Goal: Task Accomplishment & Management: Complete application form

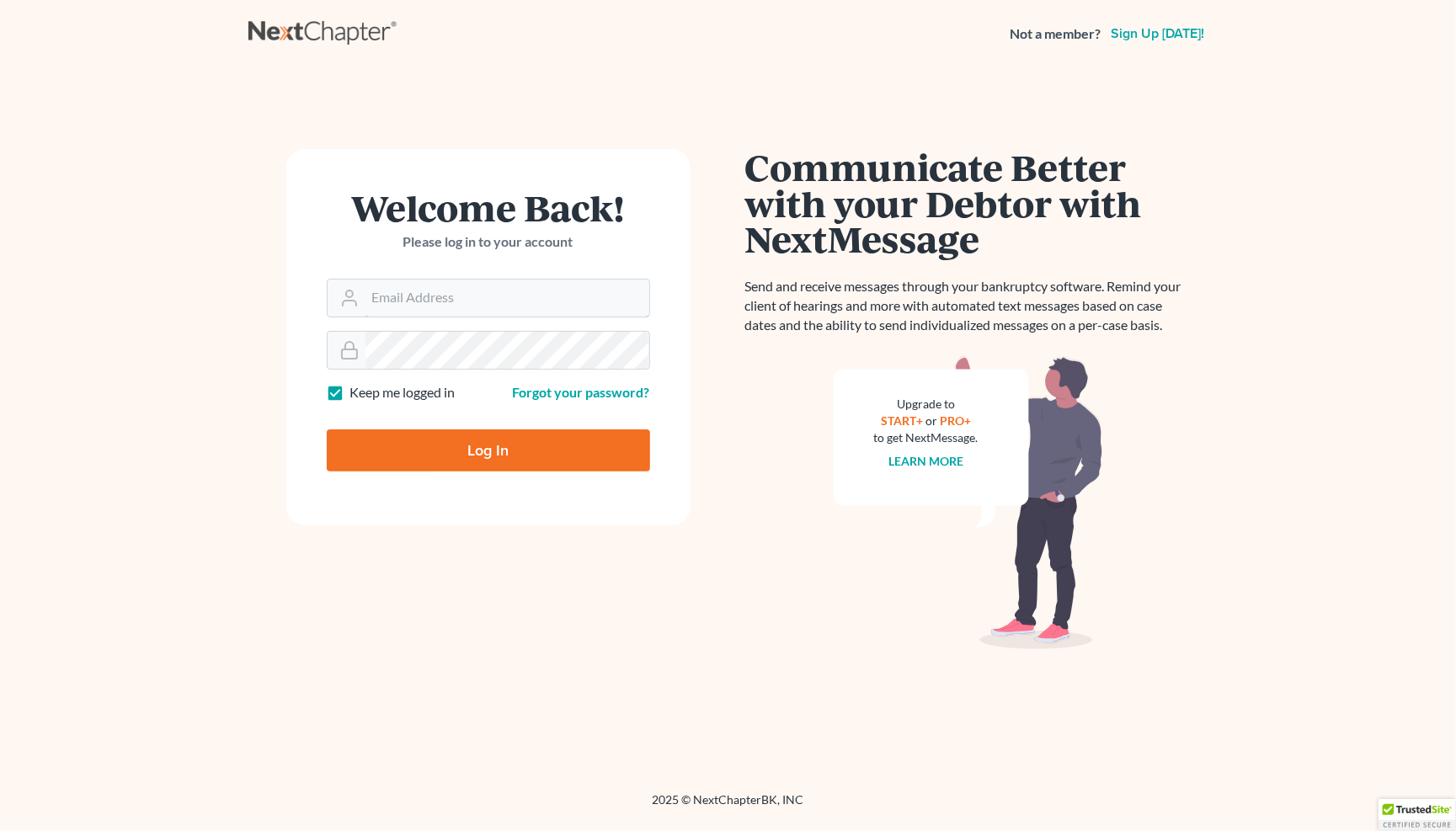
type input "[PERSON_NAME][EMAIL_ADDRESS][DOMAIN_NAME]"
click at [506, 455] on input "Log In" at bounding box center [487, 450] width 323 height 42
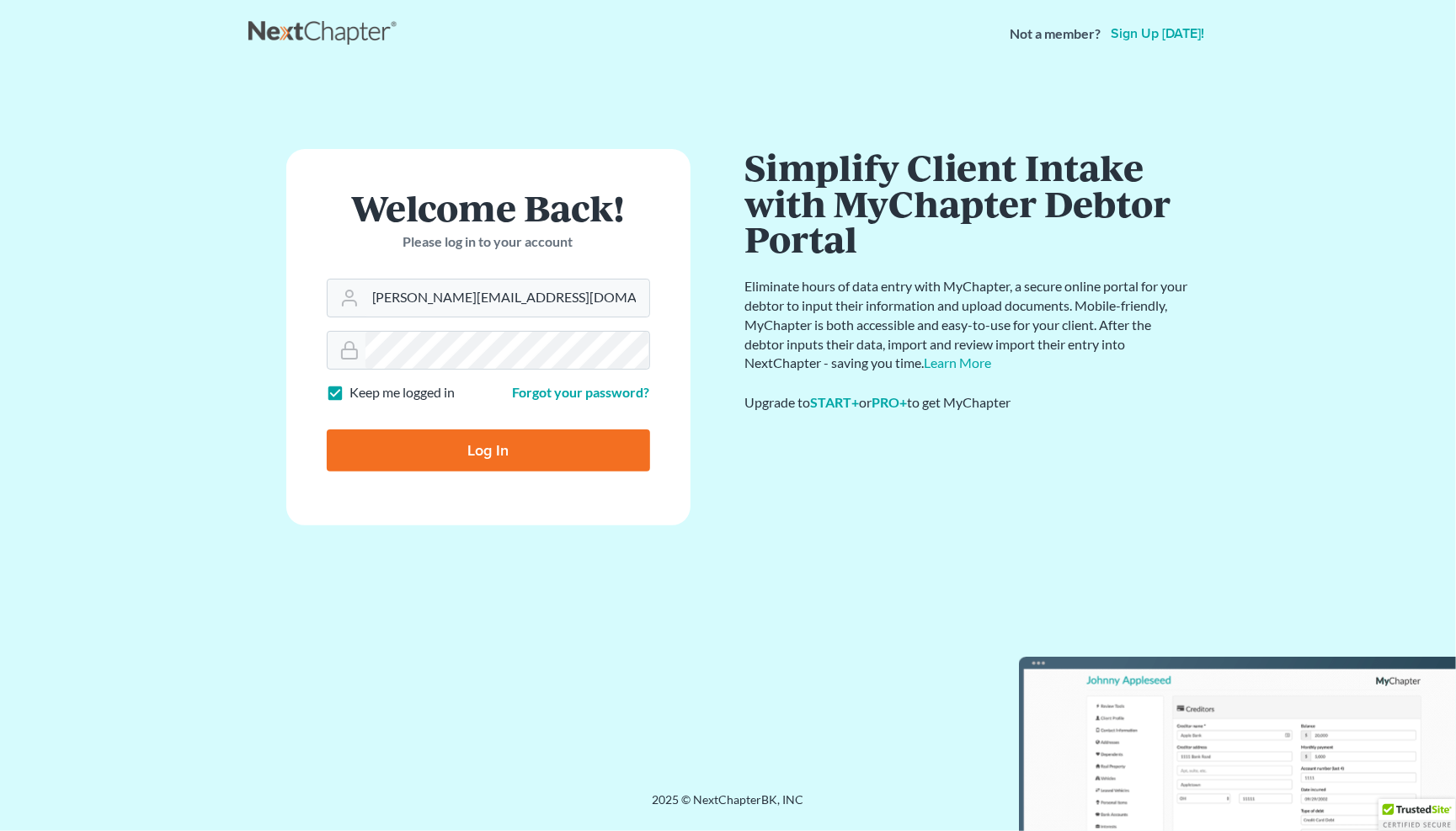
type input "Thinking..."
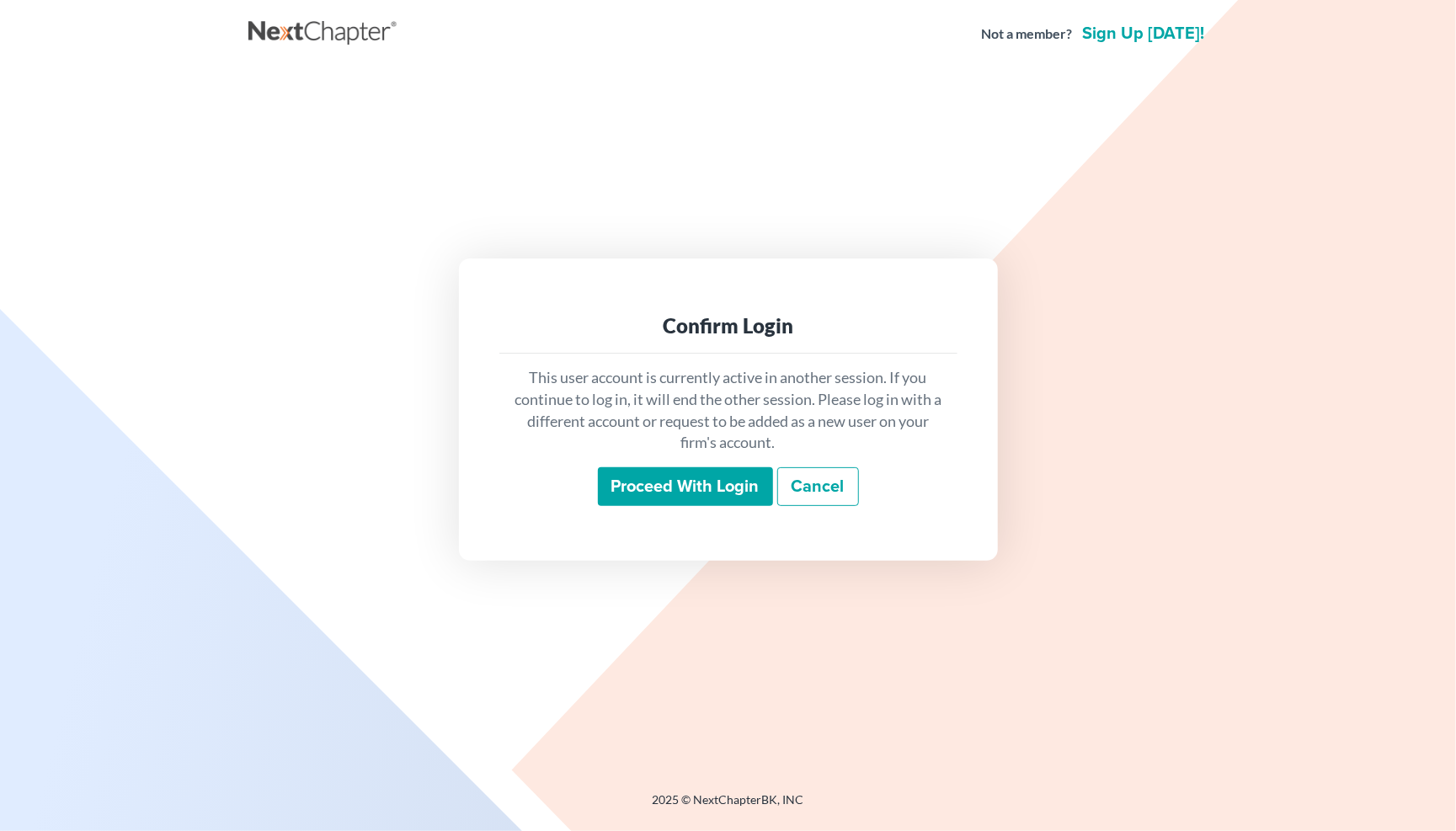
click at [659, 488] on input "Proceed with login" at bounding box center [685, 486] width 175 height 38
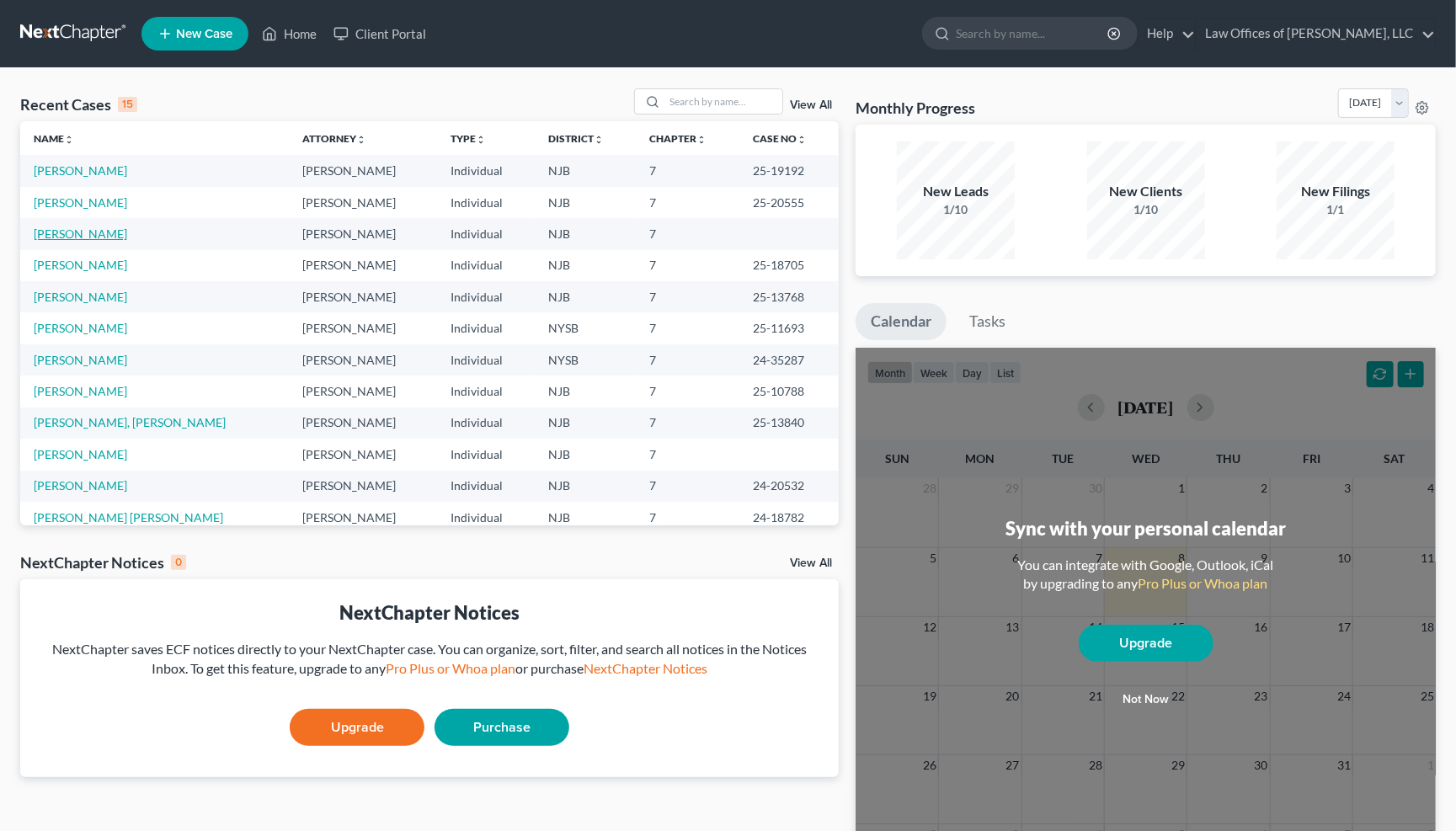
click at [93, 232] on link "Familia, Emmanuel" at bounding box center [80, 233] width 93 height 14
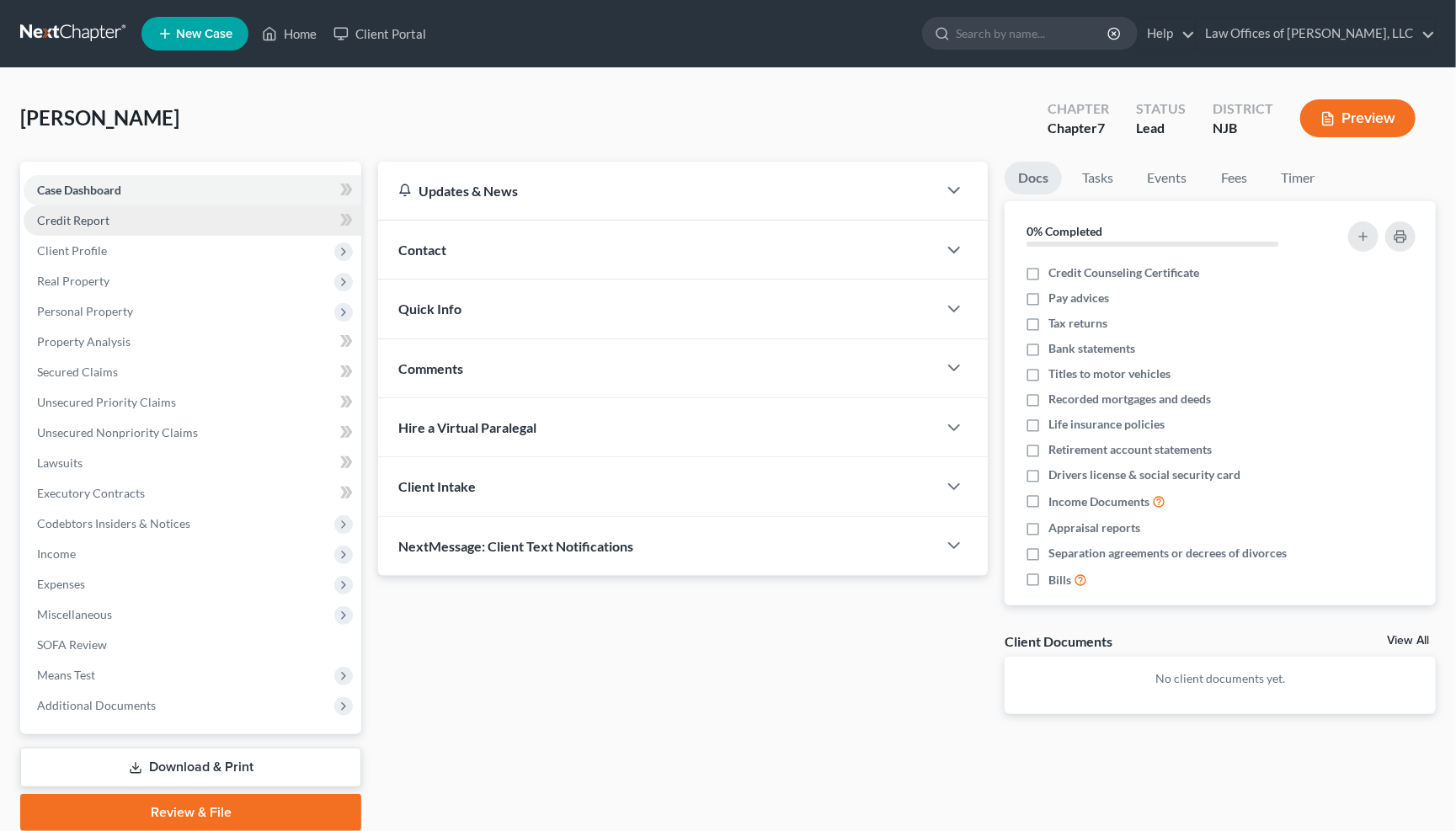
click at [111, 216] on link "Credit Report" at bounding box center [191, 221] width 337 height 30
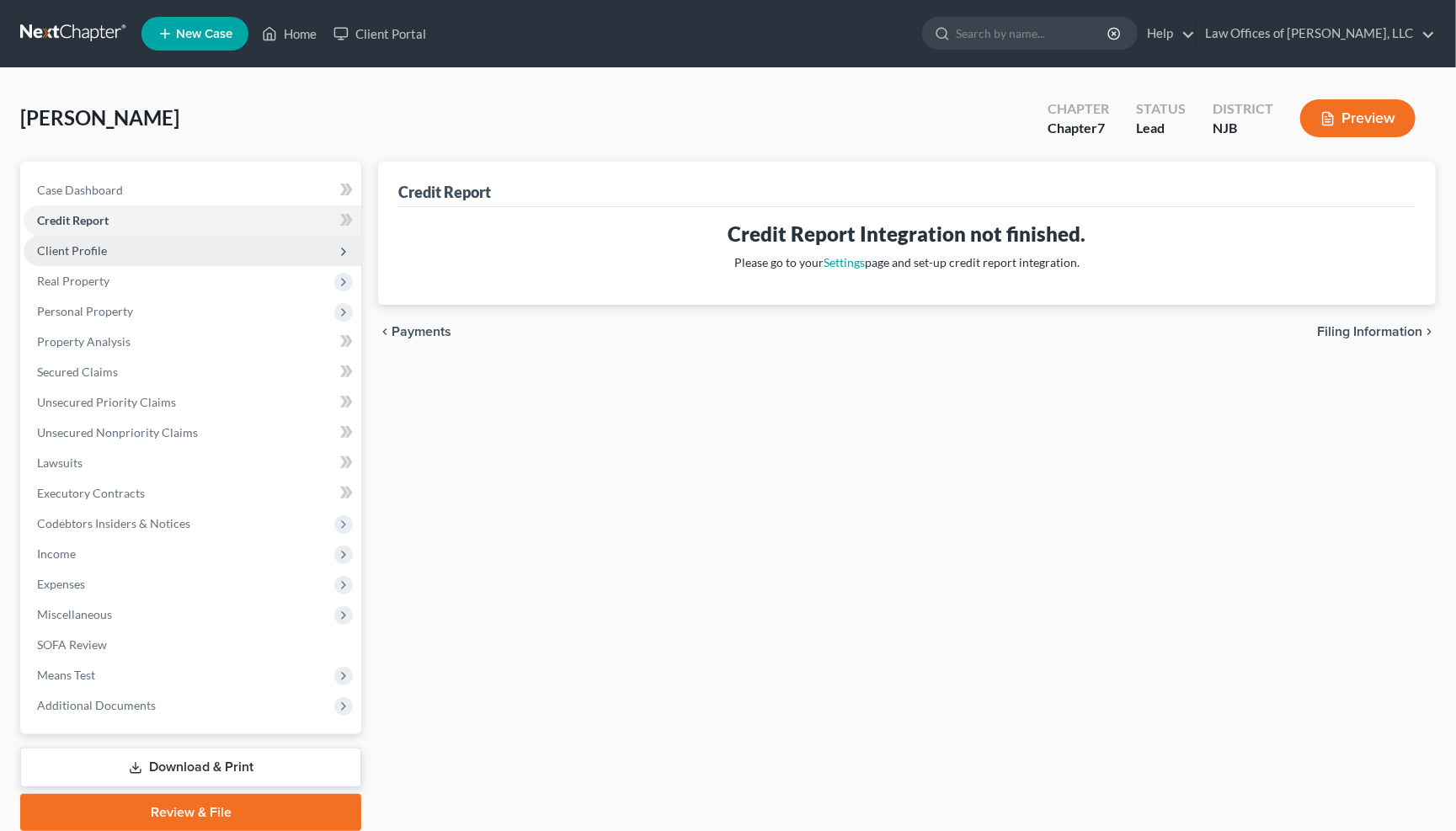
click at [100, 244] on span "Client Profile" at bounding box center [72, 250] width 70 height 14
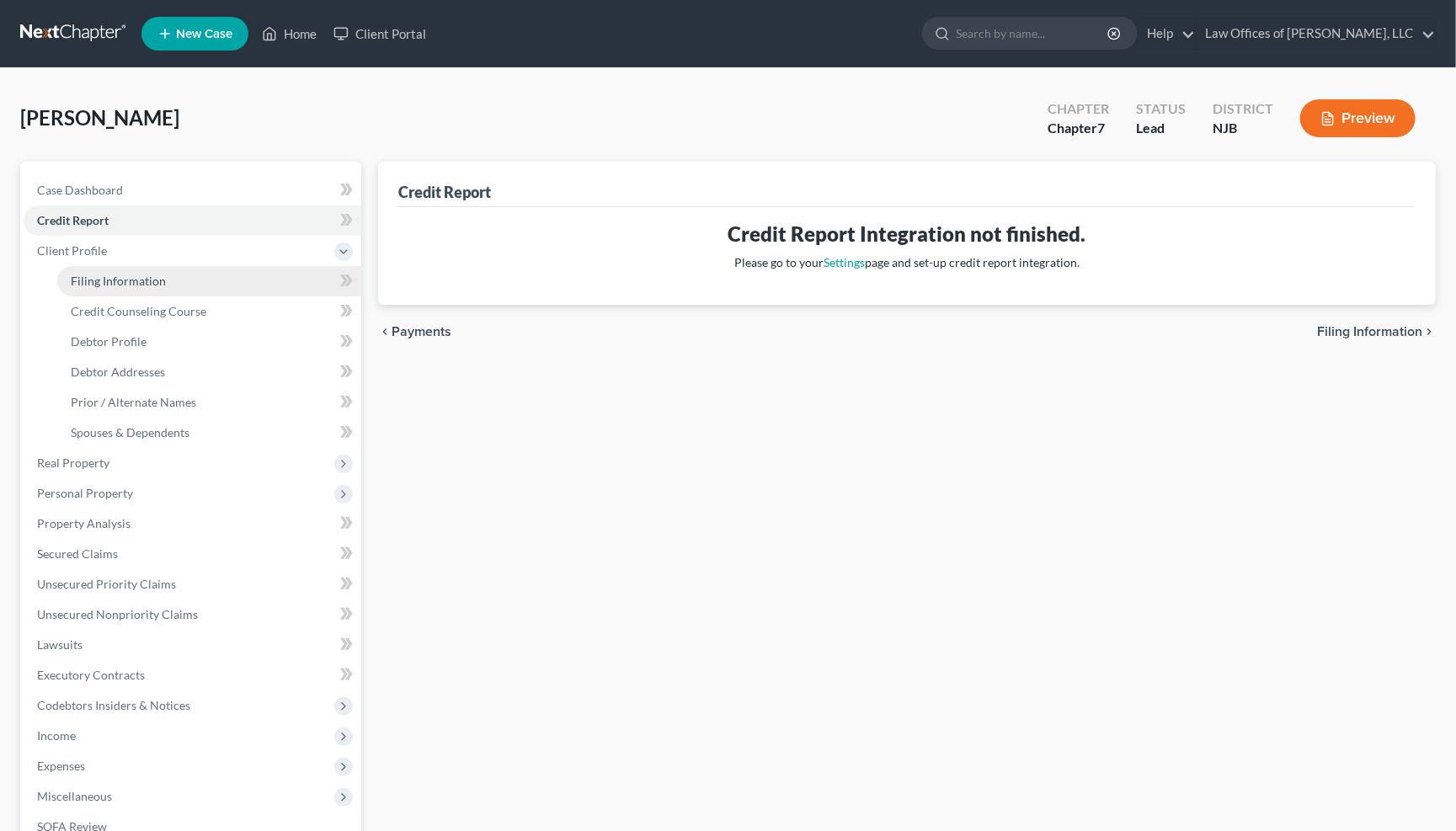
click at [155, 277] on span "Filing Information" at bounding box center [118, 281] width 95 height 14
select select "1"
select select "0"
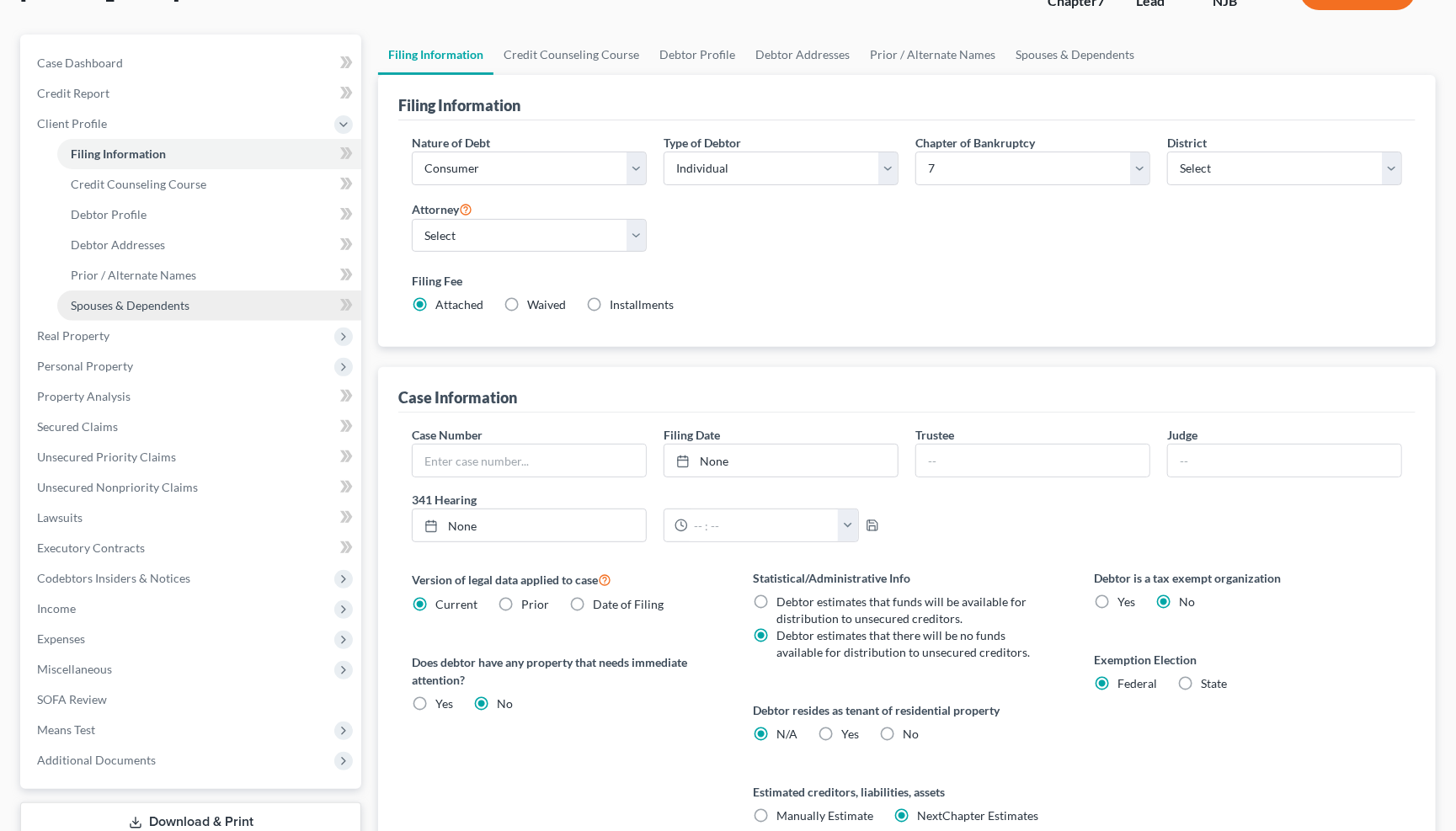
scroll to position [123, 0]
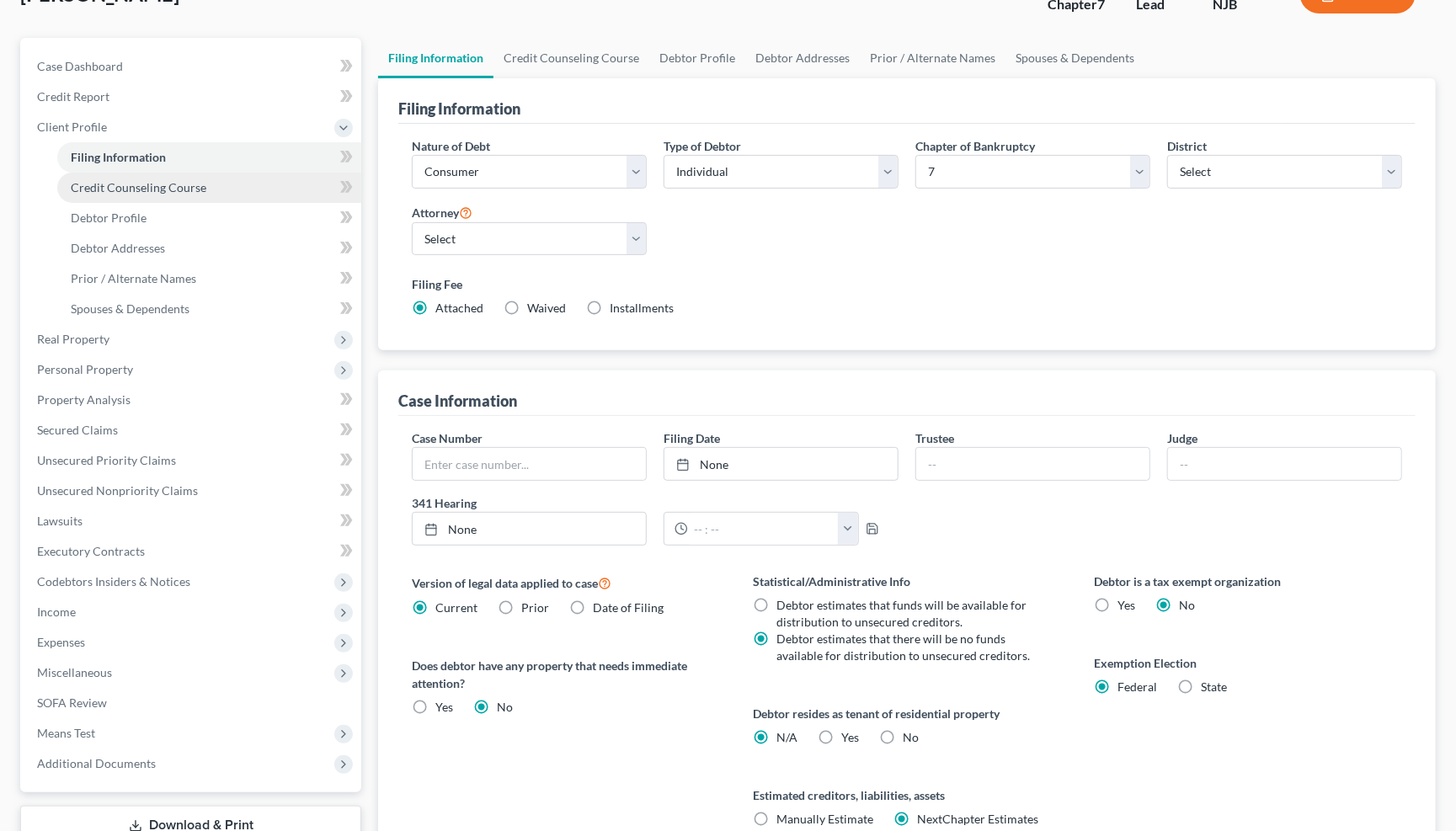
click at [194, 180] on span "Credit Counseling Course" at bounding box center [139, 187] width 136 height 14
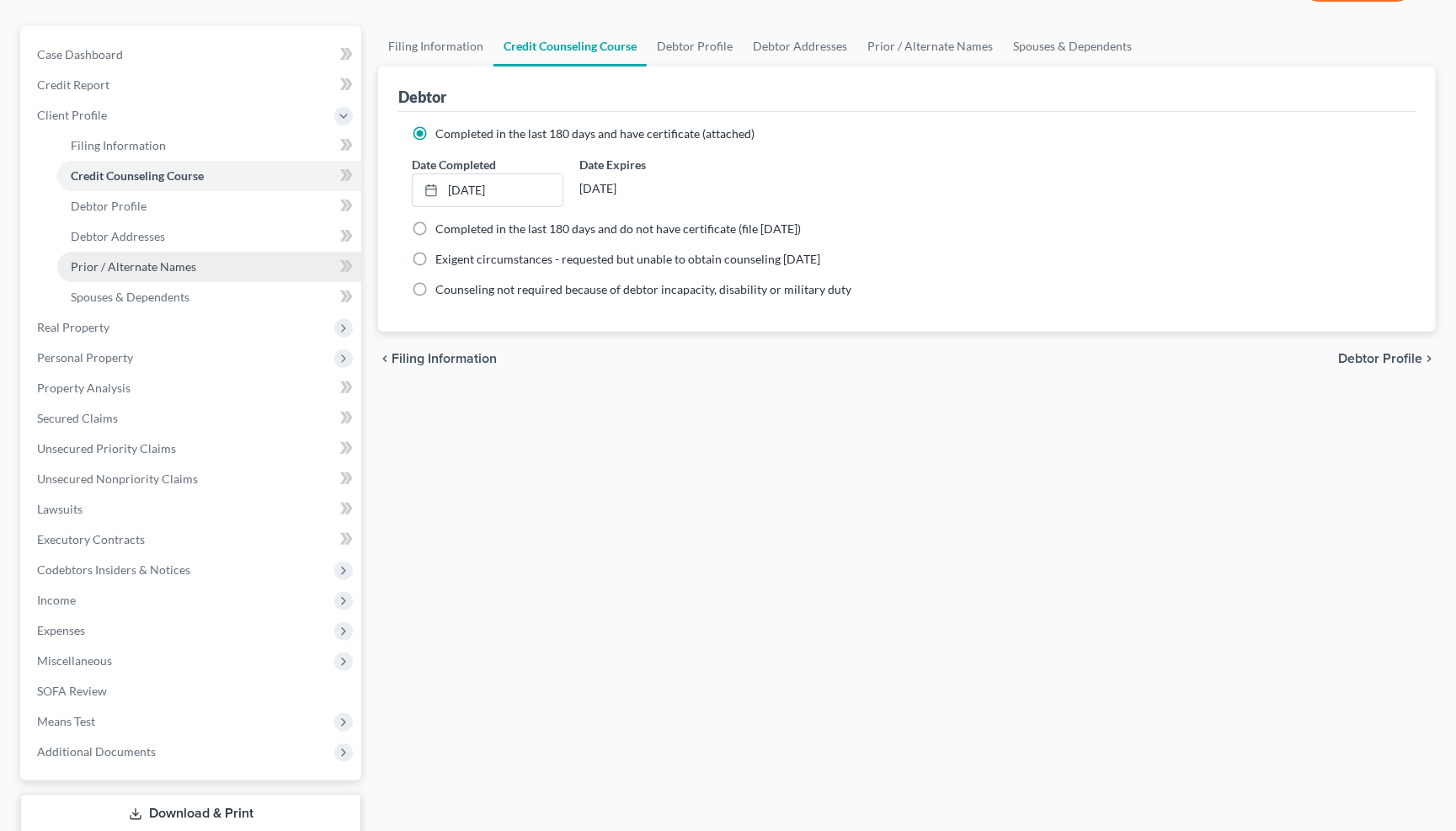
scroll to position [136, 0]
click at [194, 282] on link "Spouses & Dependents" at bounding box center [209, 297] width 304 height 30
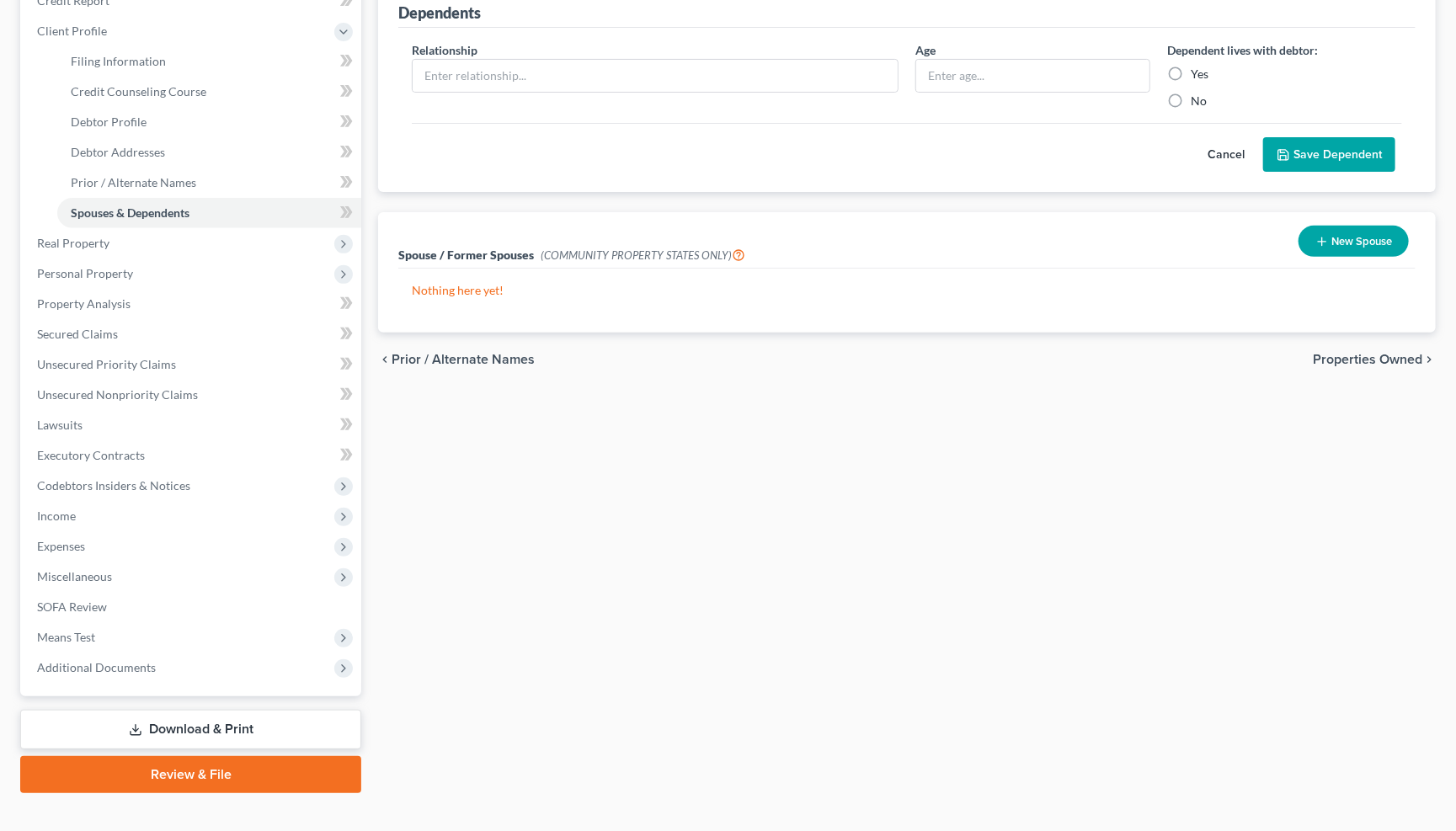
scroll to position [219, 0]
click at [1382, 357] on span "Properties Owned" at bounding box center [1367, 360] width 109 height 13
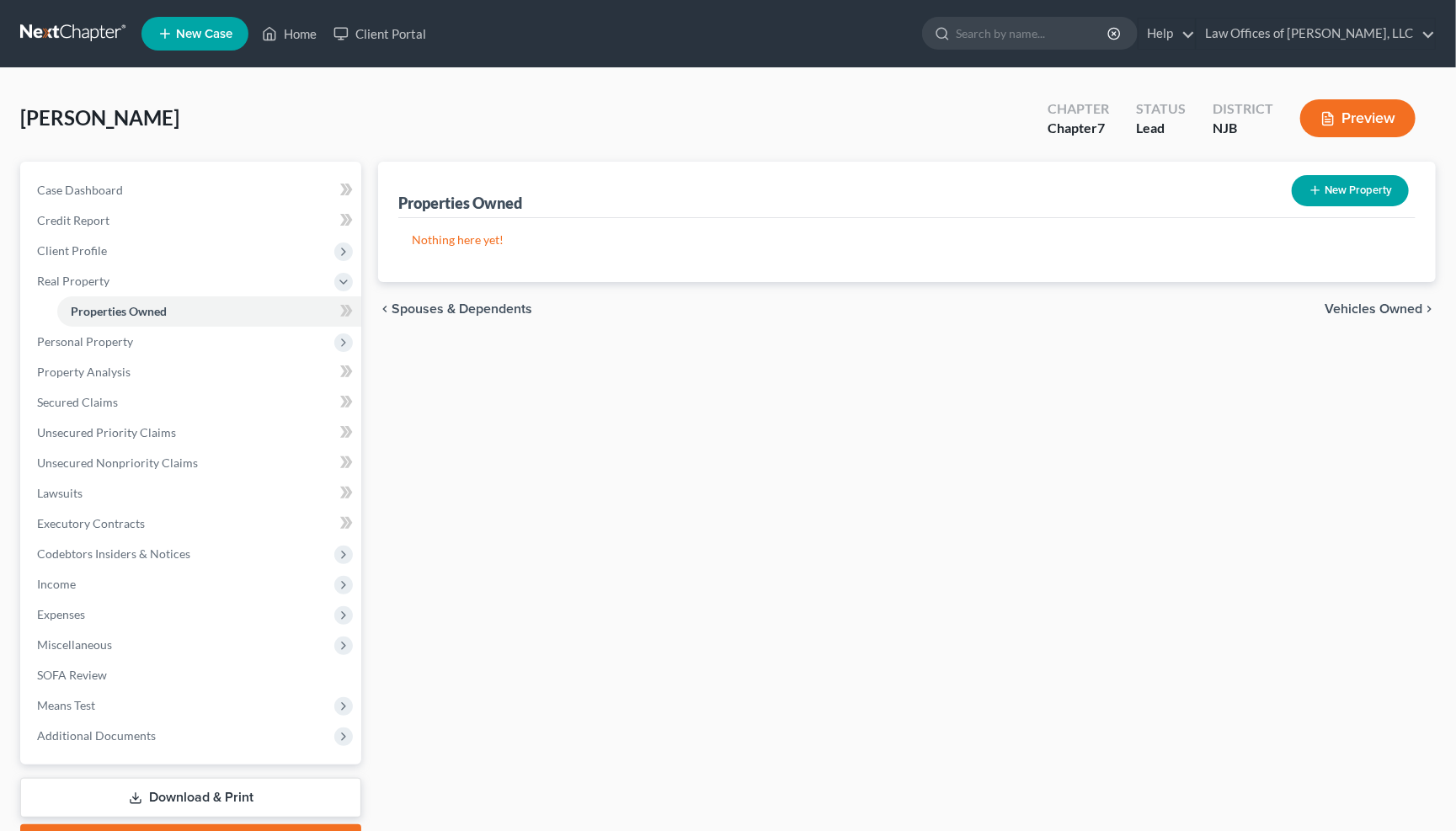
click at [1403, 302] on span "Vehicles Owned" at bounding box center [1373, 309] width 97 height 13
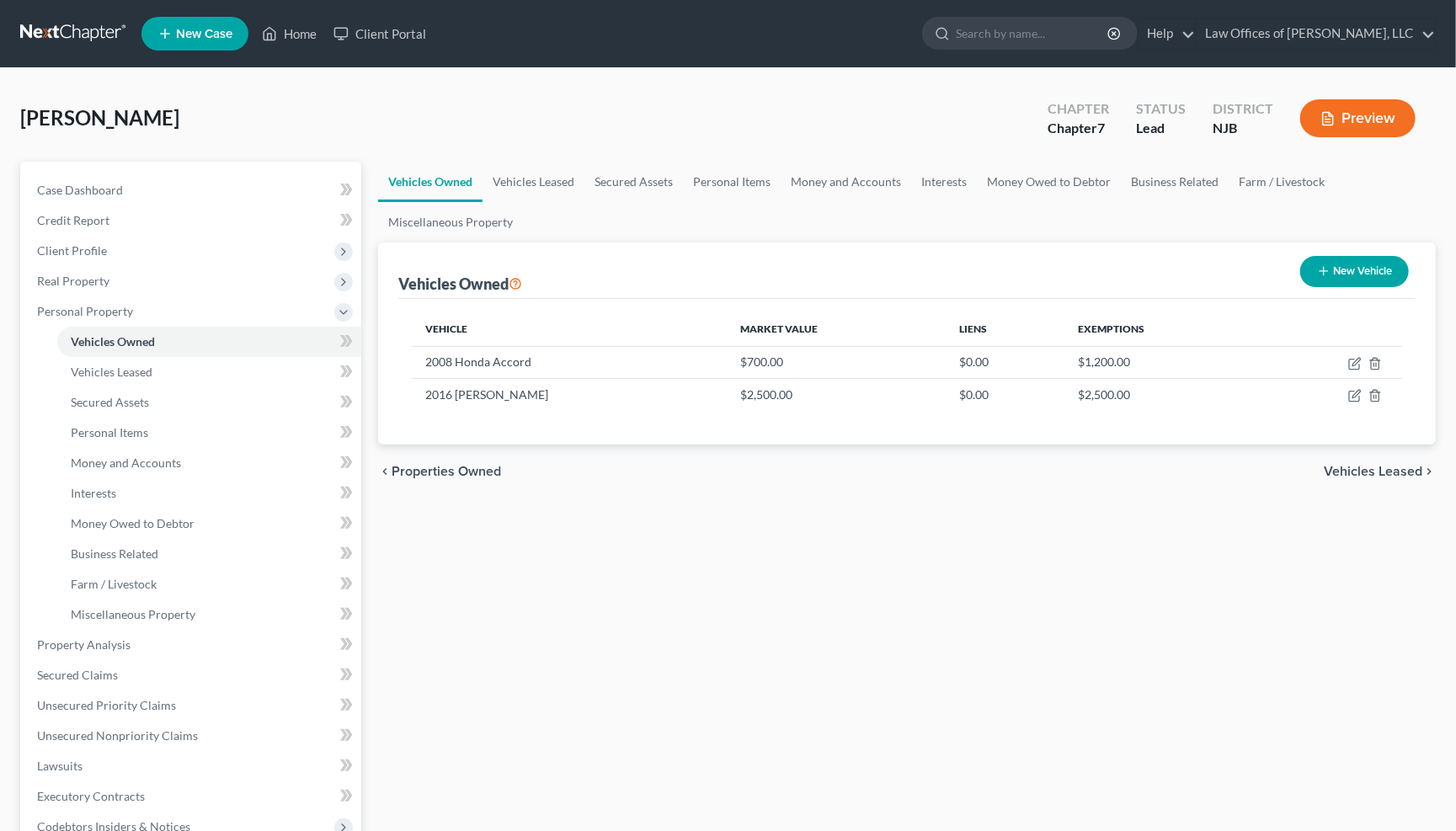
click at [1416, 468] on span "Vehicles Leased" at bounding box center [1373, 471] width 98 height 13
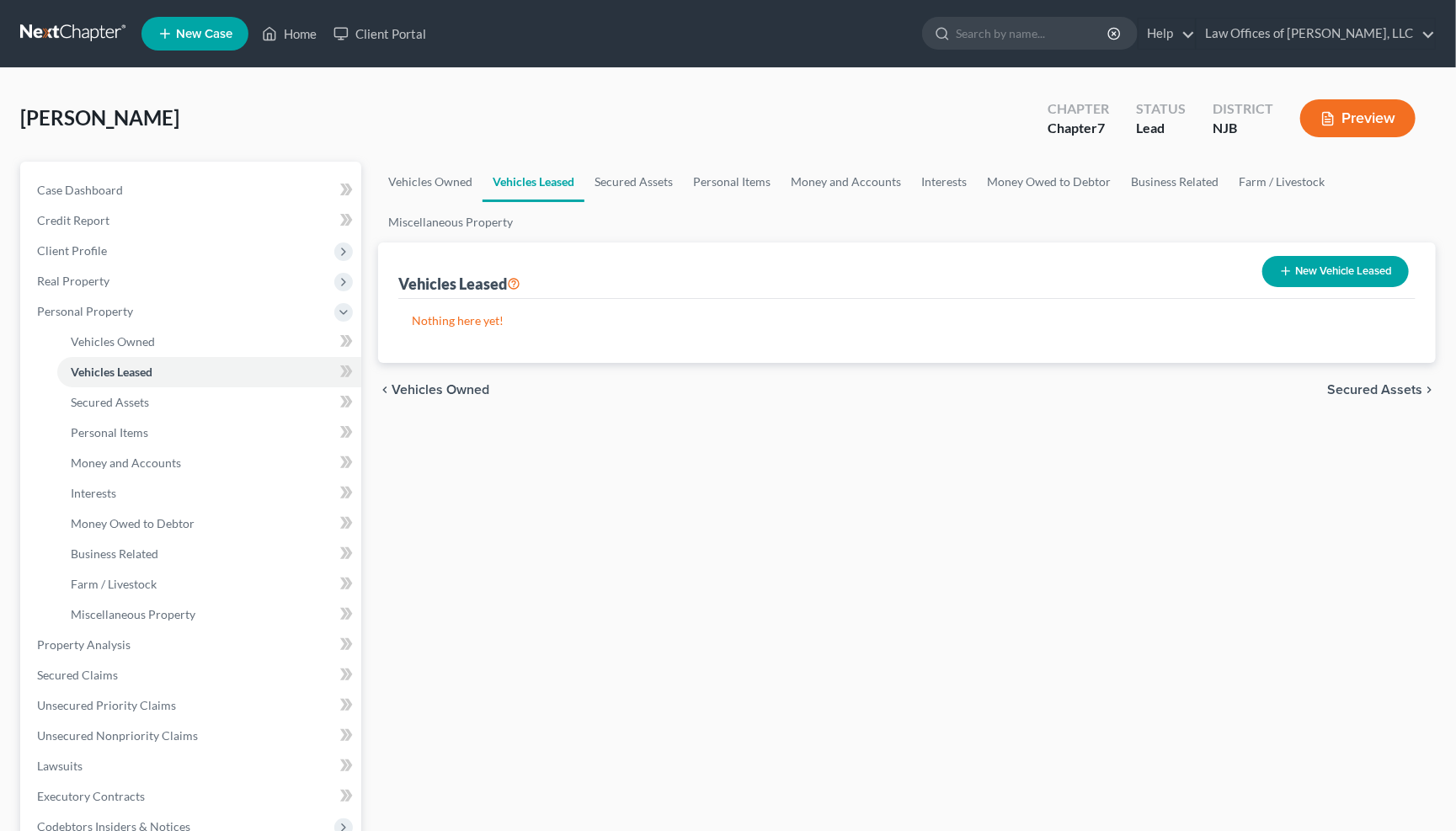
click at [1408, 386] on span "Secured Assets" at bounding box center [1375, 389] width 95 height 13
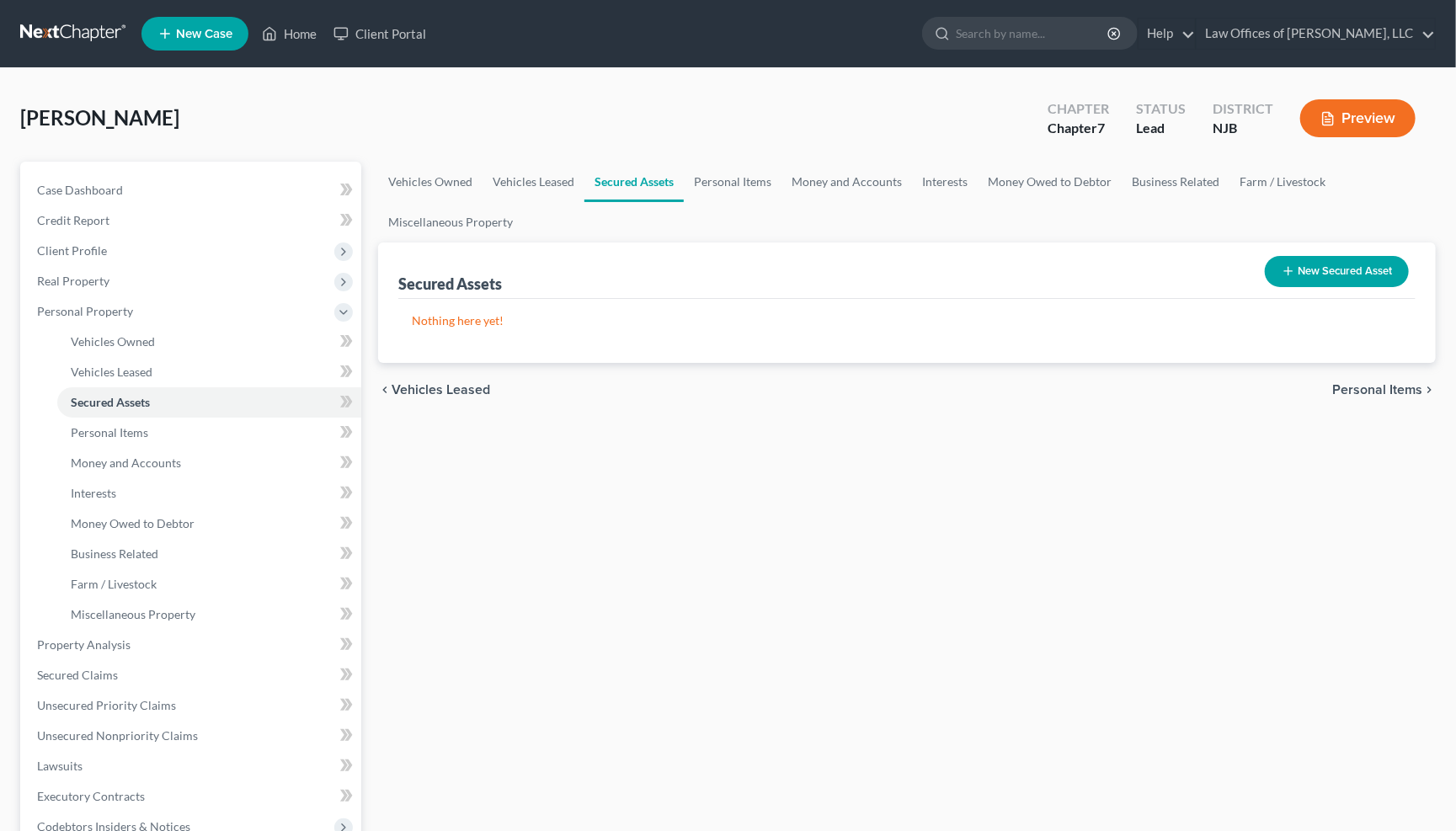
click at [1407, 388] on span "Personal Items" at bounding box center [1376, 389] width 90 height 13
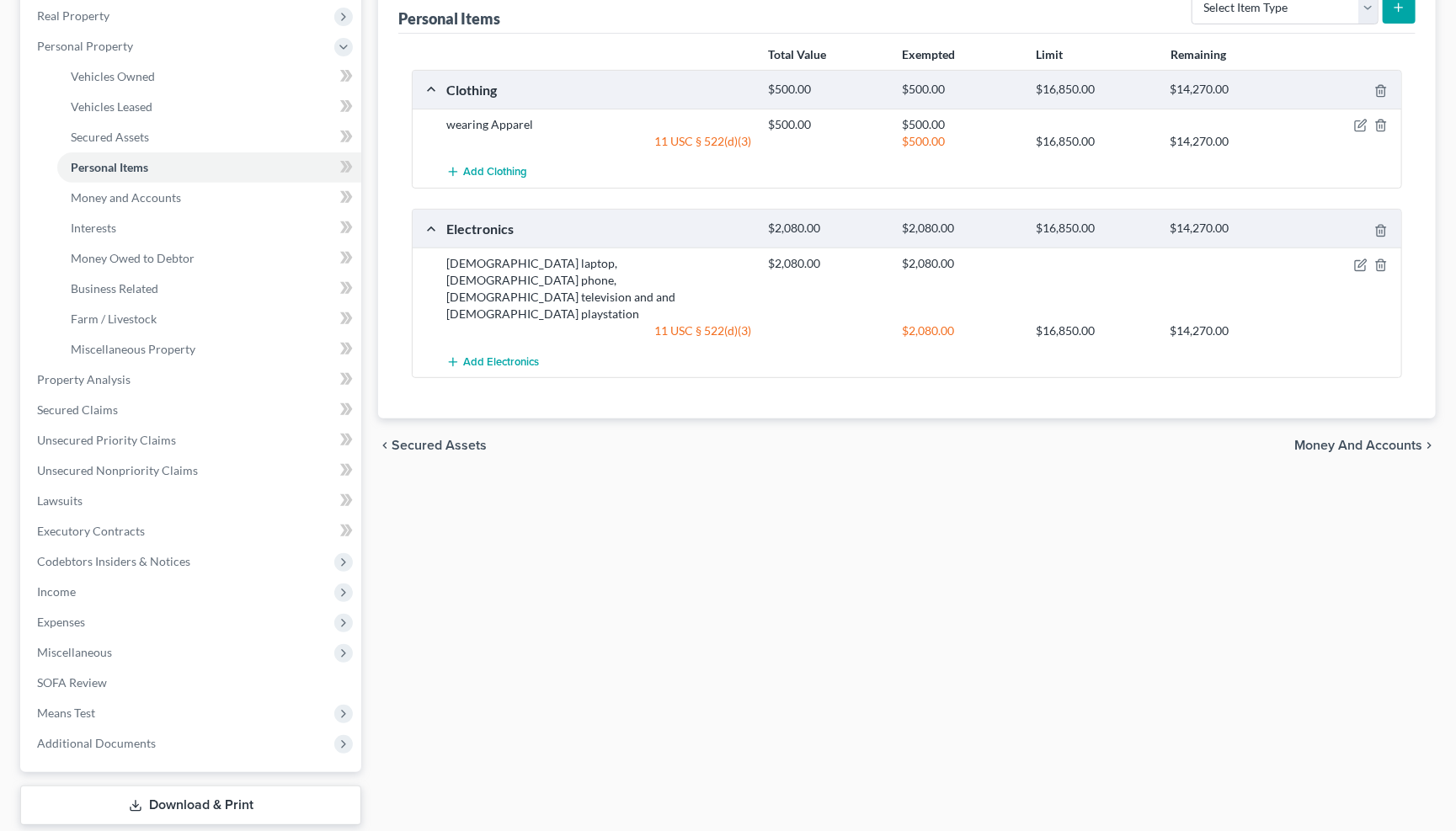
click at [1399, 438] on span "Money and Accounts" at bounding box center [1358, 445] width 128 height 13
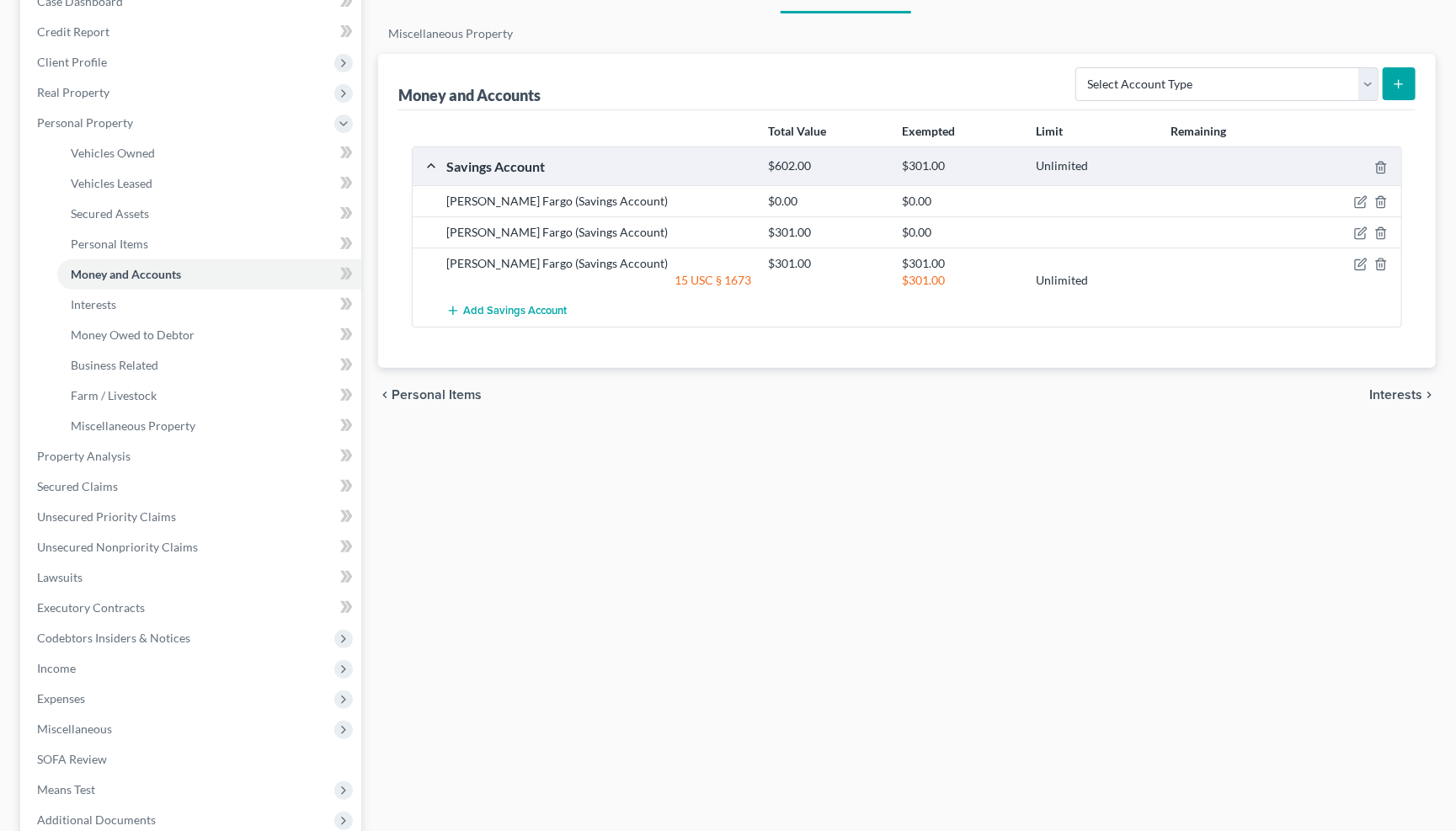
scroll to position [191, 0]
click at [1406, 386] on span "Interests" at bounding box center [1395, 392] width 53 height 13
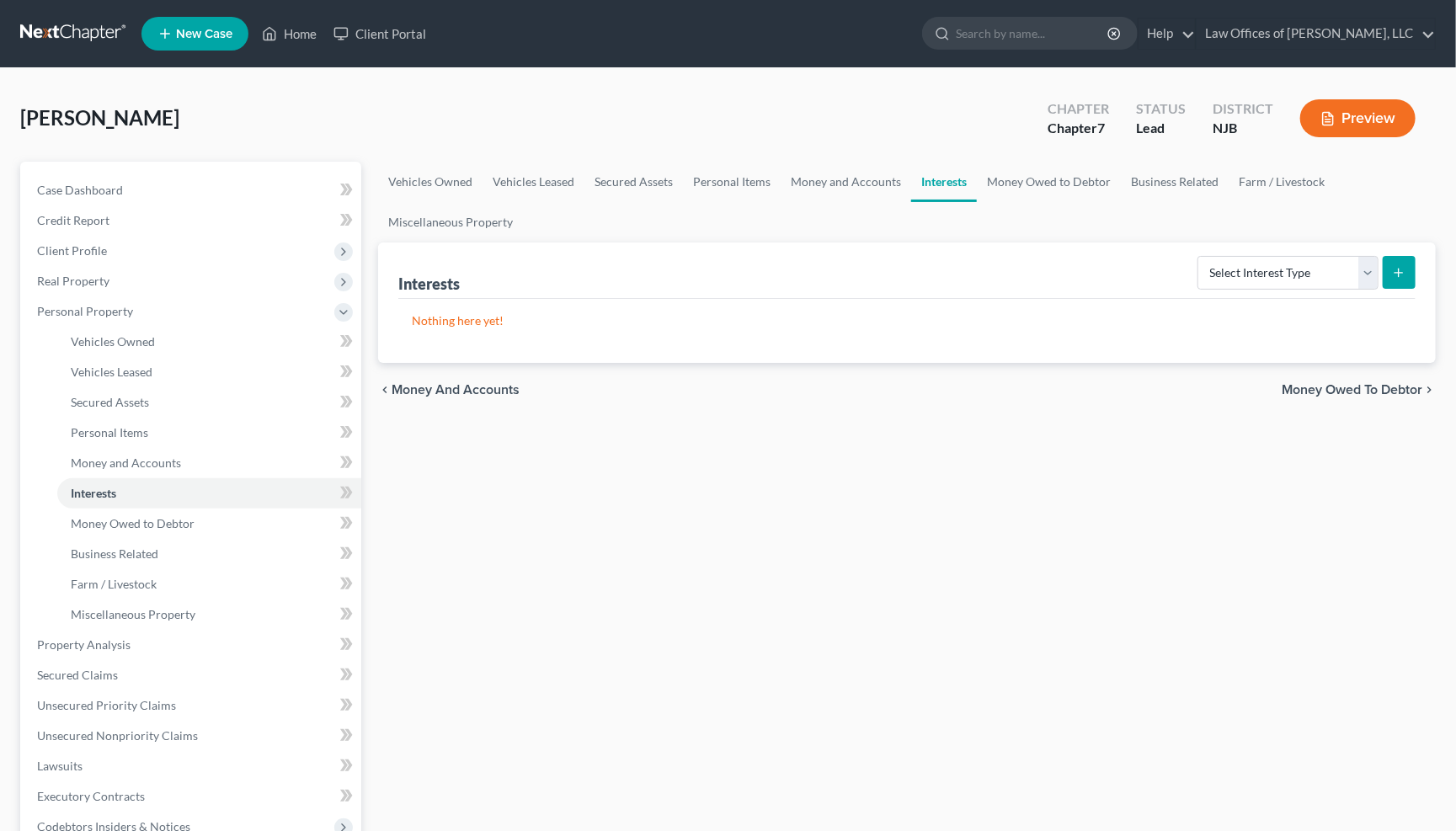
click at [1408, 384] on span "Money Owed to Debtor" at bounding box center [1351, 389] width 140 height 13
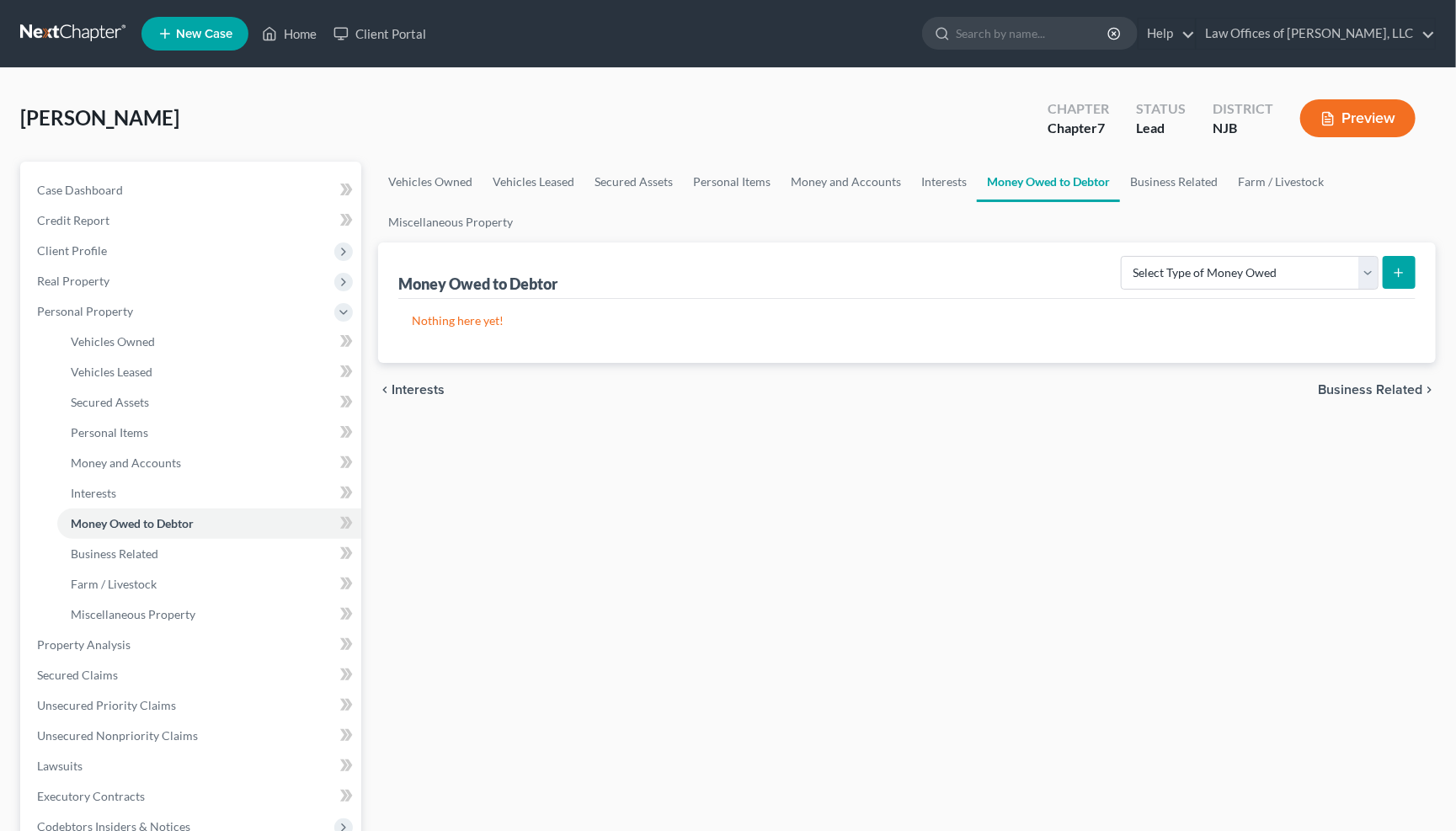
scroll to position [18, 0]
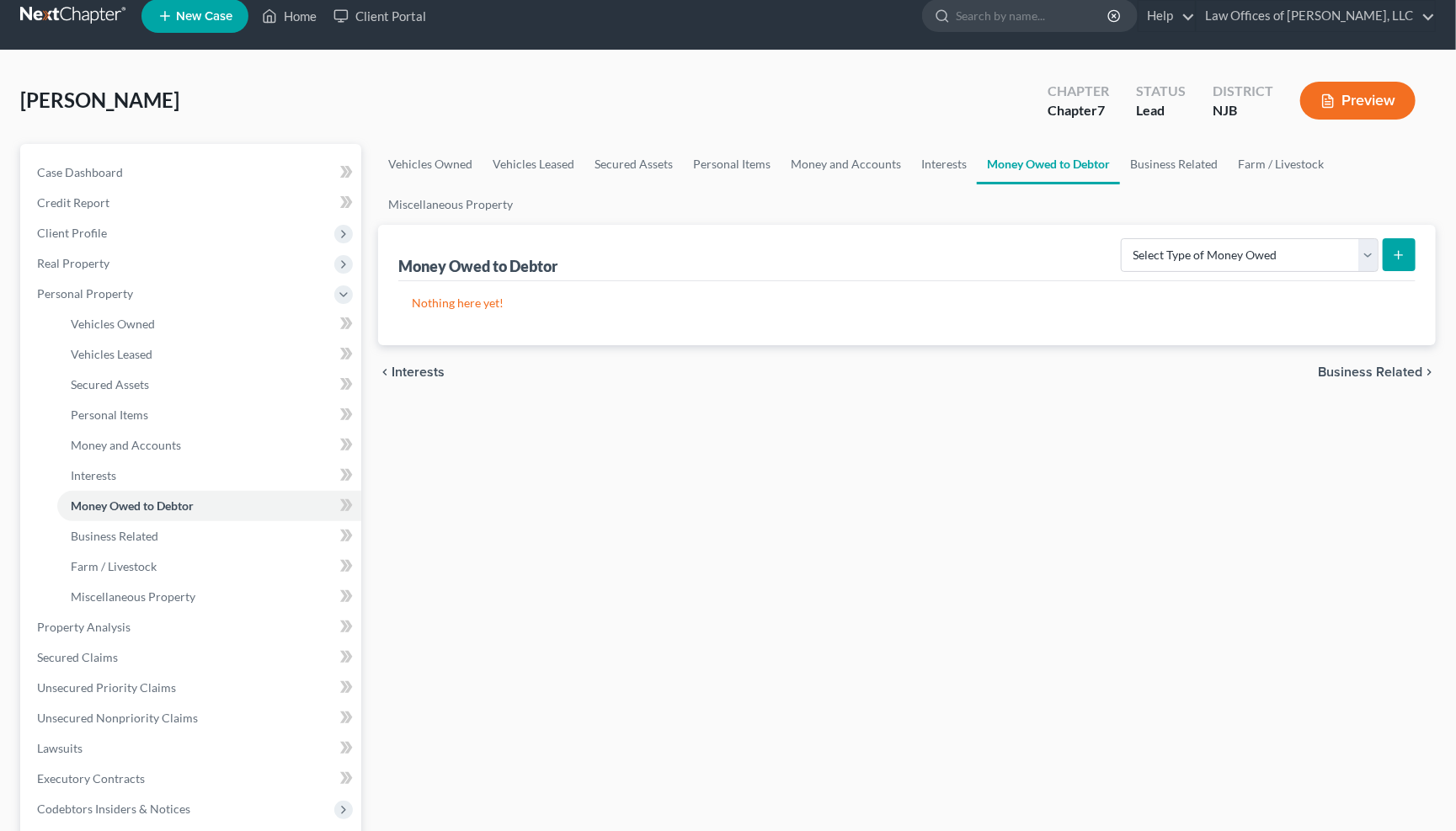
click at [1418, 369] on span "Business Related" at bounding box center [1369, 372] width 105 height 13
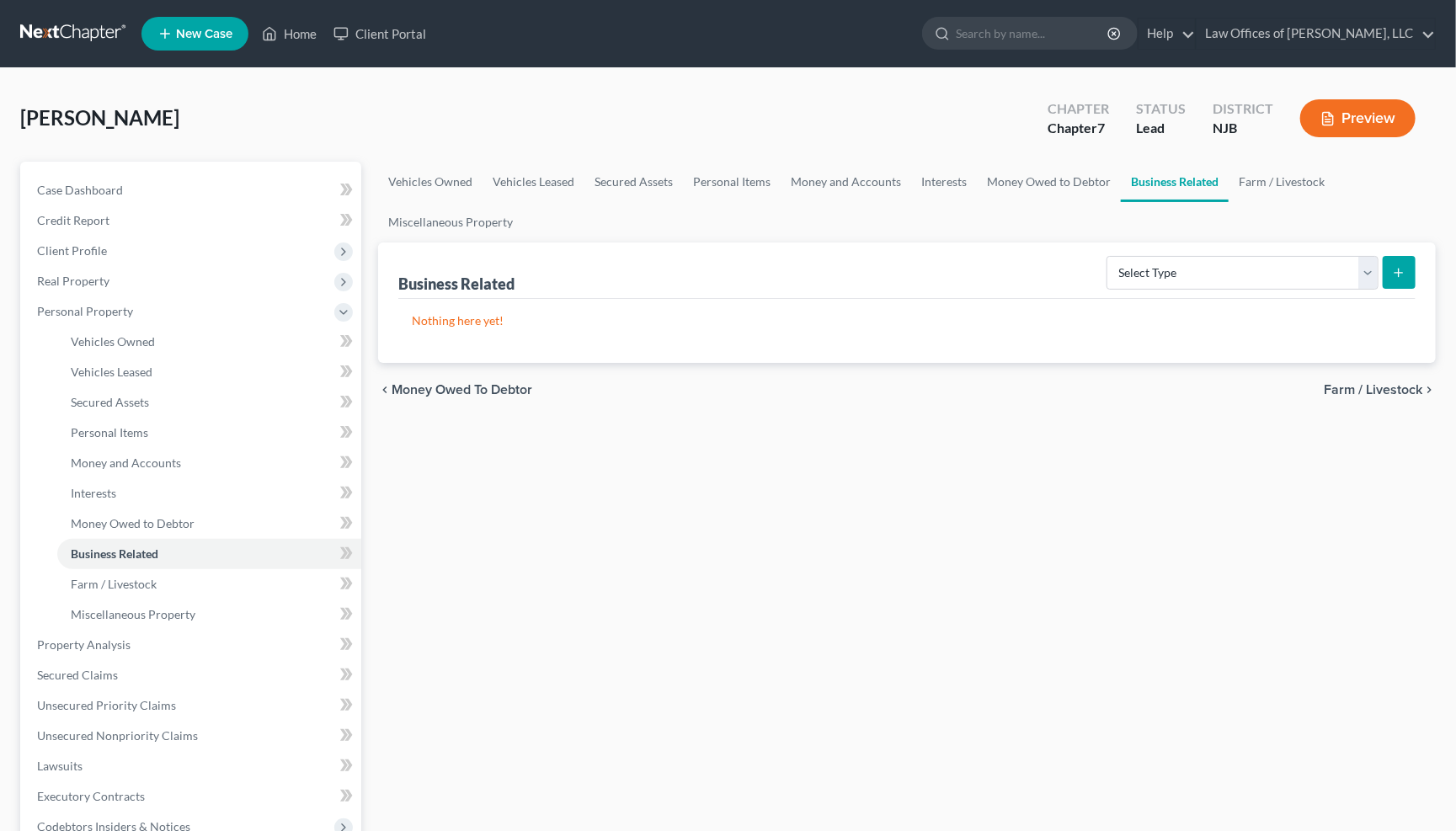
click at [1399, 384] on span "Farm / Livestock" at bounding box center [1373, 389] width 98 height 13
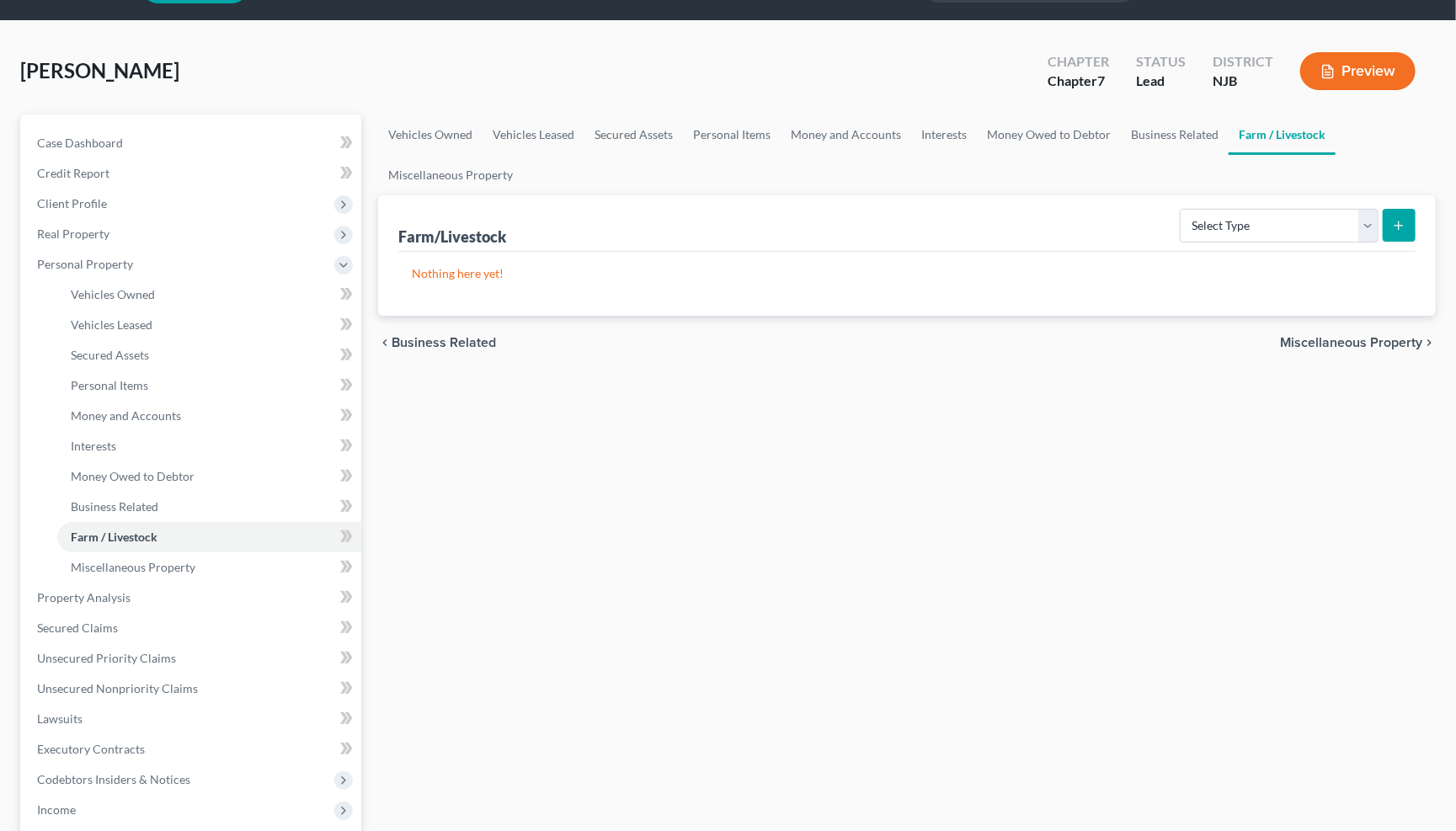
scroll to position [47, 0]
click at [1408, 341] on span "Miscellaneous Property" at bounding box center [1350, 343] width 142 height 13
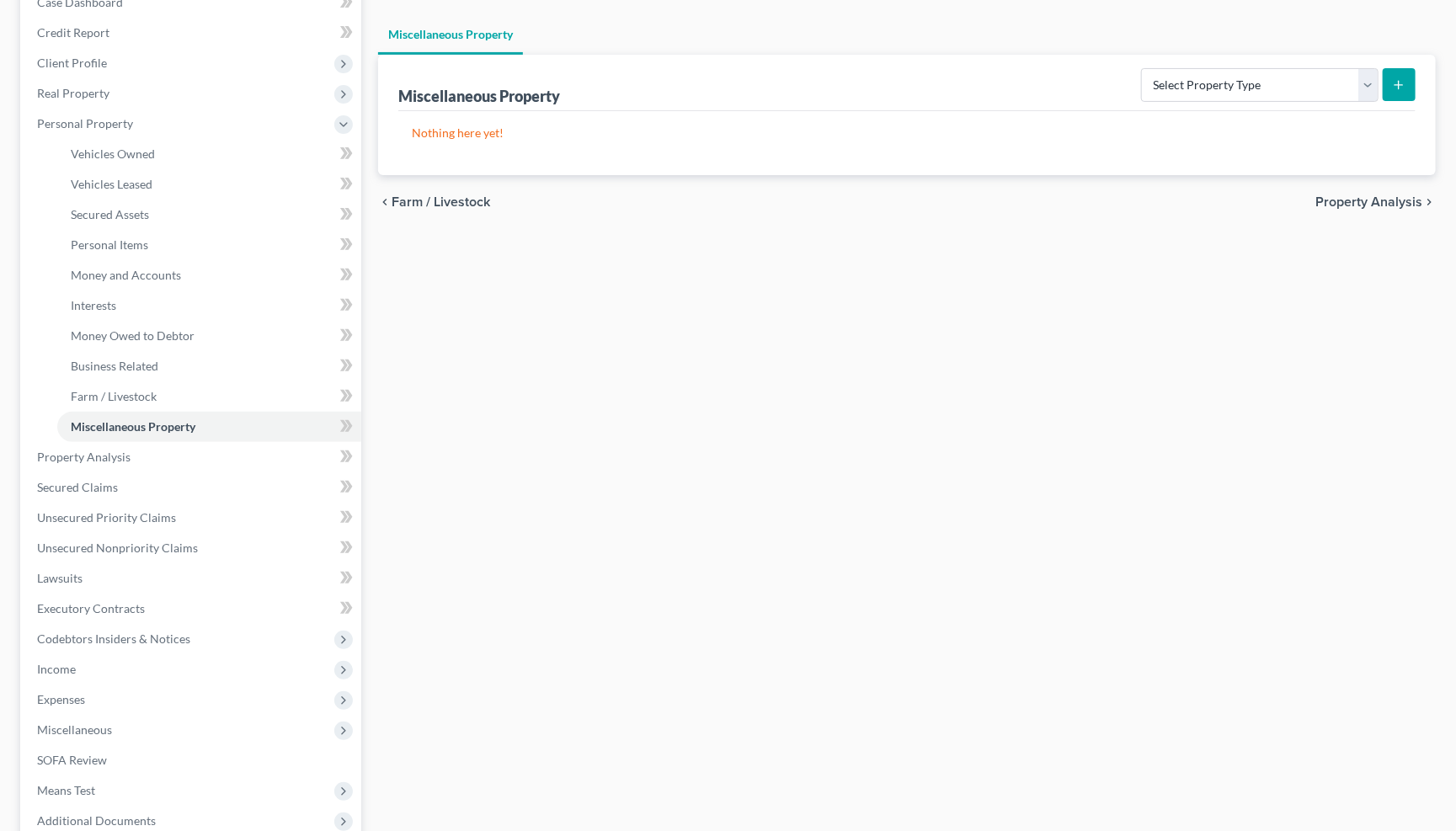
scroll to position [227, 0]
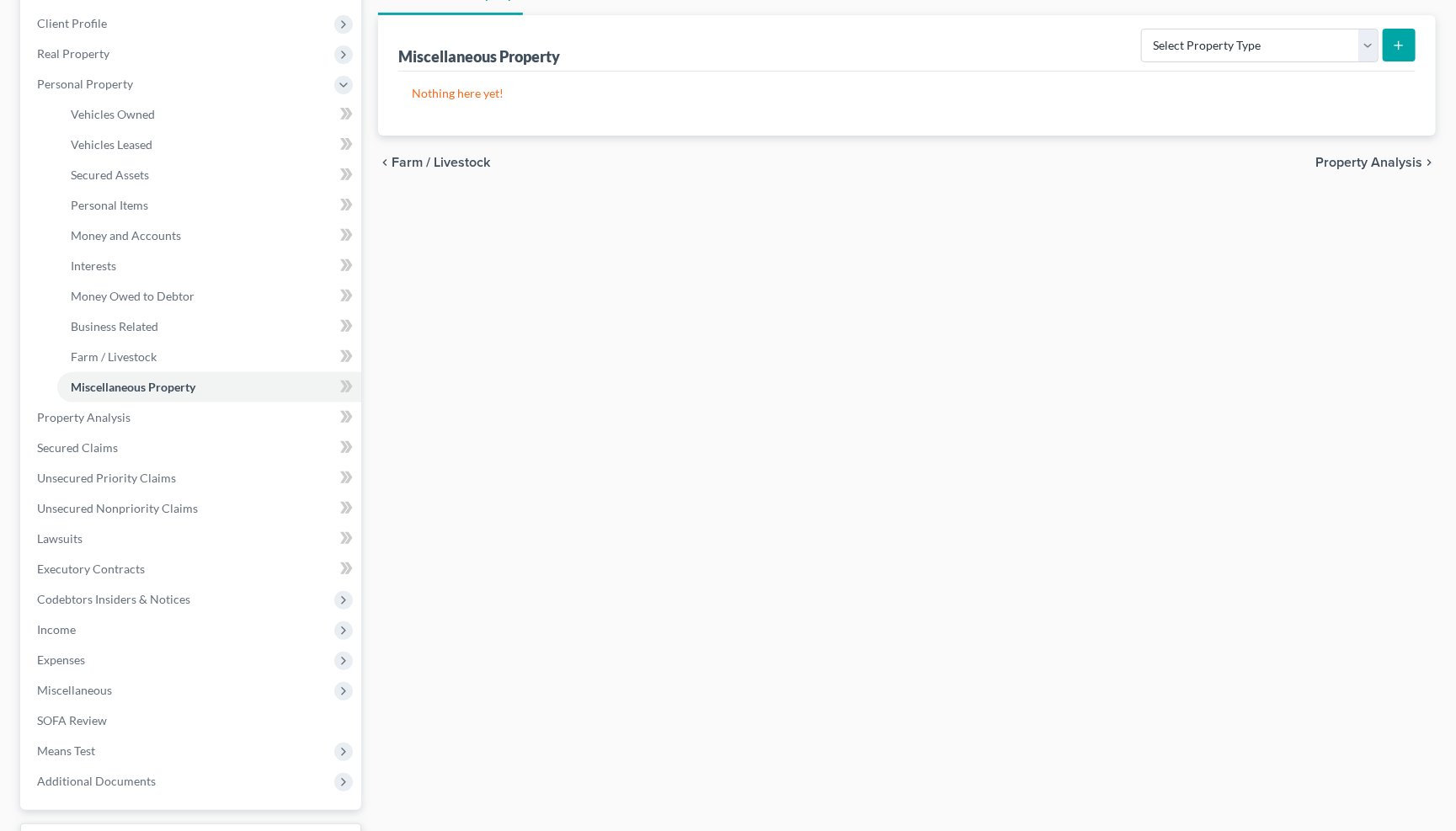
click at [1401, 164] on span "Property Analysis" at bounding box center [1368, 162] width 107 height 13
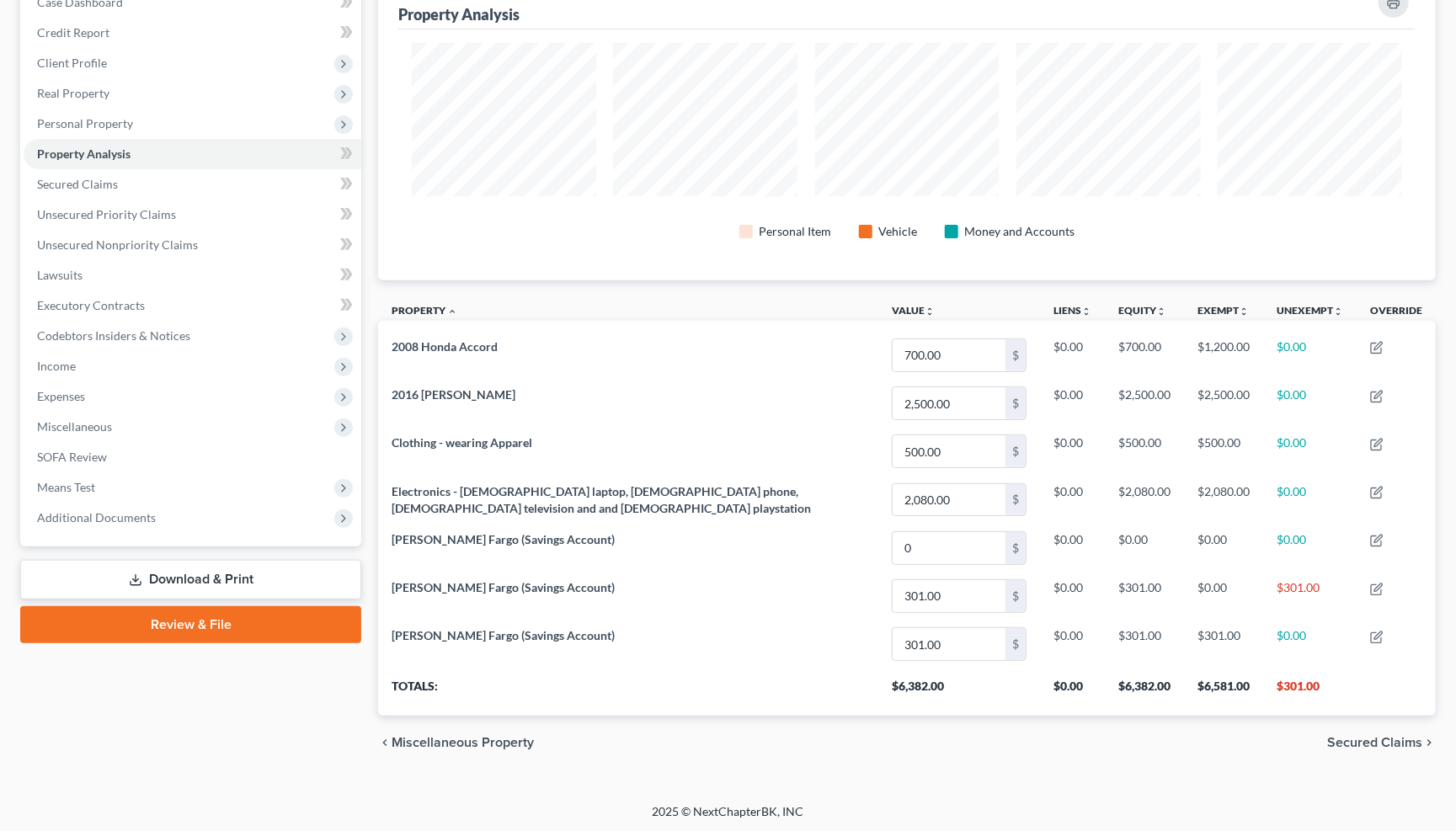
drag, startPoint x: 1367, startPoint y: 759, endPoint x: 1346, endPoint y: 808, distance: 53.3
click at [1346, 810] on div "Home New Case Client Portal Law Offices of Emilio Santiago, LLC emilio@esantiag…" at bounding box center [728, 323] width 1456 height 1022
click at [1391, 739] on span "Secured Claims" at bounding box center [1375, 742] width 95 height 13
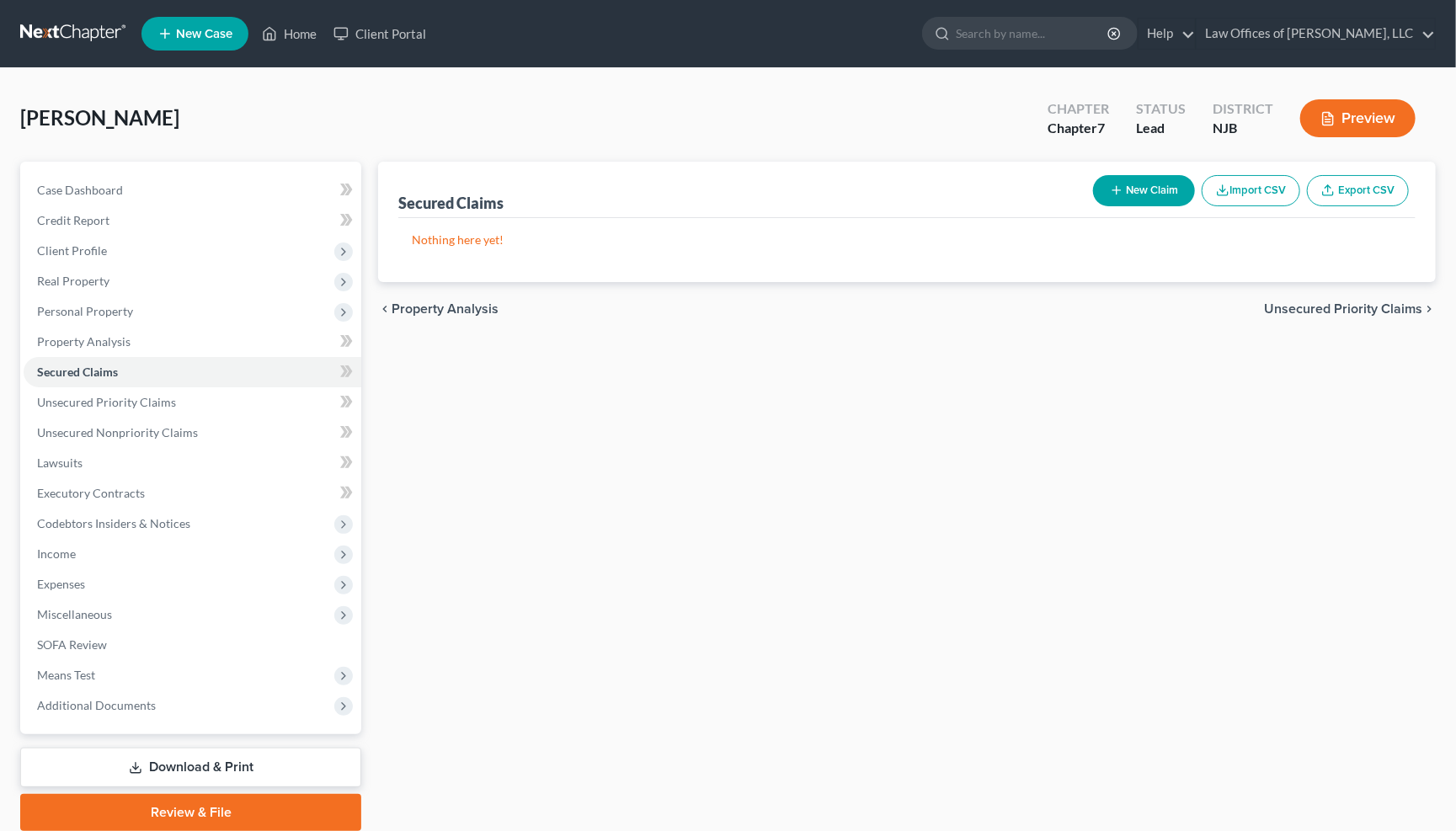
click at [1372, 306] on span "Unsecured Priority Claims" at bounding box center [1342, 309] width 158 height 13
click at [1303, 307] on span "Unsecured Nonpriority Claims" at bounding box center [1331, 309] width 182 height 13
click at [1408, 306] on span "Lawsuits" at bounding box center [1395, 309] width 53 height 13
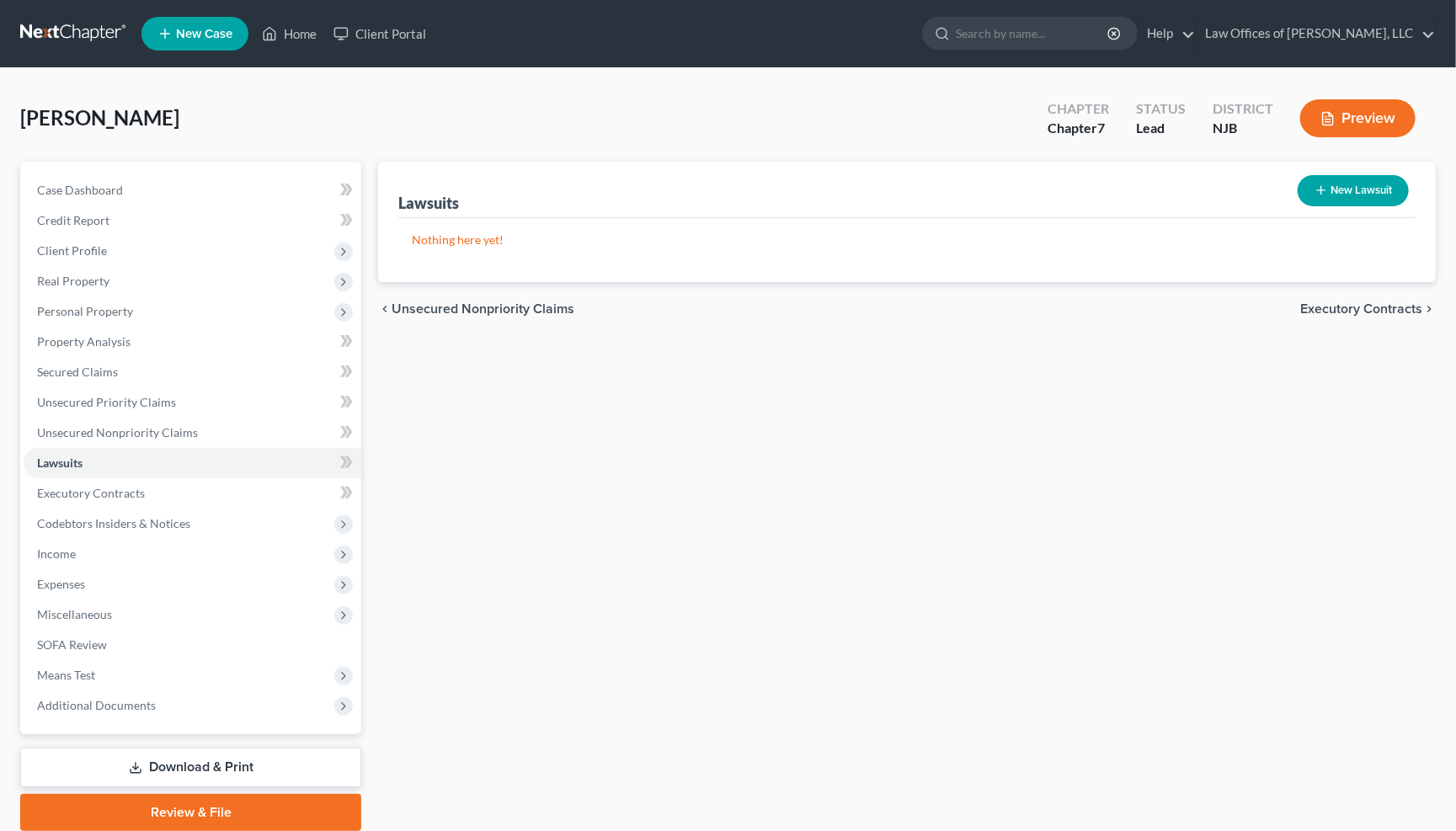
click at [1408, 306] on span "Executory Contracts" at bounding box center [1361, 309] width 123 height 13
click at [1401, 424] on div "Executory Contracts New Contract Nothing here yet! chevron_left Lawsuits Codebt…" at bounding box center [906, 496] width 1074 height 669
click at [1407, 304] on span "Codebtors" at bounding box center [1390, 309] width 63 height 13
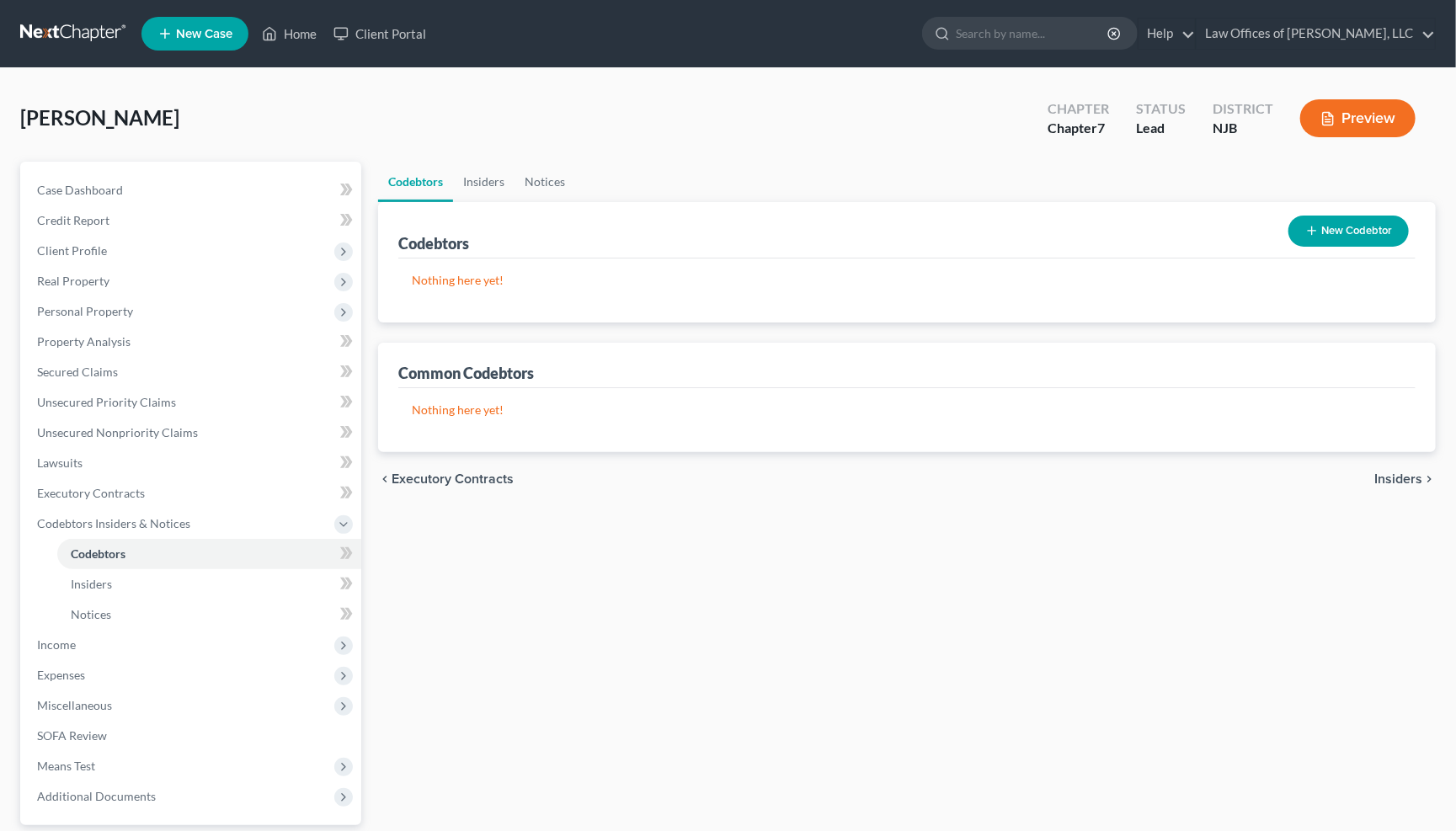
click at [1422, 473] on icon "chevron_right" at bounding box center [1428, 479] width 13 height 13
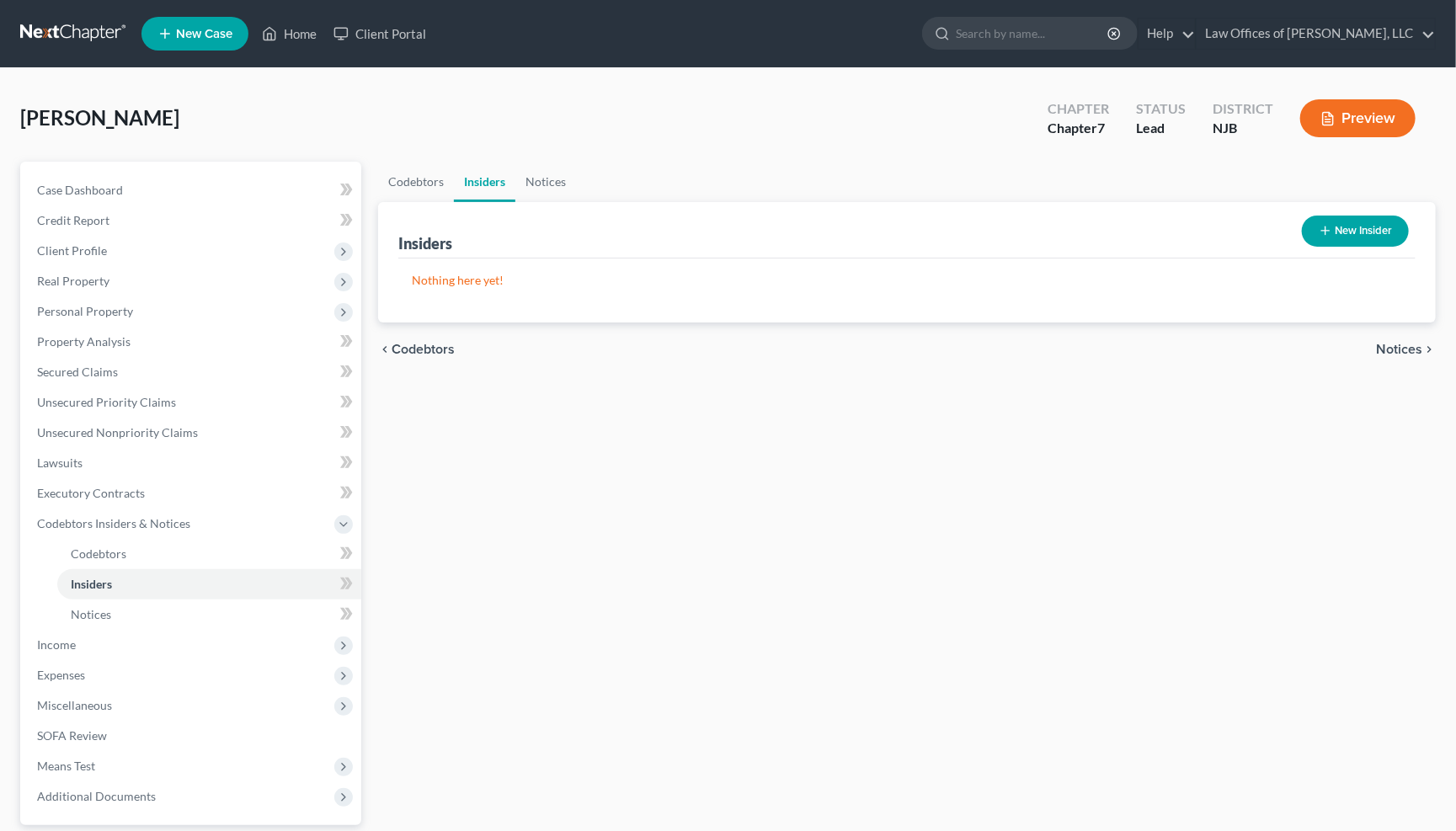
click at [1400, 345] on span "Notices" at bounding box center [1399, 349] width 47 height 13
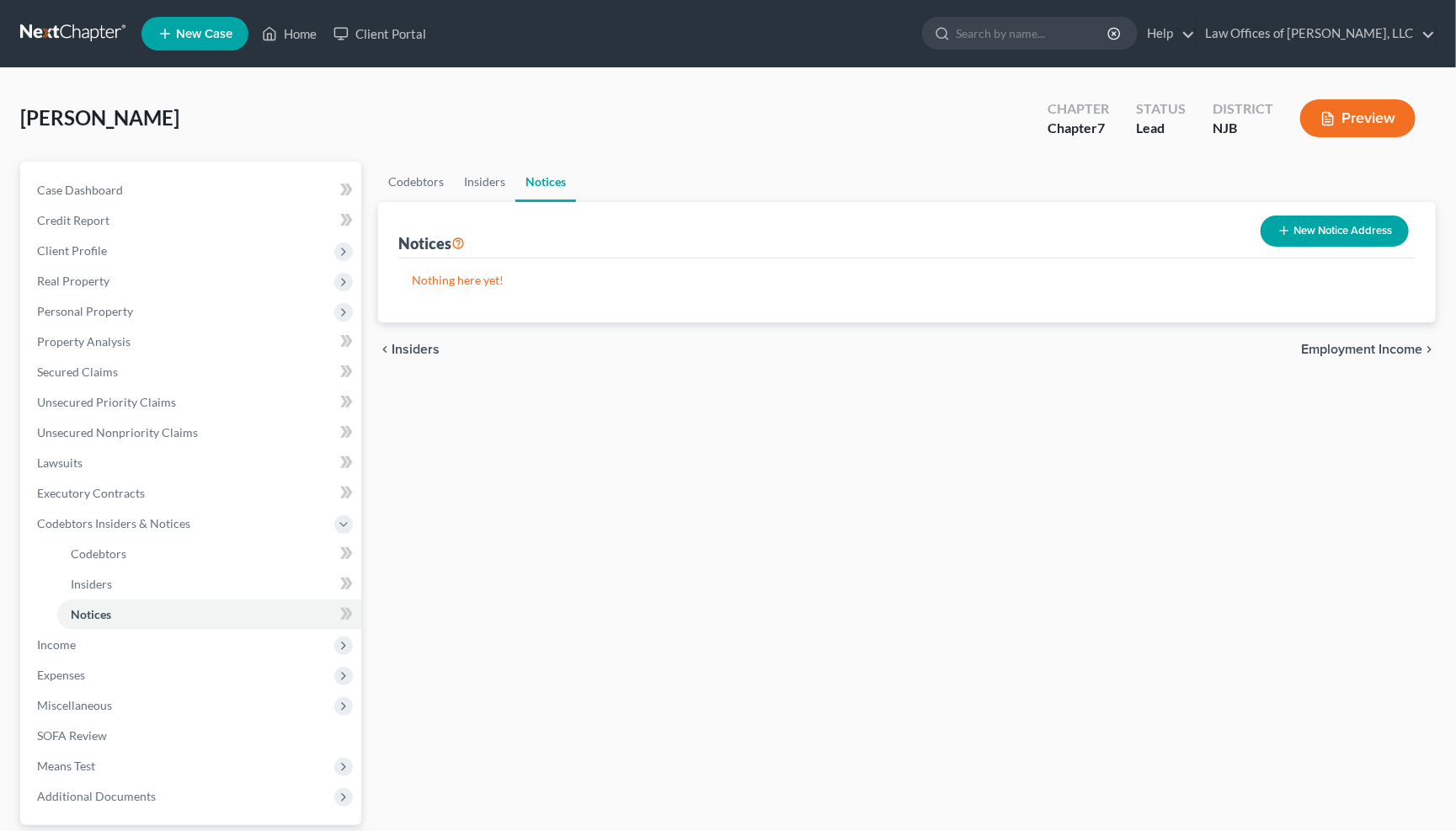
click at [1400, 345] on span "Employment Income" at bounding box center [1361, 349] width 122 height 13
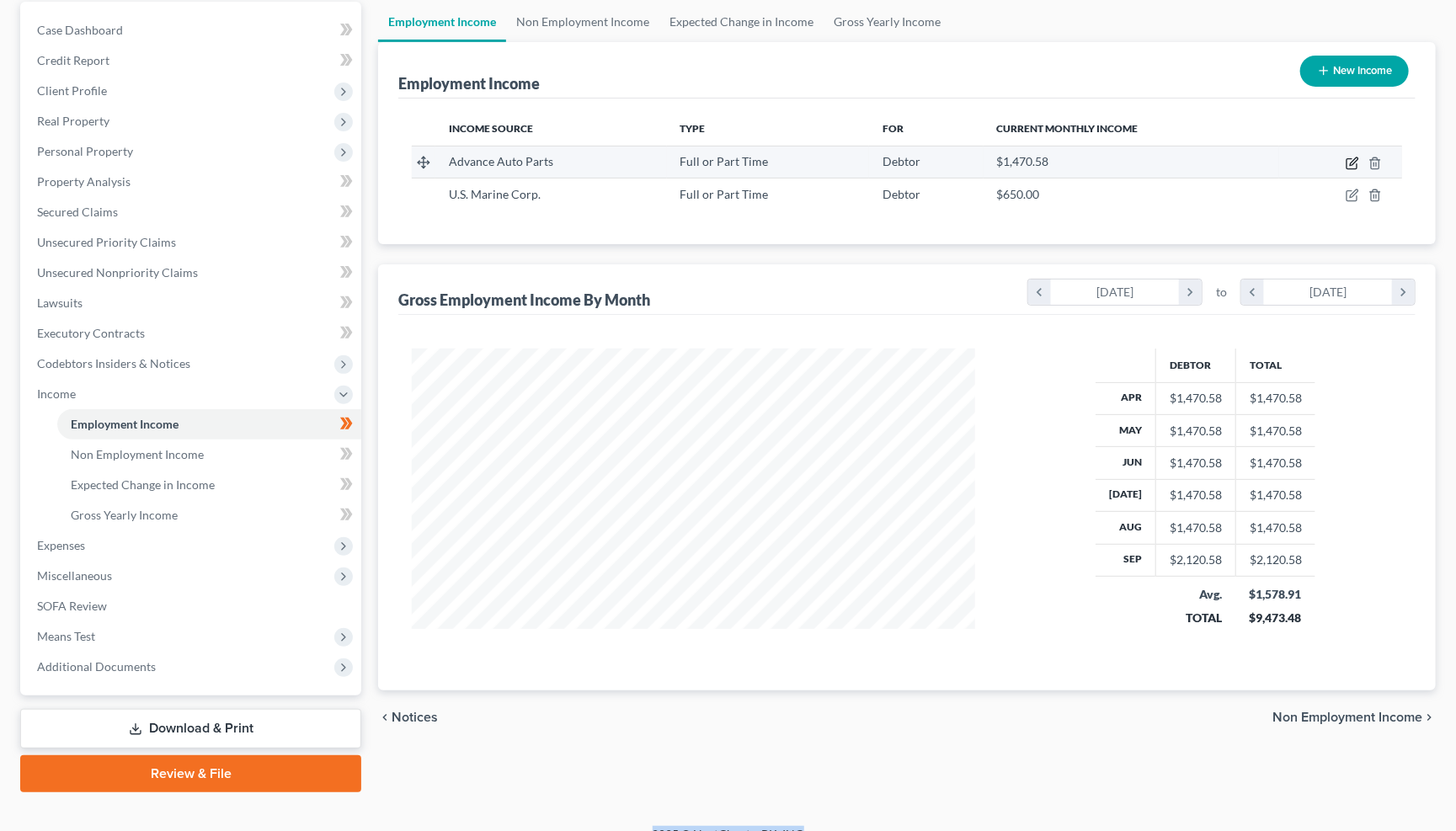
scroll to position [161, 0]
click at [1350, 165] on icon "button" at bounding box center [1351, 162] width 13 height 13
select select "0"
select select "33"
select select "1"
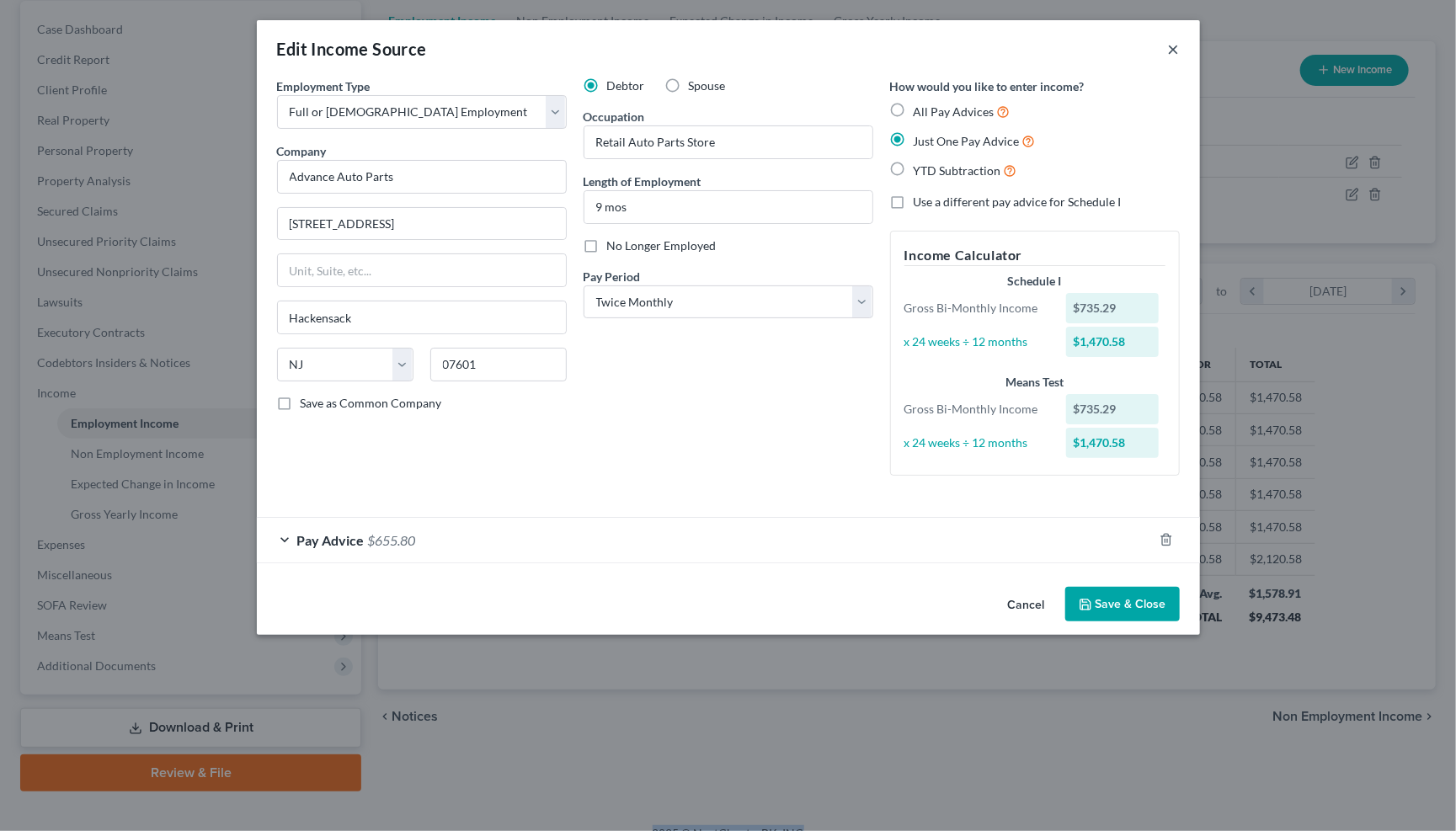
click at [1173, 50] on button "×" at bounding box center [1173, 48] width 12 height 21
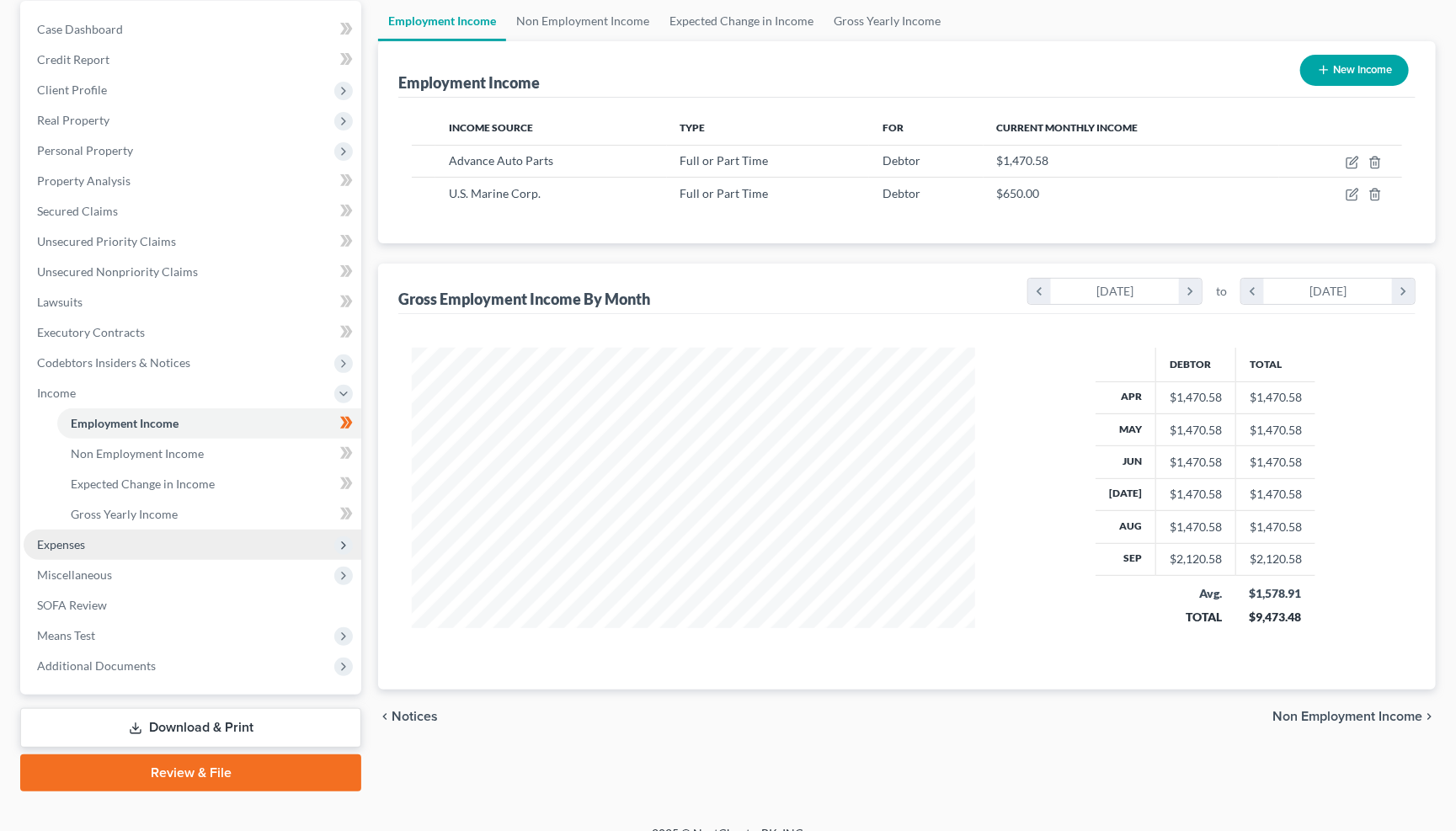
click at [88, 530] on span "Expenses" at bounding box center [191, 545] width 337 height 30
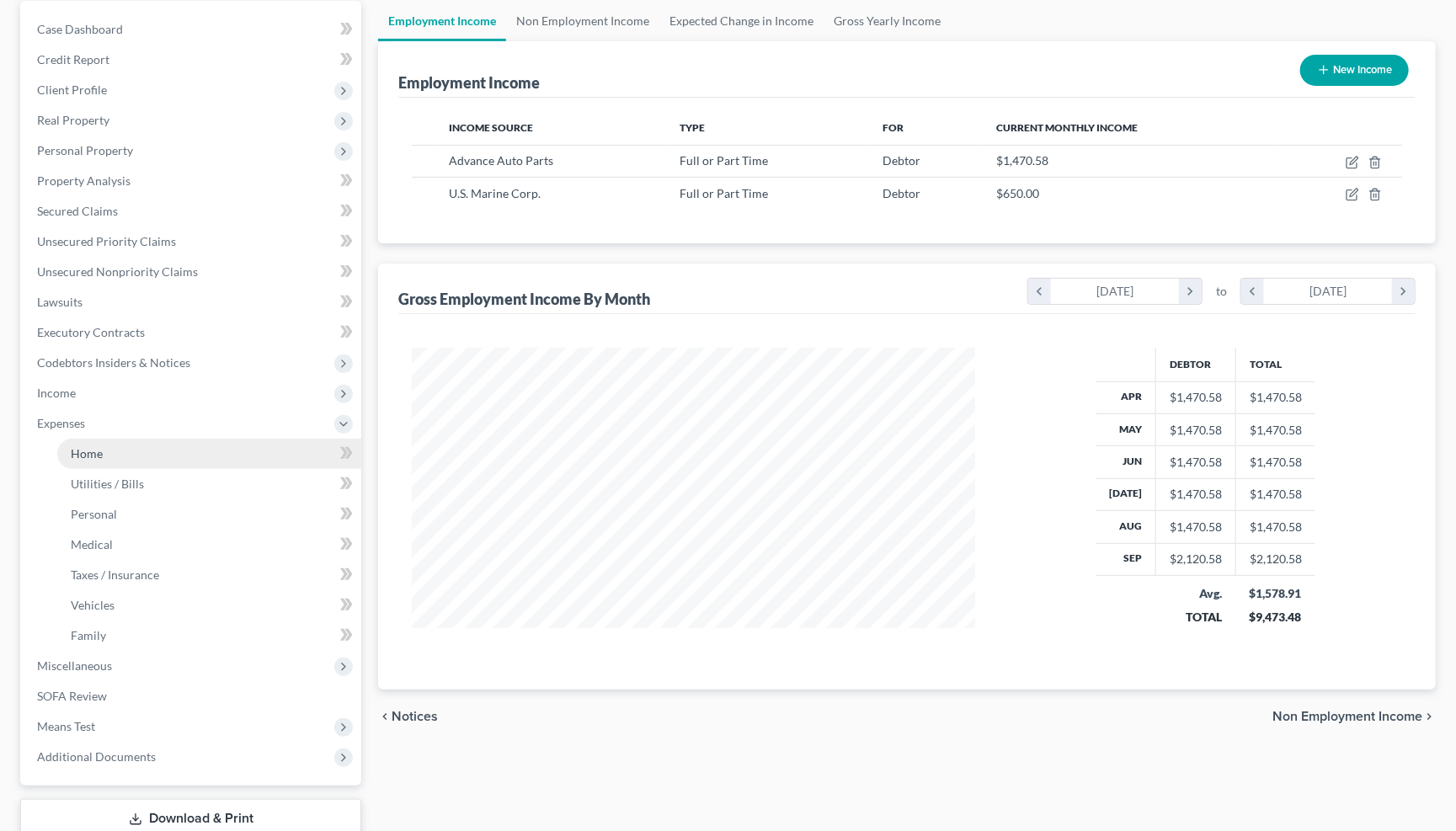
click at [92, 446] on span "Home" at bounding box center [87, 454] width 32 height 14
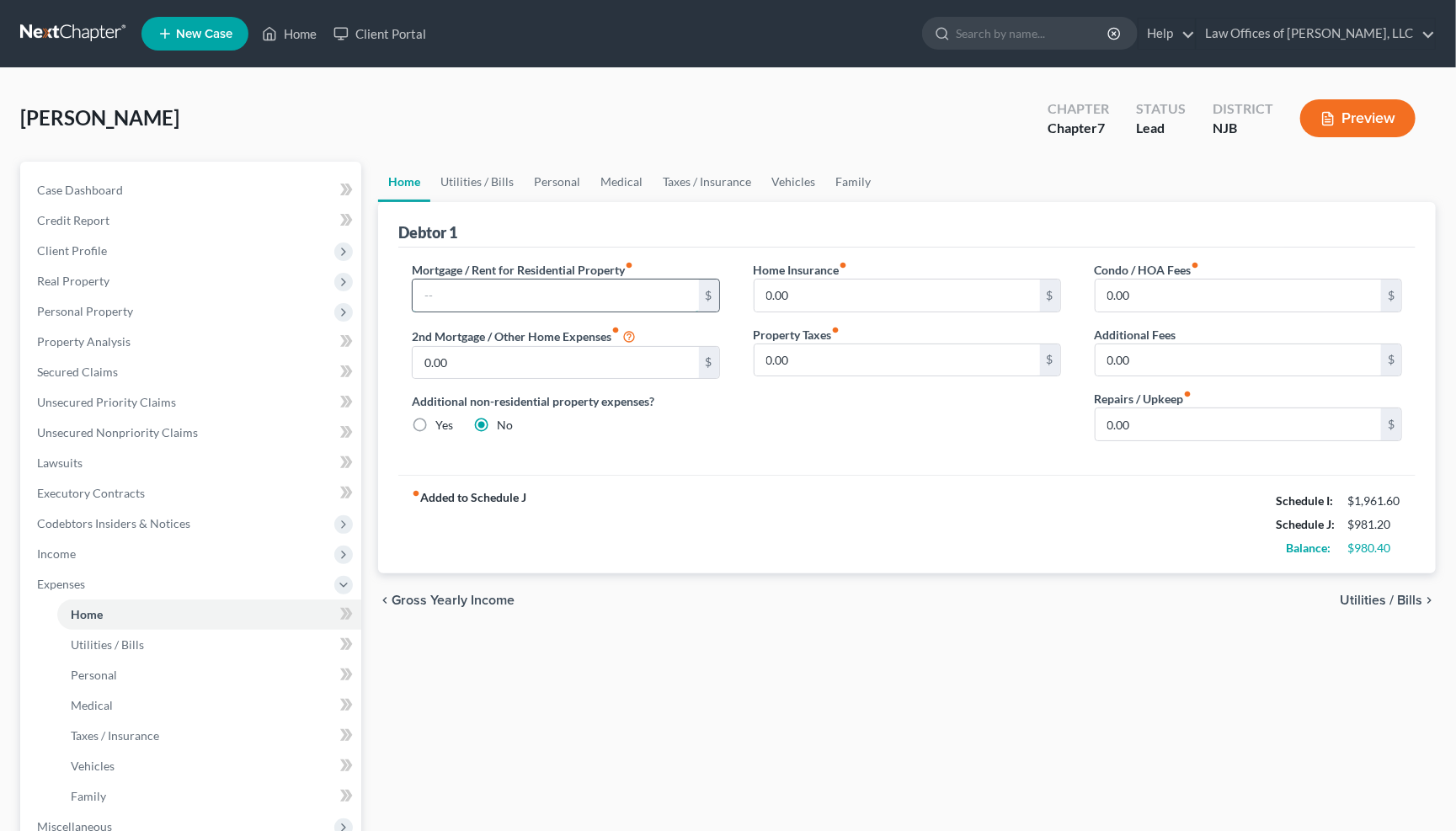
click at [570, 299] on input "text" at bounding box center [554, 296] width 285 height 32
click at [1416, 594] on span "Utilities / Bills" at bounding box center [1381, 600] width 82 height 13
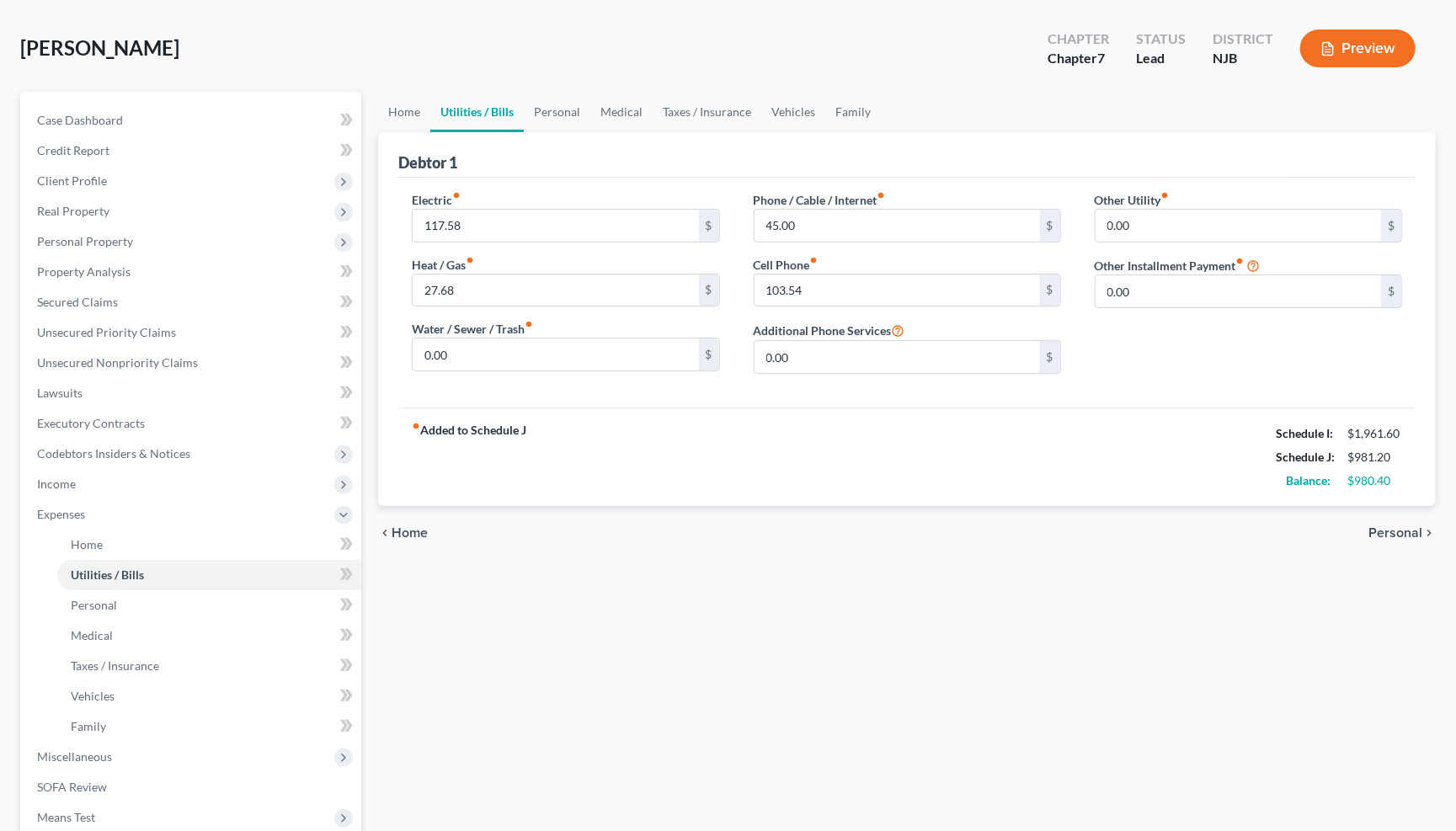
scroll to position [70, 0]
click at [1396, 526] on span "Personal" at bounding box center [1395, 532] width 54 height 13
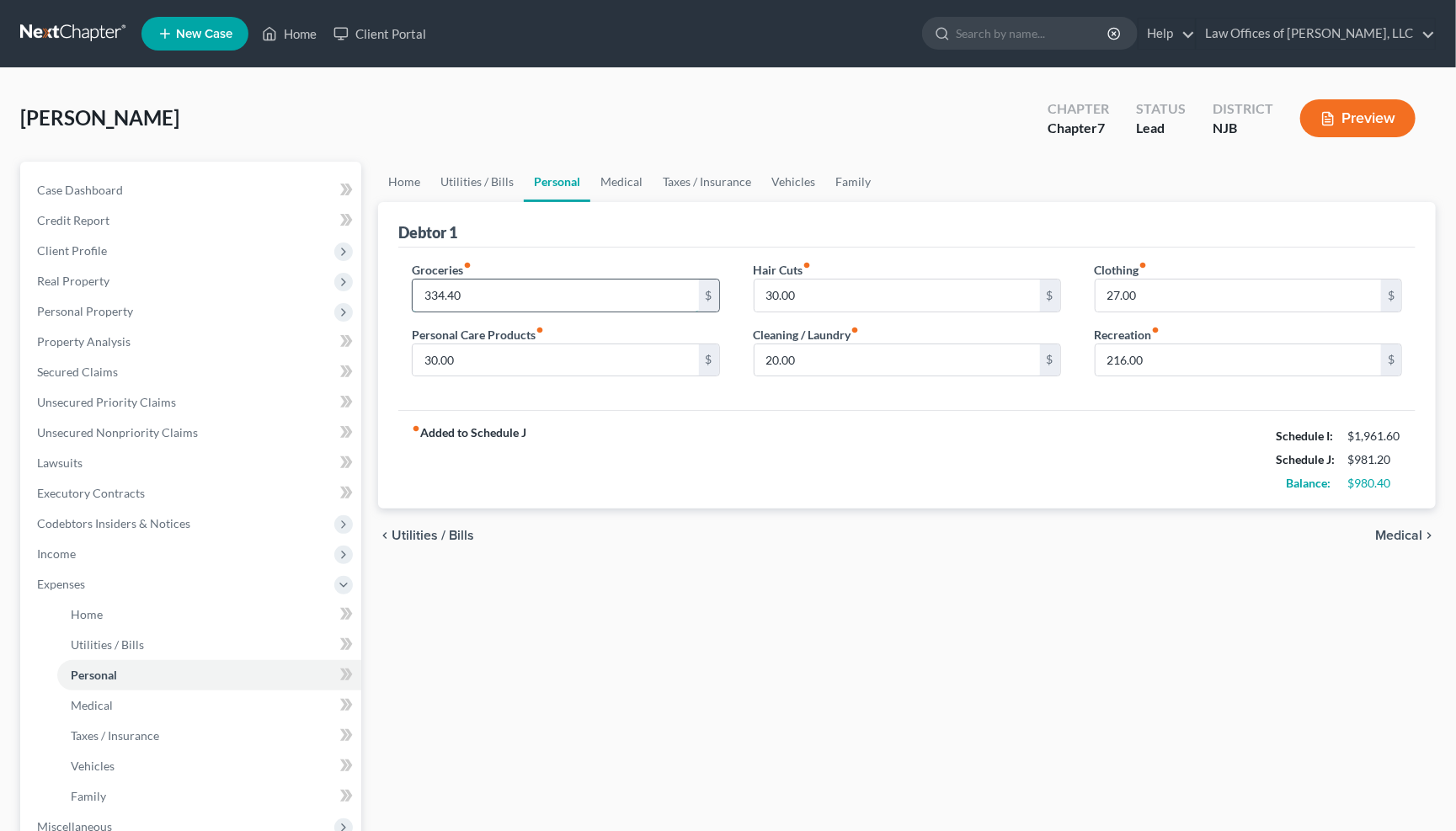
click at [507, 290] on input "334.40" at bounding box center [554, 296] width 285 height 32
type input "3"
type input "357.29"
click at [521, 360] on input "30.00" at bounding box center [554, 360] width 285 height 32
click at [543, 326] on icon "fiber_manual_record" at bounding box center [539, 329] width 8 height 8
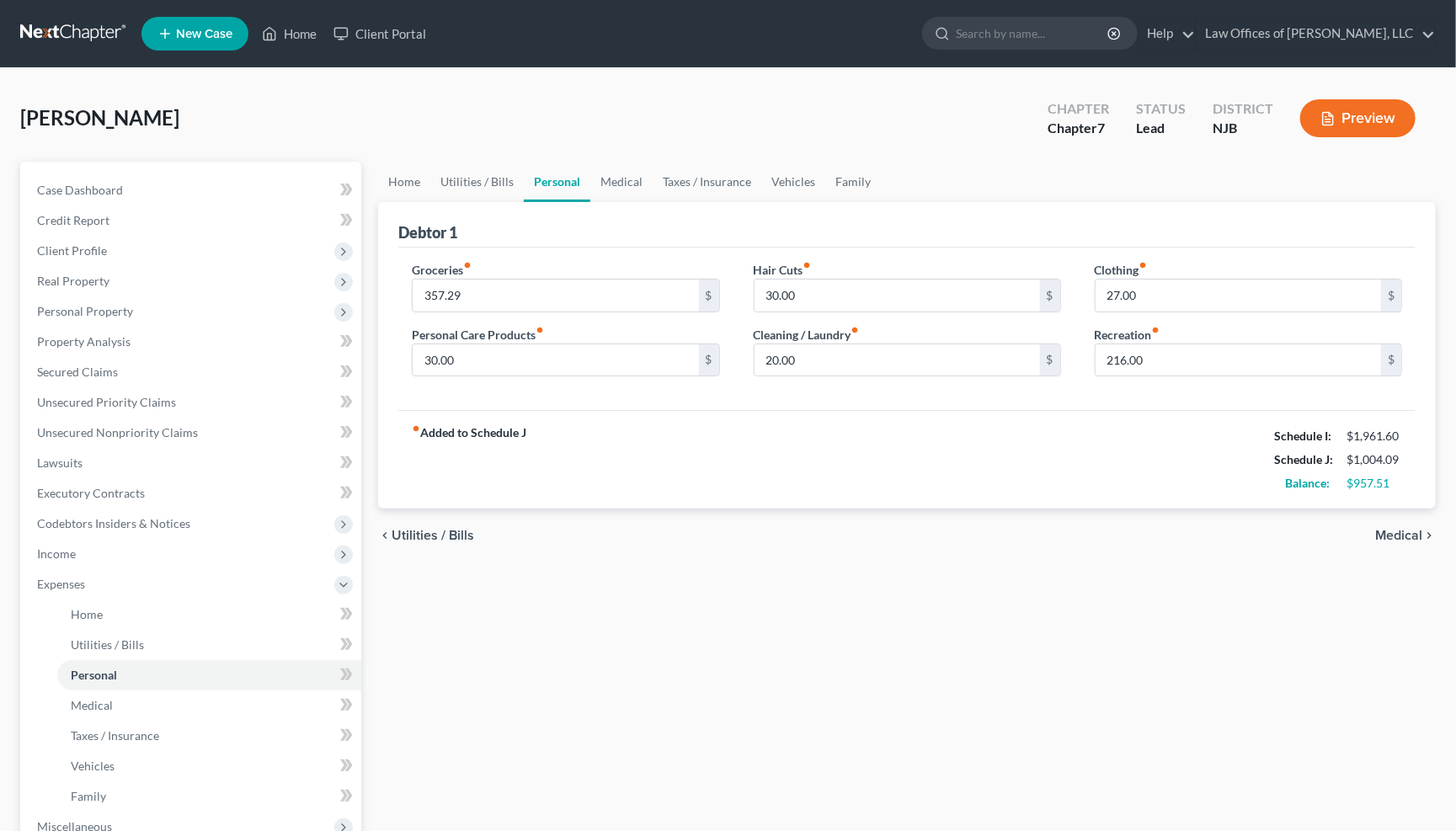
click at [542, 327] on icon "fiber_manual_record" at bounding box center [539, 329] width 8 height 8
click at [542, 326] on icon "fiber_manual_record" at bounding box center [539, 329] width 8 height 8
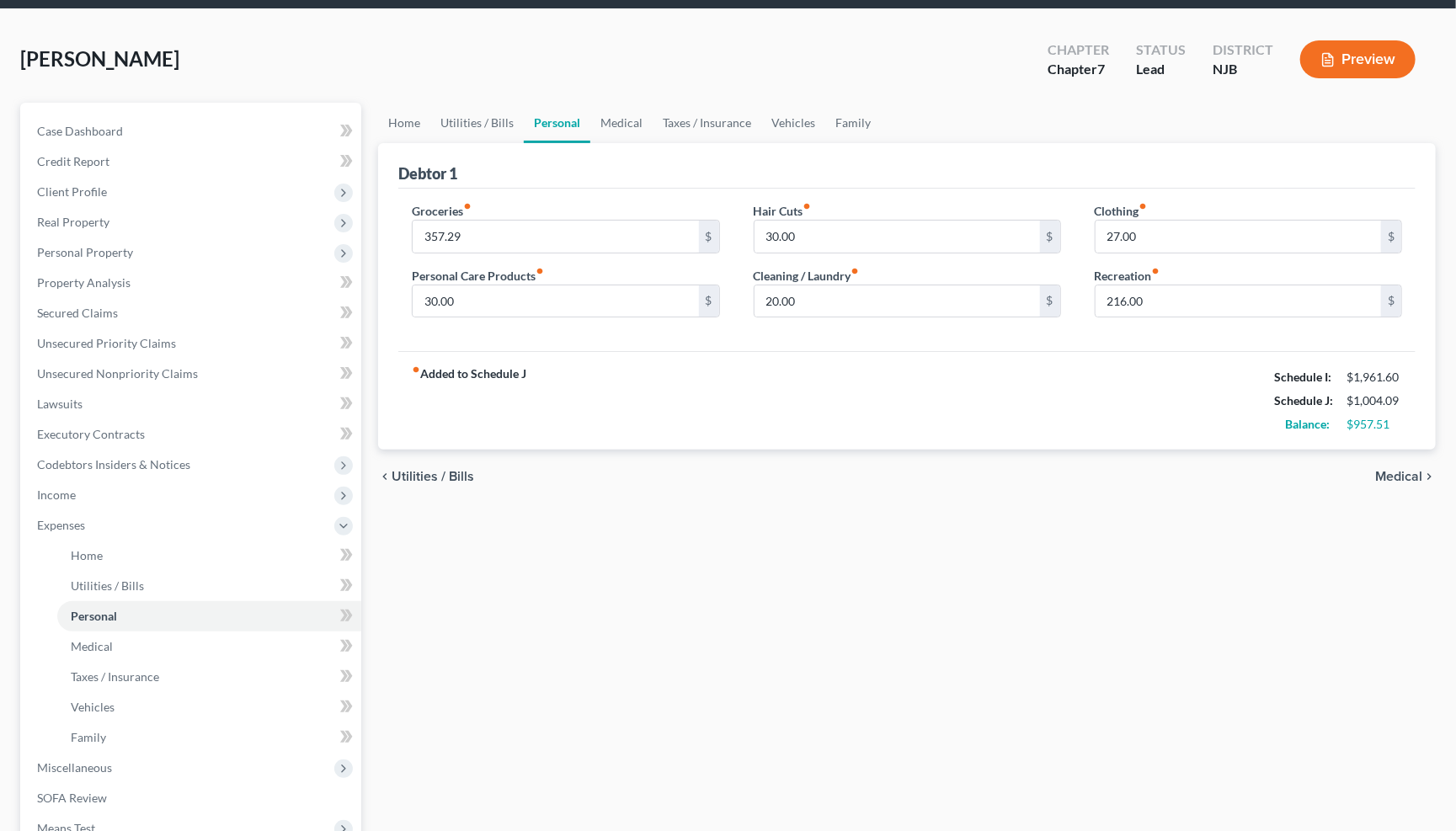
scroll to position [70, 0]
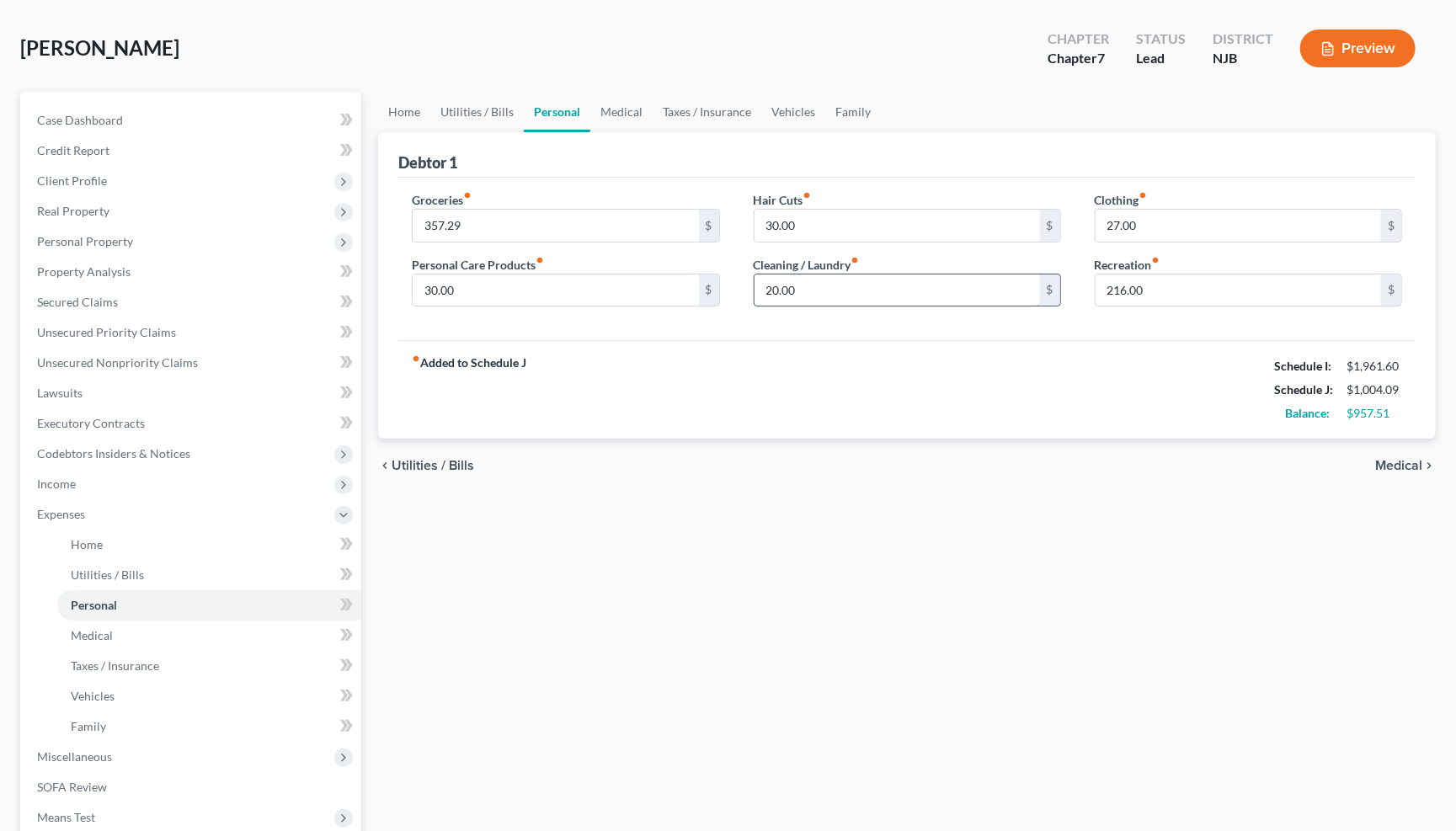
click at [815, 293] on input "20.00" at bounding box center [896, 291] width 285 height 32
type input "2"
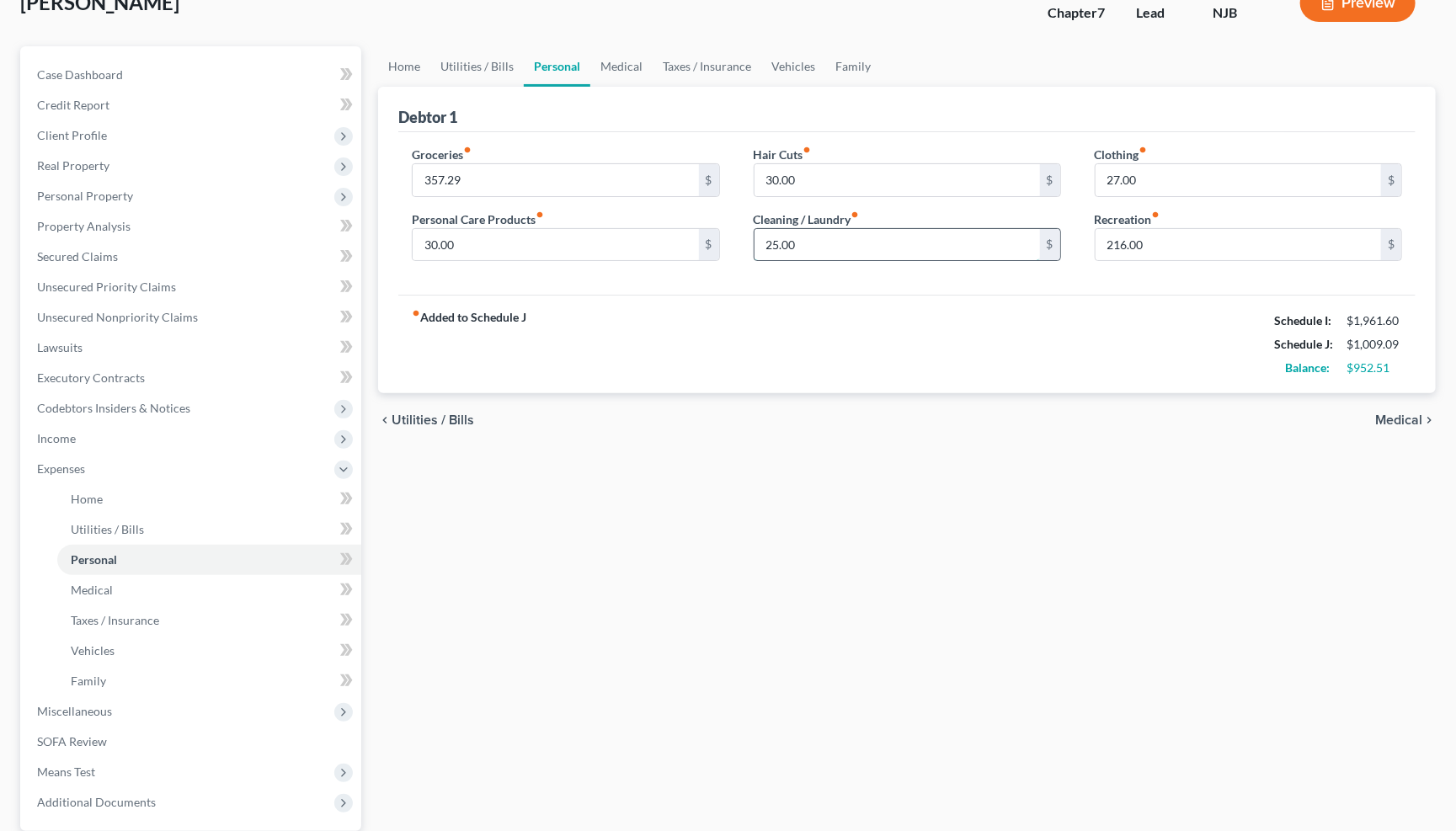
scroll to position [125, 0]
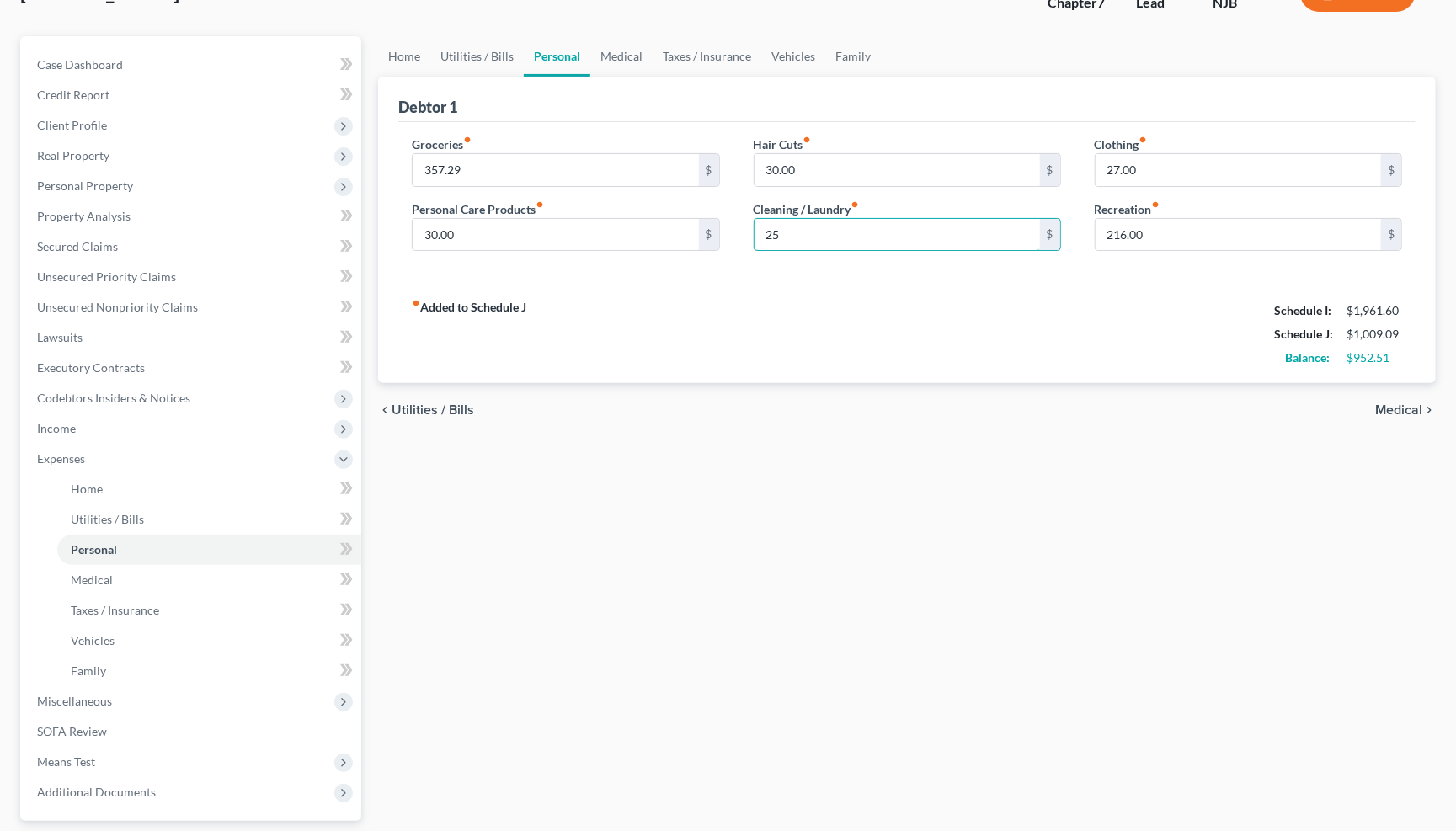
type input "2"
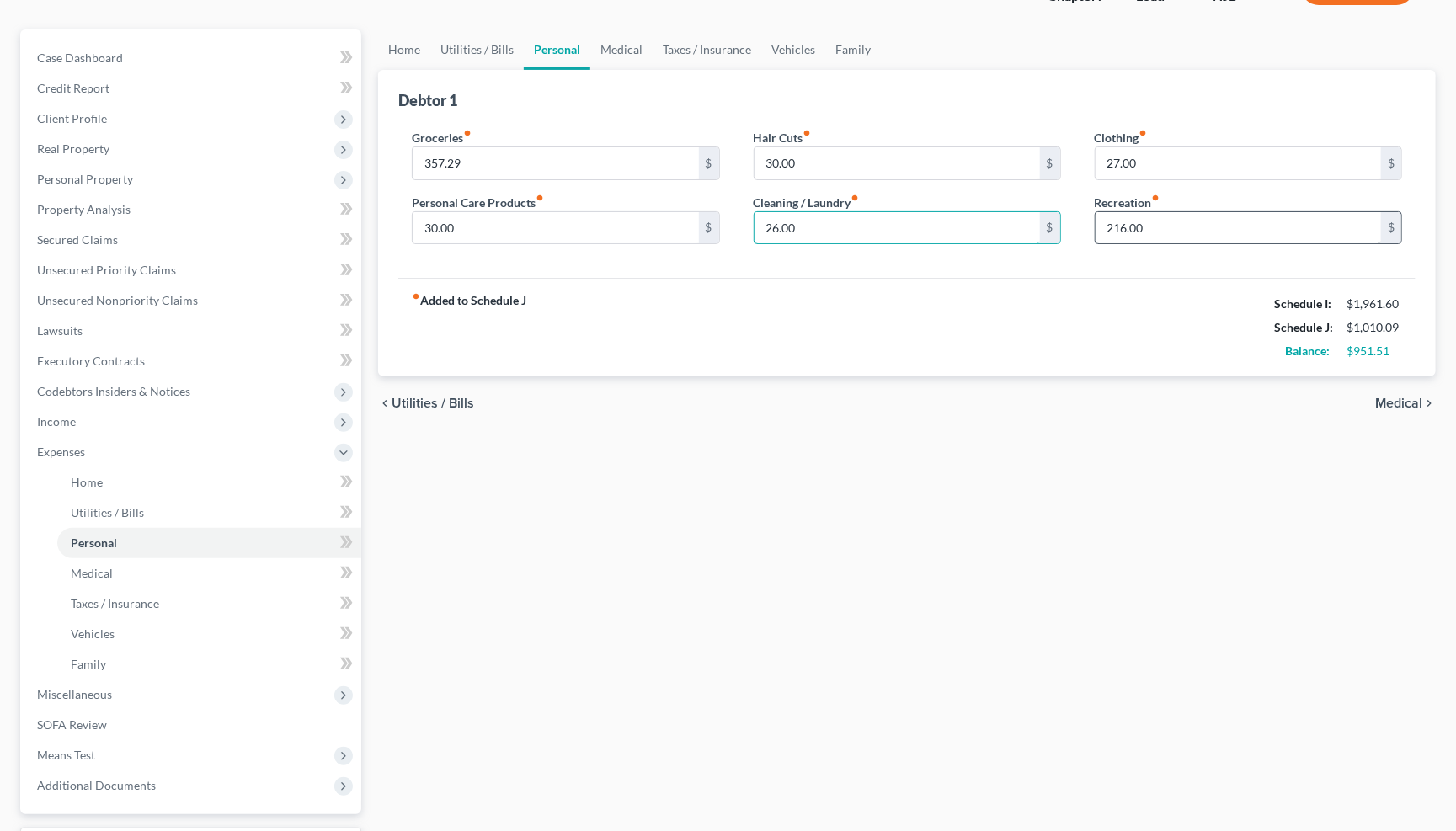
scroll to position [136, 0]
type input "26.00"
click at [1164, 231] on input "216.00" at bounding box center [1238, 225] width 285 height 32
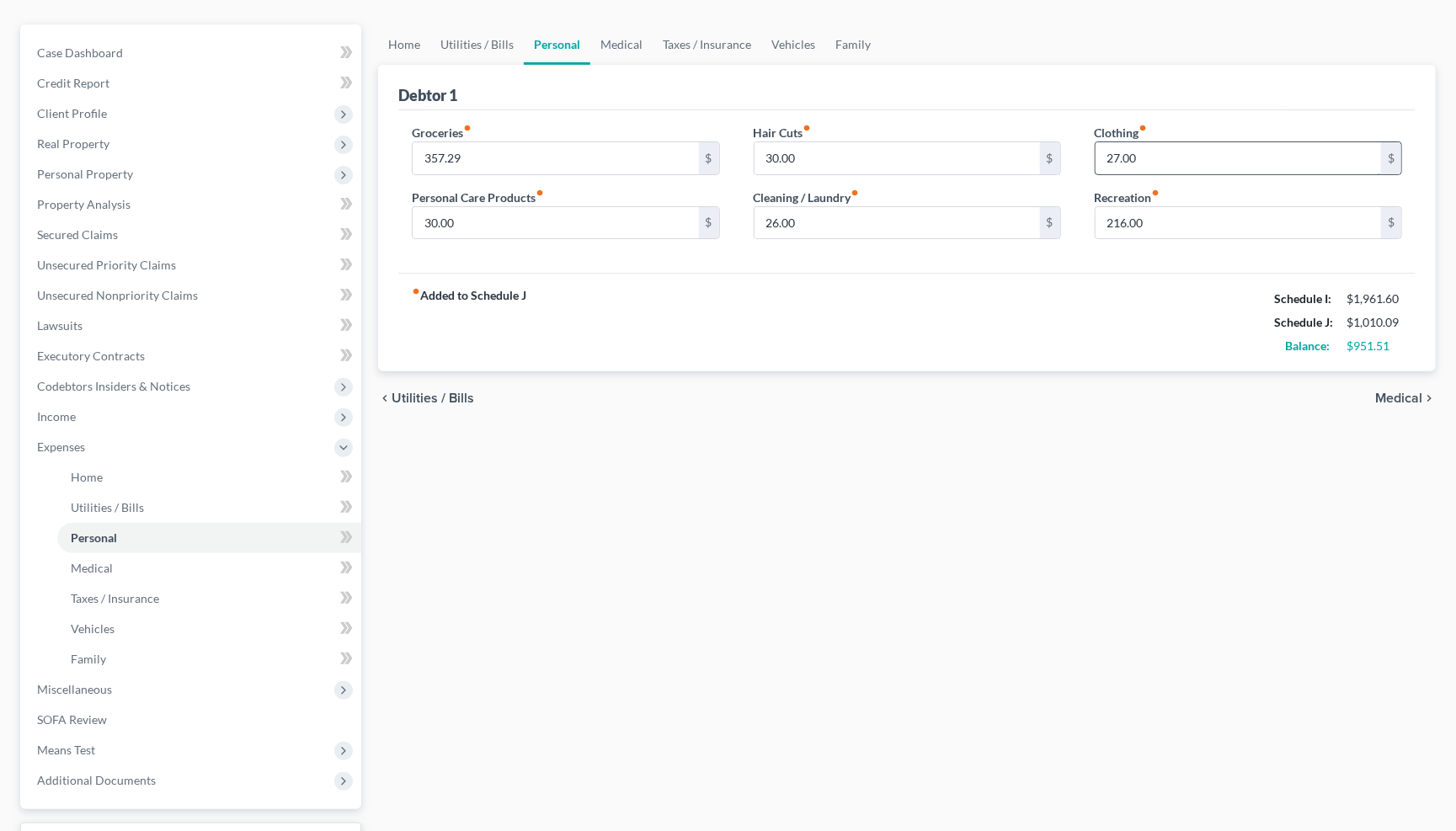
click at [1158, 149] on input "27.00" at bounding box center [1238, 158] width 285 height 32
type input "40.00"
click at [1172, 217] on input "216.00" at bounding box center [1238, 224] width 285 height 32
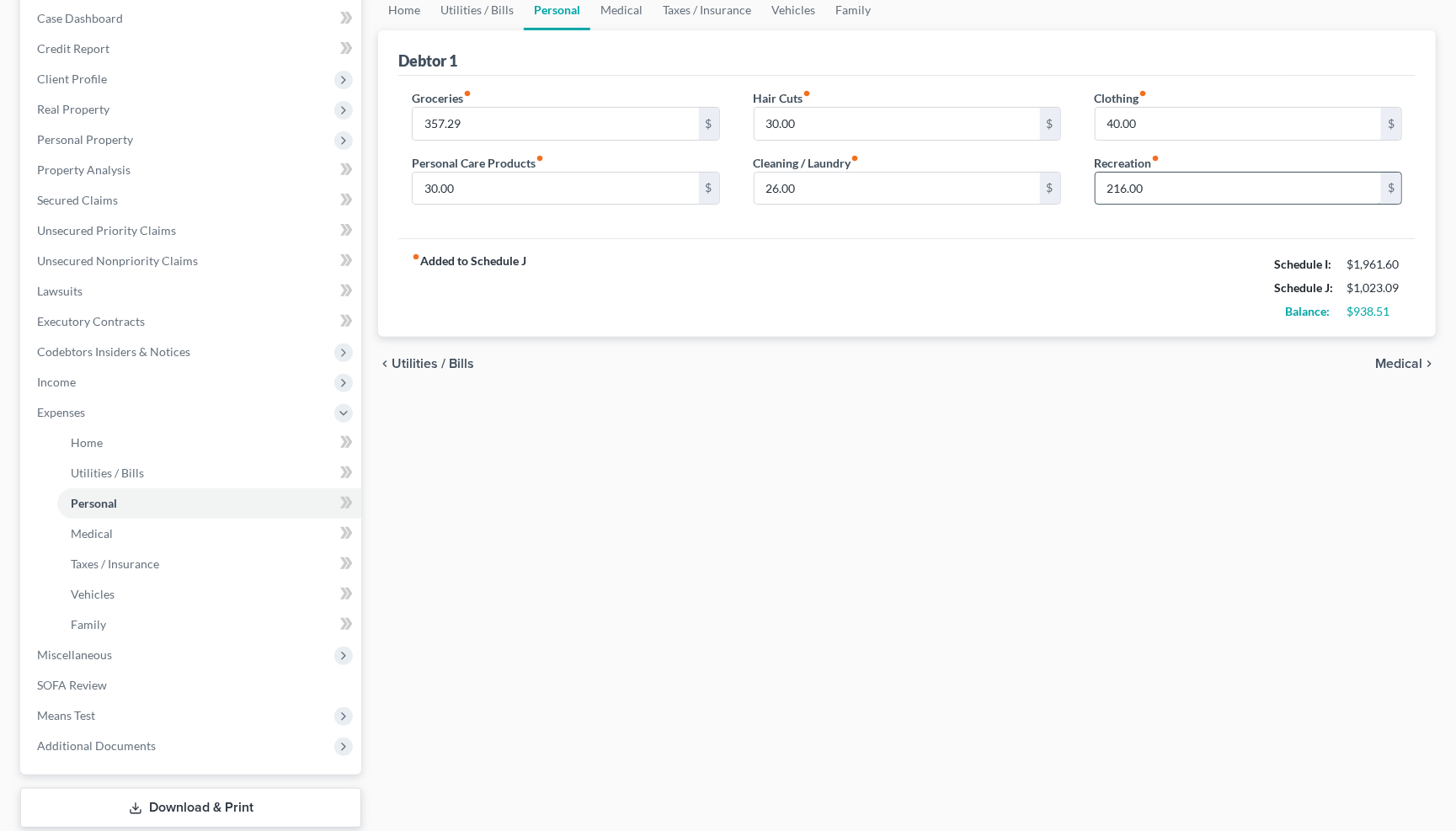
scroll to position [173, 0]
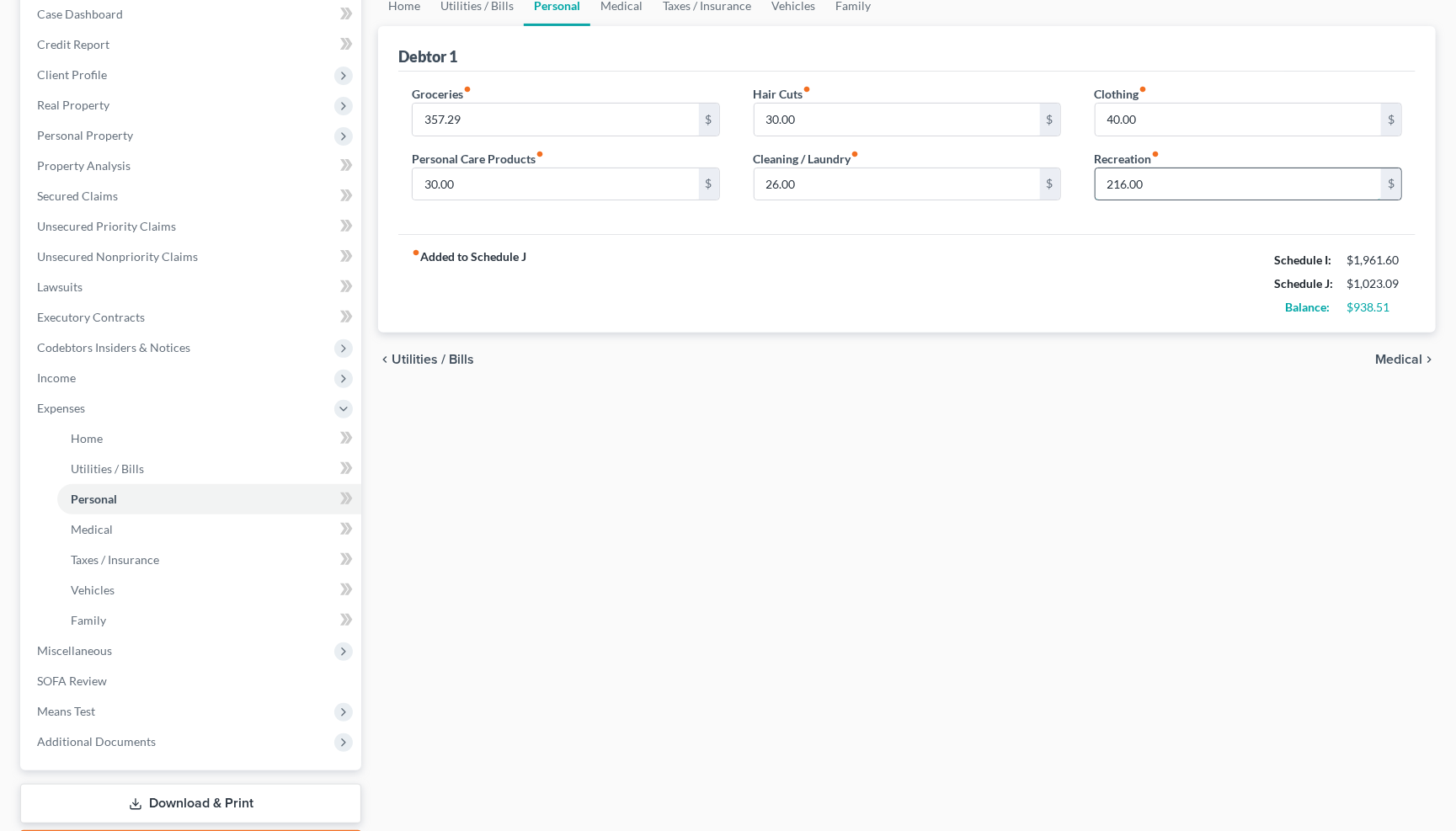
click at [1181, 182] on input "216.00" at bounding box center [1238, 184] width 285 height 32
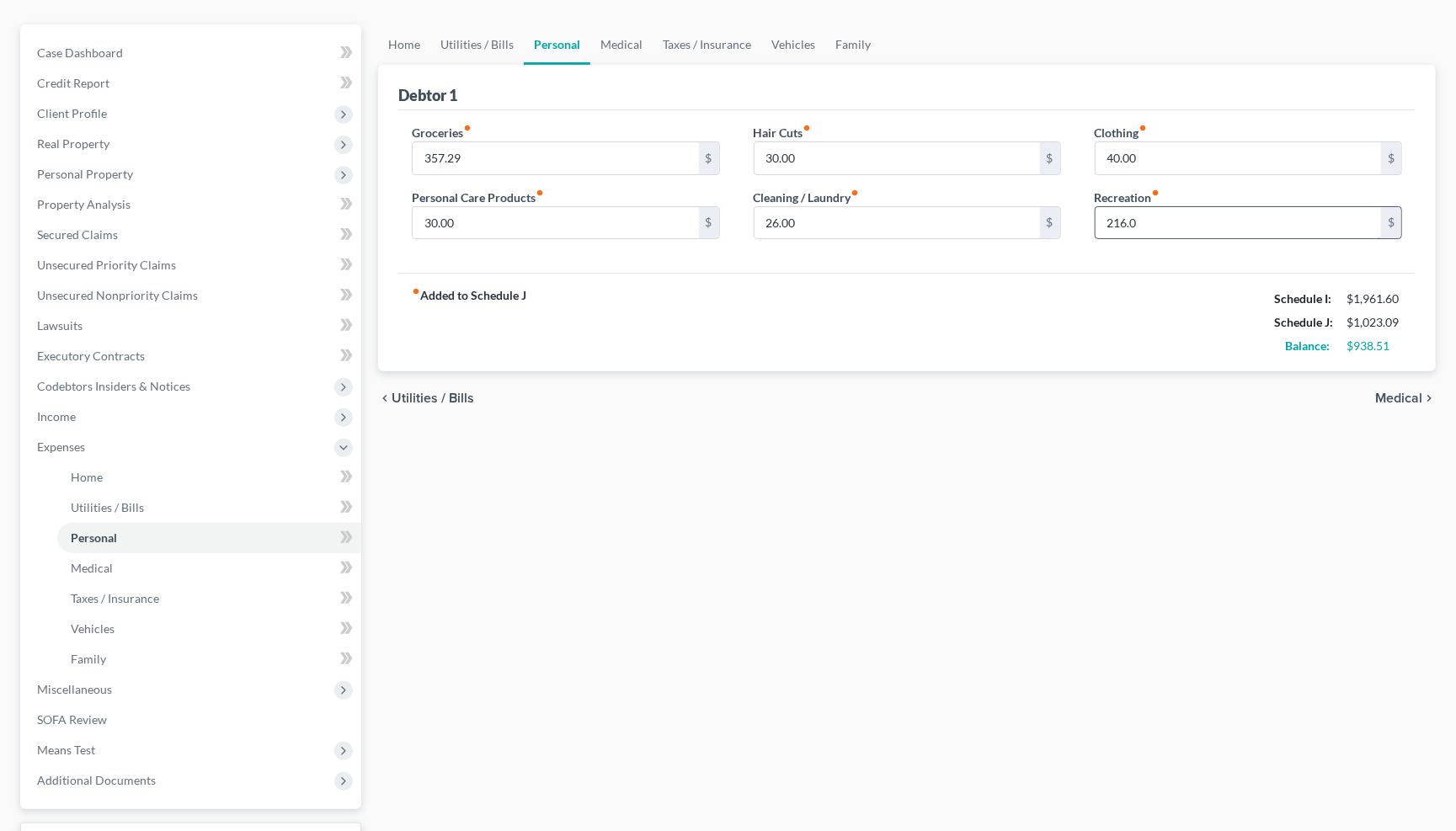
scroll to position [141, 0]
type input "2"
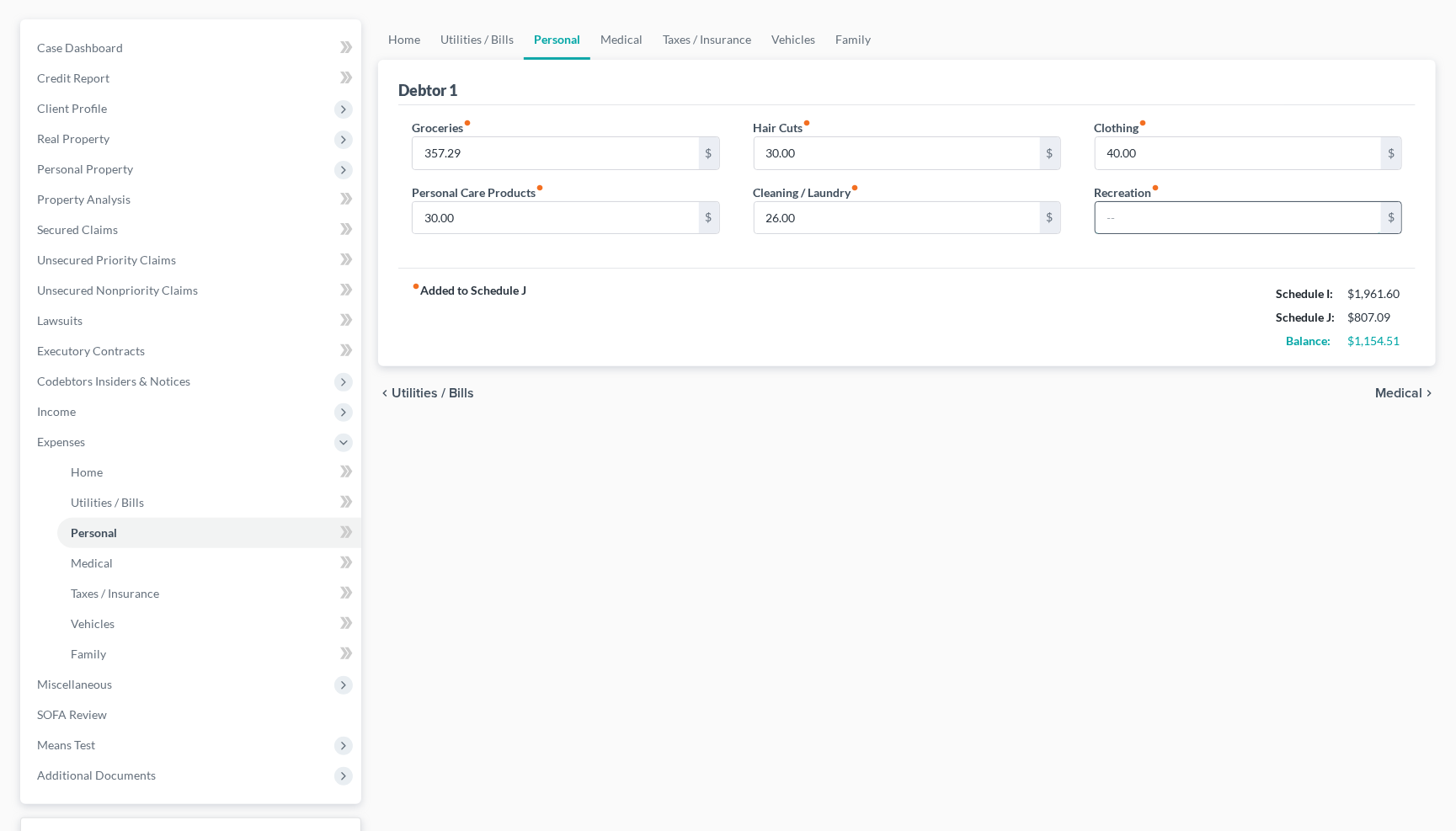
click at [1165, 215] on input "text" at bounding box center [1238, 218] width 285 height 32
type input "89.00"
click at [1409, 386] on span "Medical" at bounding box center [1398, 393] width 47 height 13
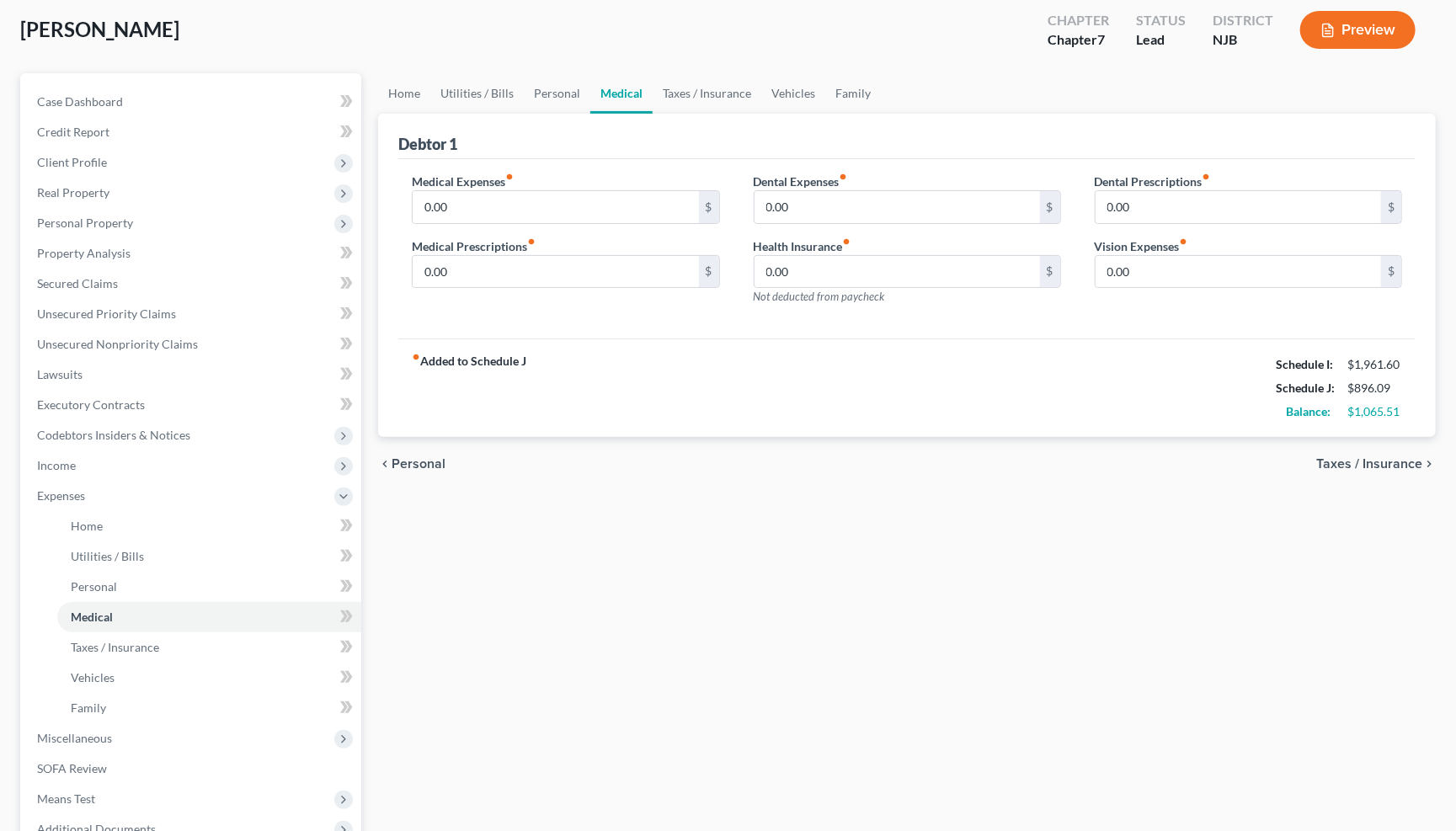
scroll to position [90, 0]
click at [1401, 455] on span "Taxes / Insurance" at bounding box center [1368, 462] width 106 height 13
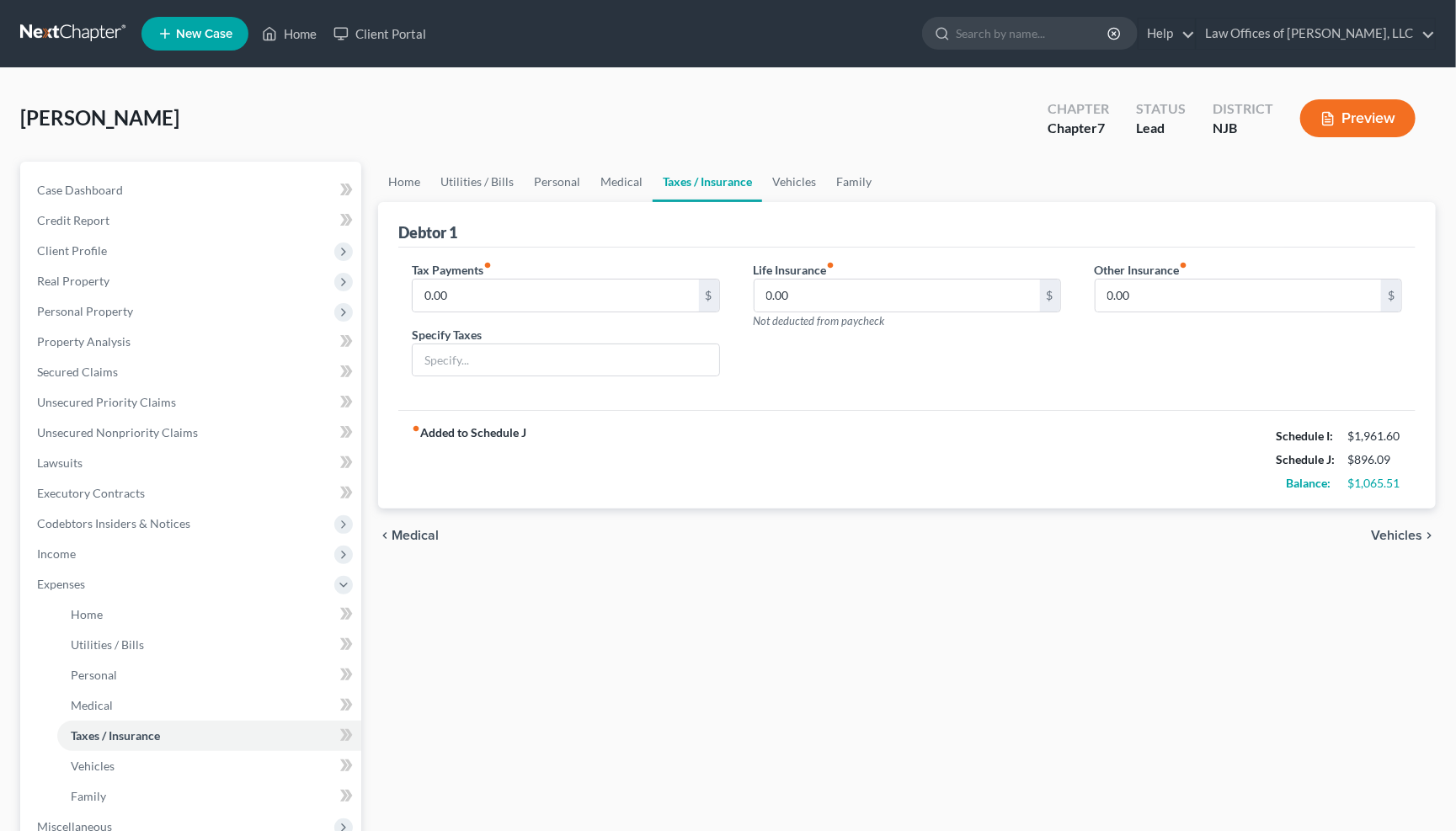
click at [1401, 529] on span "Vehicles" at bounding box center [1396, 535] width 51 height 13
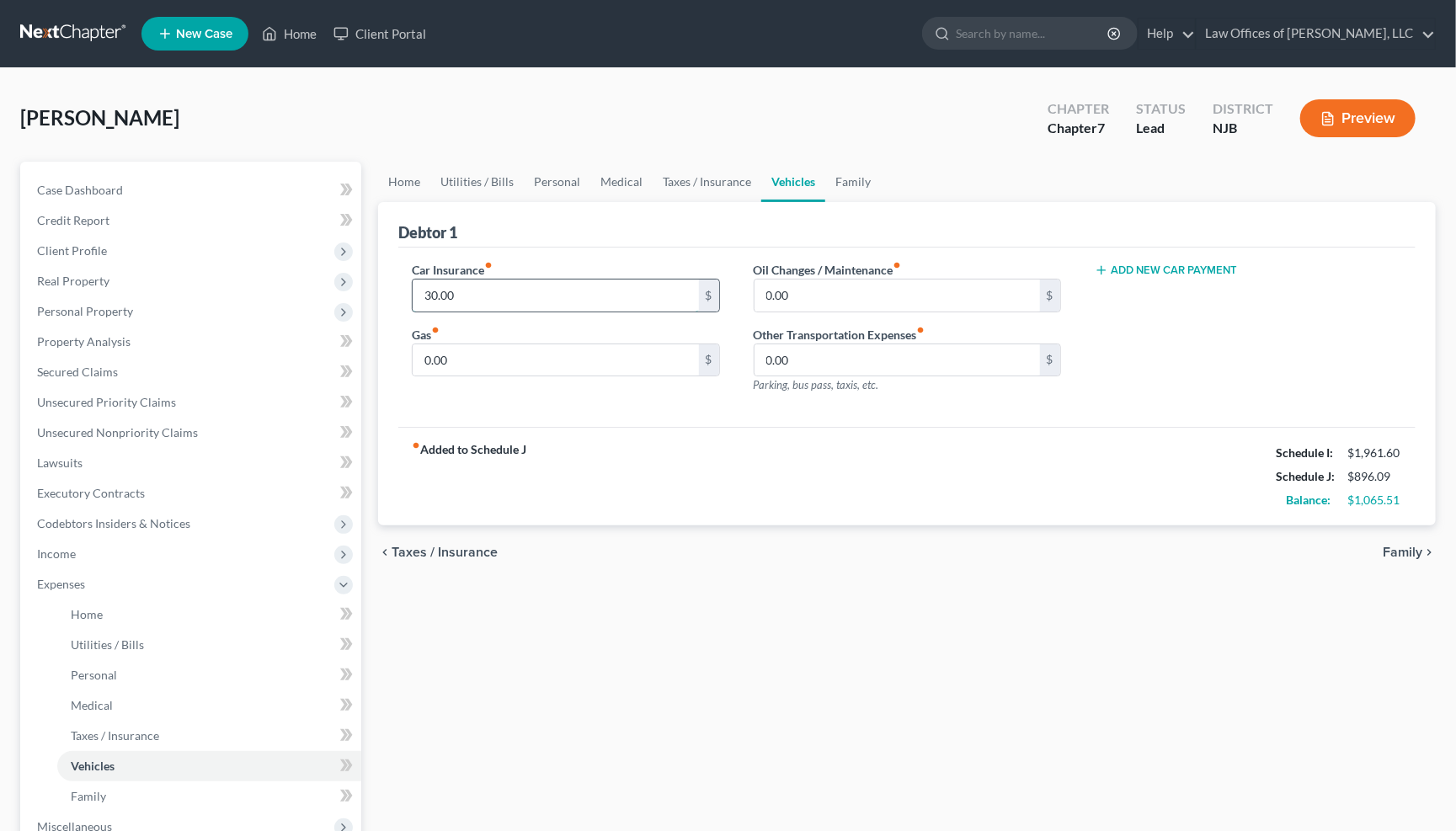
click at [481, 298] on input "30.00" at bounding box center [554, 296] width 285 height 32
type input "3"
type input "42.00"
click at [470, 360] on input "0.00" at bounding box center [554, 360] width 285 height 32
type input "0"
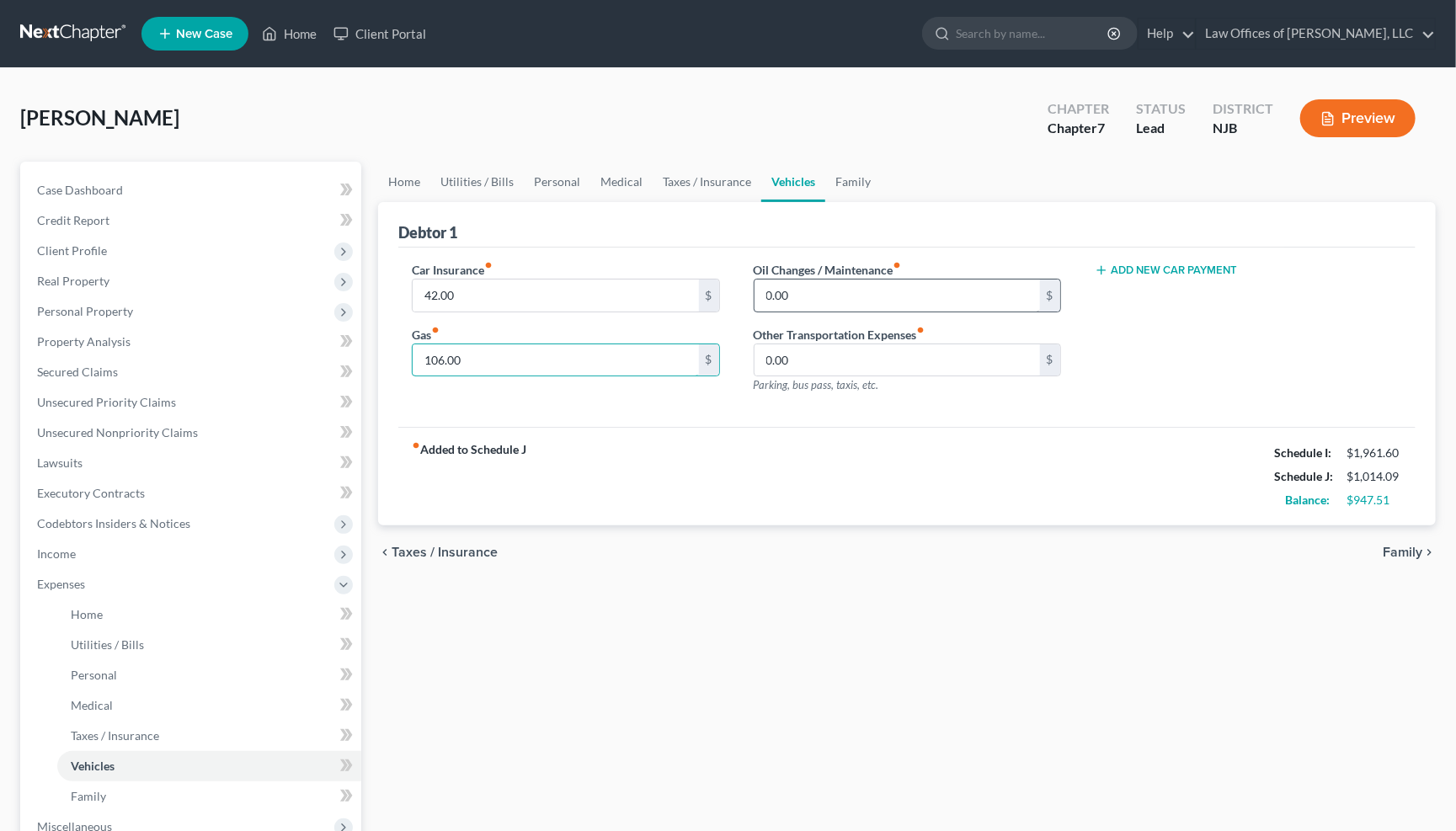
type input "106.00"
click at [834, 300] on input "0.00" at bounding box center [896, 296] width 285 height 32
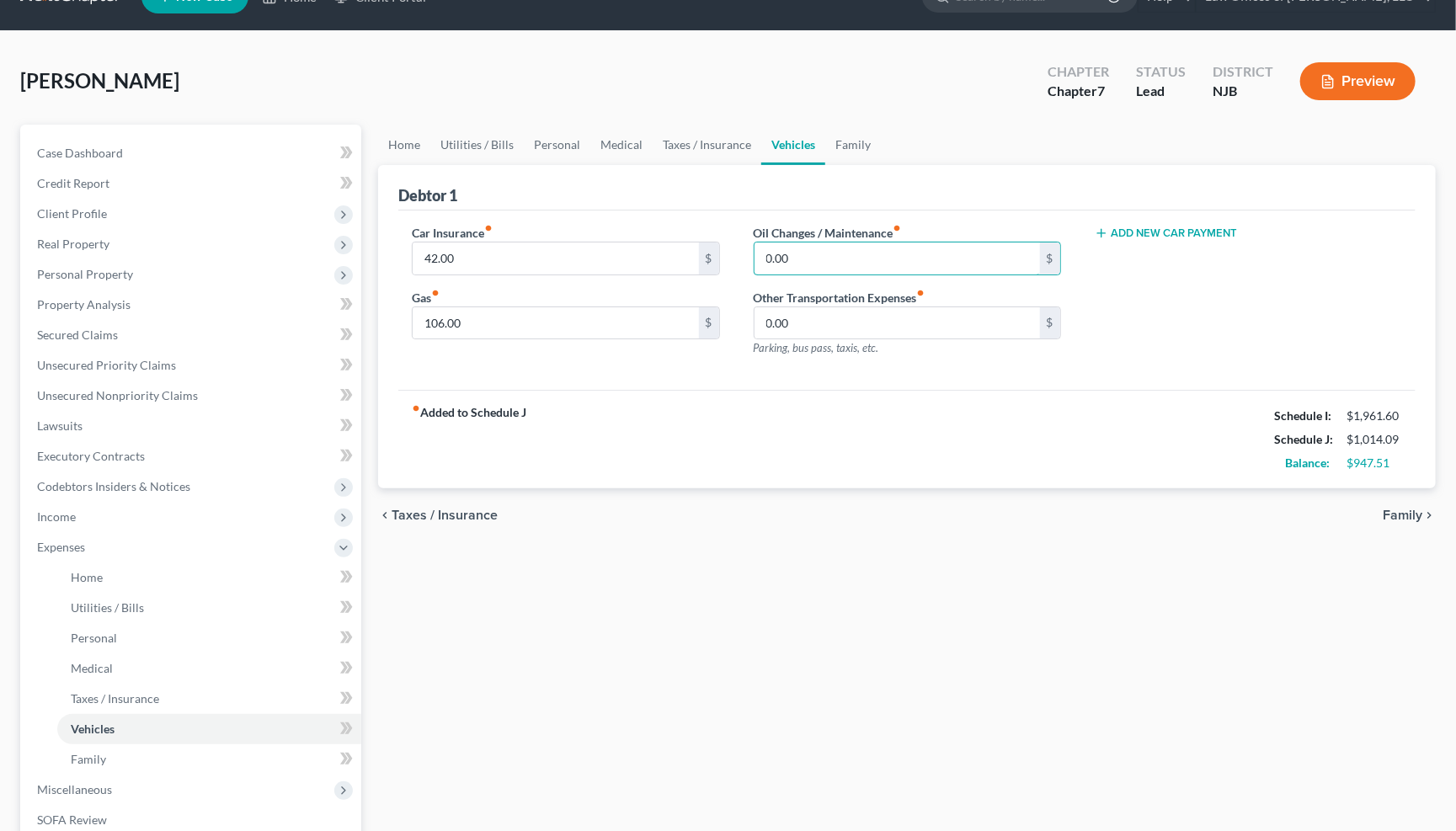
scroll to position [37, 0]
click at [127, 714] on link "Vehicles" at bounding box center [209, 729] width 304 height 30
click at [841, 316] on input "0.00" at bounding box center [896, 324] width 285 height 32
type input "0"
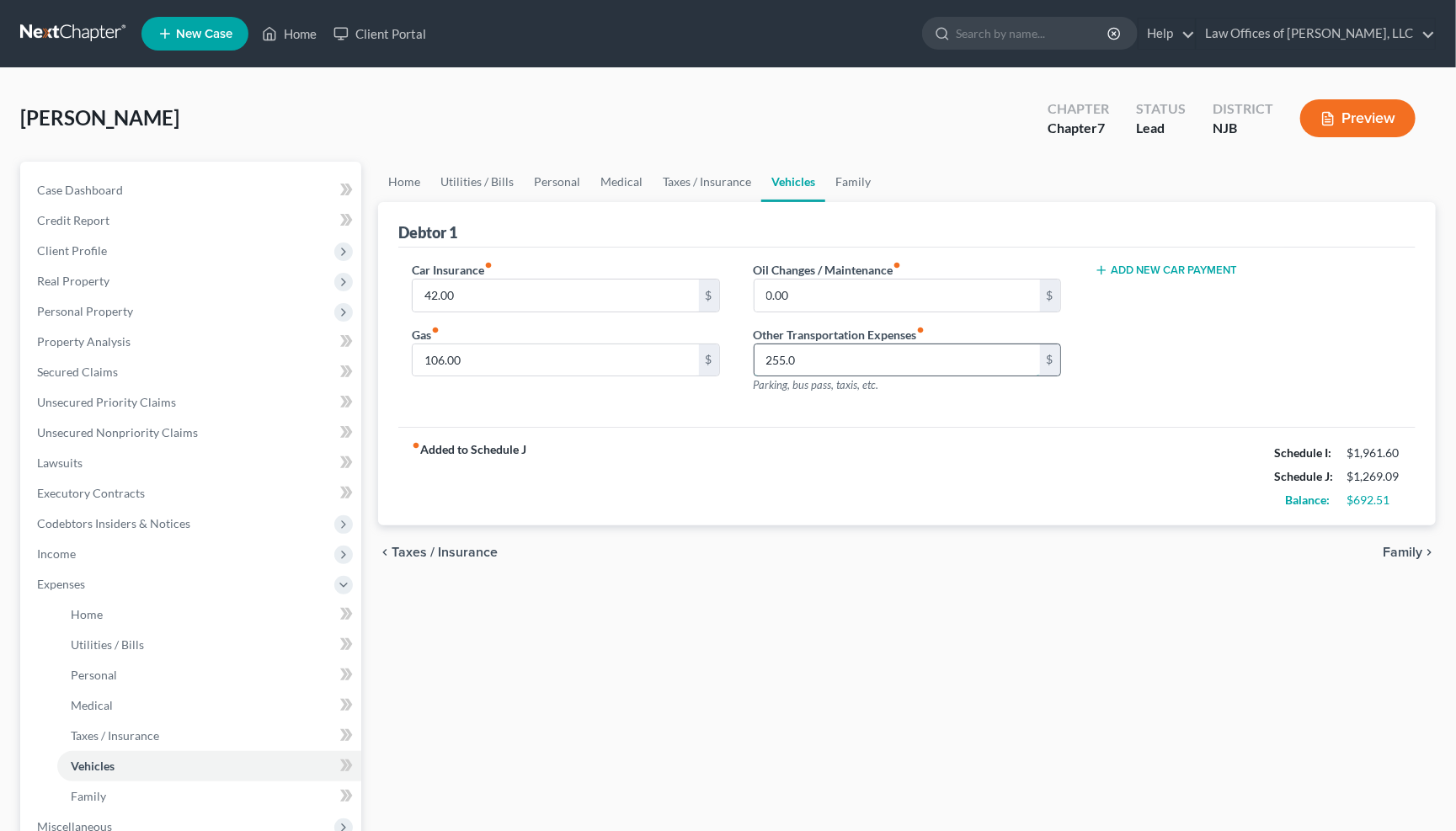
scroll to position [0, 0]
click at [818, 362] on input "255.0" at bounding box center [896, 360] width 285 height 32
type input "255.00"
click at [812, 287] on input "0.00" at bounding box center [896, 296] width 285 height 32
type input "0"
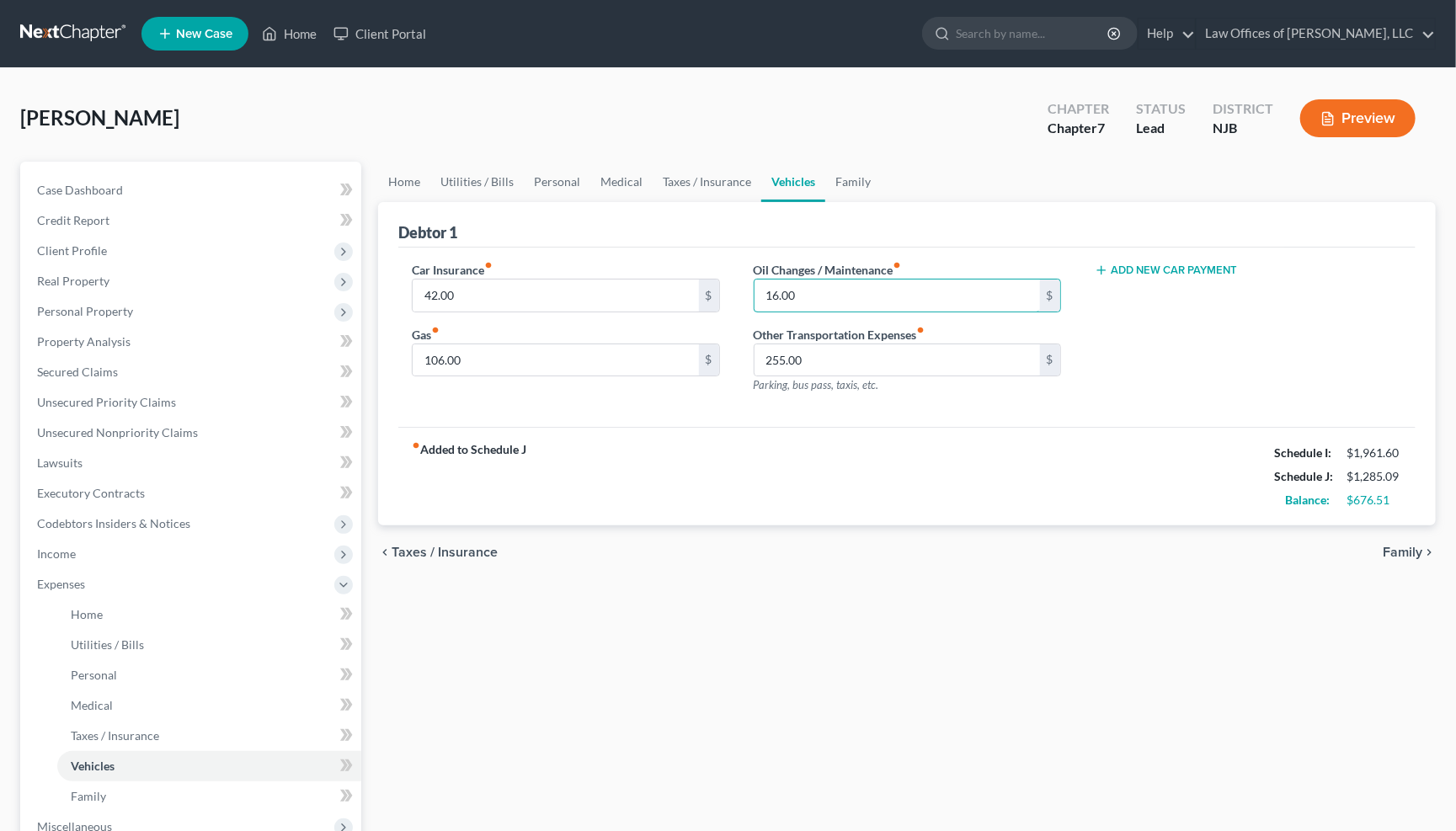
type input "16.00"
click at [1414, 547] on span "Family" at bounding box center [1402, 552] width 39 height 13
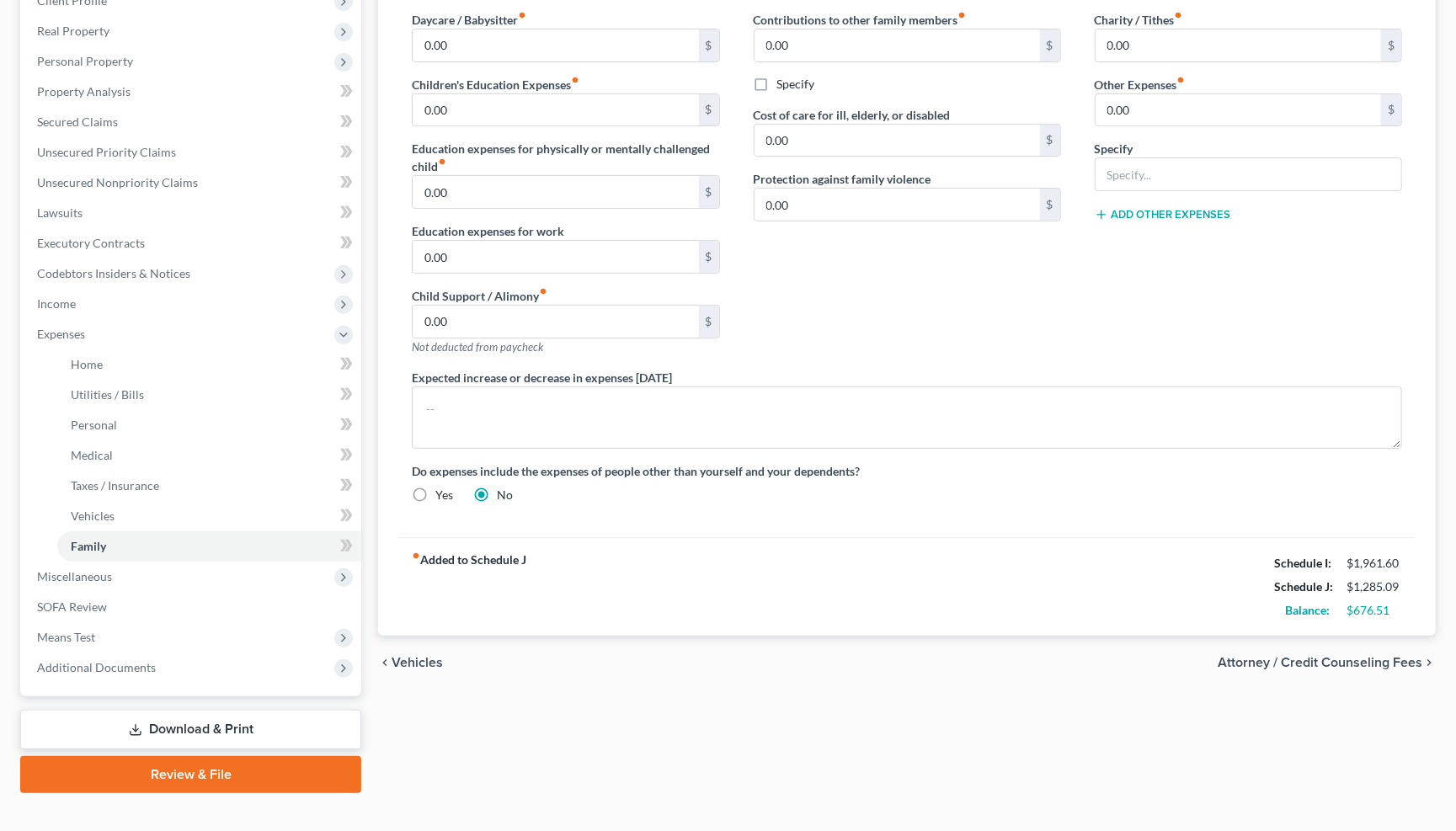
scroll to position [249, 0]
click at [1372, 657] on span "Attorney / Credit Counseling Fees" at bounding box center [1319, 664] width 205 height 13
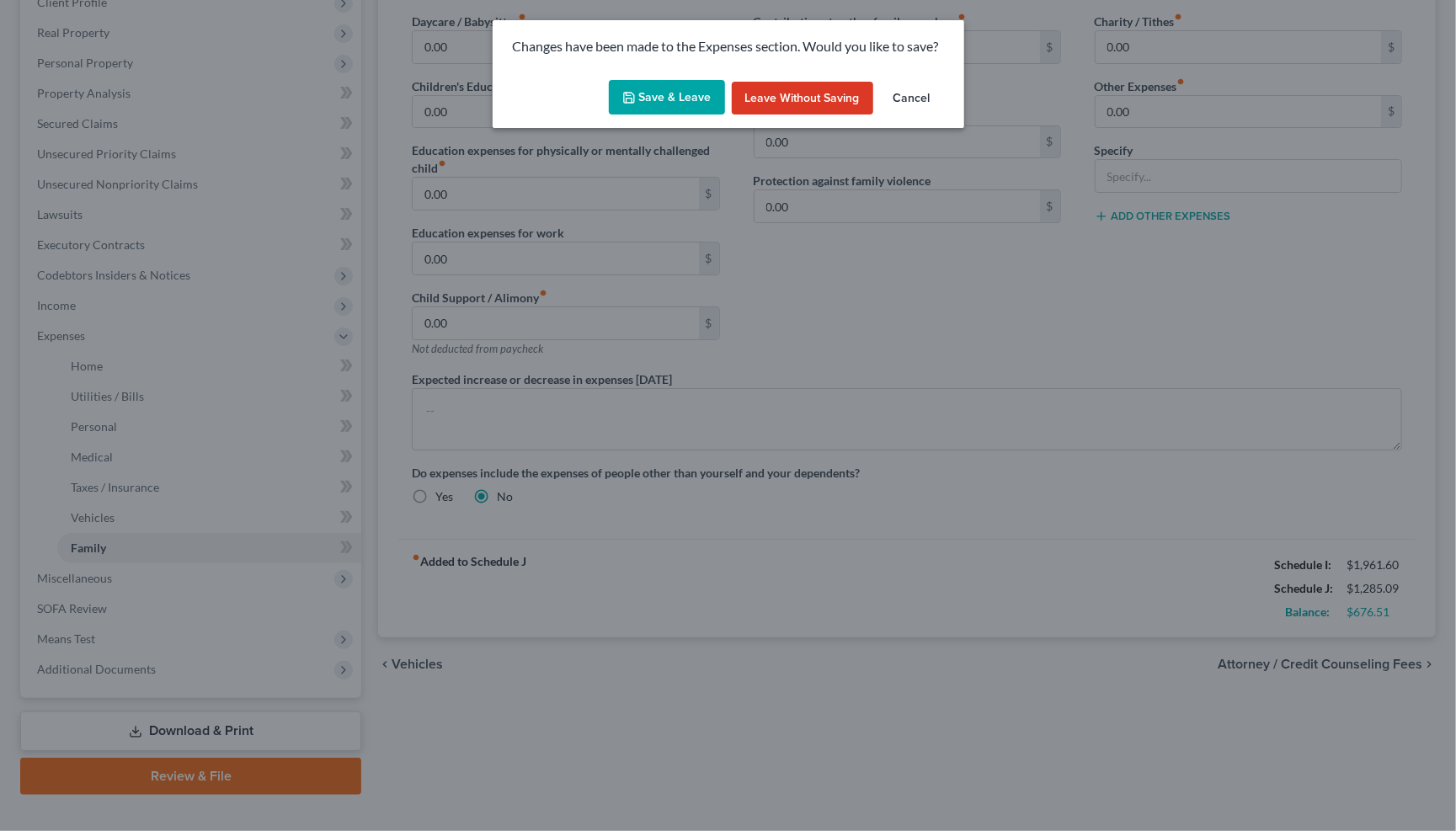
click at [654, 104] on button "Save & Leave" at bounding box center [667, 98] width 116 height 36
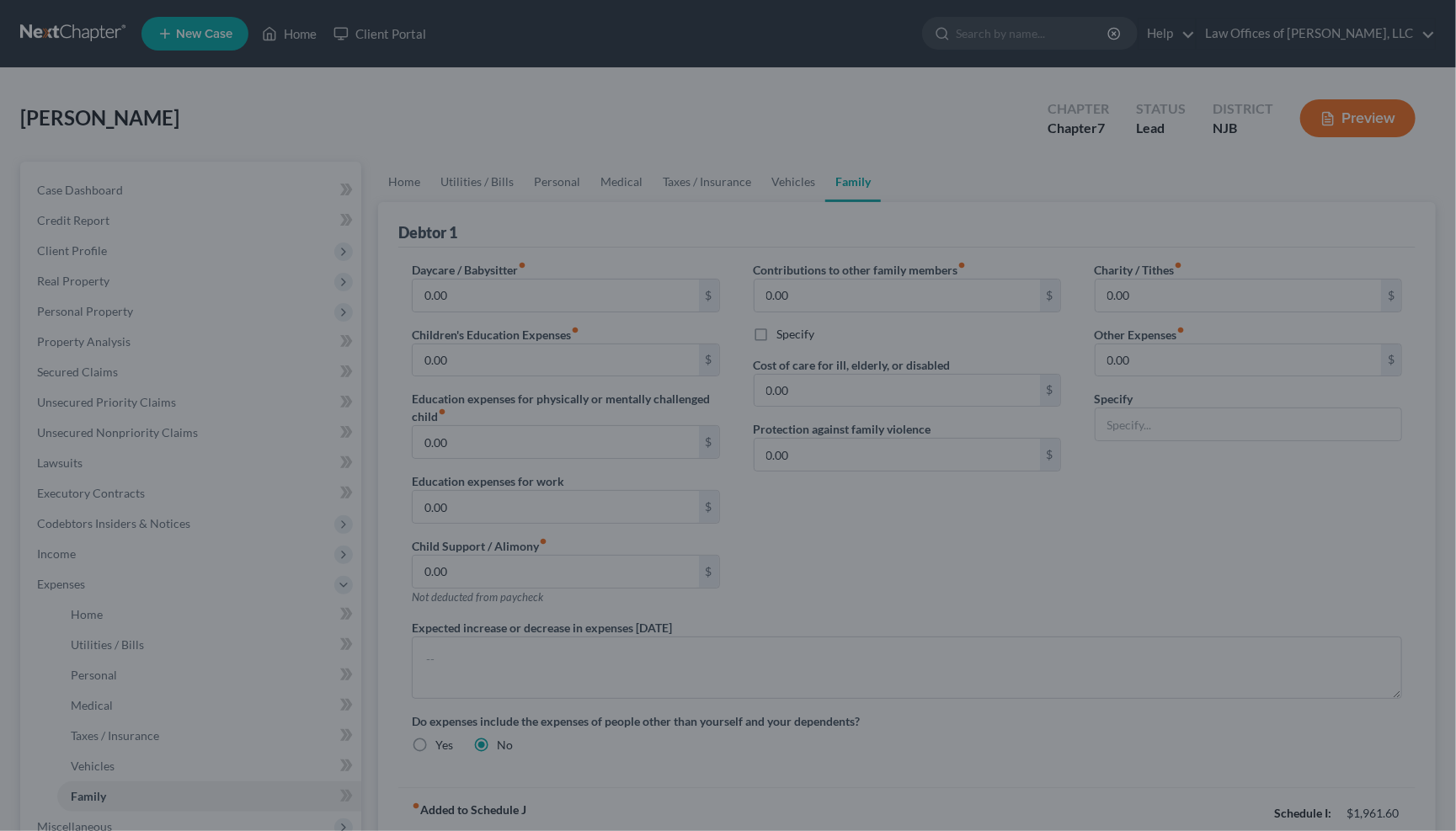
select select "0"
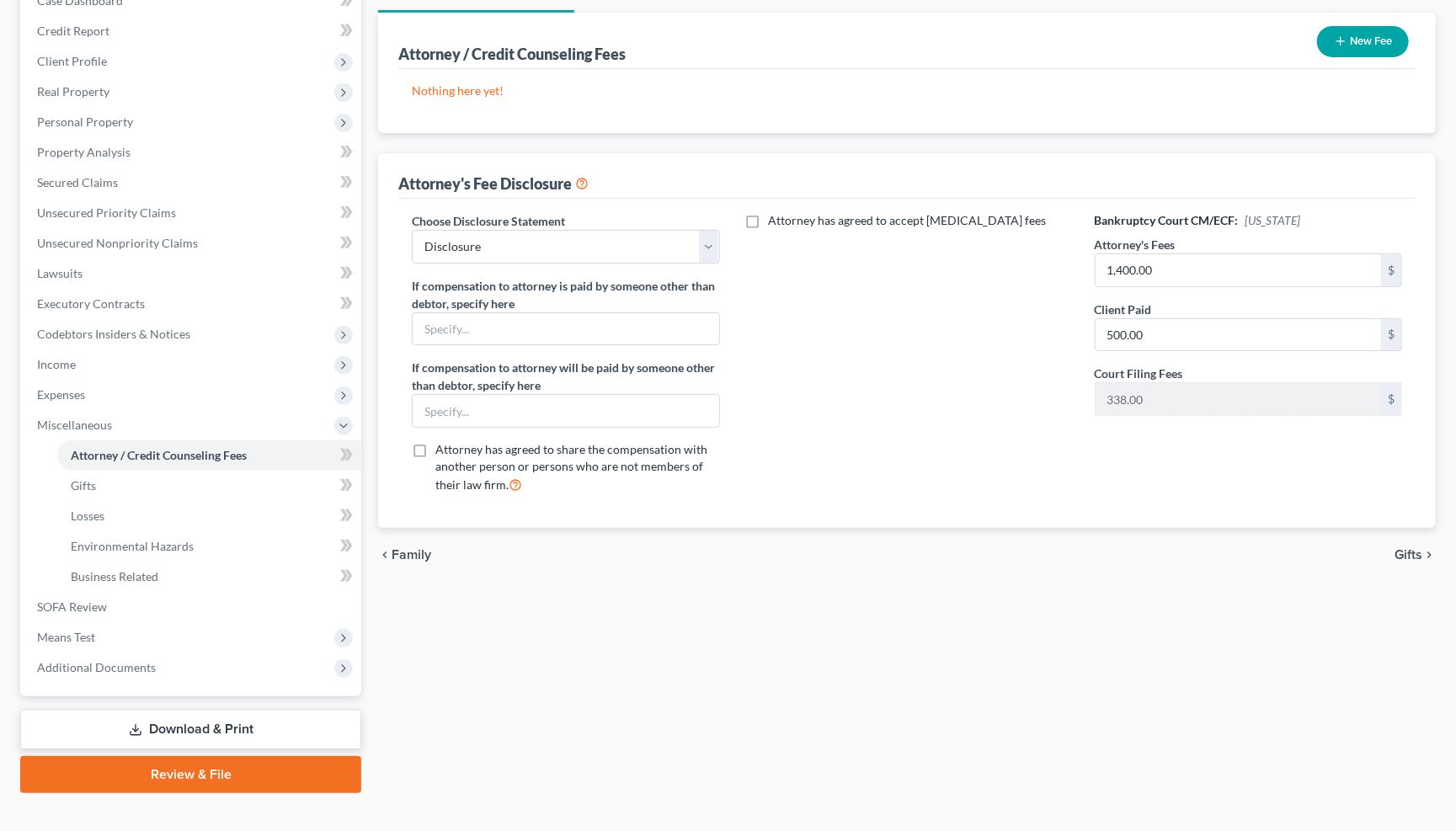
scroll to position [189, 0]
click at [1185, 268] on input "1,400.00" at bounding box center [1238, 271] width 285 height 32
click at [1406, 549] on span "Gifts" at bounding box center [1408, 555] width 28 height 13
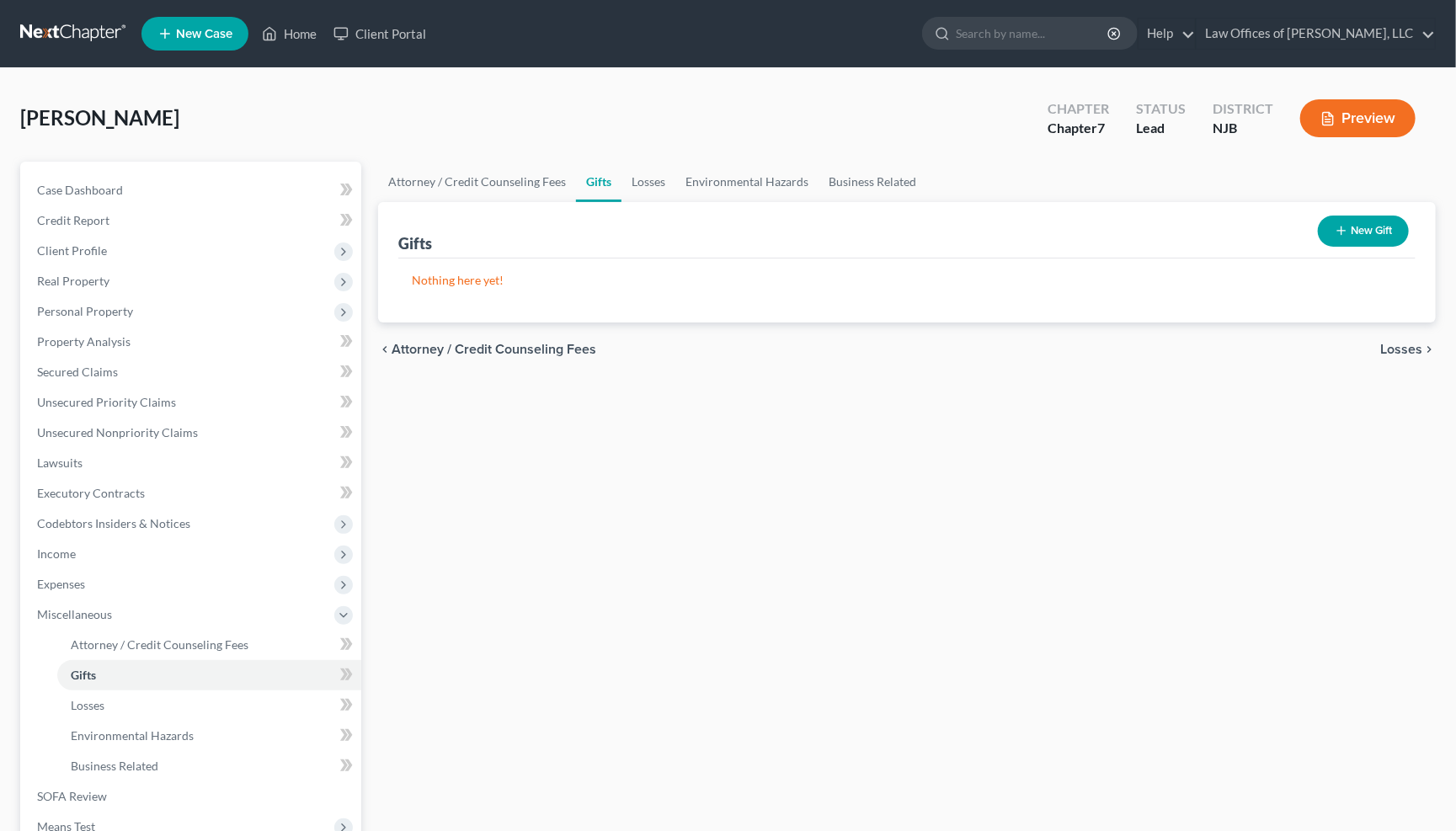
click at [1412, 344] on span "Losses" at bounding box center [1401, 349] width 42 height 13
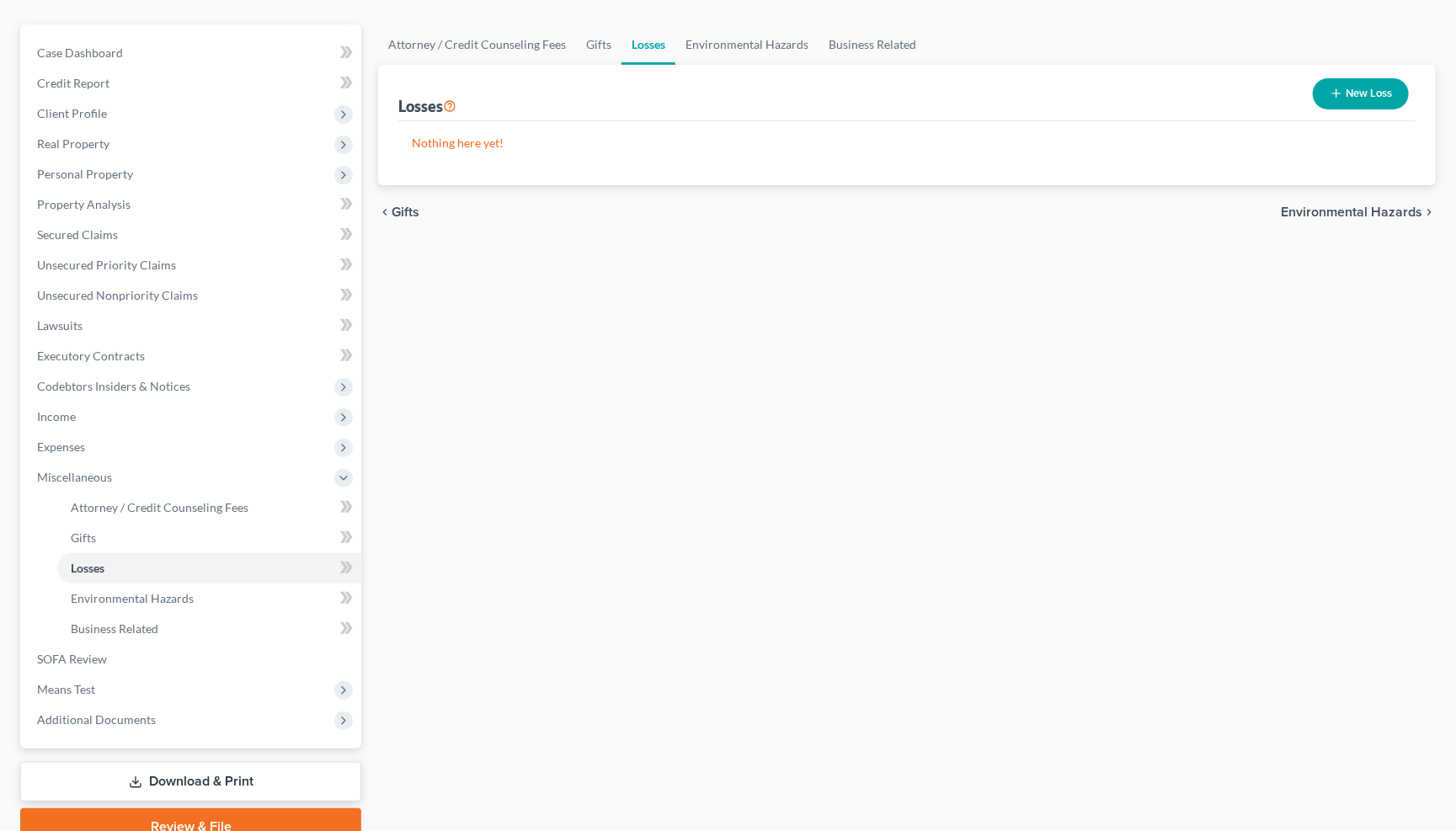
scroll to position [158, 0]
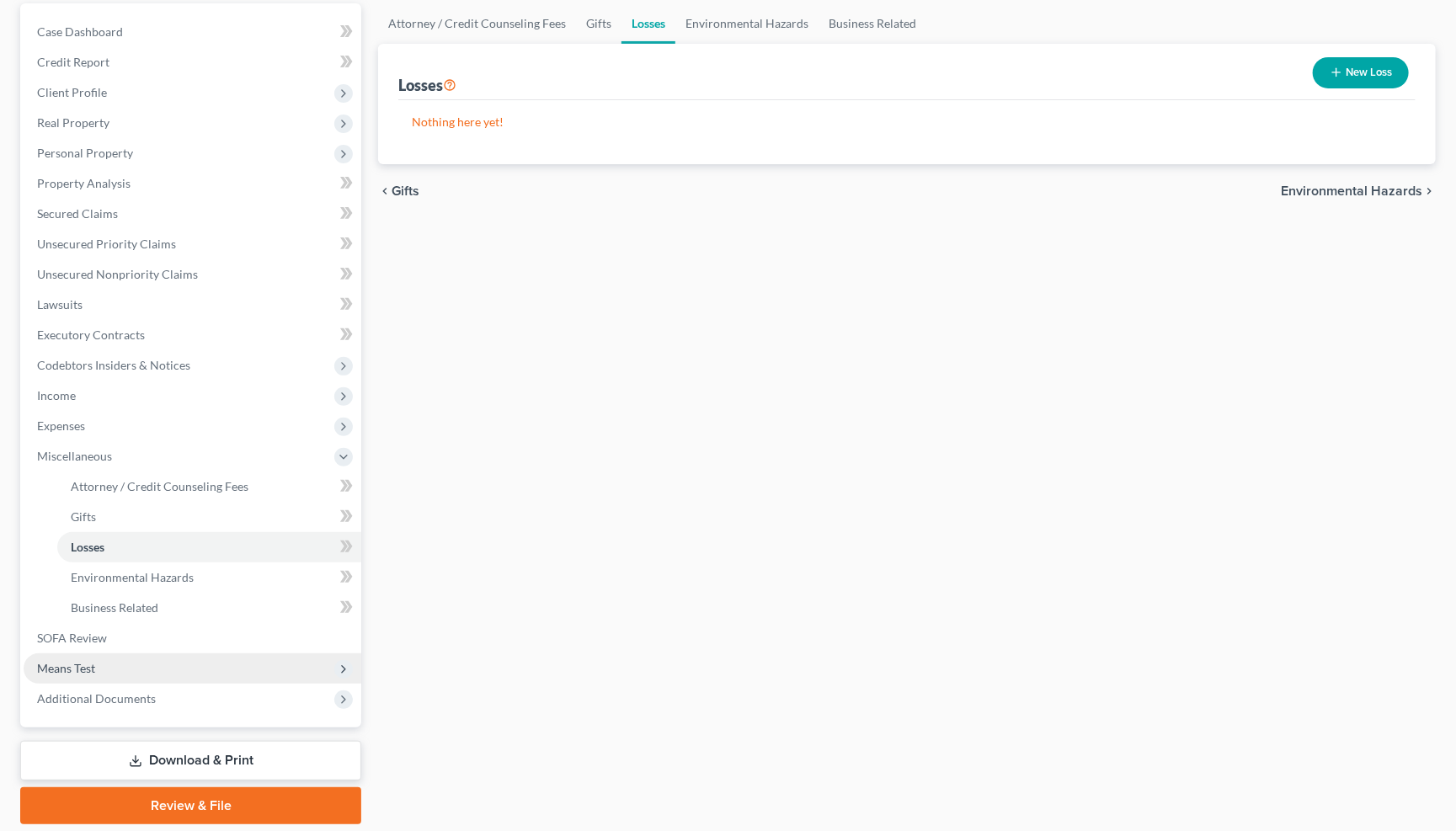
click at [154, 654] on span "Means Test" at bounding box center [191, 669] width 337 height 30
click at [201, 539] on span "Exemption from Presumption" at bounding box center [148, 547] width 156 height 14
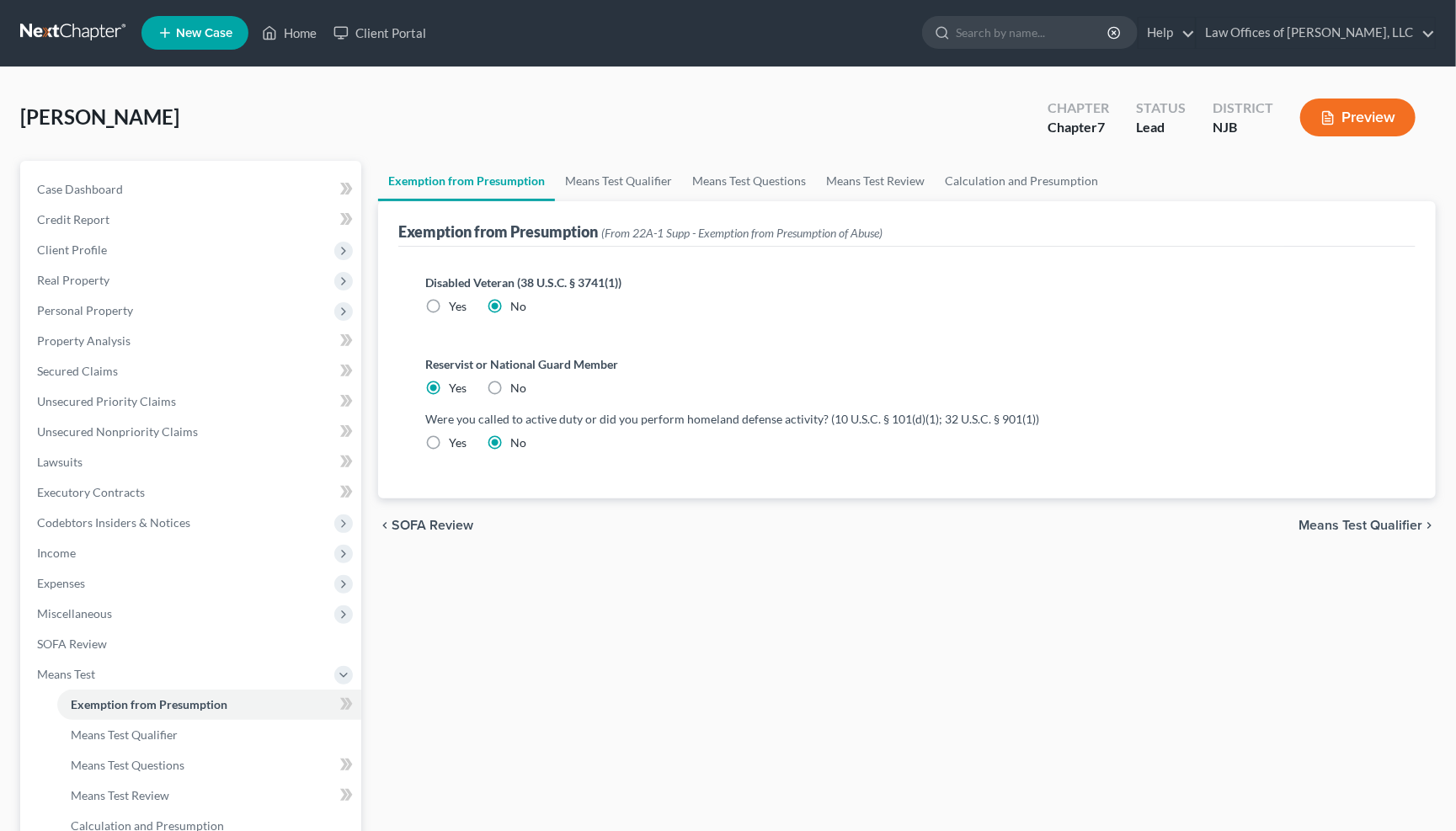
scroll to position [4, 0]
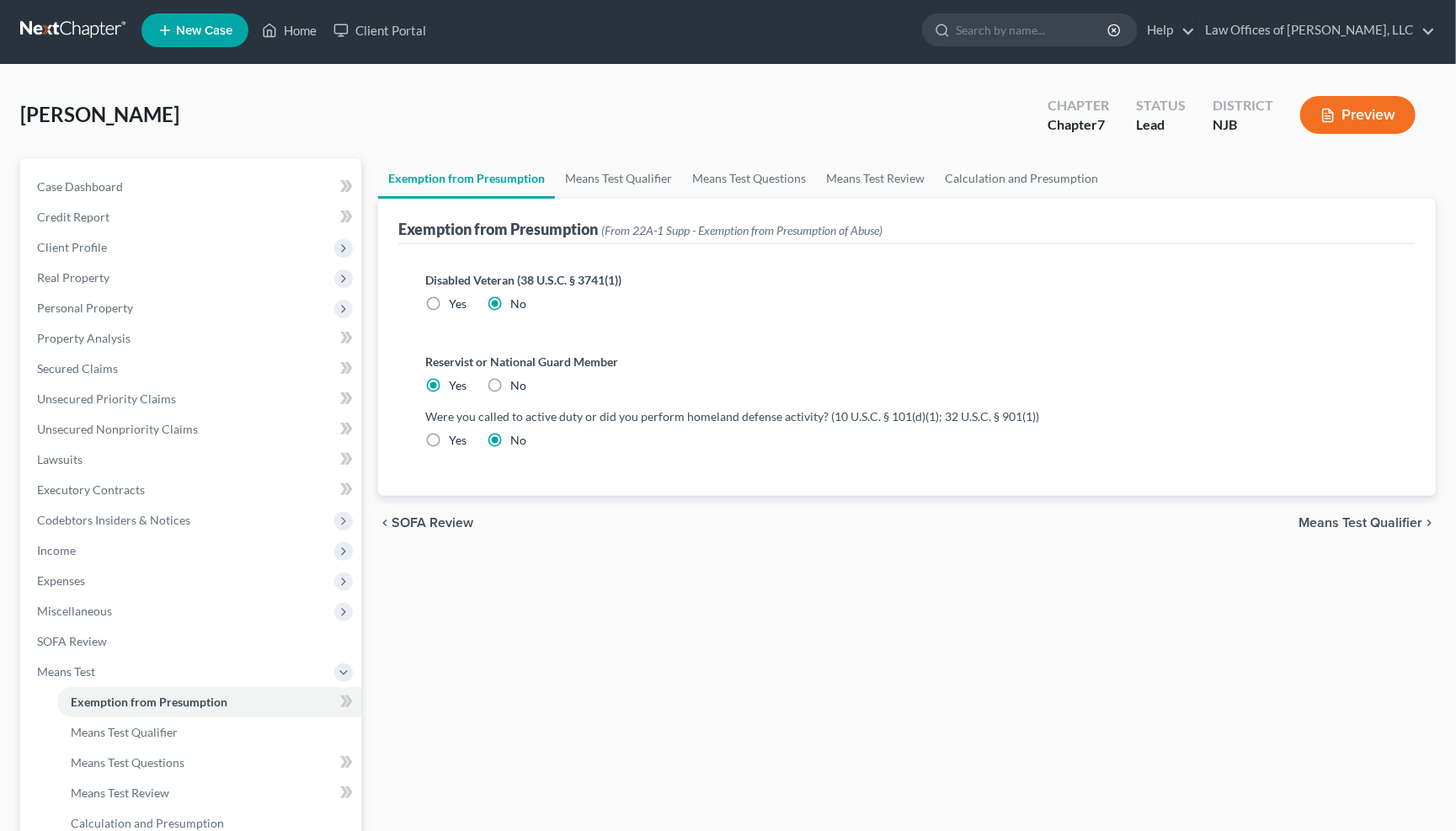
click at [1333, 519] on span "Means Test Qualifier" at bounding box center [1360, 522] width 123 height 13
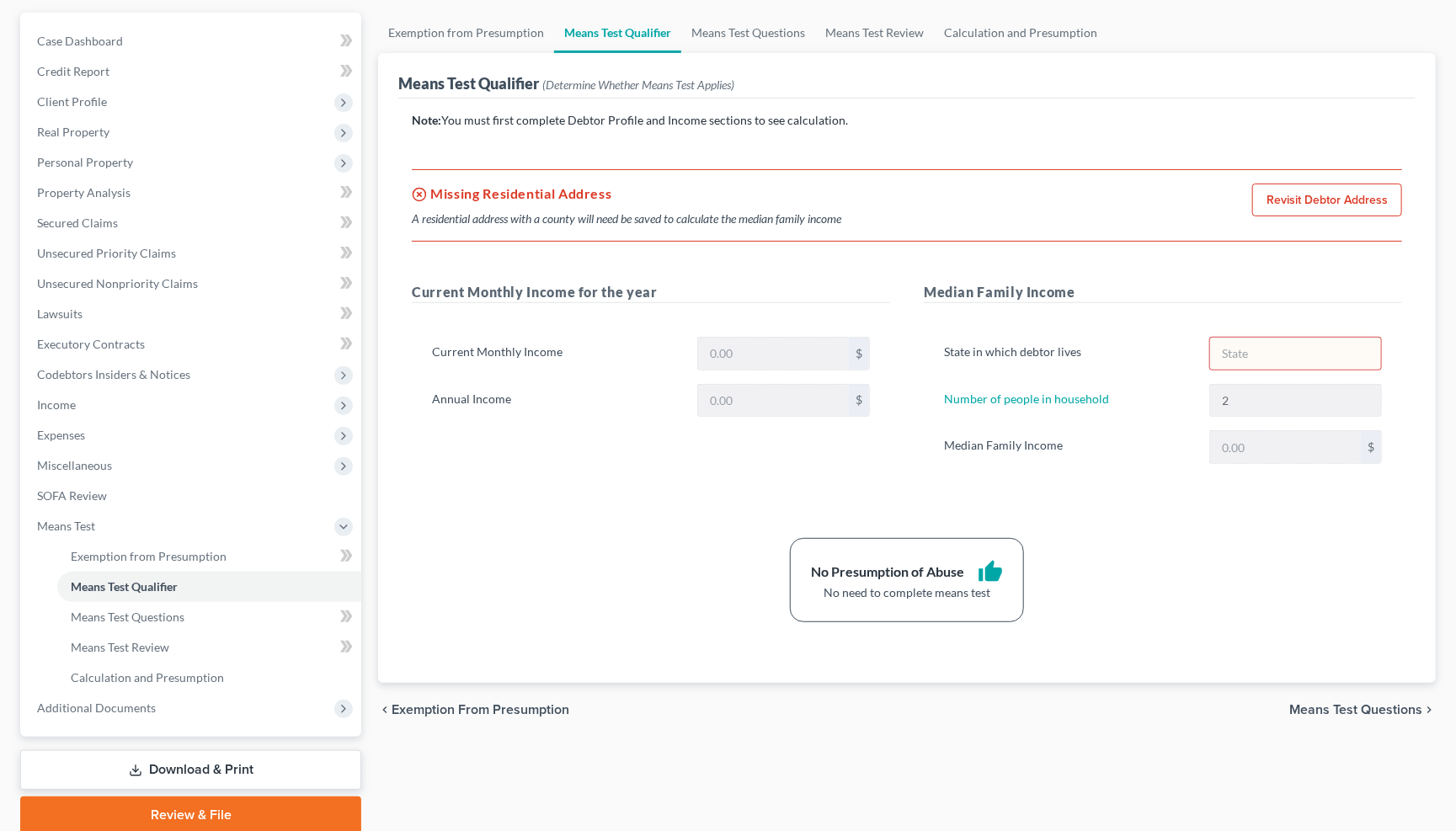
scroll to position [148, 0]
click at [1310, 200] on link "Revisit Debtor Address" at bounding box center [1327, 201] width 150 height 34
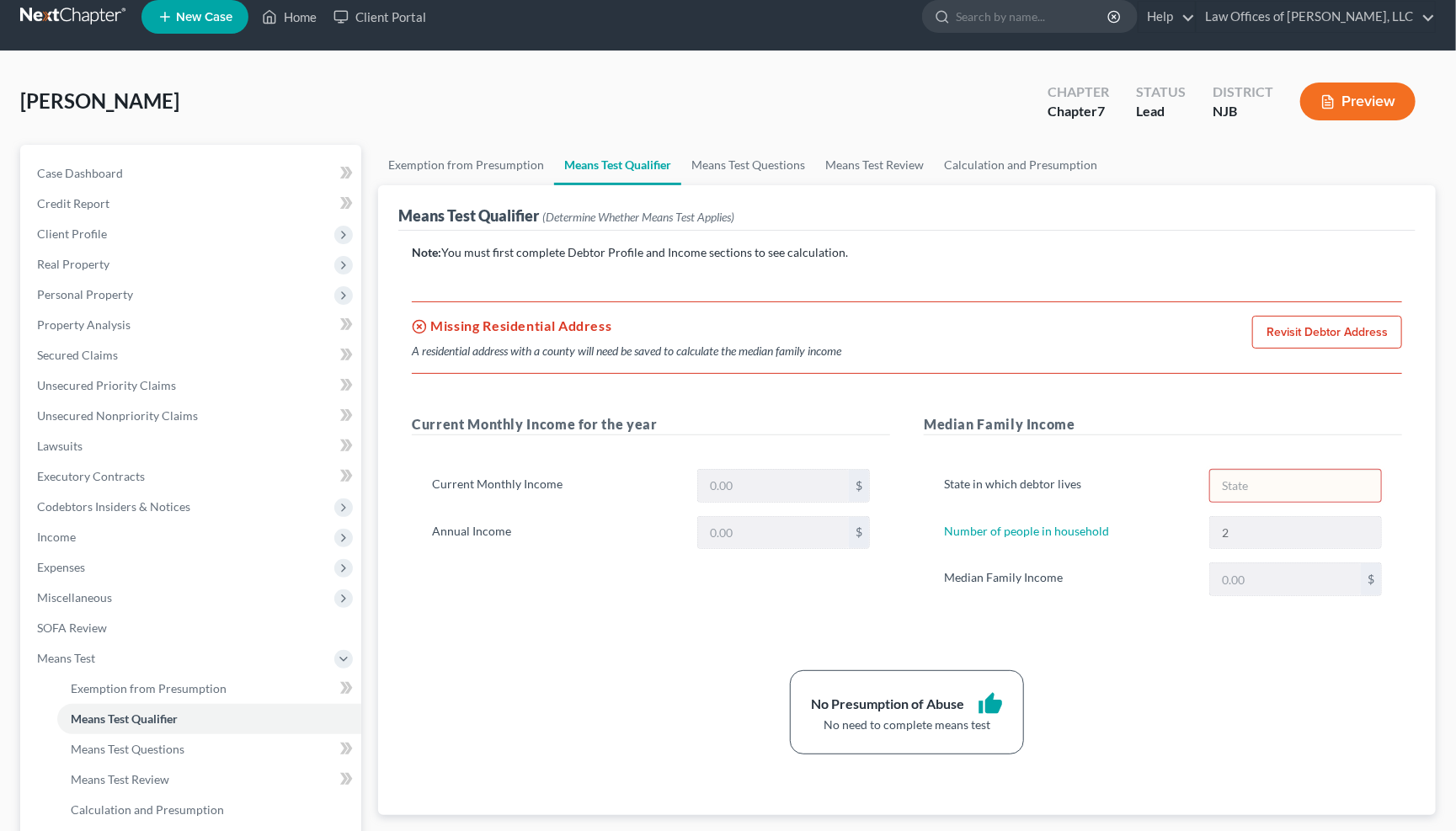
select select "0"
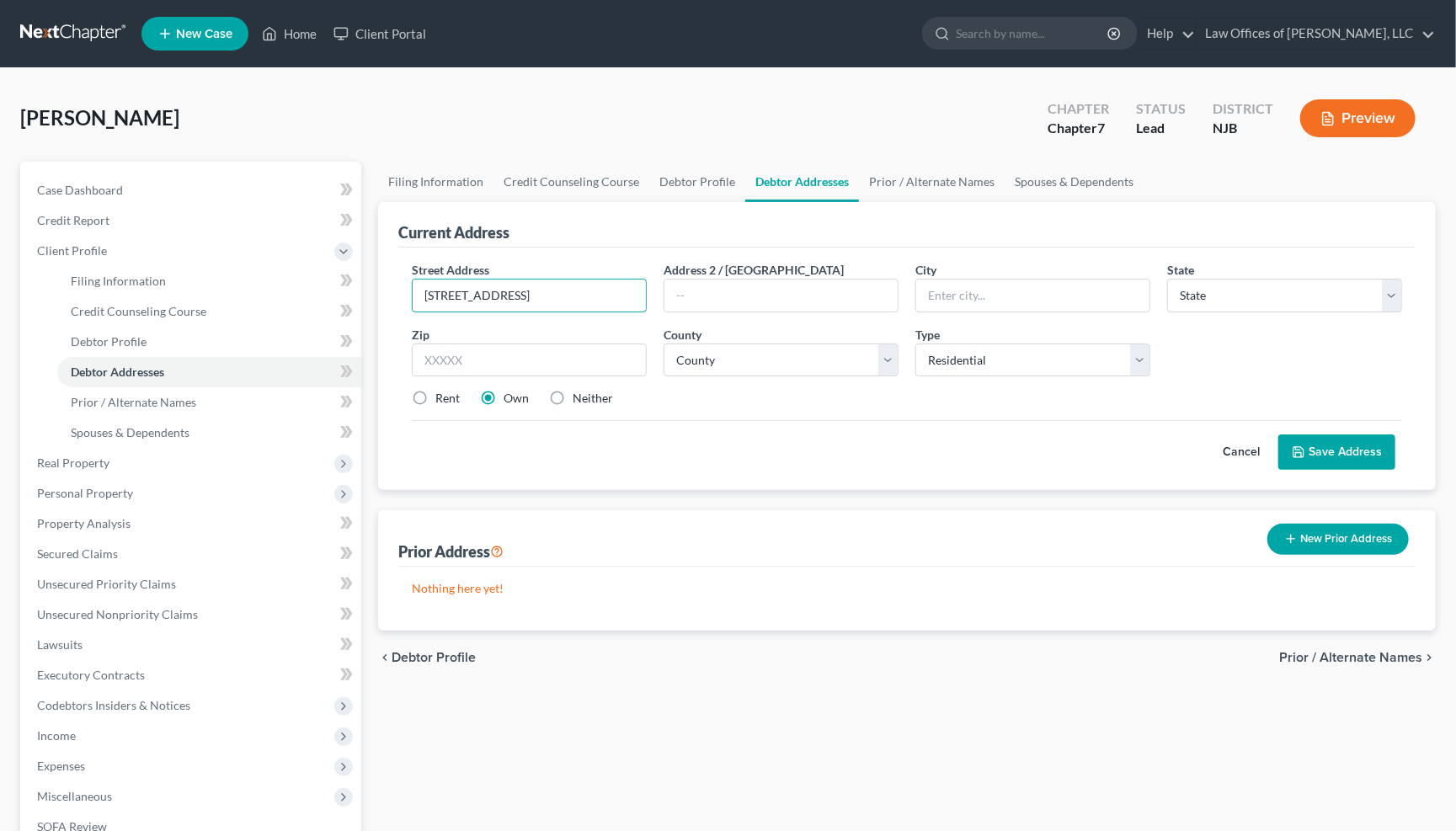
scroll to position [0, 0]
type input "68 Mian Avenue"
type input "Passaic"
select select "33"
type input "07055"
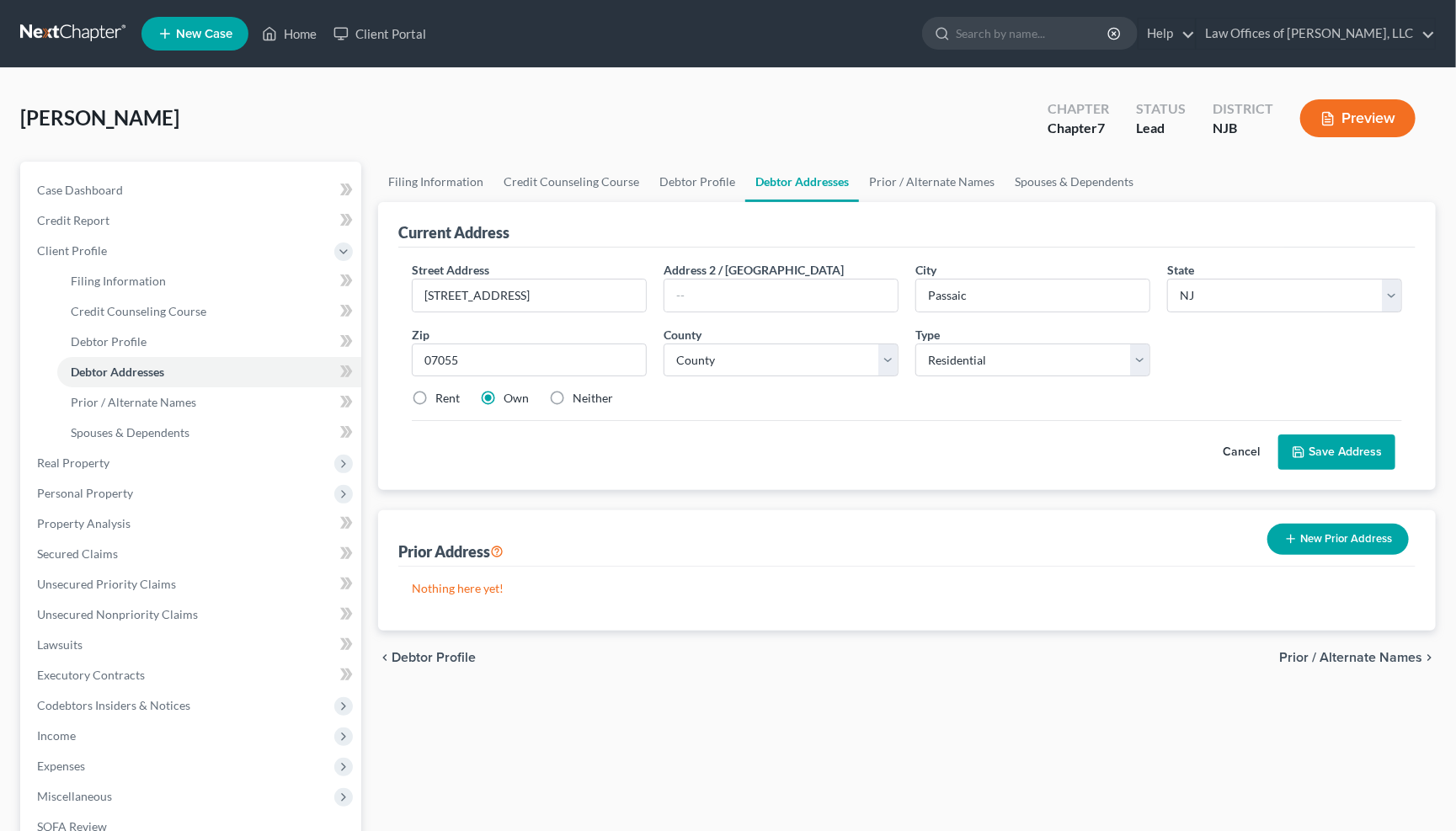
click at [572, 395] on label "Neither" at bounding box center [592, 398] width 40 height 17
click at [580, 395] on input "Neither" at bounding box center [585, 395] width 11 height 11
radio input "true"
select select "15"
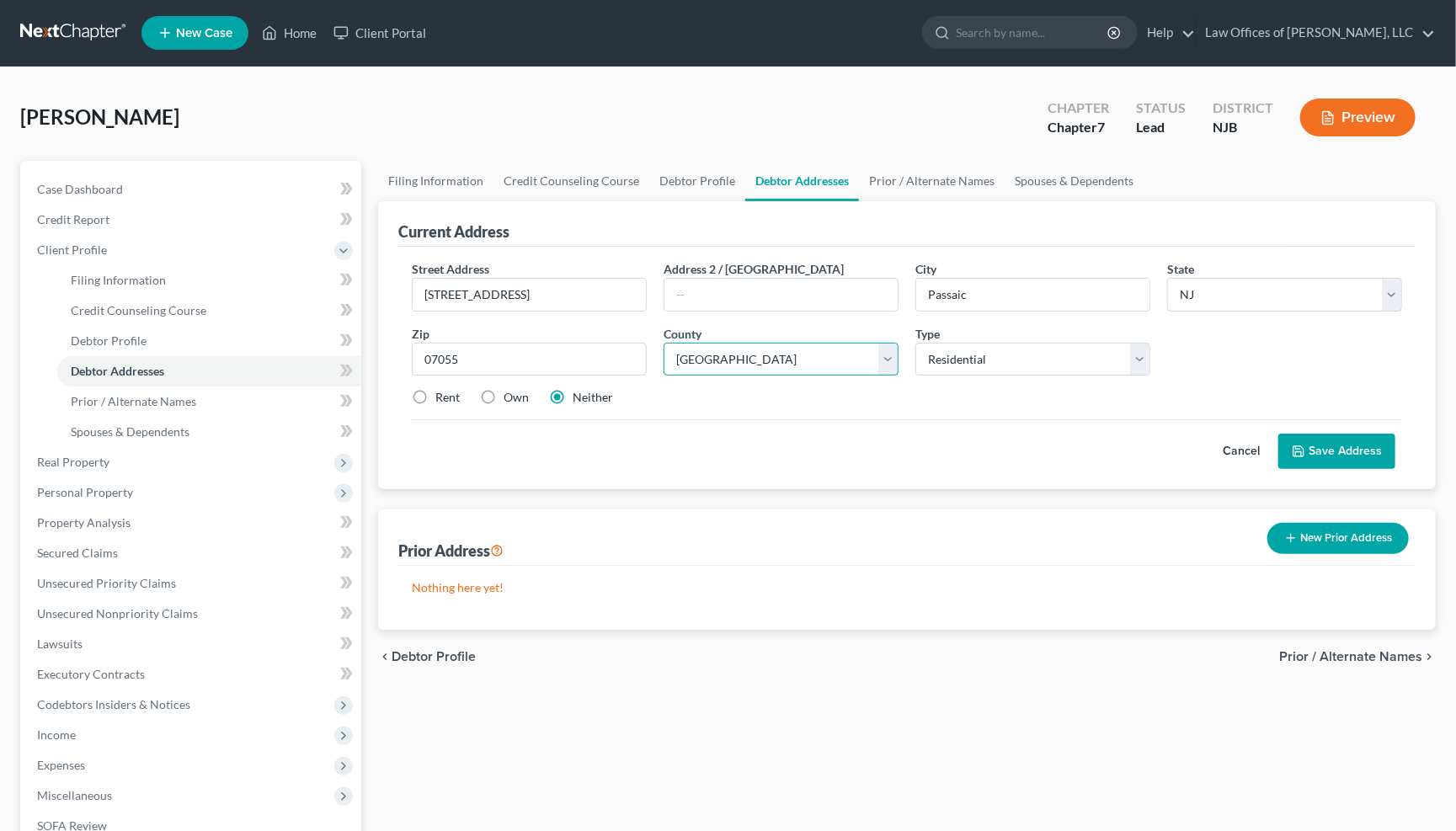
scroll to position [8, 0]
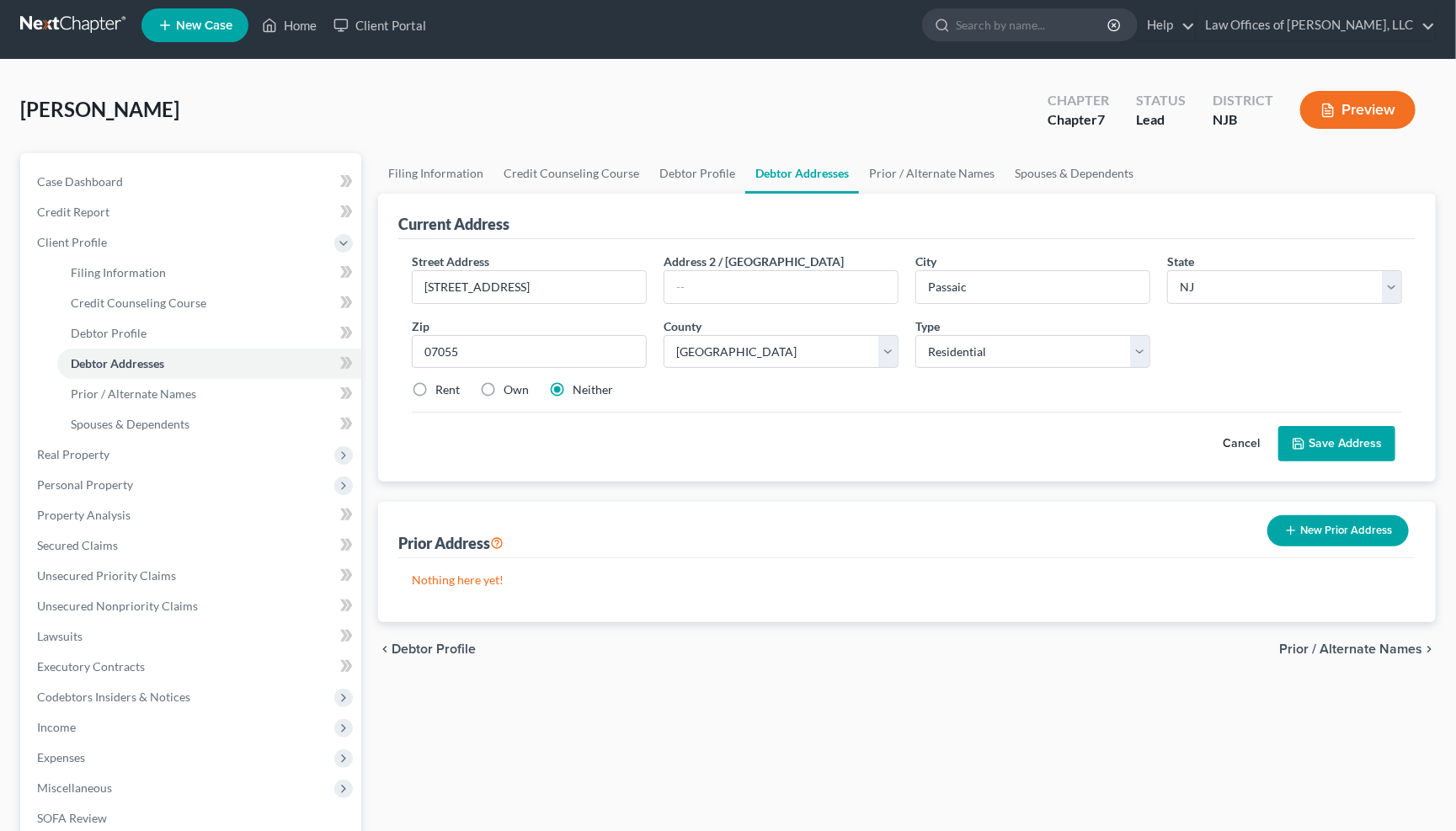
click at [1341, 438] on button "Save Address" at bounding box center [1336, 444] width 117 height 36
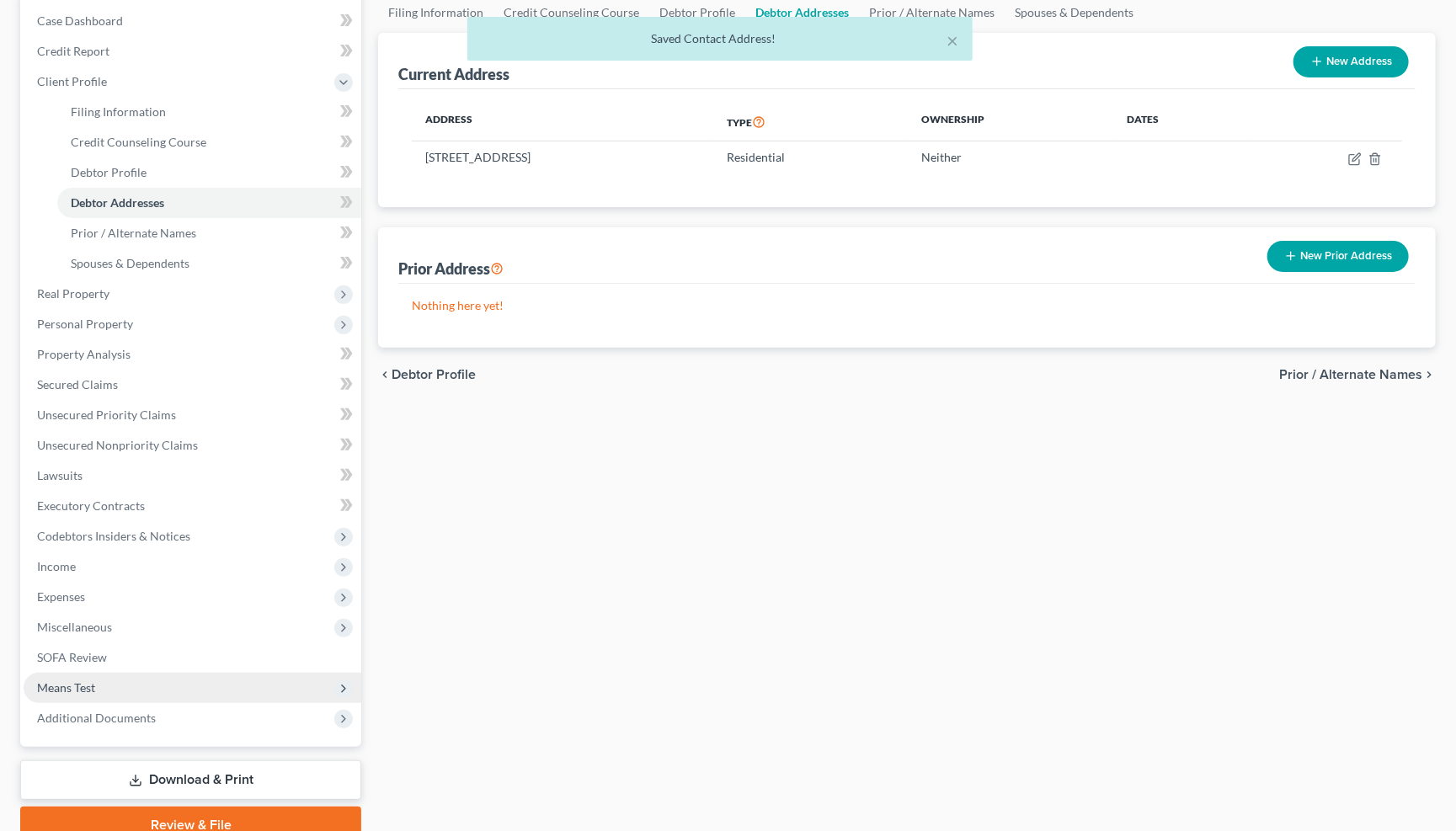
scroll to position [185, 0]
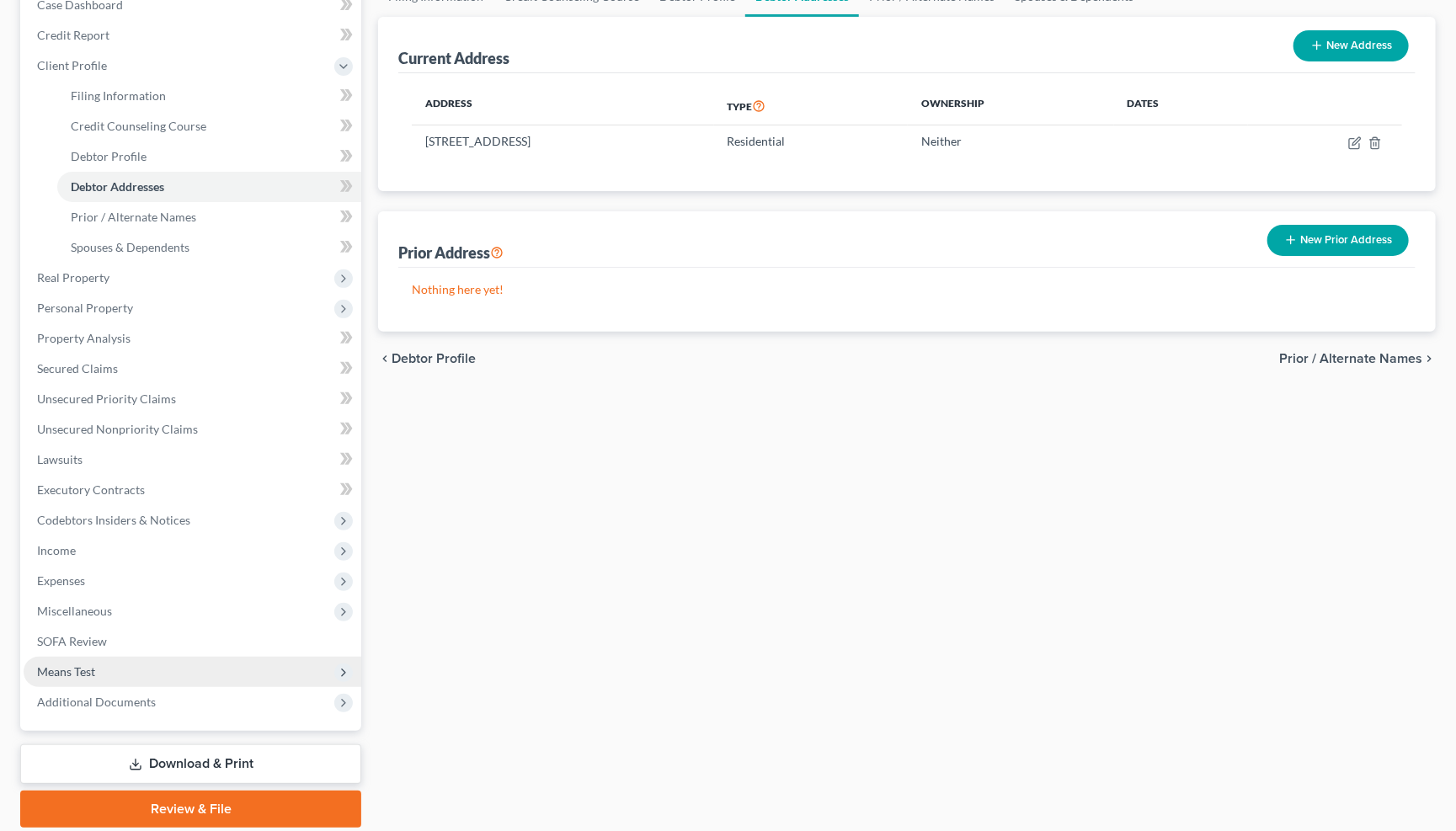
click at [86, 665] on span "Means Test" at bounding box center [65, 672] width 58 height 14
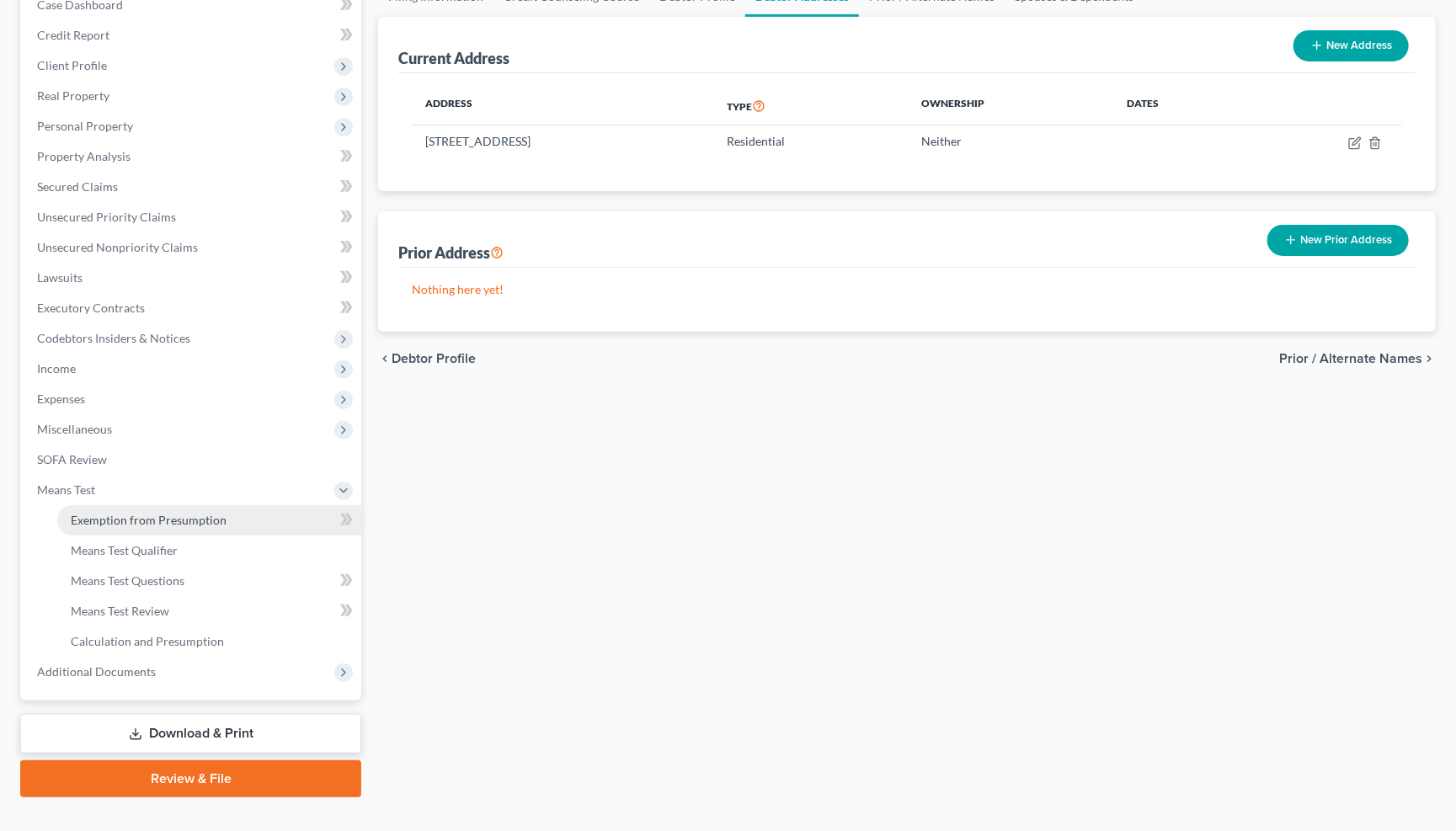
click at [139, 513] on span "Exemption from Presumption" at bounding box center [148, 520] width 156 height 14
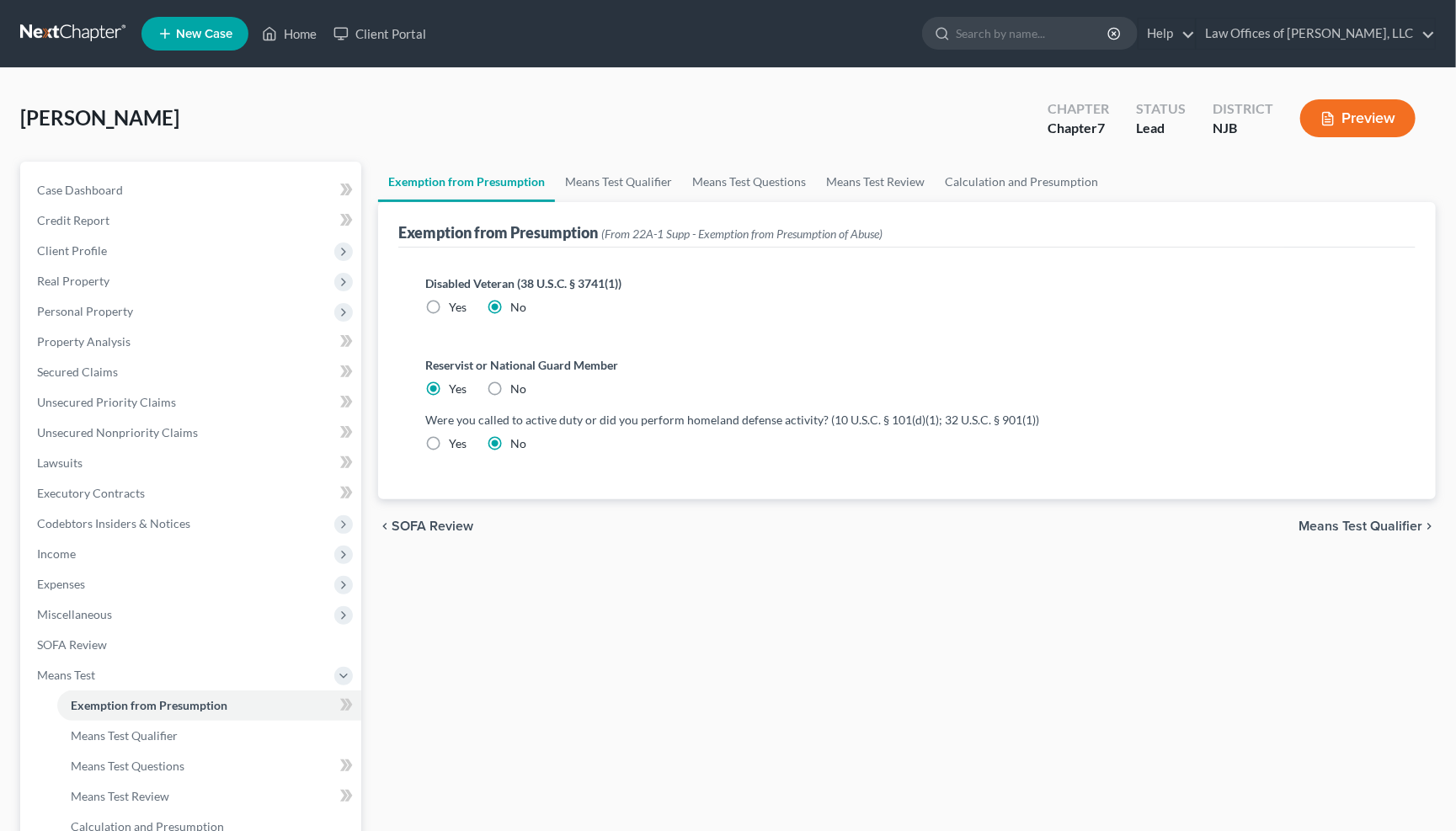
click at [1373, 523] on span "Means Test Qualifier" at bounding box center [1360, 526] width 123 height 13
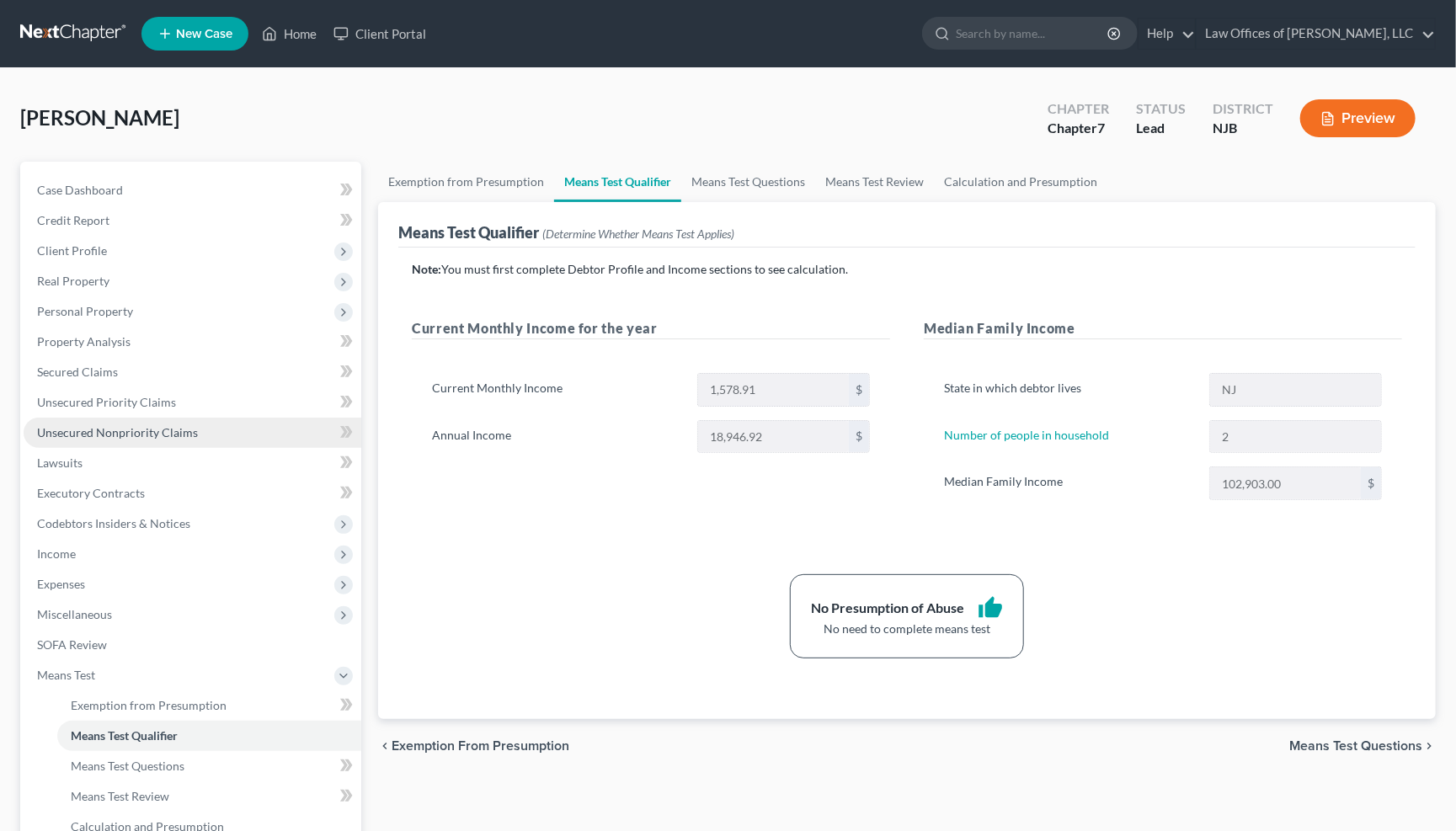
click at [81, 425] on span "Unsecured Nonpriority Claims" at bounding box center [117, 432] width 161 height 14
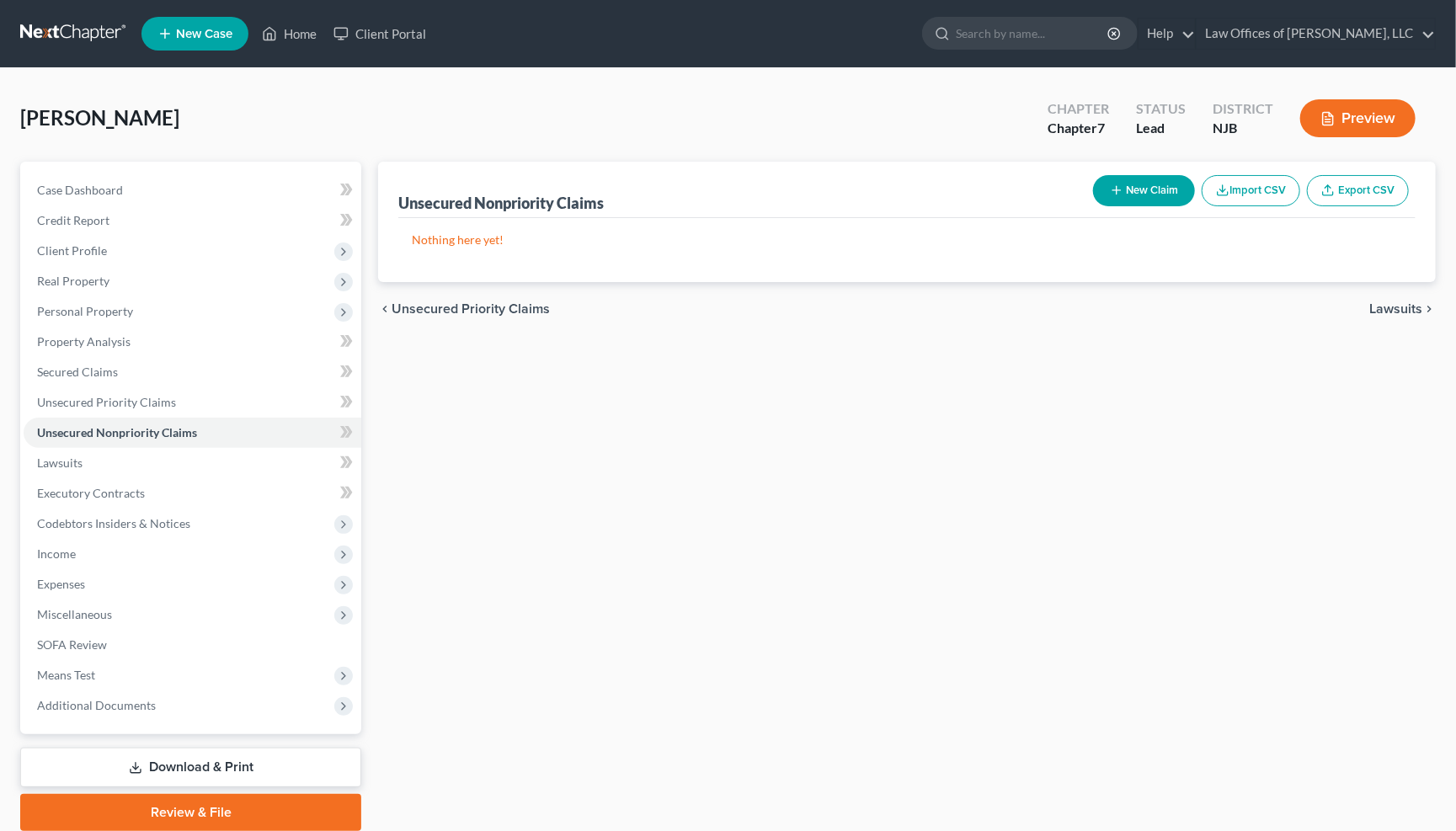
click at [1142, 194] on button "New Claim" at bounding box center [1144, 191] width 102 height 31
select select "0"
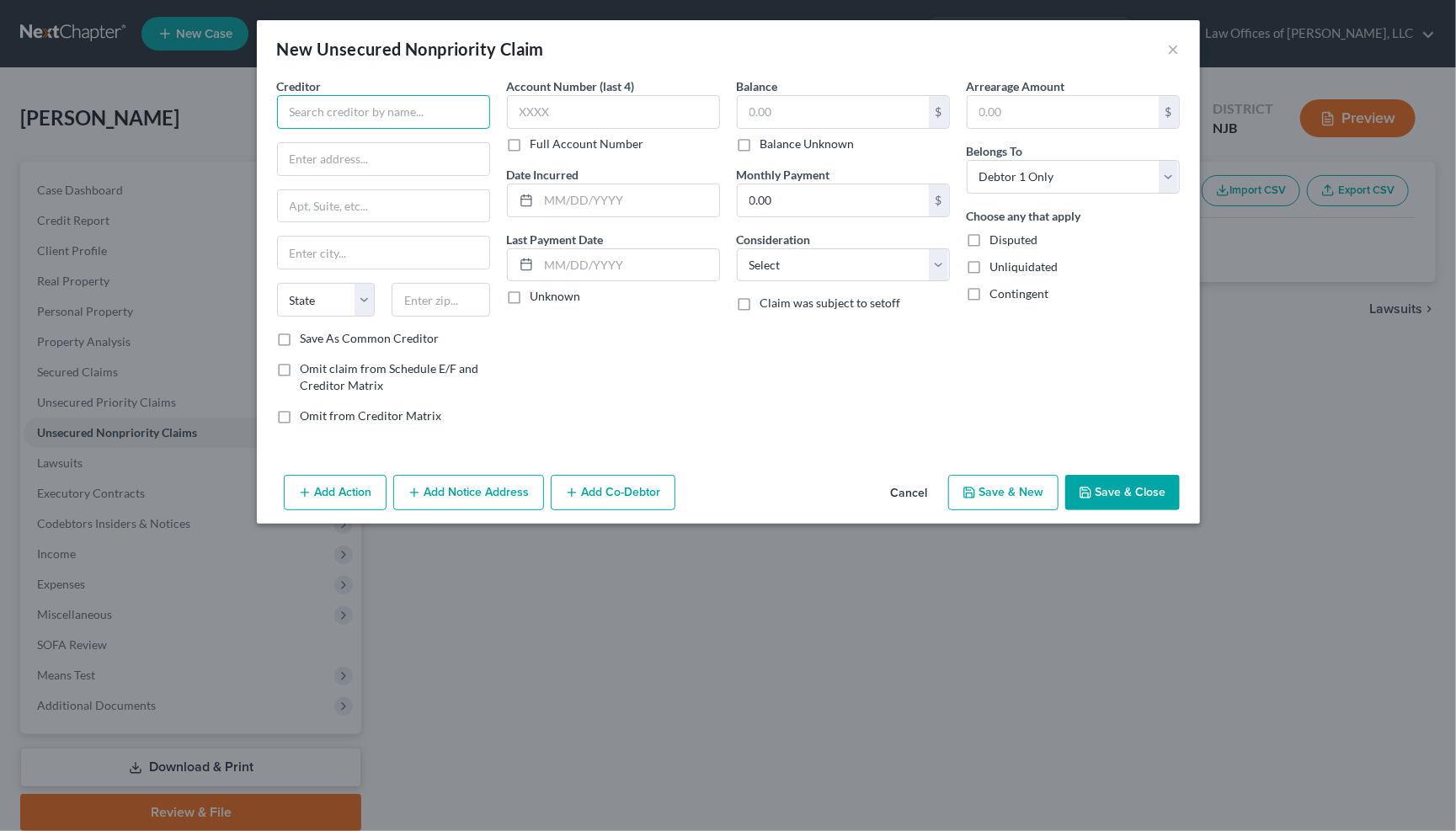
click at [389, 117] on input "text" at bounding box center [384, 112] width 213 height 34
type input "Navy Federal Credit Union"
click at [394, 150] on div "P.O. Box 3700, Merrifield, VA 22119" at bounding box center [378, 157] width 175 height 14
type input "P.O. Box 3700"
type input "Merrifield"
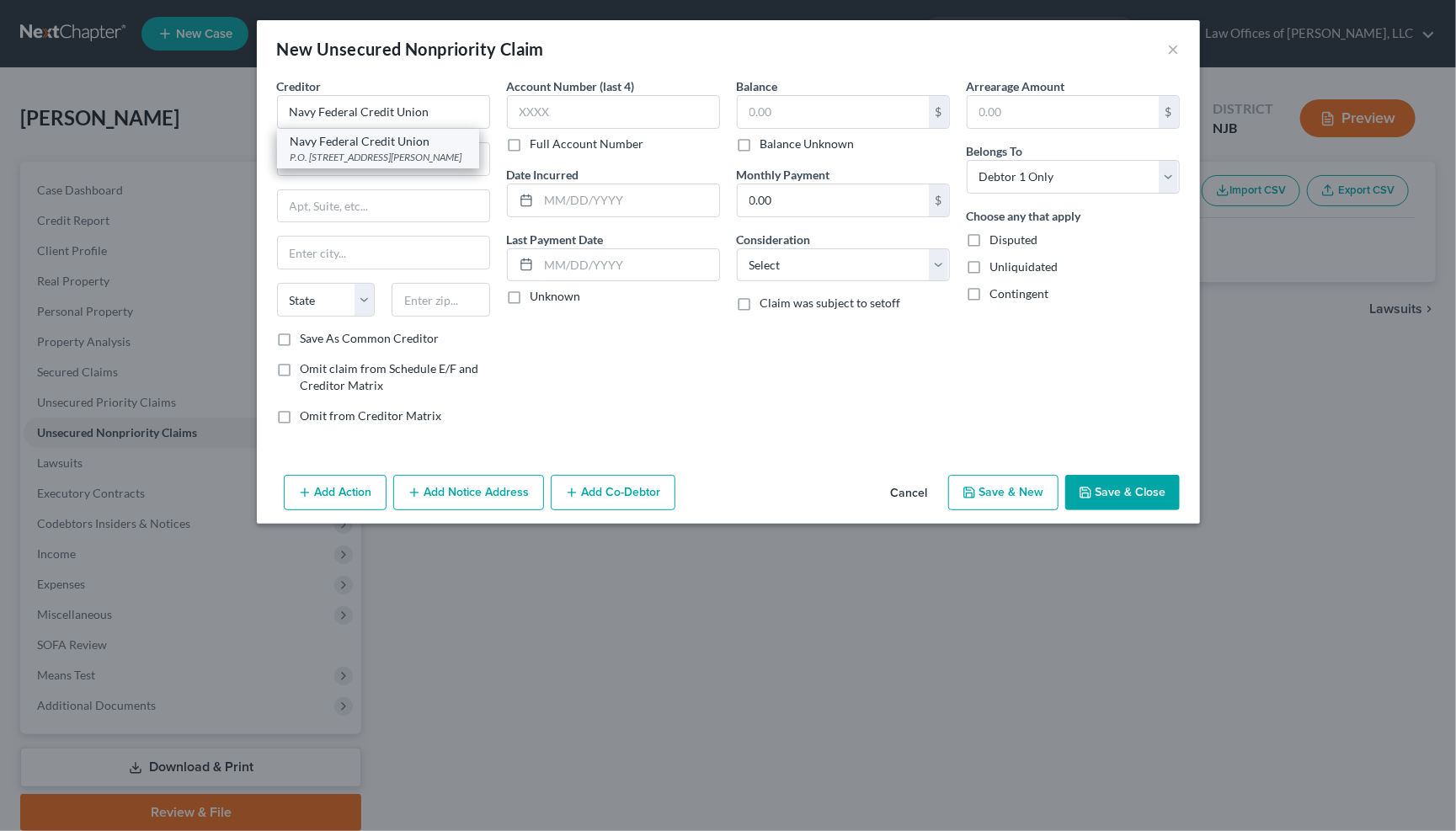
select select "48"
type input "22119"
click at [301, 340] on label "Save As Common Creditor" at bounding box center [369, 338] width 139 height 17
click at [308, 340] on input "Save As Common Creditor" at bounding box center [313, 335] width 11 height 11
checkbox input "true"
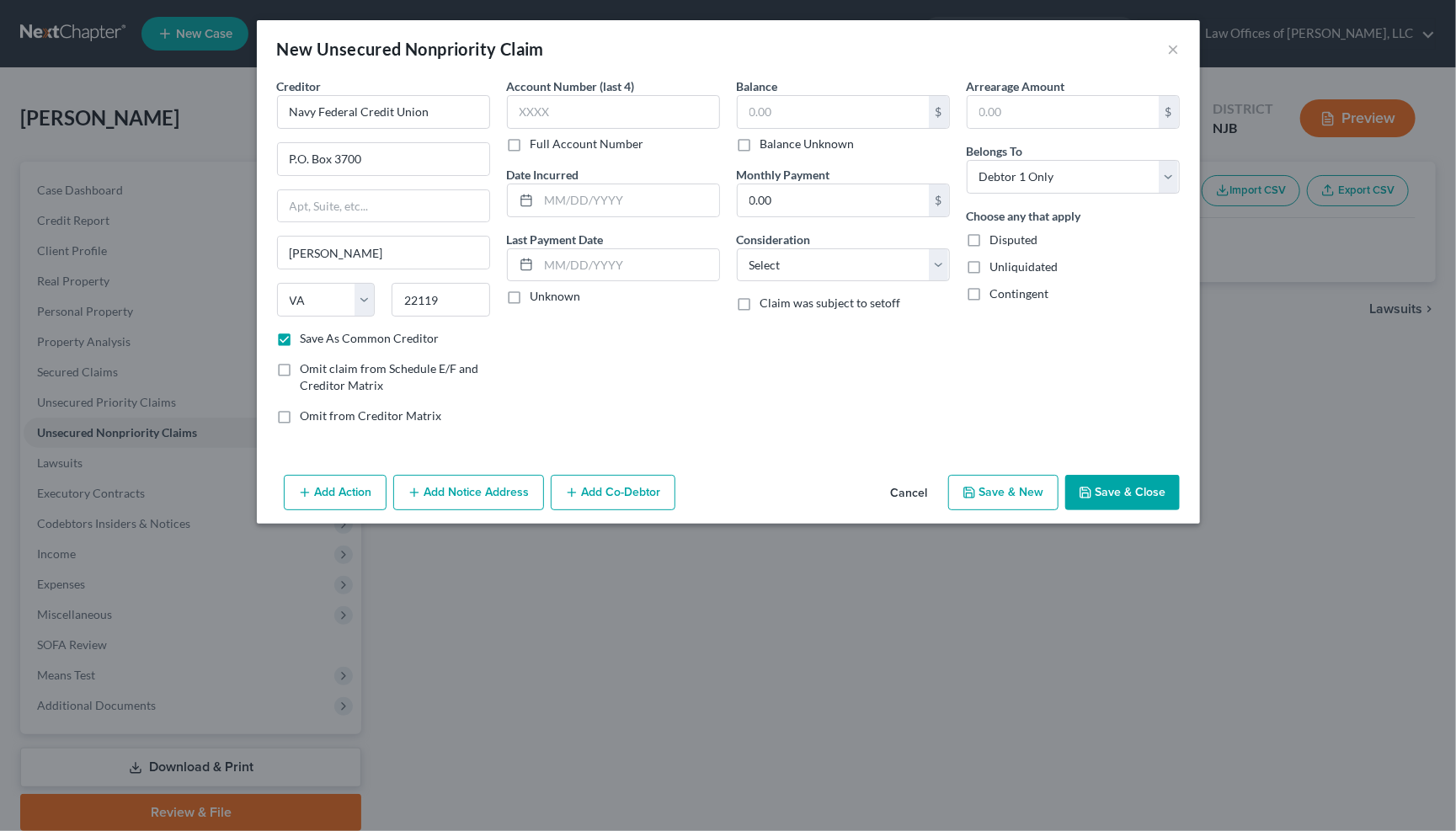
click at [554, 89] on label "Account Number (last 4)" at bounding box center [571, 87] width 128 height 18
click at [530, 137] on label "Full Account Number" at bounding box center [587, 144] width 114 height 17
click at [538, 137] on input "Full Account Number" at bounding box center [543, 141] width 11 height 11
click at [528, 115] on input "text" at bounding box center [614, 112] width 213 height 34
type input "500001403216002388"
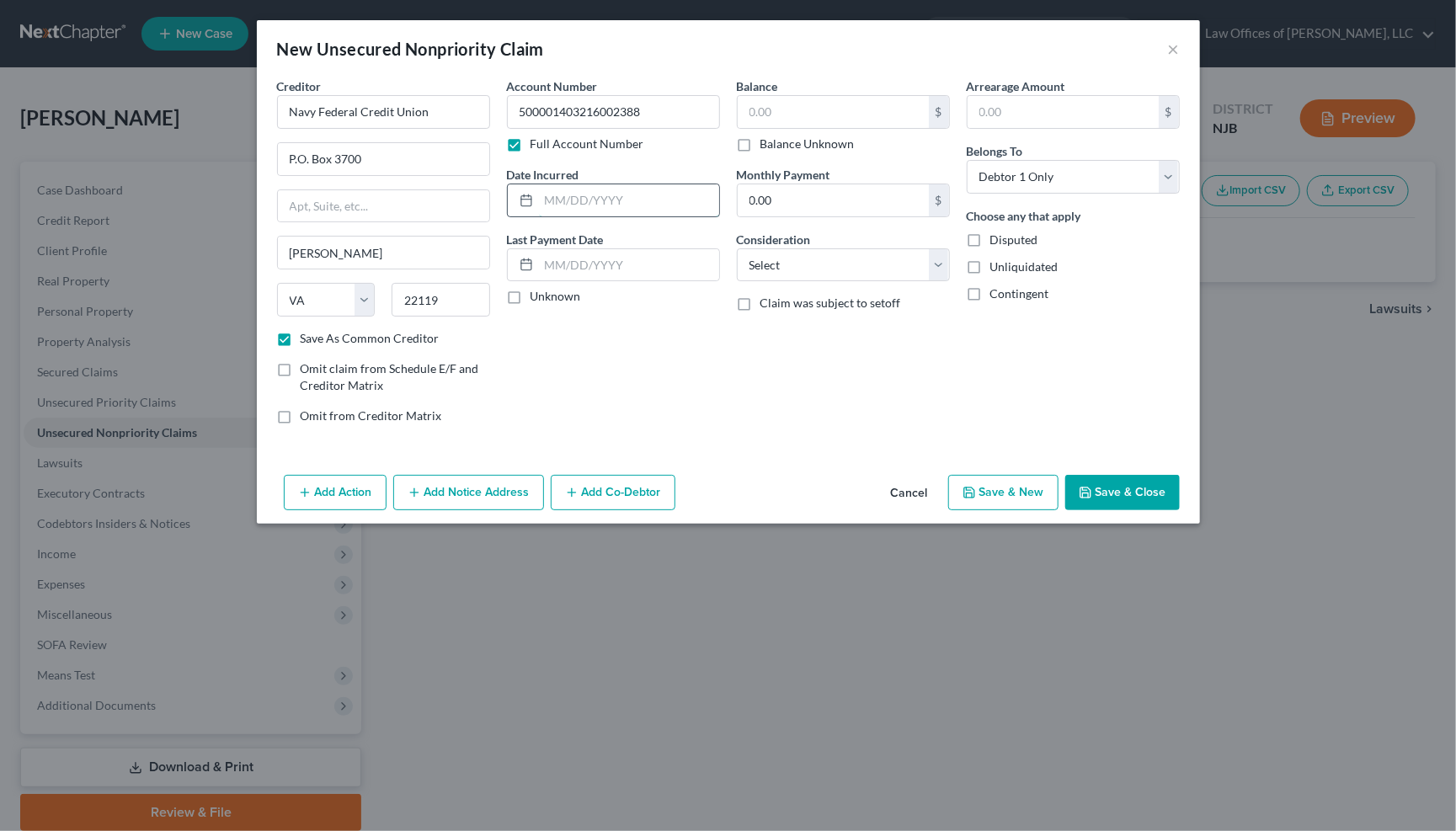
click at [576, 197] on input "text" at bounding box center [628, 200] width 180 height 32
type input "08/21/2022"
click at [530, 295] on label "Unknown" at bounding box center [555, 296] width 50 height 17
click at [538, 295] on input "Unknown" at bounding box center [543, 293] width 11 height 11
checkbox input "true"
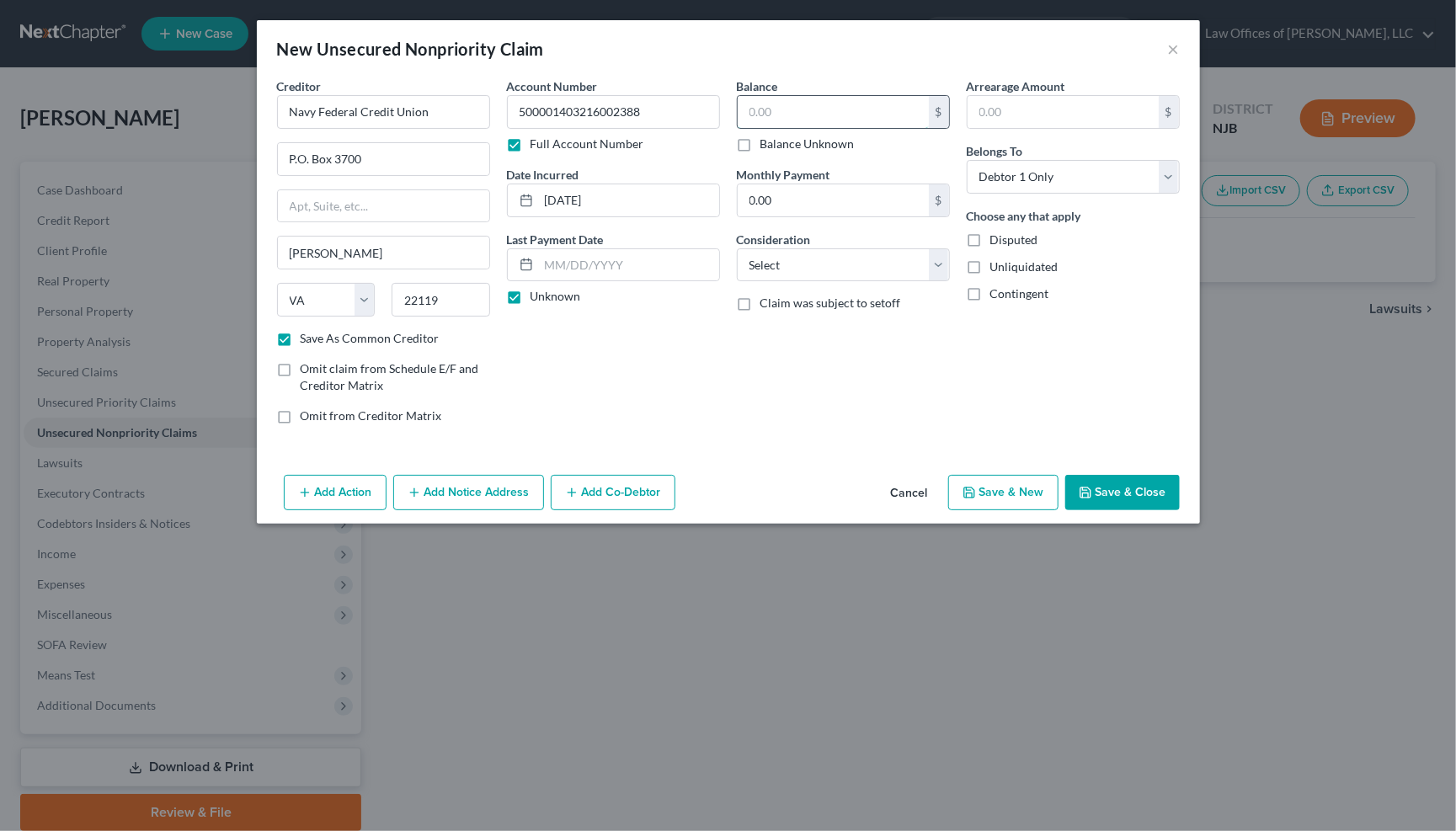
click at [761, 110] on input "text" at bounding box center [834, 112] width 191 height 32
type input "21,618.00"
click at [1017, 493] on button "Save & New" at bounding box center [1003, 493] width 110 height 36
checkbox input "false"
select select "0"
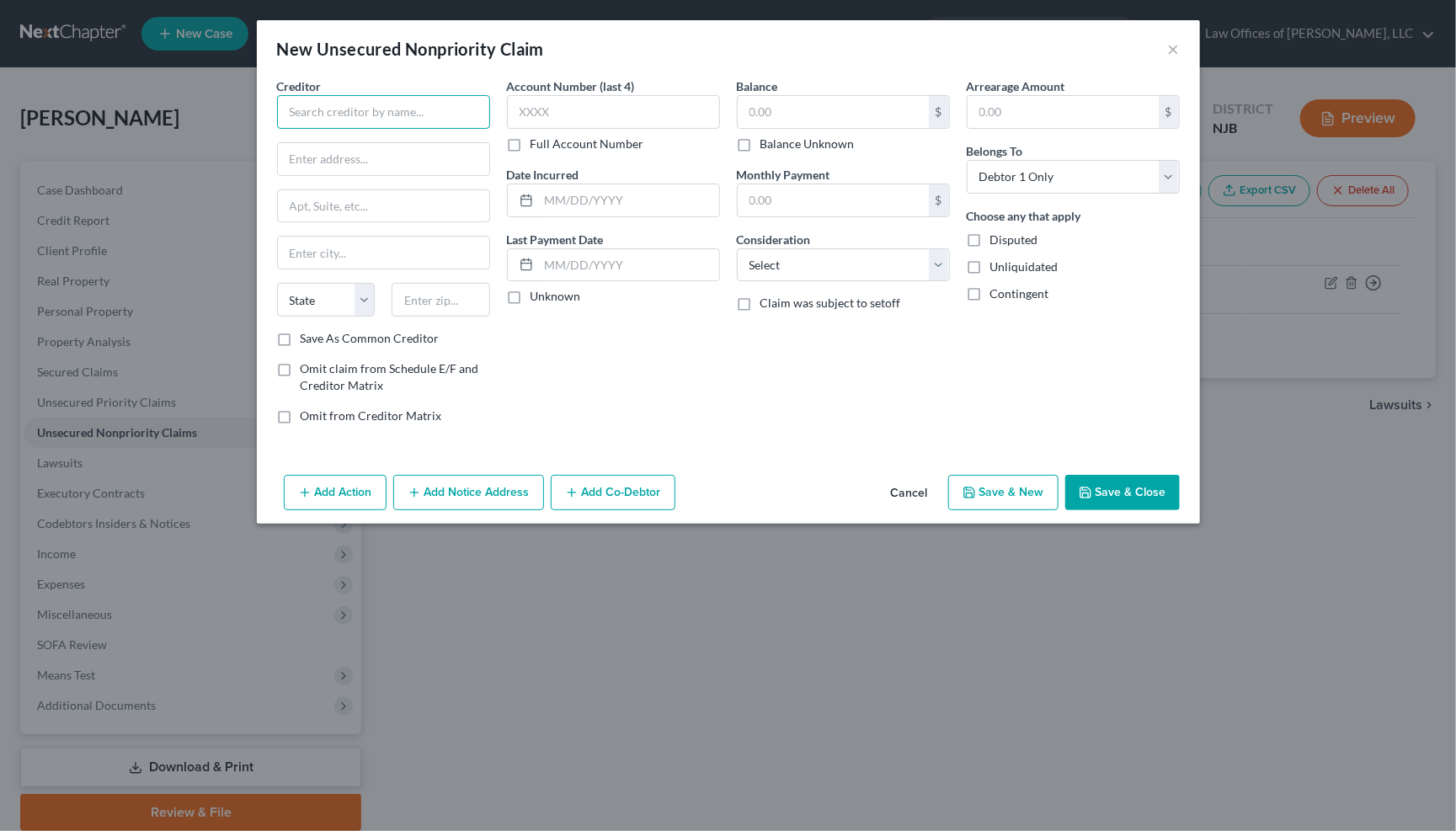
click at [410, 105] on input "text" at bounding box center [384, 112] width 213 height 34
type input "Dept. of Education/Aidv"
type input "1891 Metro Center Drive"
click at [318, 245] on input "text" at bounding box center [384, 253] width 211 height 32
type input "Reston"
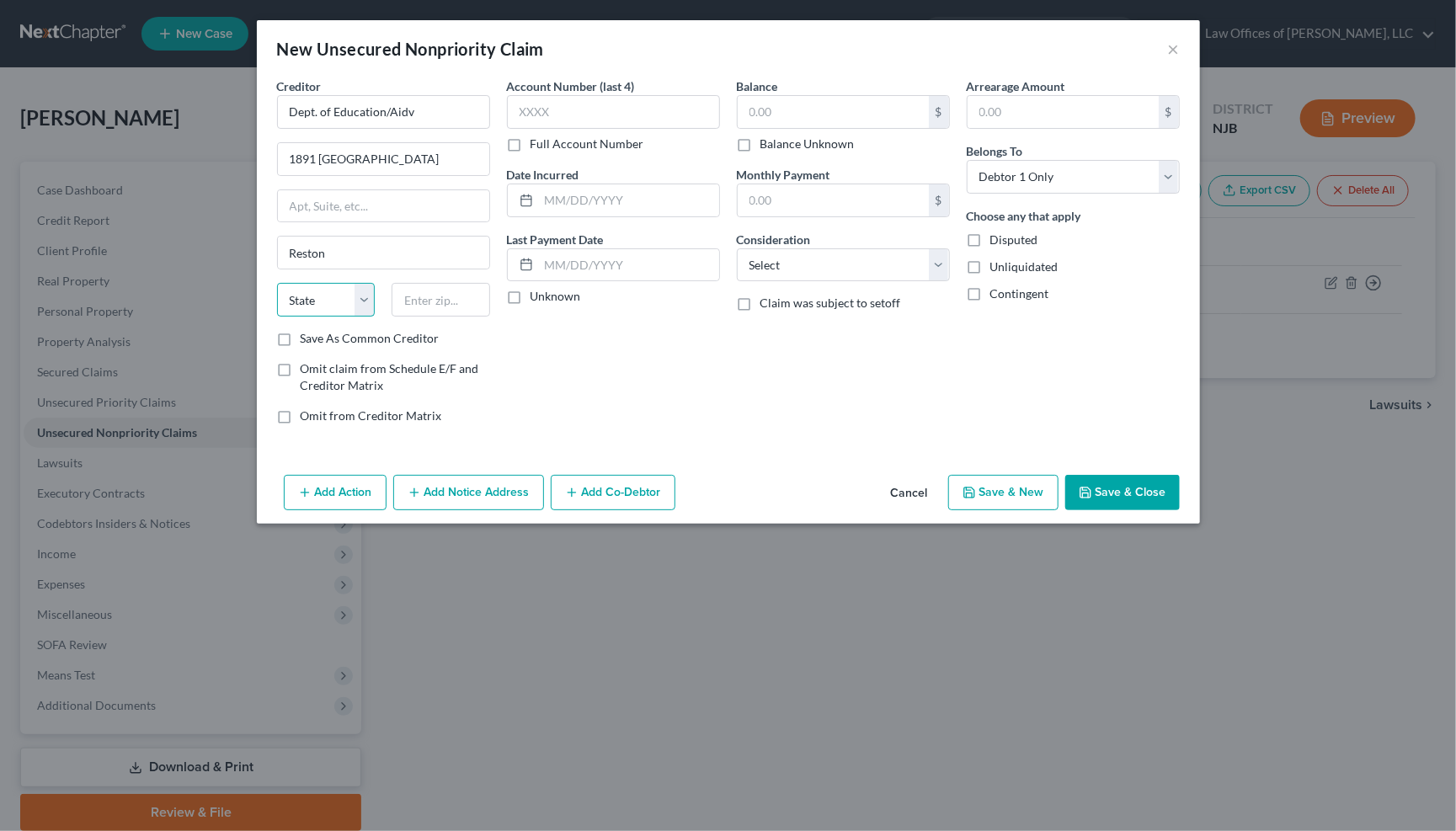
select select "48"
click at [423, 293] on input "text" at bounding box center [441, 300] width 98 height 34
type input "20190"
click at [301, 335] on label "Save As Common Creditor" at bounding box center [369, 338] width 139 height 17
click at [308, 335] on input "Save As Common Creditor" at bounding box center [313, 335] width 11 height 11
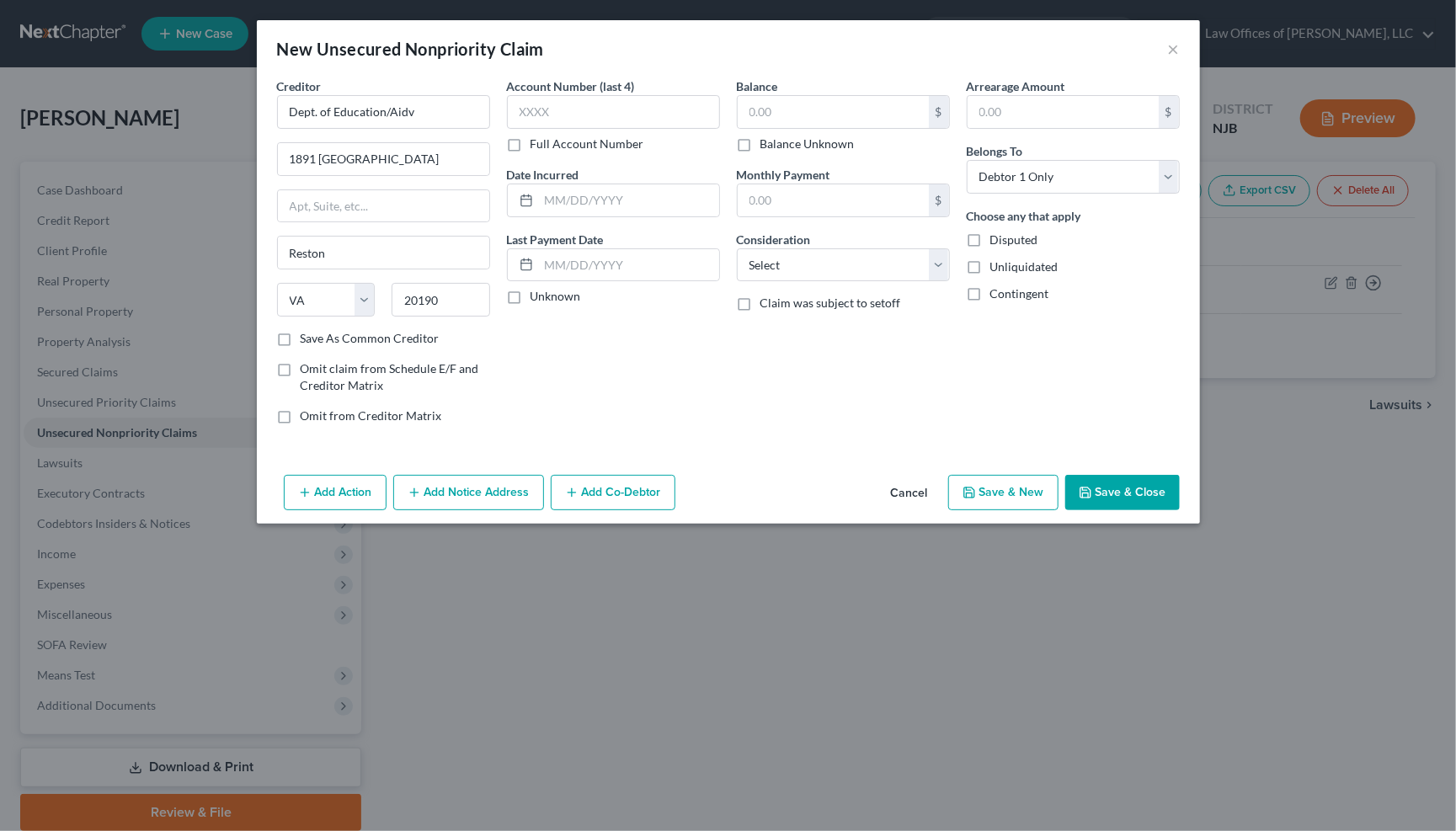
checkbox input "true"
click at [530, 143] on label "Full Account Number" at bounding box center [587, 144] width 114 height 17
click at [538, 143] on input "Full Account Number" at bounding box center [543, 141] width 11 height 11
click at [518, 116] on input "text" at bounding box center [614, 112] width 213 height 34
type input "9"
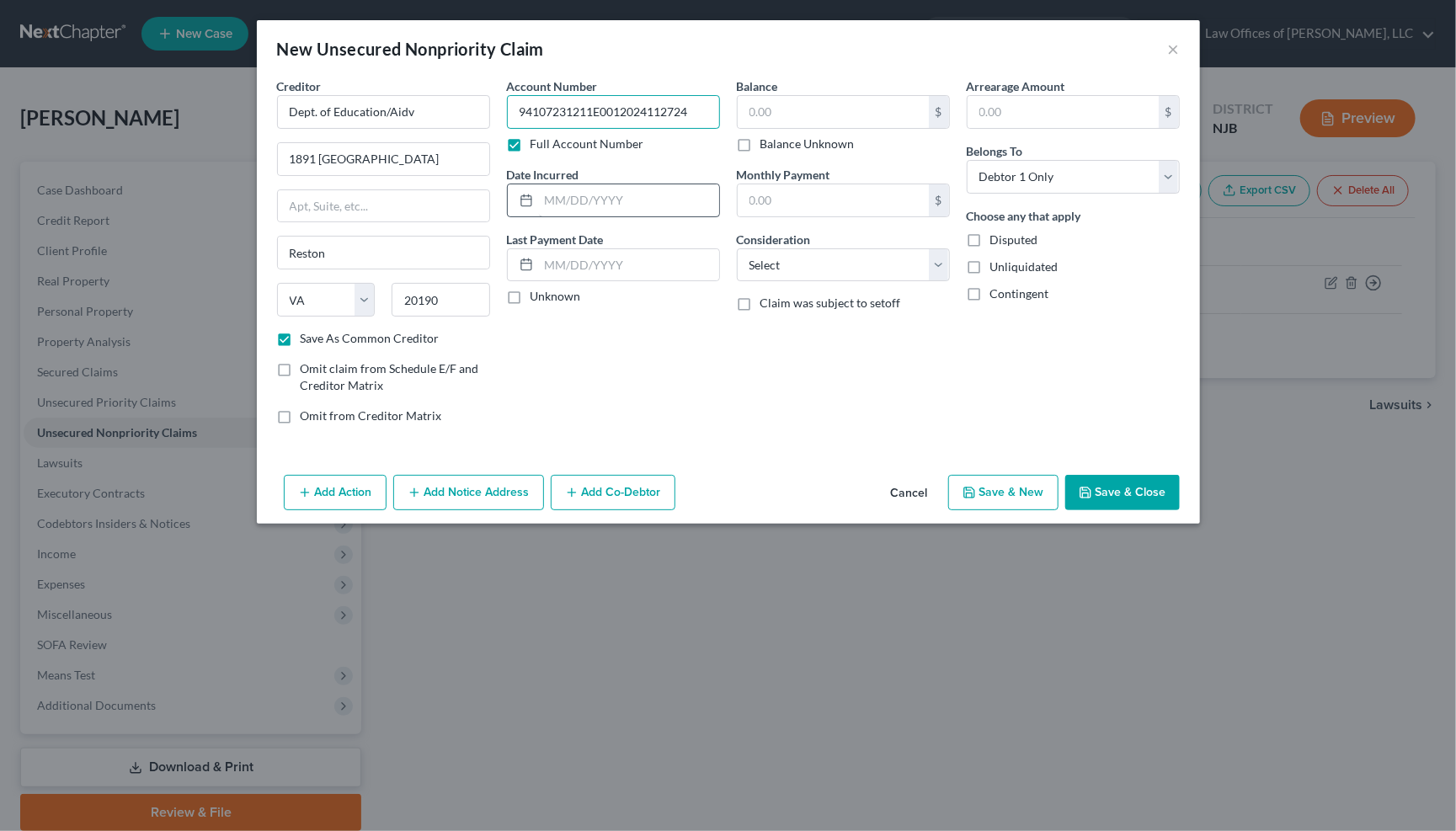
type input "94107231211E0012024112724"
click at [562, 198] on input "text" at bounding box center [628, 200] width 180 height 32
type input "11/27/2024"
click at [530, 291] on label "Unknown" at bounding box center [555, 296] width 50 height 17
click at [538, 291] on input "Unknown" at bounding box center [543, 293] width 11 height 11
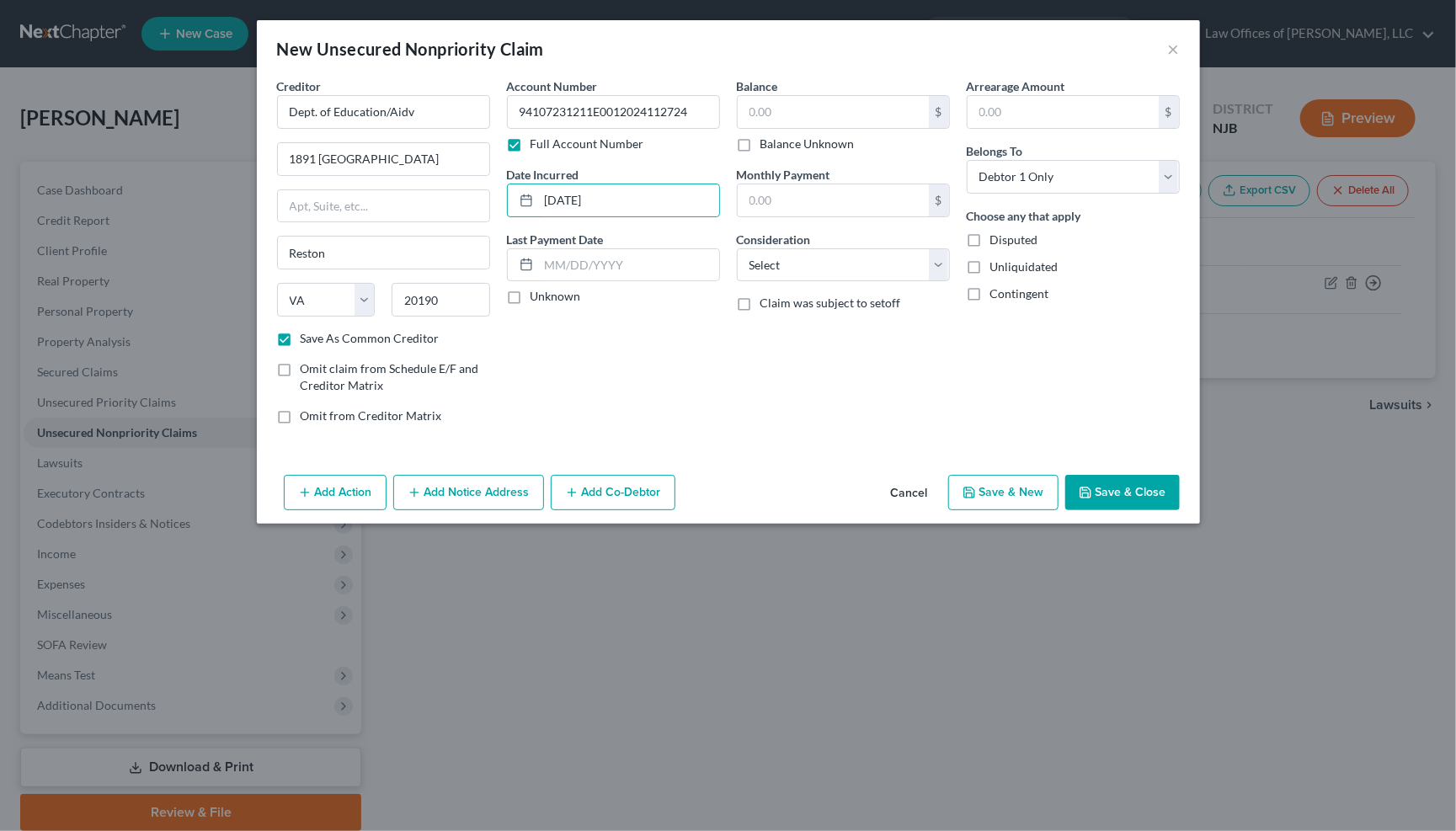
checkbox input "true"
click at [762, 109] on input "text" at bounding box center [834, 112] width 191 height 32
type input "3,500.00"
select select "17"
click at [1119, 489] on button "Save & Close" at bounding box center [1122, 493] width 114 height 36
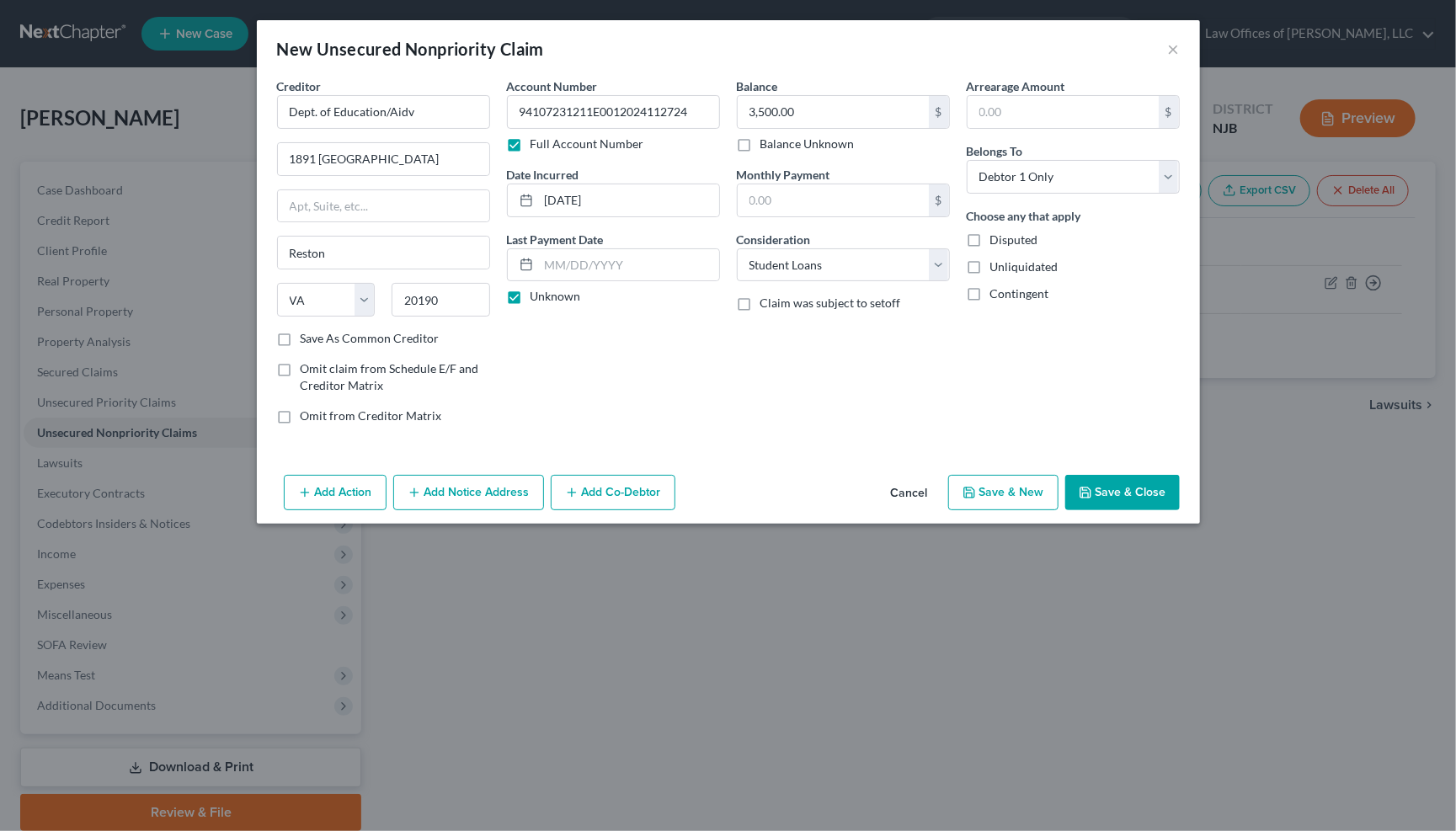
checkbox input "false"
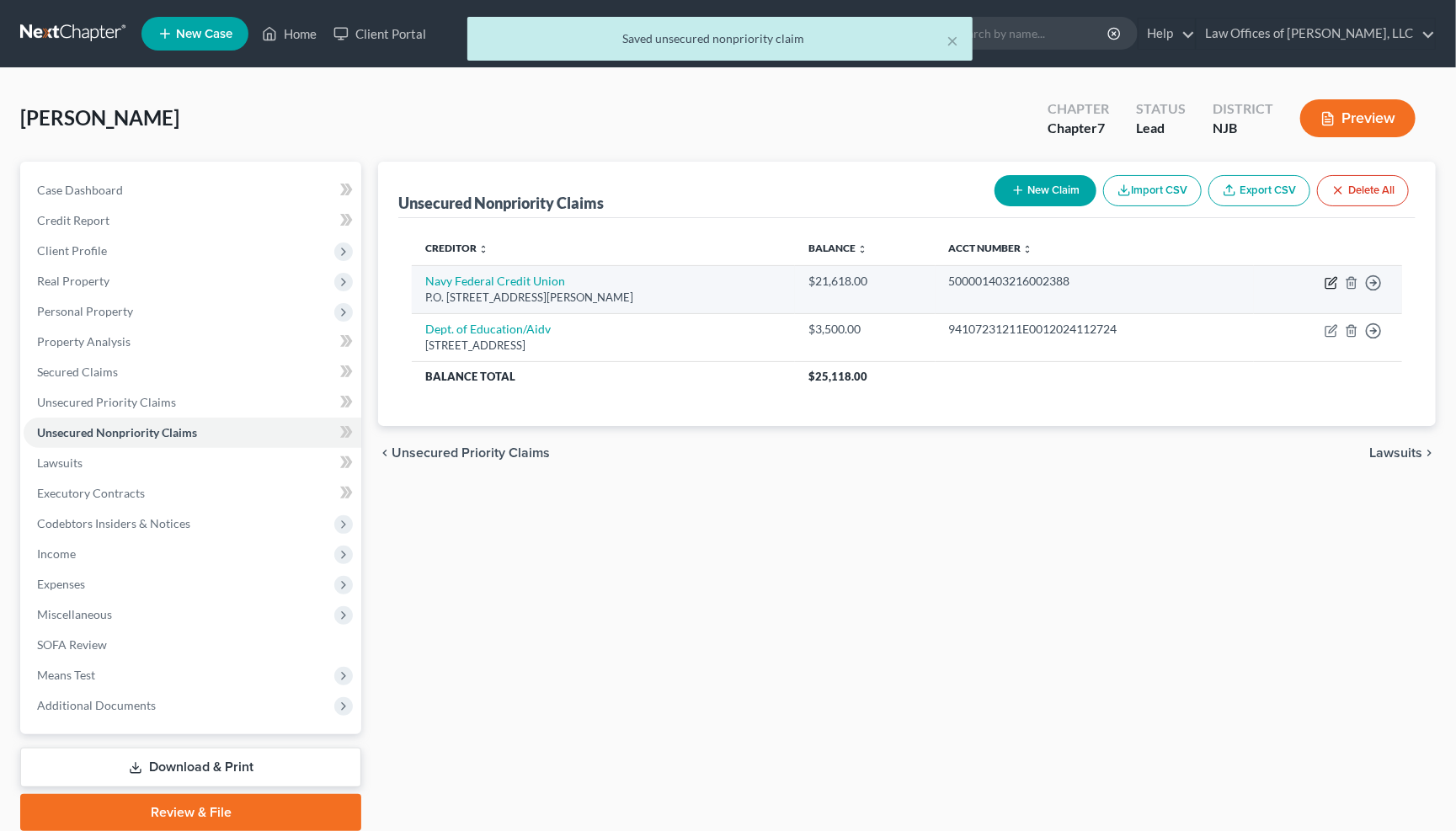
click at [1332, 279] on icon "button" at bounding box center [1333, 281] width 7 height 7
select select "48"
select select "0"
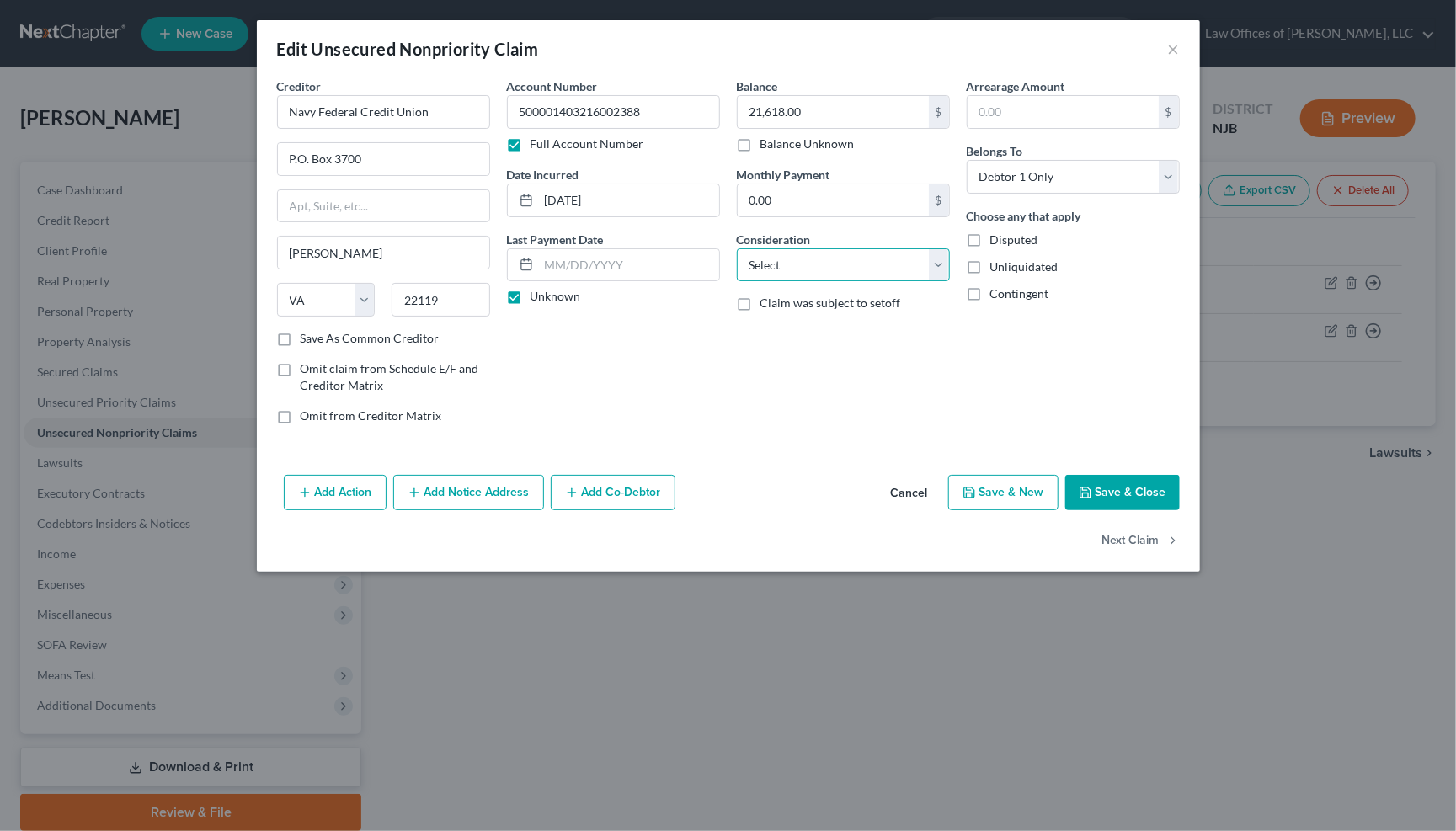
select select "2"
drag, startPoint x: 1130, startPoint y: 488, endPoint x: 1101, endPoint y: 483, distance: 29.4
click at [1127, 487] on button "Save & Close" at bounding box center [1122, 493] width 114 height 36
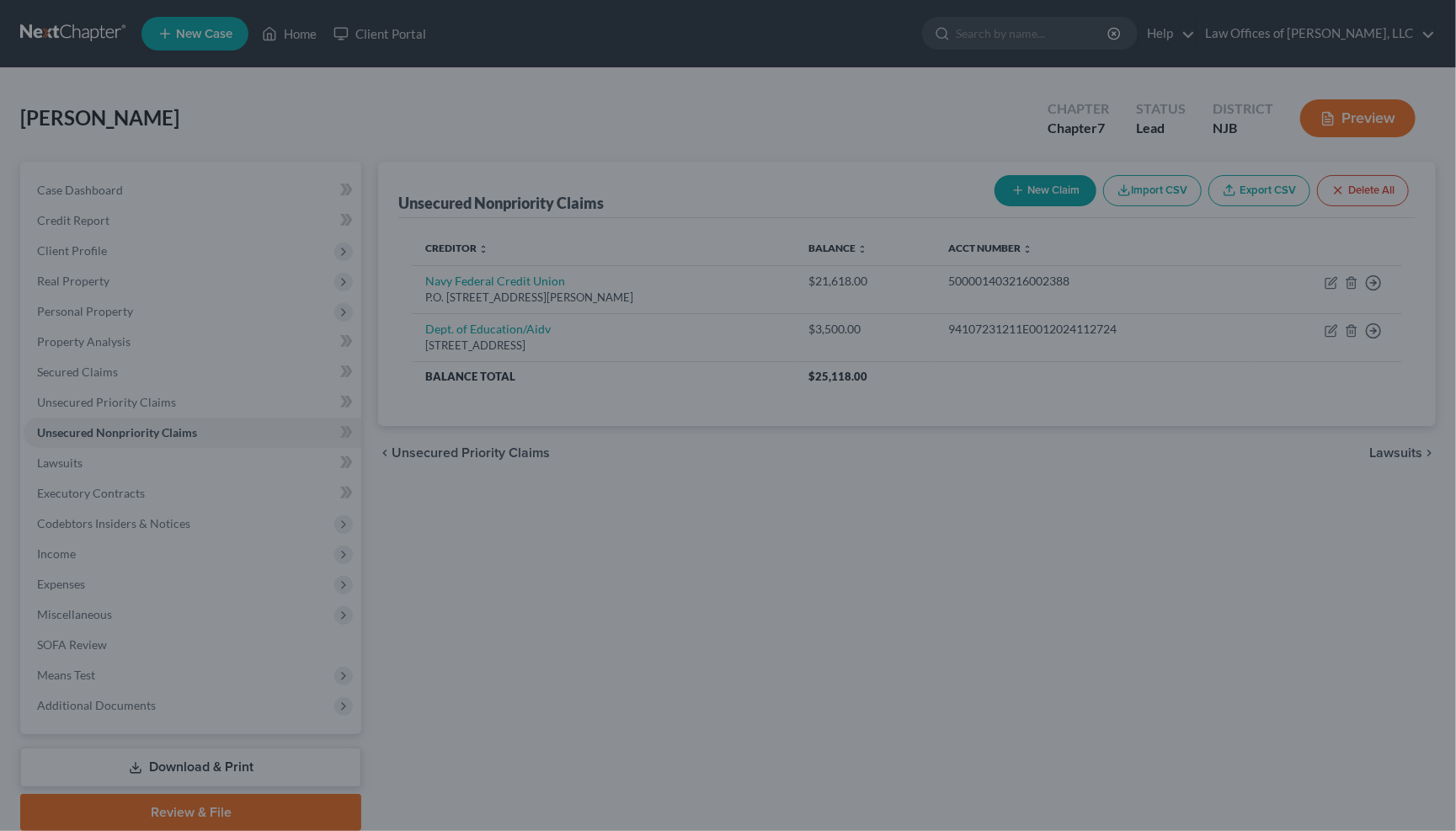
type input "0"
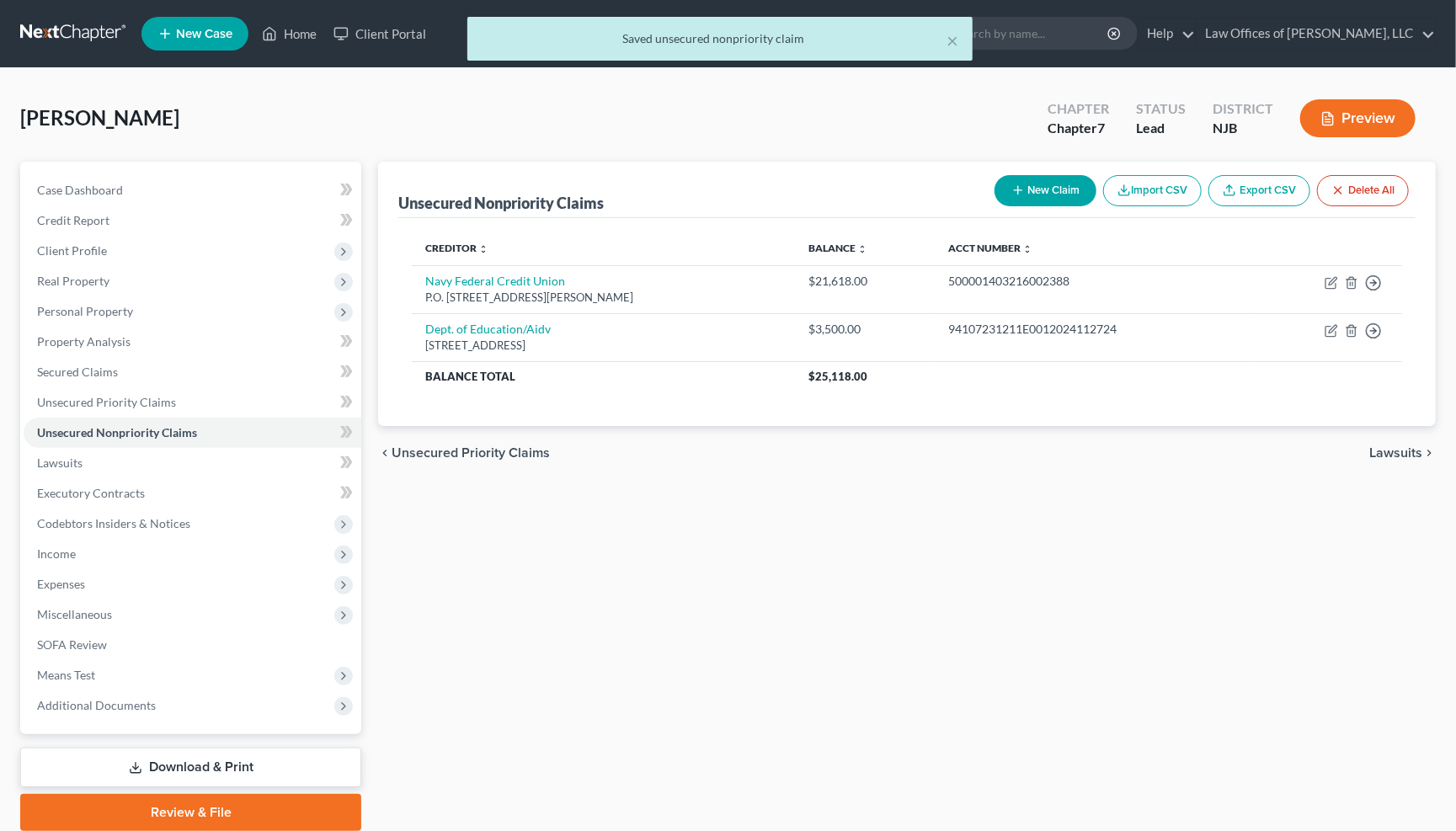
click at [1046, 187] on button "New Claim" at bounding box center [1045, 191] width 102 height 31
select select "0"
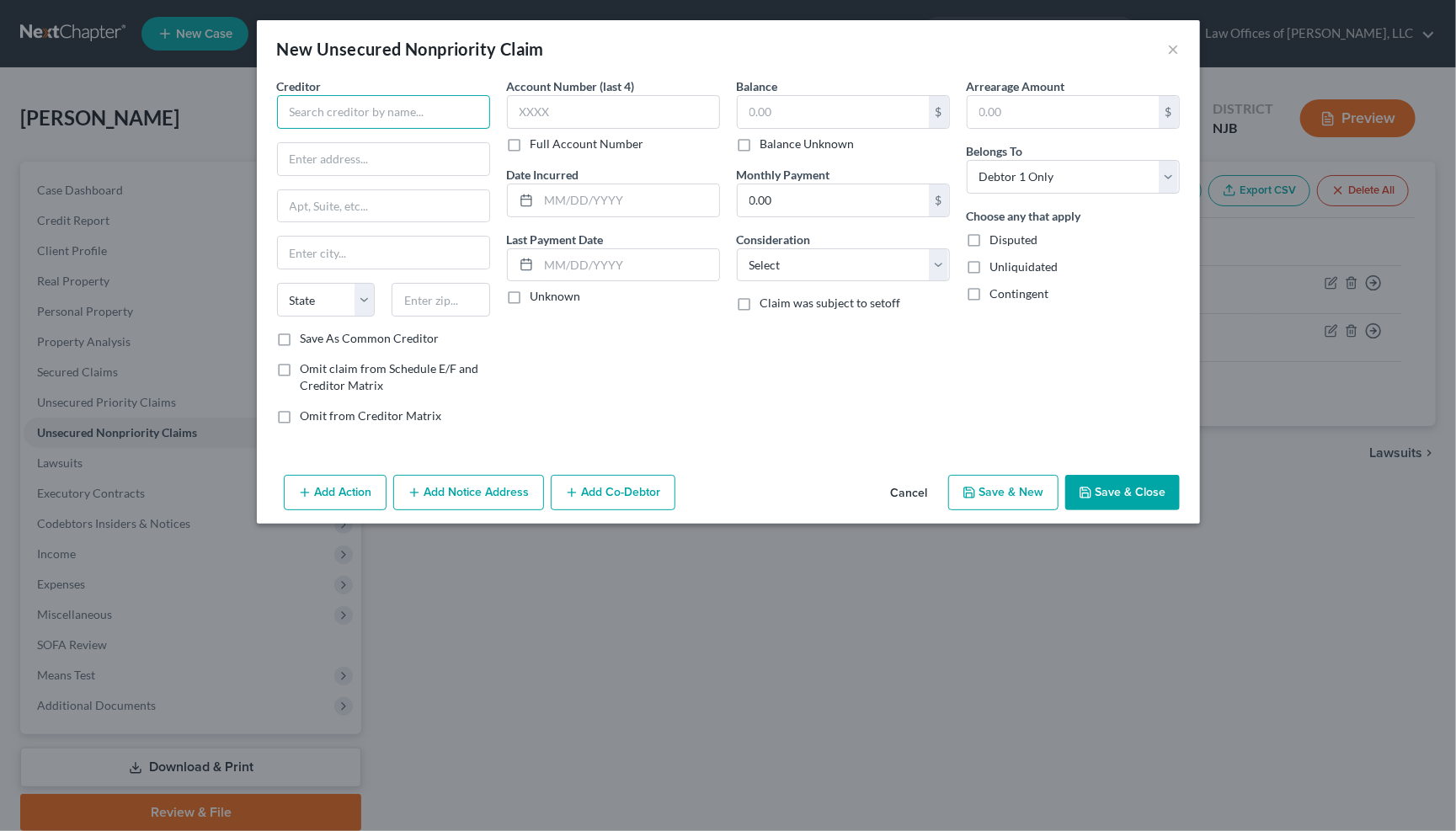
click at [317, 109] on input "text" at bounding box center [384, 112] width 213 height 34
click at [349, 106] on input "Dept. of Ed. ADV" at bounding box center [384, 112] width 213 height 34
type input "Dept. of Ed./ ADV"
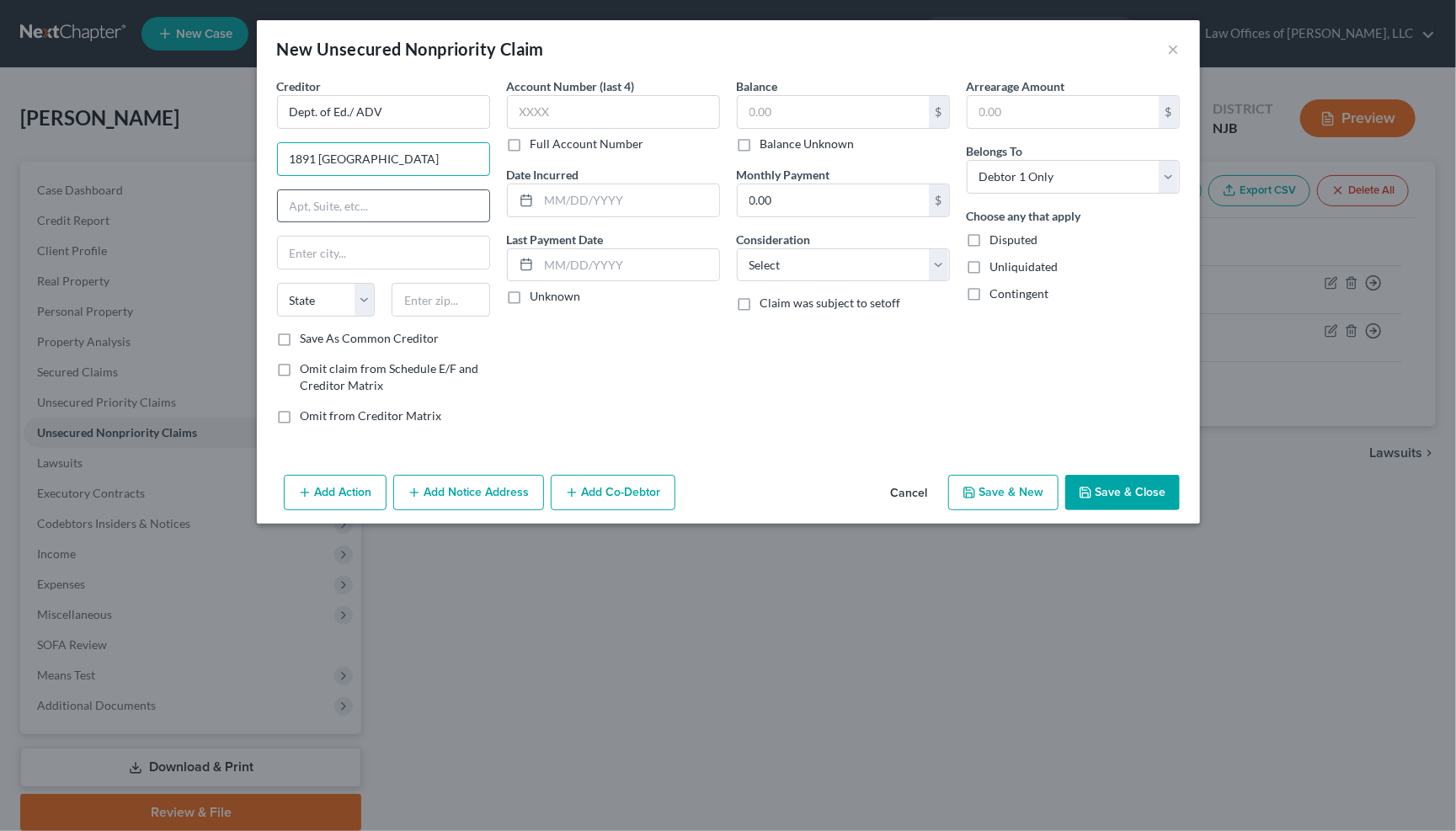
type input "1891 Metro Center"
drag, startPoint x: 338, startPoint y: 259, endPoint x: 350, endPoint y: 260, distance: 12.0
click at [368, 256] on input "text" at bounding box center [384, 253] width 211 height 32
type input "Reston"
select select "48"
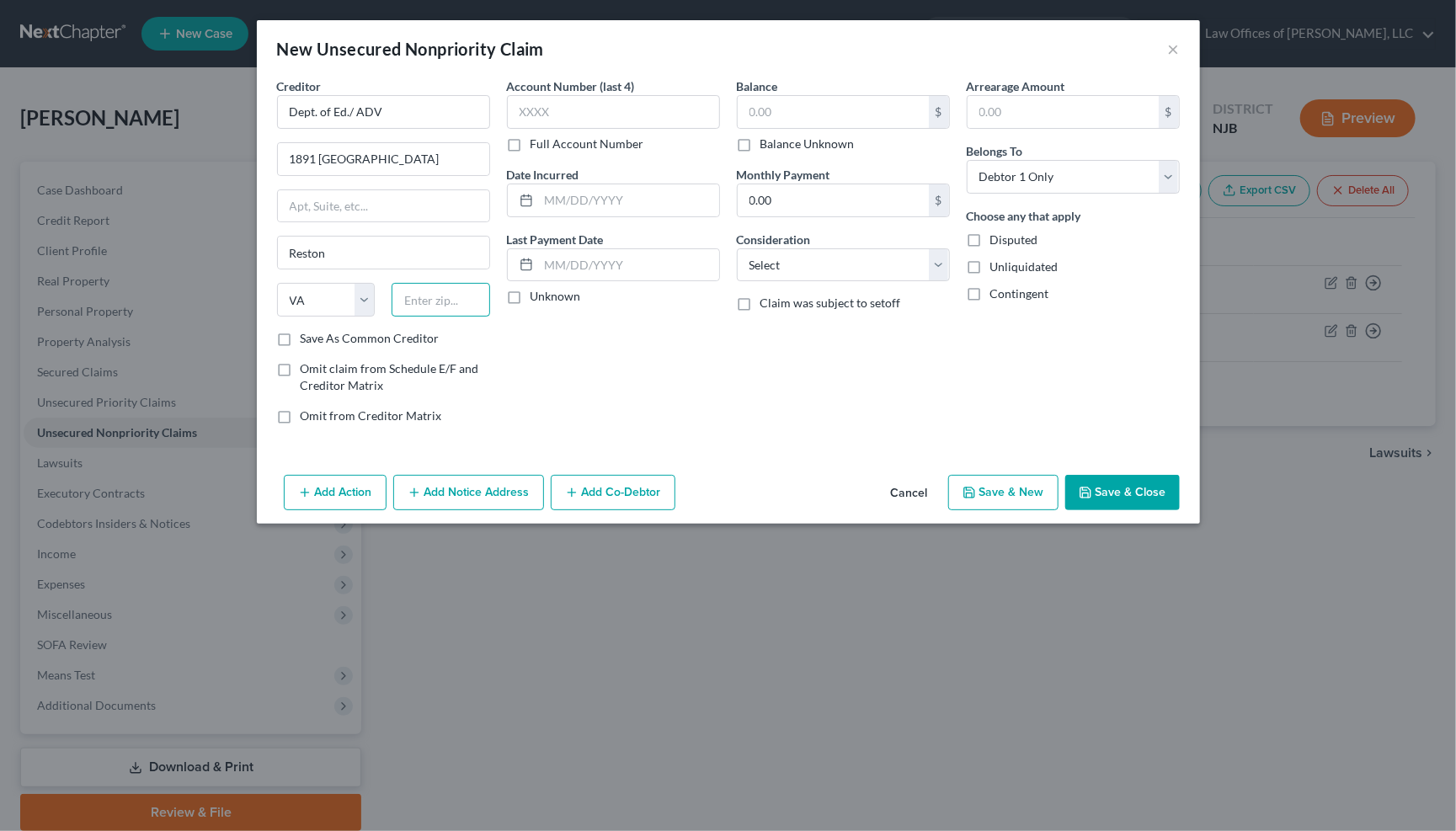
click at [424, 300] on input "text" at bounding box center [441, 300] width 98 height 34
type input "20190"
click at [301, 338] on label "Save As Common Creditor" at bounding box center [369, 338] width 139 height 17
click at [308, 338] on input "Save As Common Creditor" at bounding box center [313, 335] width 11 height 11
checkbox input "true"
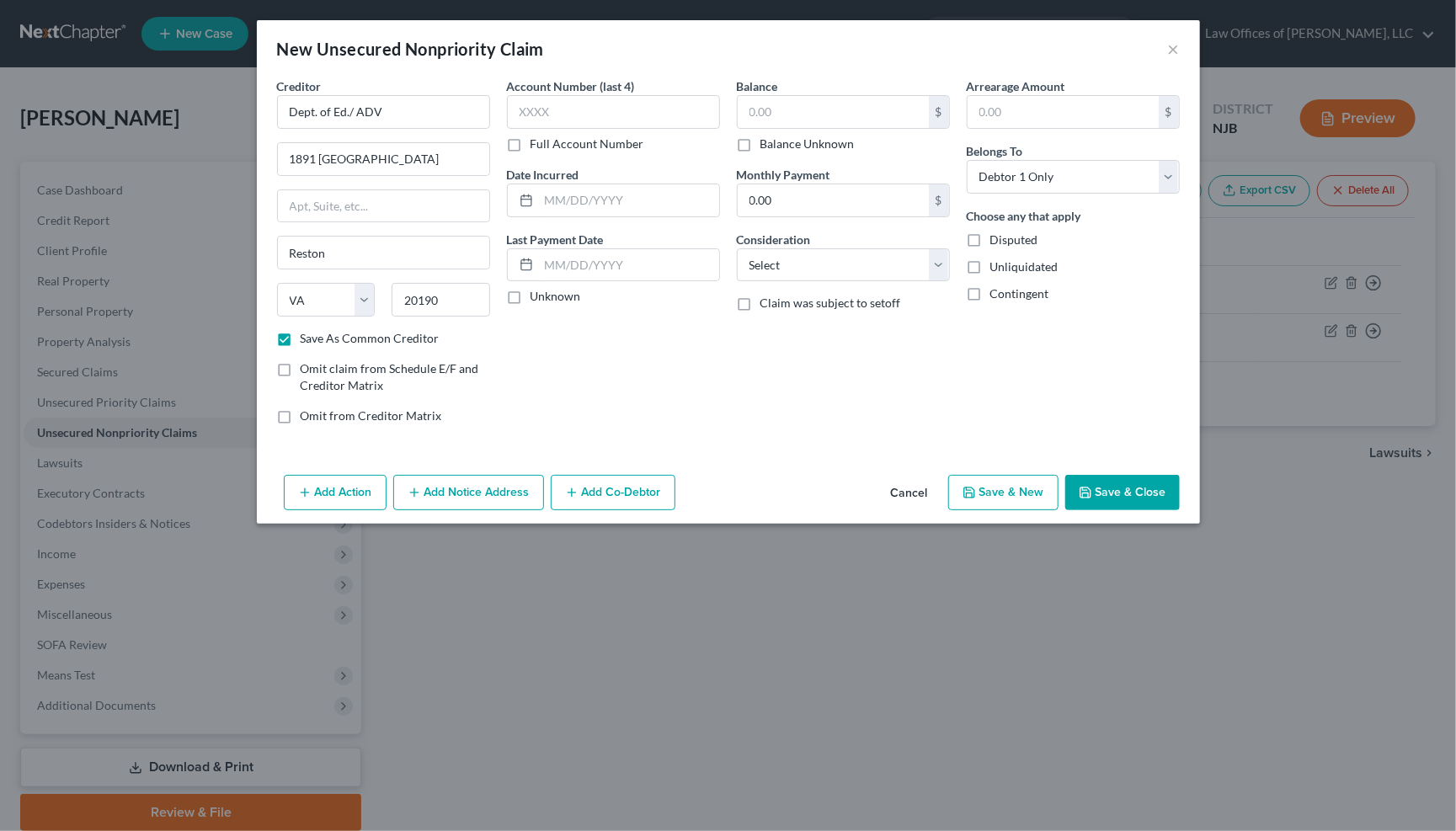
click at [530, 142] on label "Full Account Number" at bounding box center [587, 144] width 114 height 17
click at [538, 142] on input "Full Account Number" at bounding box center [543, 141] width 11 height 11
click at [534, 115] on input "text" at bounding box center [614, 112] width 213 height 34
type input "941072312111E0022024112724"
click at [808, 105] on input "text" at bounding box center [834, 112] width 191 height 32
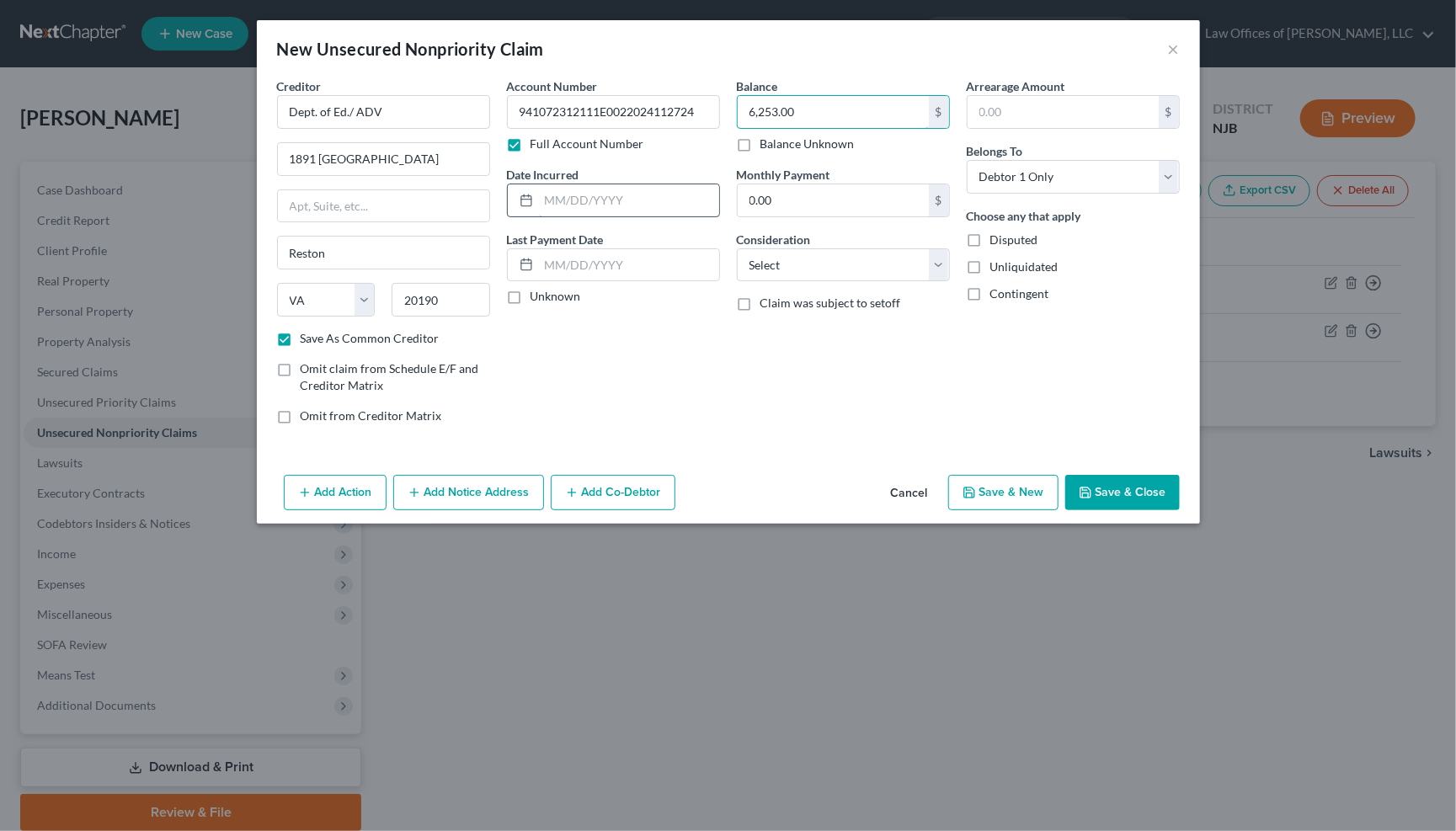
type input "6,253.00"
click at [582, 184] on input "text" at bounding box center [628, 200] width 180 height 32
type input "11/27/2024"
click at [530, 294] on label "Unknown" at bounding box center [555, 296] width 50 height 17
click at [538, 294] on input "Unknown" at bounding box center [543, 293] width 11 height 11
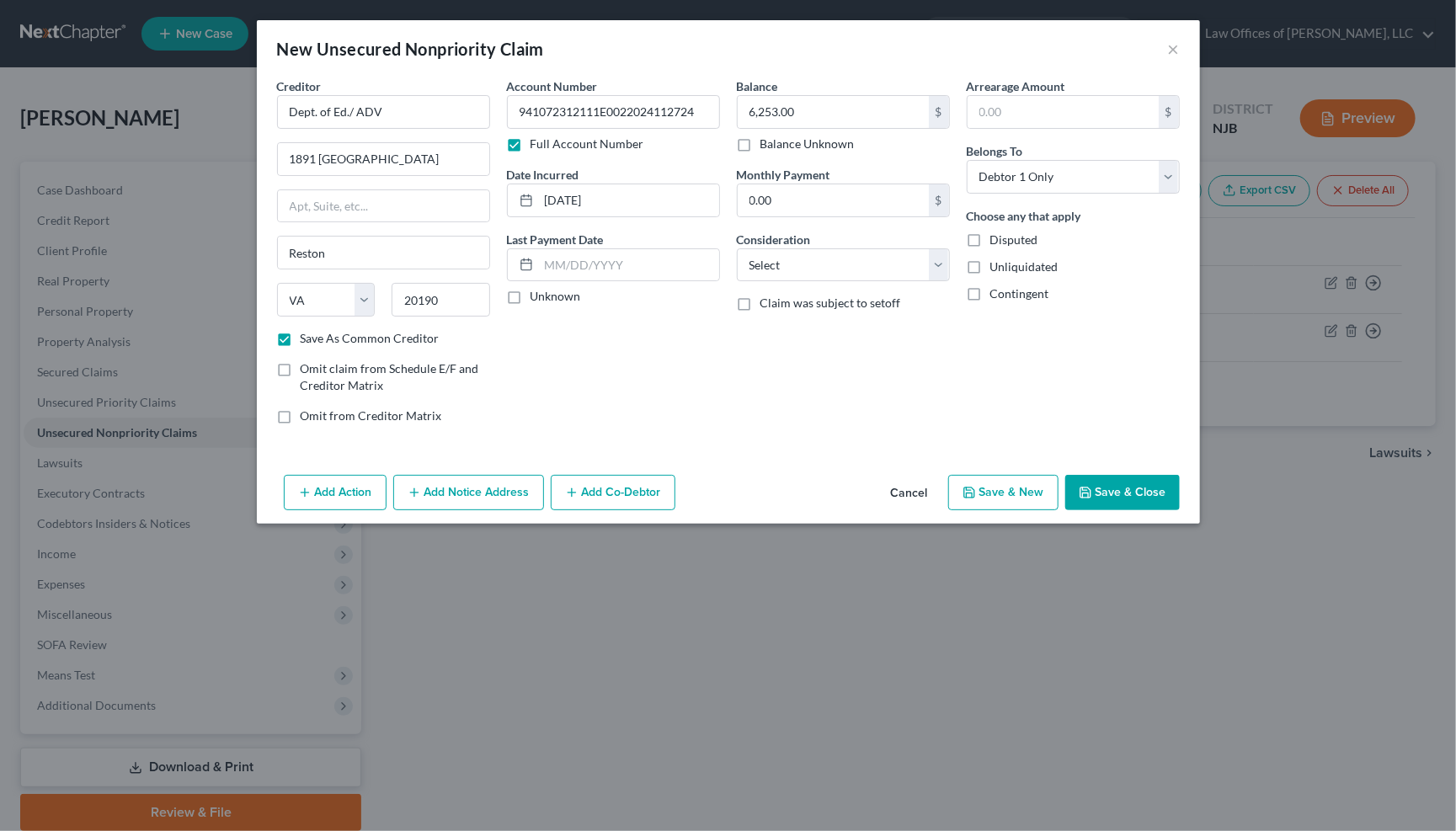
checkbox input "true"
select select "17"
click at [1027, 488] on button "Save & New" at bounding box center [1003, 493] width 110 height 36
checkbox input "false"
select select "0"
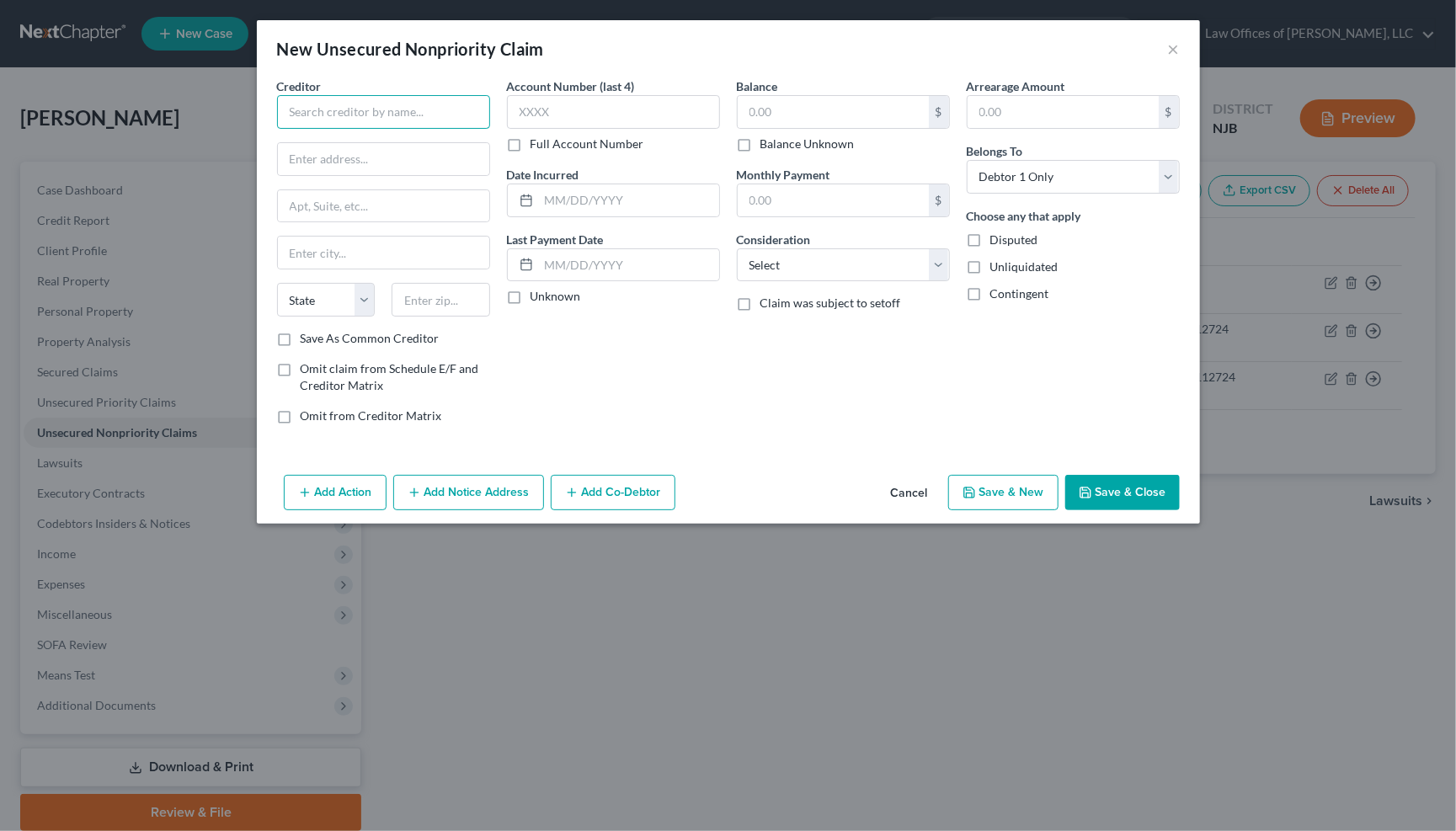
click at [321, 107] on input "text" at bounding box center [384, 112] width 213 height 34
type input "Dept. of Ed./AIDV"
click at [324, 156] on input "text" at bounding box center [384, 159] width 211 height 32
type input "1891 Metro Center Dr."
type input "Reston"
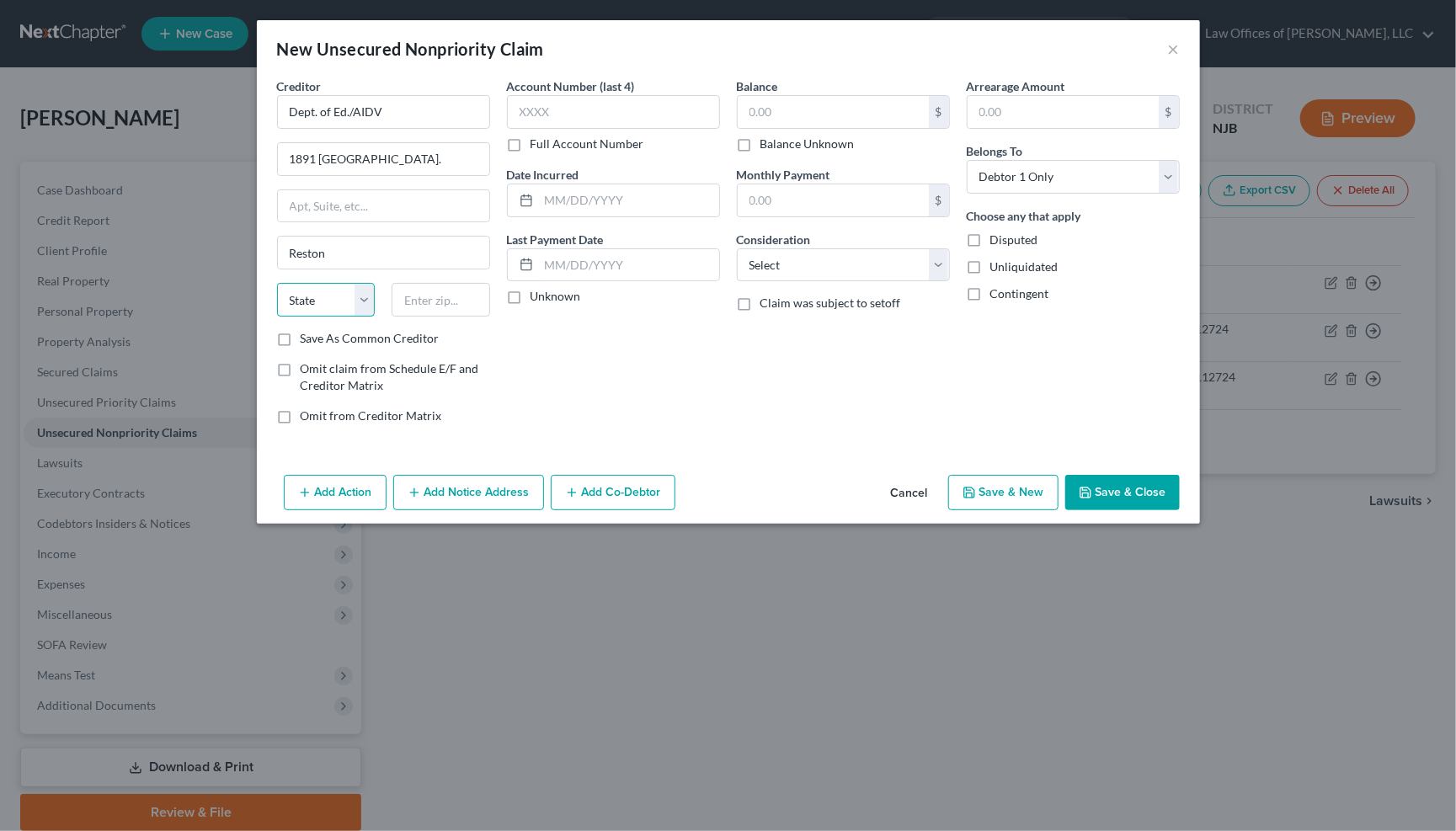
select select "48"
type input "20190"
click at [301, 338] on label "Save As Common Creditor" at bounding box center [369, 338] width 139 height 17
click at [308, 338] on input "Save As Common Creditor" at bounding box center [313, 335] width 11 height 11
checkbox input "true"
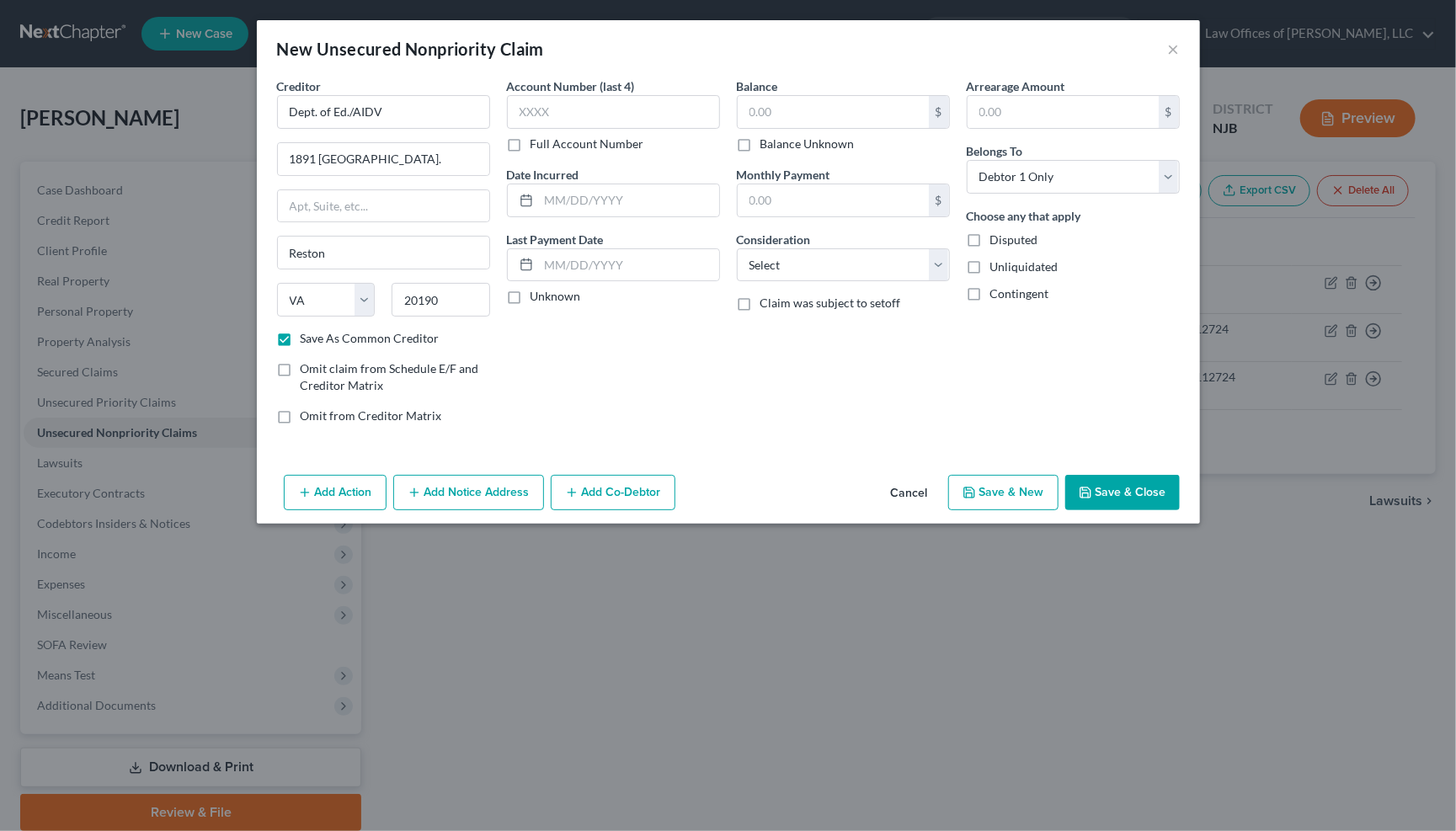
click at [530, 143] on label "Full Account Number" at bounding box center [587, 144] width 114 height 17
click at [538, 143] on input "Full Account Number" at bounding box center [543, 141] width 11 height 11
click at [532, 110] on input "text" at bounding box center [614, 112] width 213 height 34
type input "94107231211E0032025062525"
click at [551, 195] on input "text" at bounding box center [628, 200] width 180 height 32
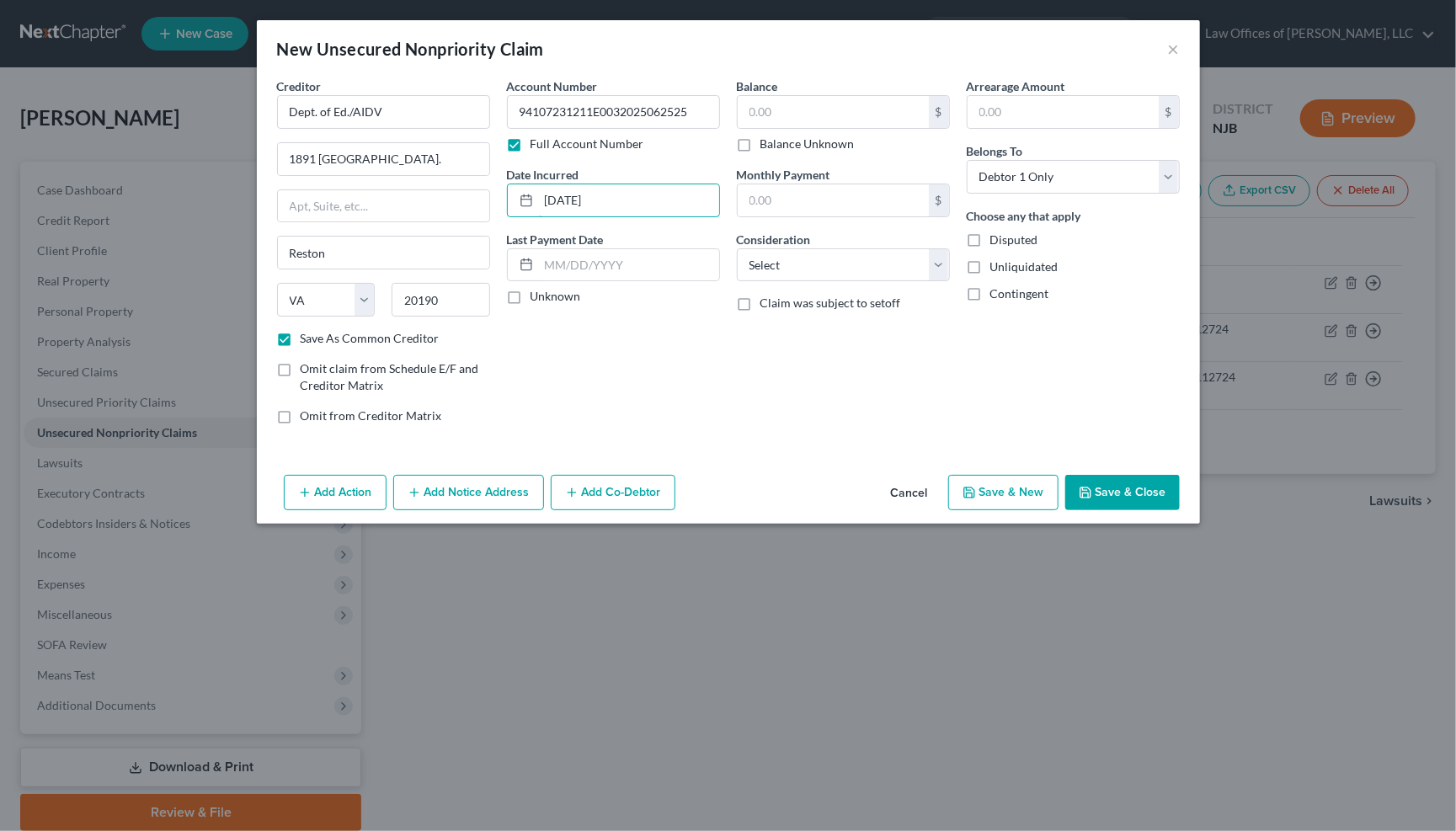
type input "06/25/2025"
click at [530, 289] on label "Unknown" at bounding box center [555, 296] width 50 height 17
click at [538, 289] on input "Unknown" at bounding box center [543, 293] width 11 height 11
checkbox input "true"
click at [810, 107] on input "text" at bounding box center [834, 112] width 191 height 32
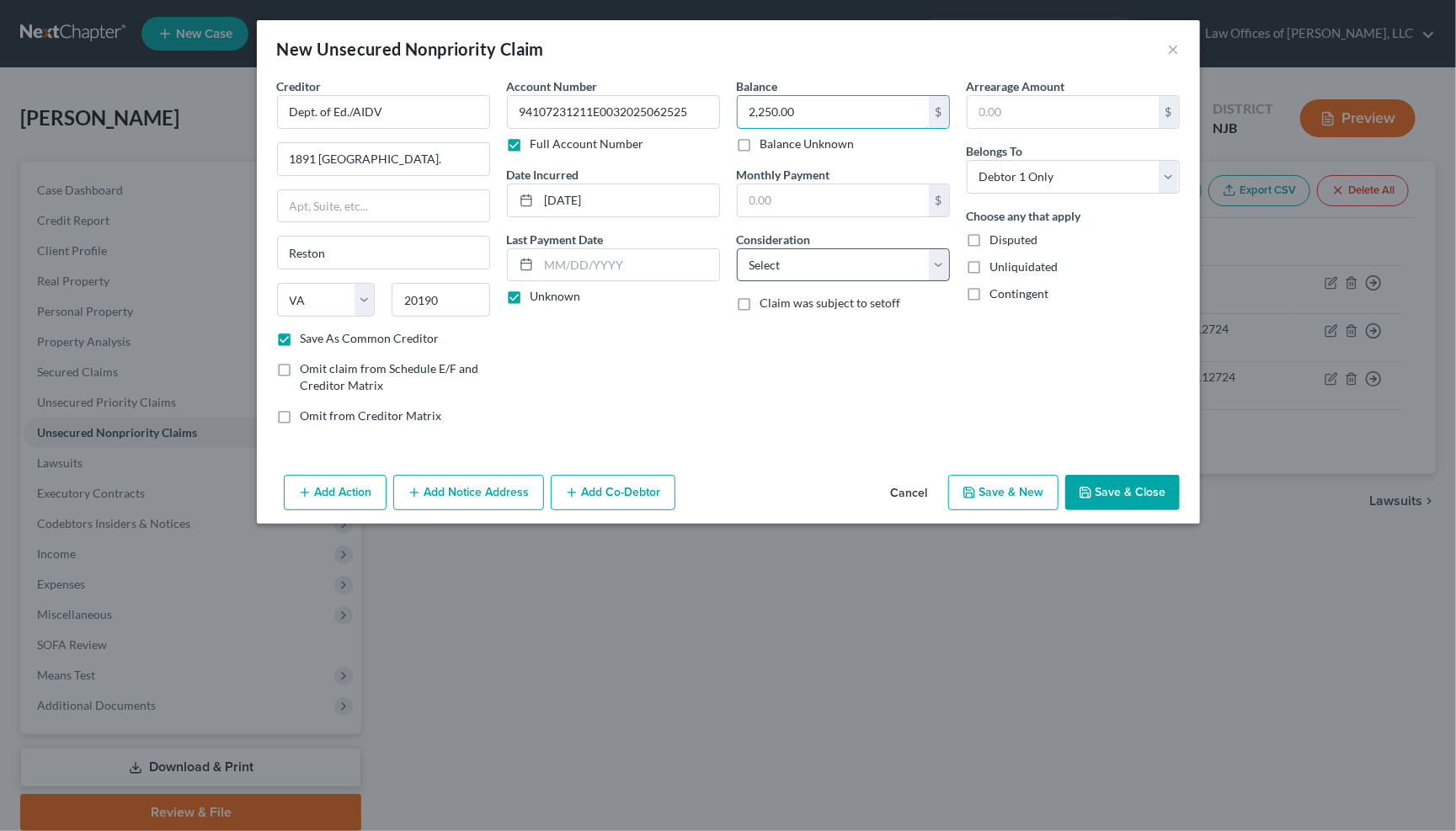
type input "2,250.00"
select select "17"
click at [1003, 492] on button "Save & New" at bounding box center [1003, 493] width 110 height 36
checkbox input "false"
select select "0"
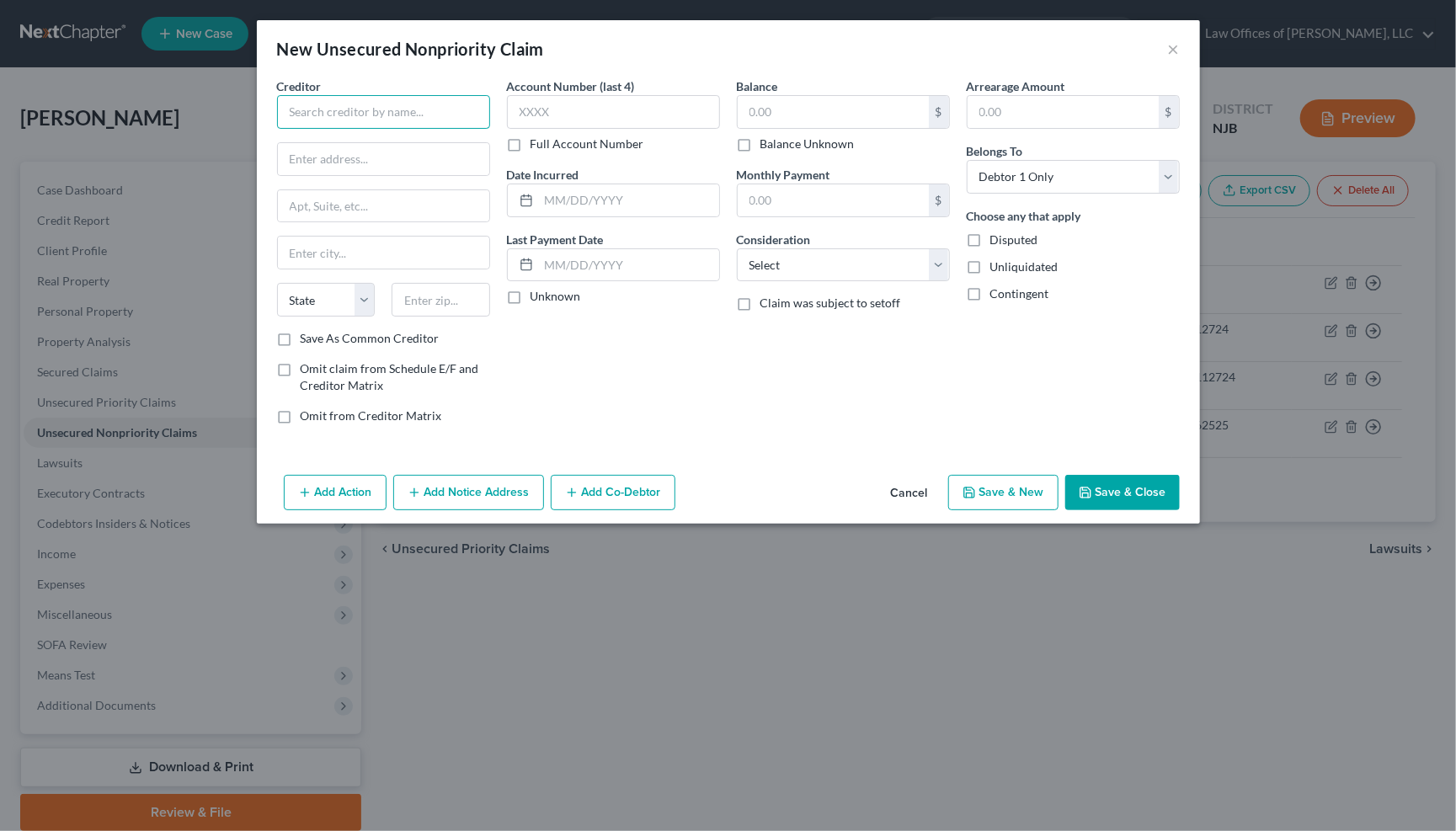
click at [352, 115] on input "text" at bounding box center [384, 112] width 213 height 34
type input "Dept. of Ed./AIDV"
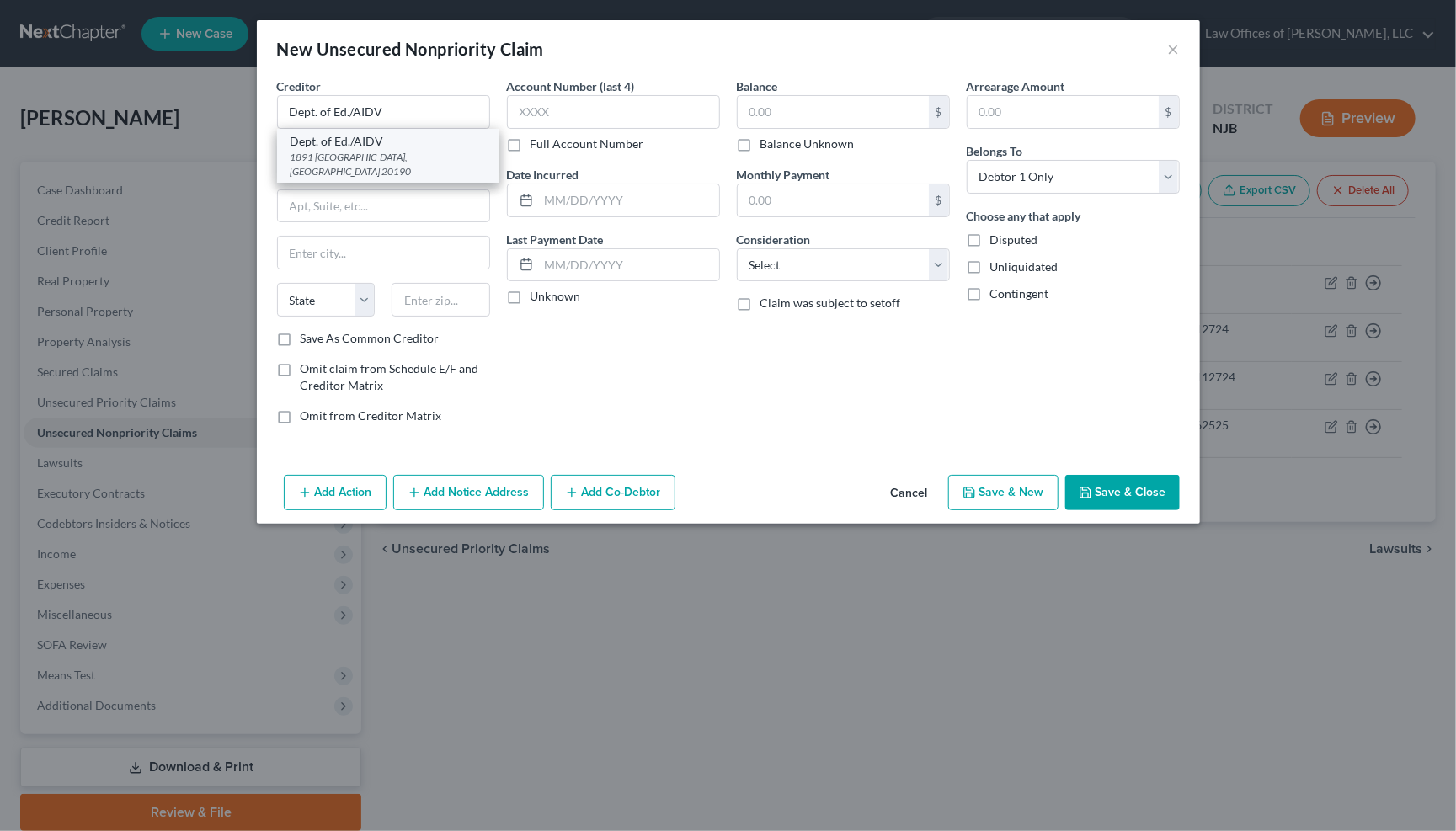
click at [352, 145] on div "Dept. of Ed./AIDV" at bounding box center [387, 141] width 194 height 17
type input "1891 Metro Center Dr."
type input "Reston"
select select "48"
type input "20190"
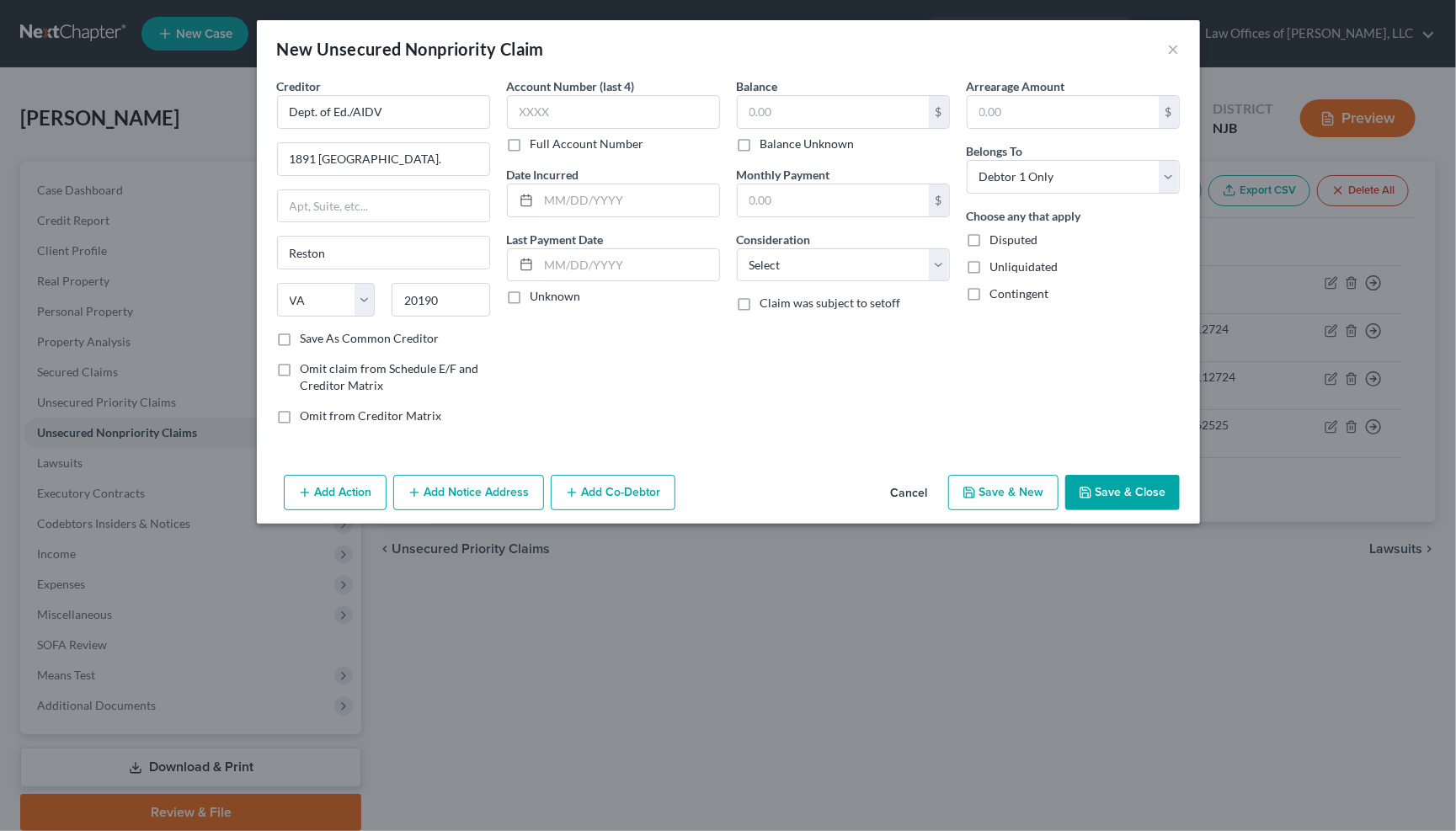
click at [530, 143] on label "Full Account Number" at bounding box center [587, 144] width 114 height 17
click at [538, 143] on input "Full Account Number" at bounding box center [543, 141] width 11 height 11
click at [538, 119] on input "text" at bounding box center [614, 112] width 213 height 34
type input "94107231211E0042025062525"
click at [565, 199] on input "text" at bounding box center [628, 200] width 180 height 32
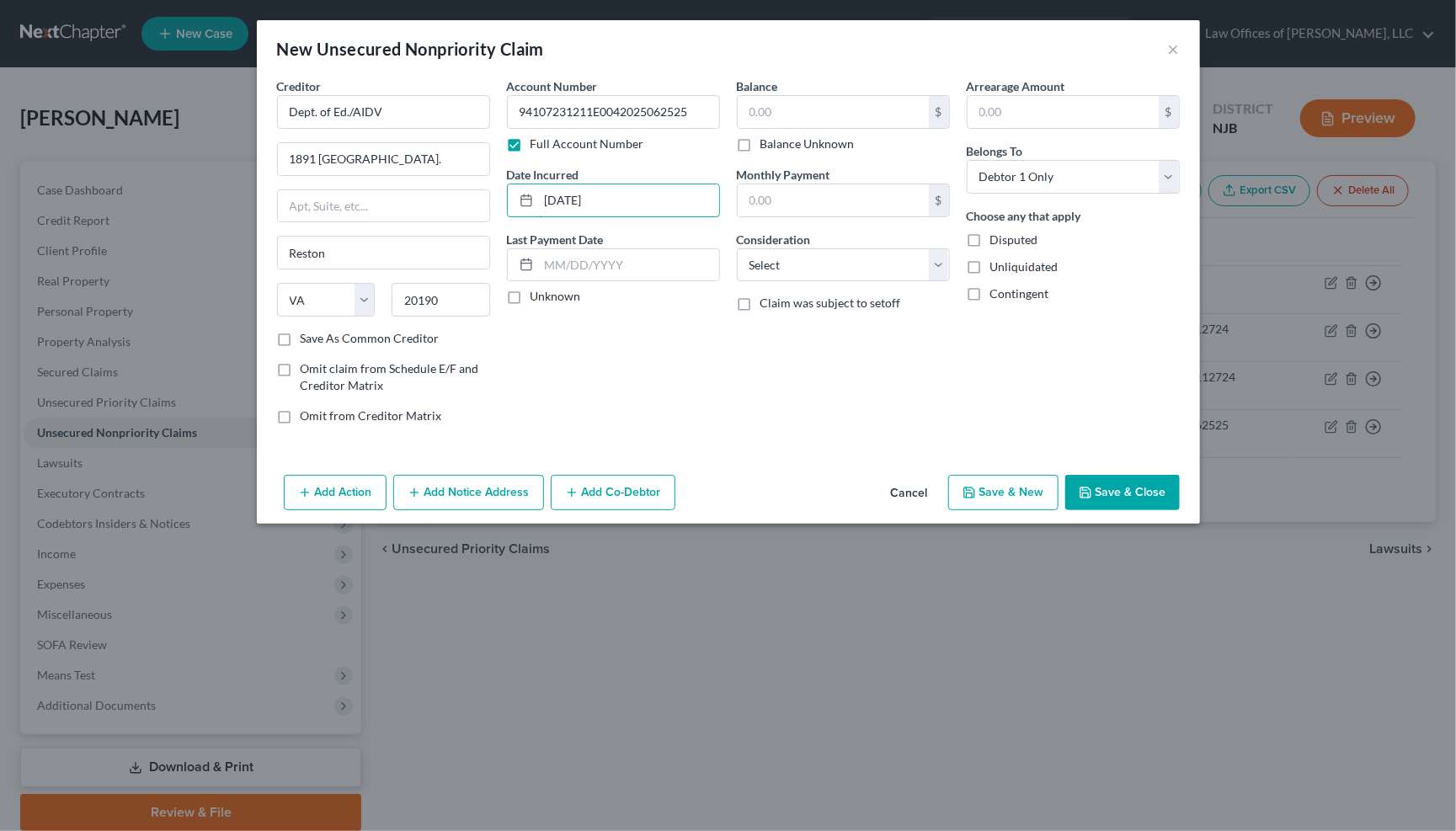
type input "06/25/2025"
drag, startPoint x: 512, startPoint y: 294, endPoint x: 332, endPoint y: 343, distance: 186.6
click at [498, 295] on div "Account Number 94107231211E0042025062525 Full Account Number Date Incurred 06/2…" at bounding box center [613, 258] width 230 height 360
drag, startPoint x: 288, startPoint y: 335, endPoint x: 410, endPoint y: 273, distance: 136.9
click at [301, 335] on label "Save As Common Creditor" at bounding box center [369, 338] width 139 height 17
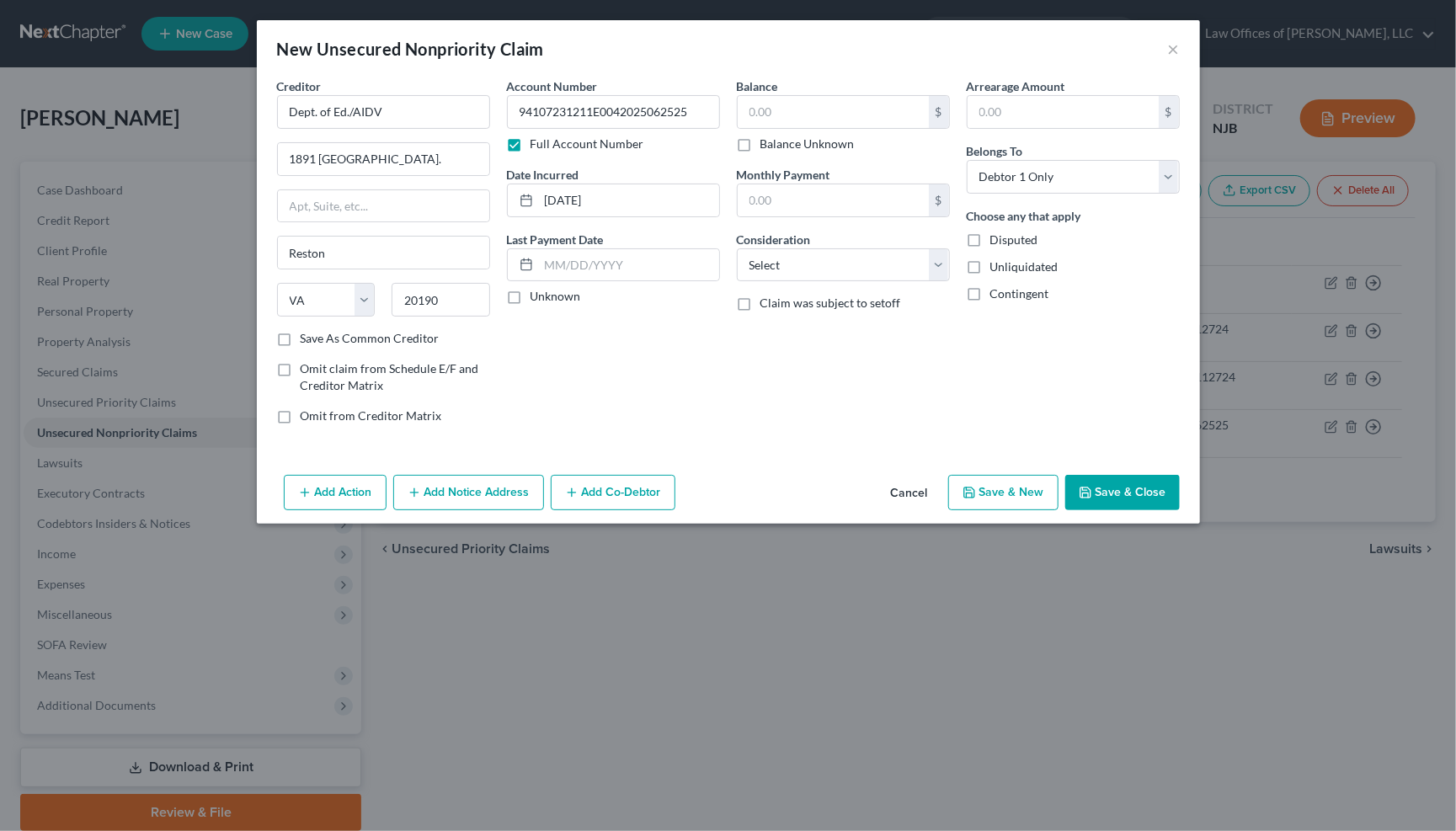
click at [308, 335] on input "Save As Common Creditor" at bounding box center [313, 335] width 11 height 11
checkbox input "true"
click at [803, 115] on input "text" at bounding box center [834, 112] width 191 height 32
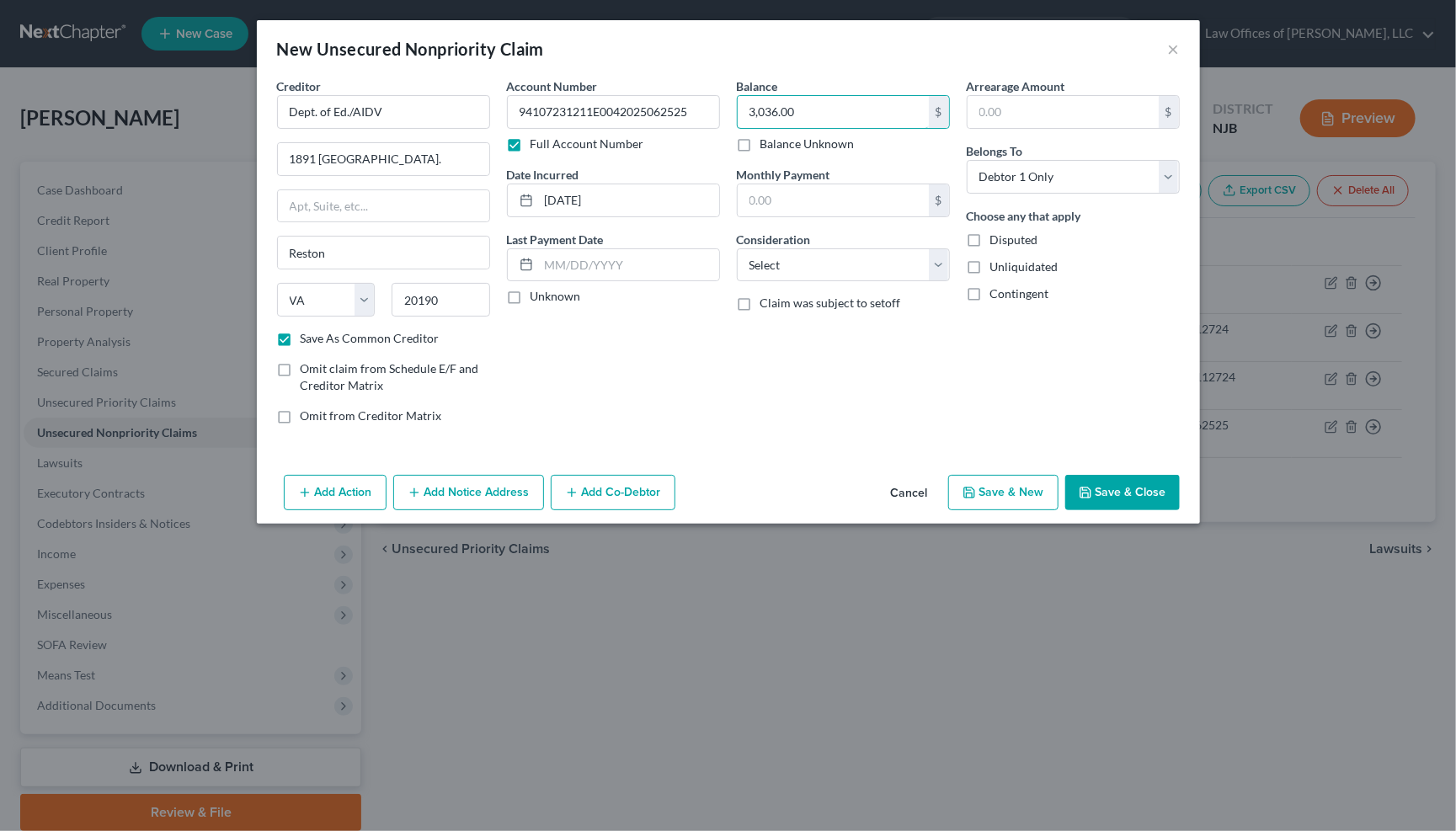
type input "3,036.00"
click at [1005, 495] on button "Save & New" at bounding box center [1003, 493] width 110 height 36
checkbox input "false"
select select "0"
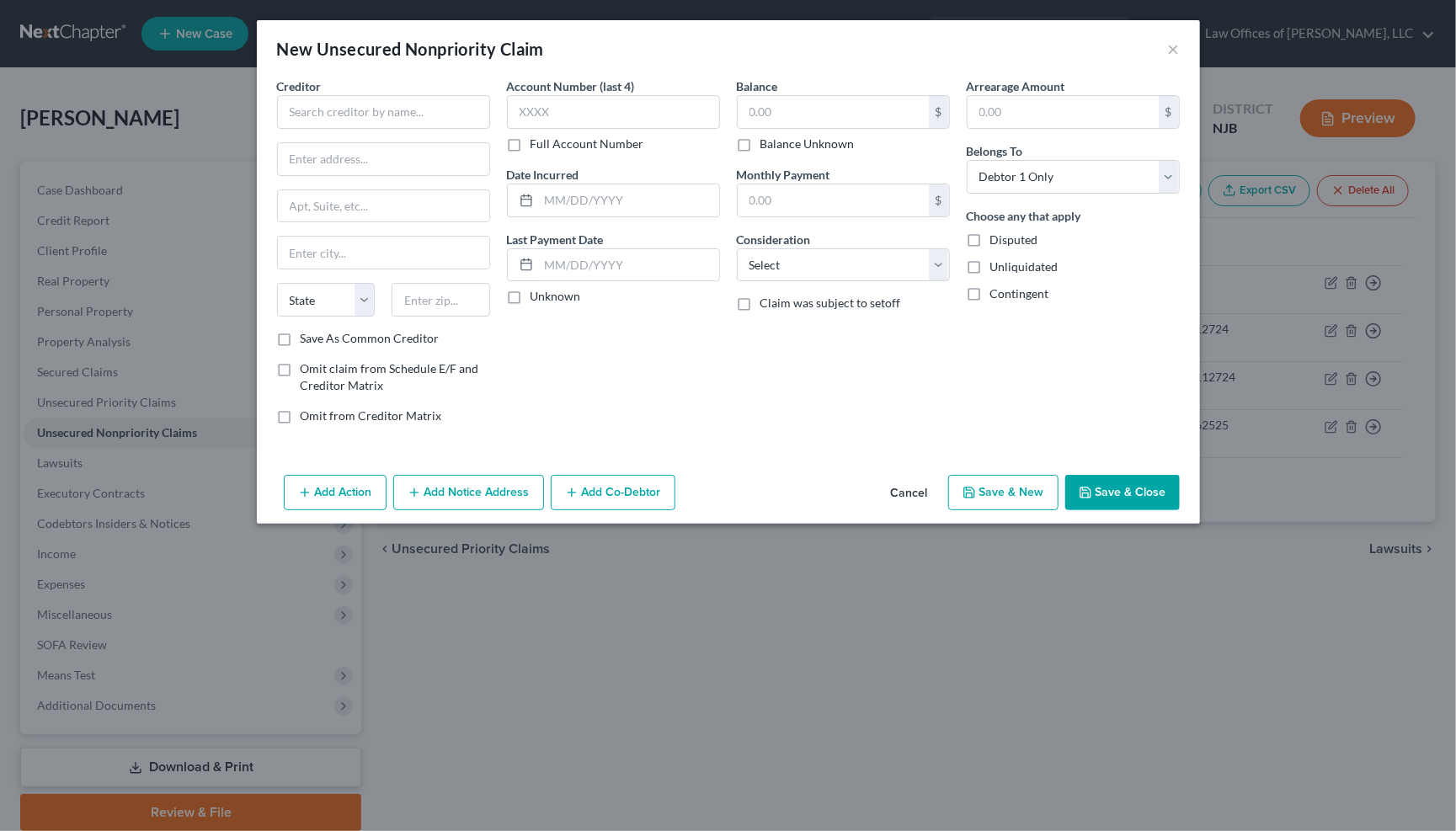
type input "0.00"
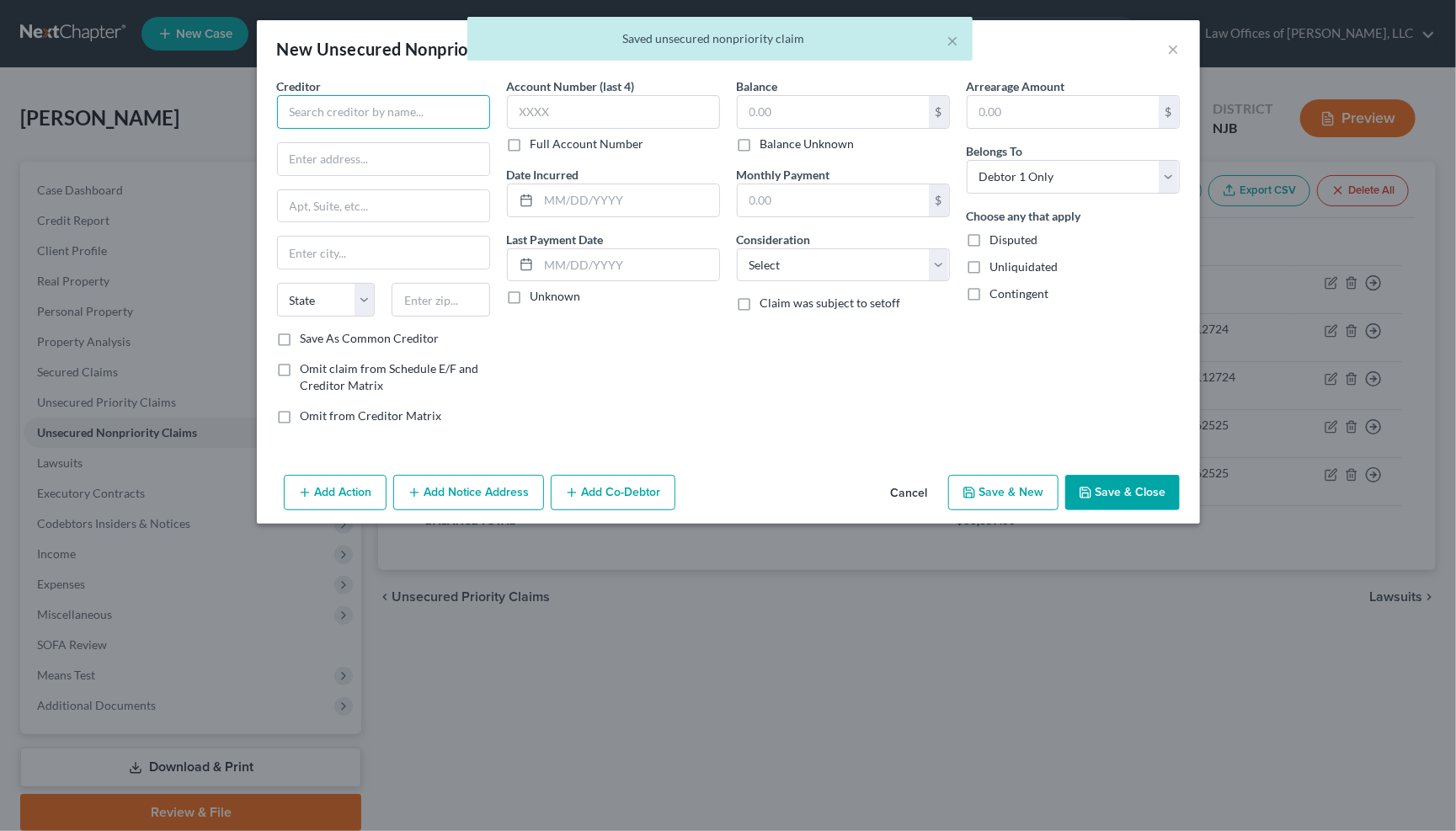
click at [369, 114] on input "text" at bounding box center [384, 112] width 213 height 34
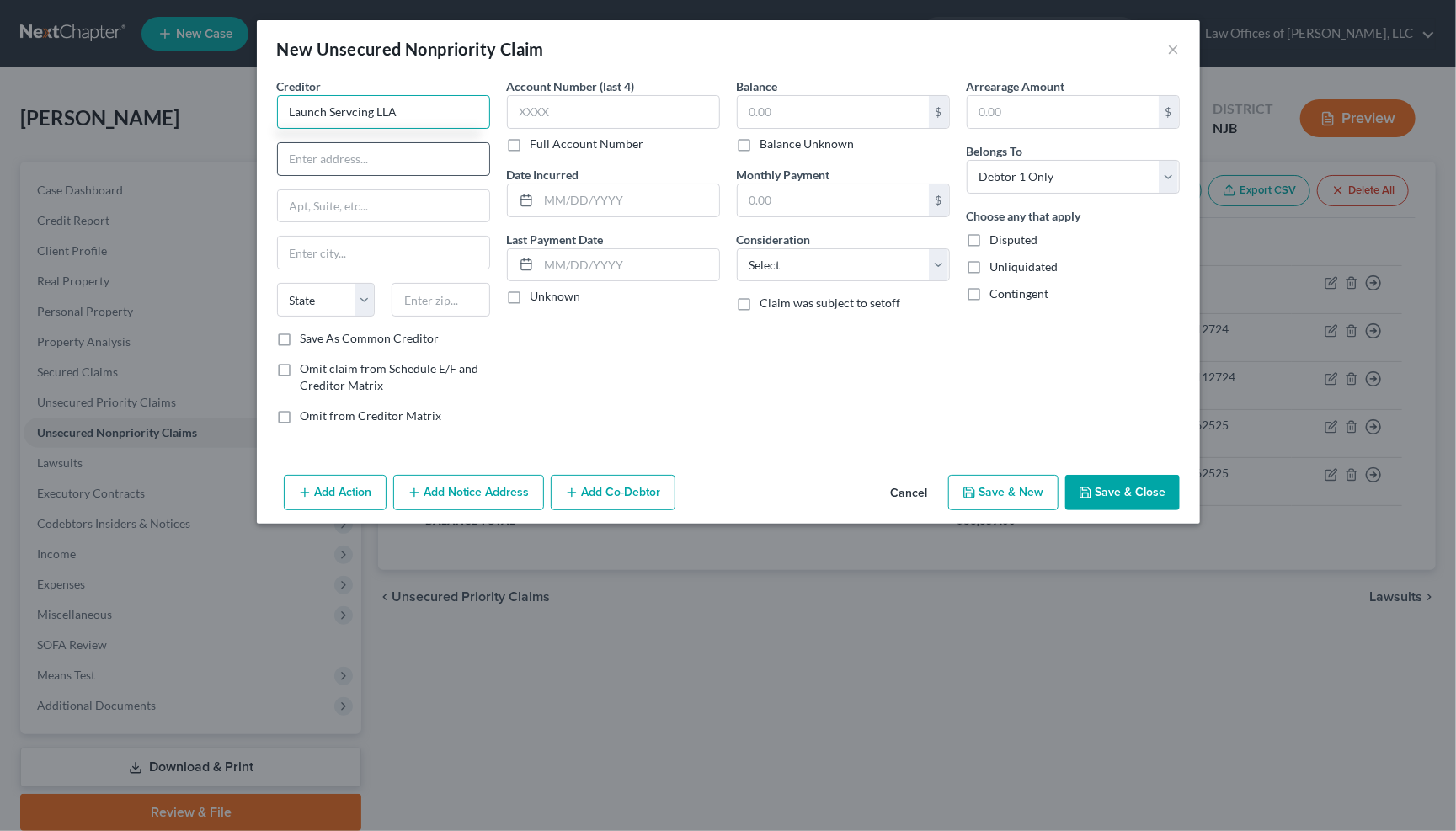
type input "Launch Servcing LLA"
type input "O"
type input "P.O. Box 91910"
type input "Sioux Falls"
select select "43"
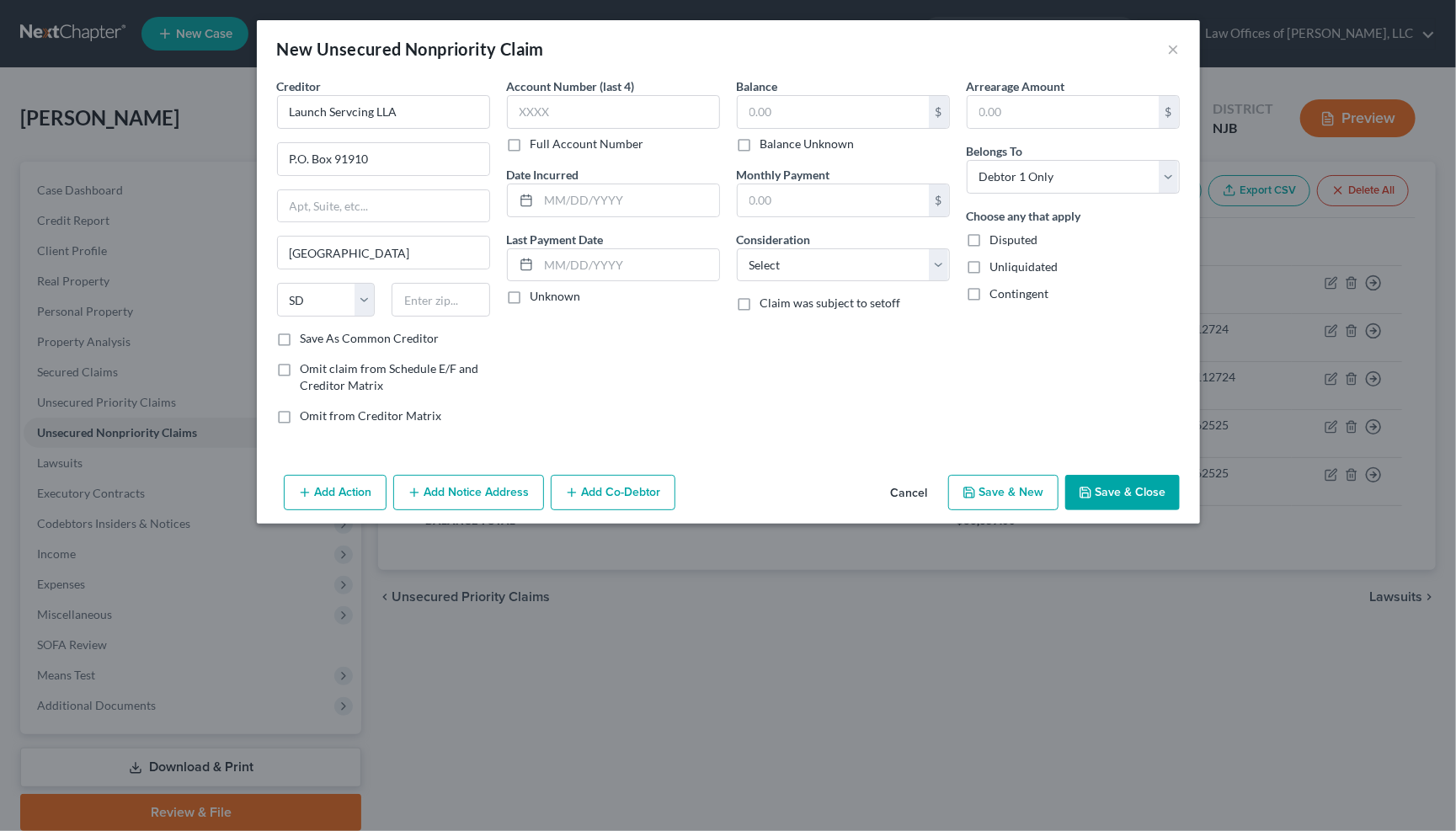
click at [301, 334] on label "Save As Common Creditor" at bounding box center [369, 338] width 139 height 17
click at [308, 334] on input "Save As Common Creditor" at bounding box center [313, 335] width 11 height 11
checkbox input "true"
click at [530, 143] on label "Full Account Number" at bounding box center [587, 144] width 114 height 17
click at [538, 143] on input "Full Account Number" at bounding box center [543, 141] width 11 height 11
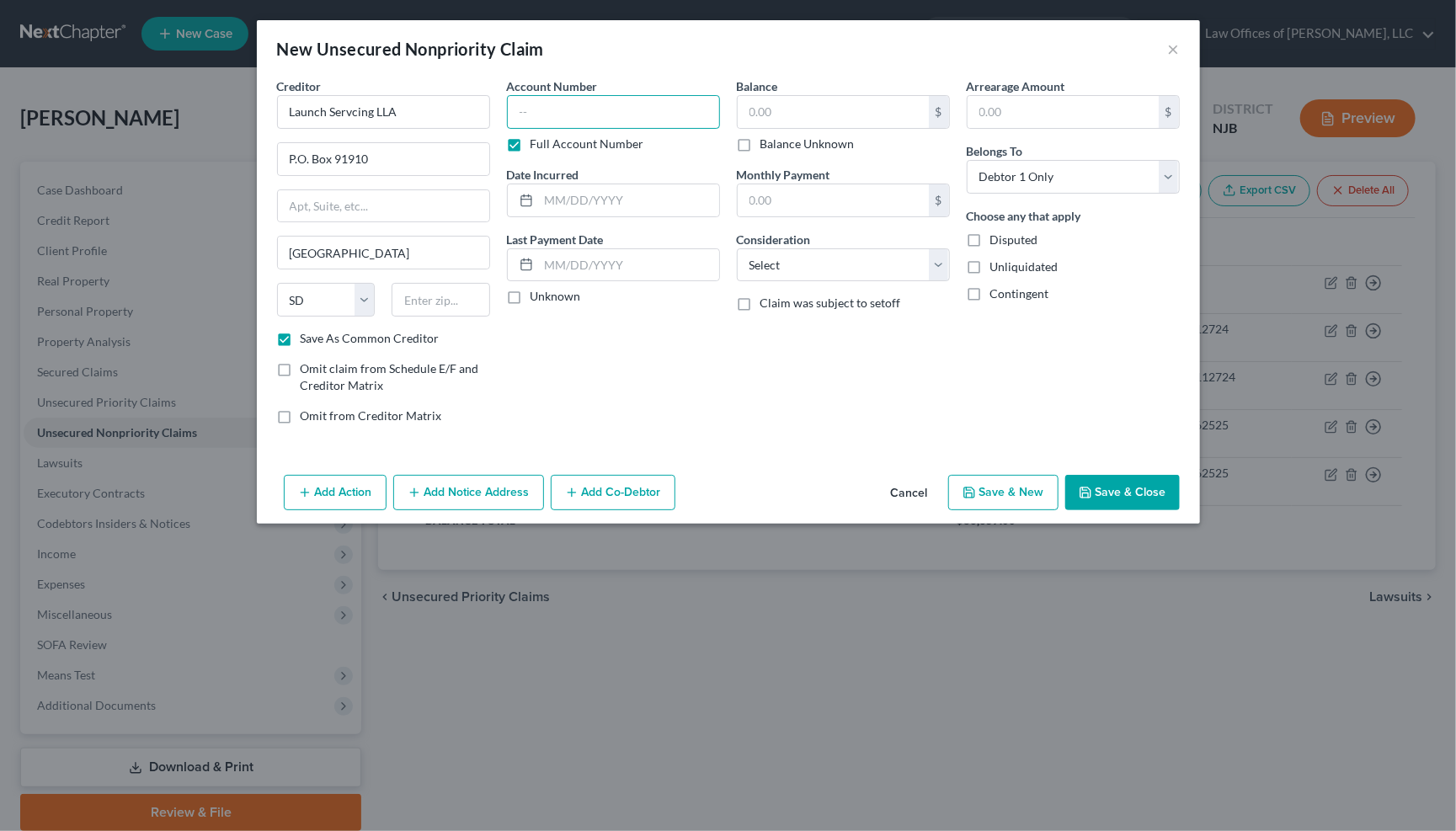
click at [531, 119] on input "text" at bounding box center [614, 112] width 213 height 34
type input "11698"
click at [548, 200] on input "text" at bounding box center [628, 200] width 180 height 32
type input "04/23/2025"
type input "5"
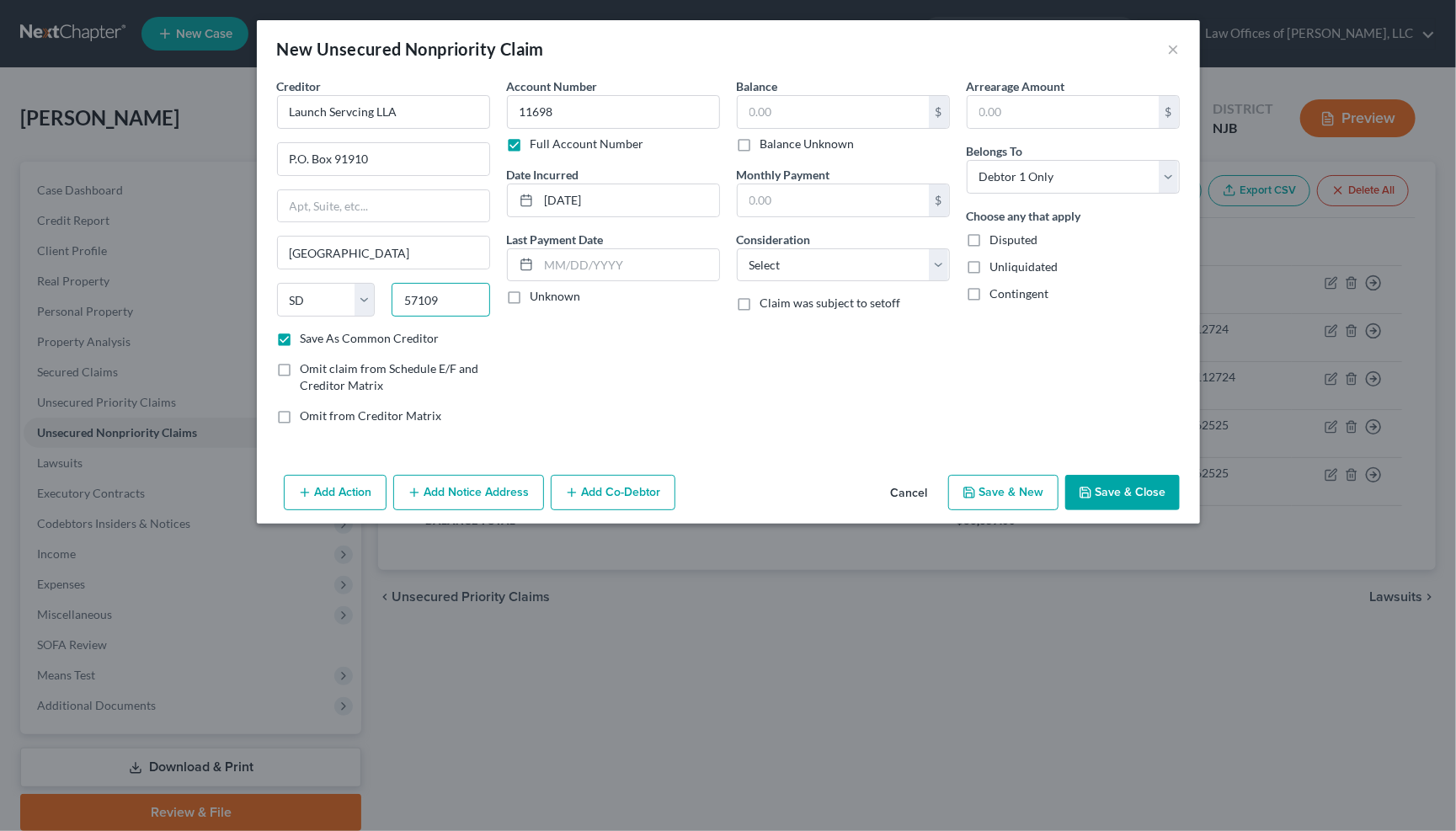
type input "57109"
click at [530, 295] on label "Unknown" at bounding box center [555, 296] width 50 height 17
click at [538, 295] on input "Unknown" at bounding box center [543, 293] width 11 height 11
checkbox input "true"
click at [801, 105] on input "text" at bounding box center [834, 112] width 191 height 32
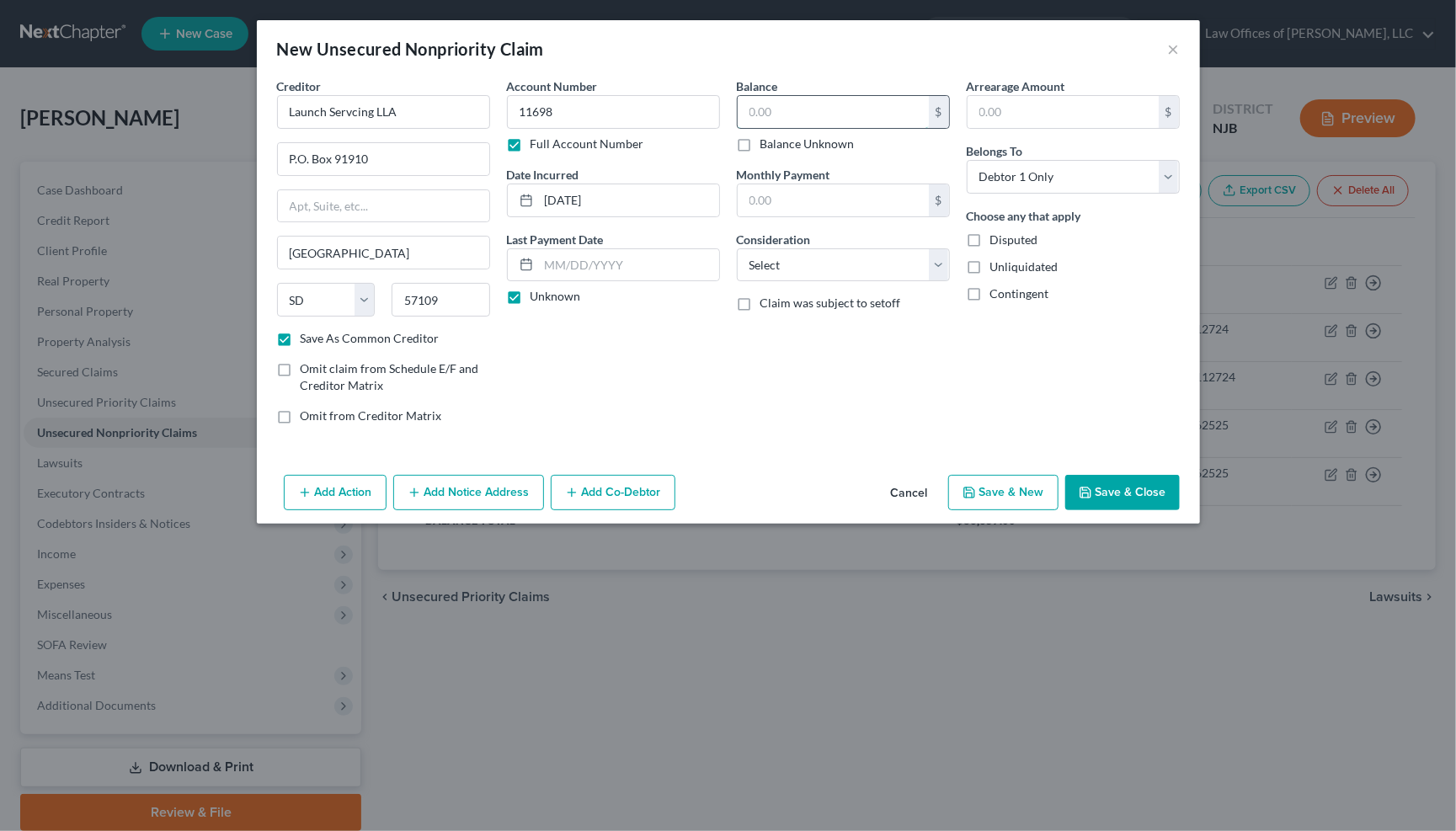
click at [803, 102] on input "text" at bounding box center [834, 112] width 191 height 32
type input "6,186.00"
select select "17"
click at [1129, 496] on button "Save & Close" at bounding box center [1122, 493] width 114 height 36
checkbox input "false"
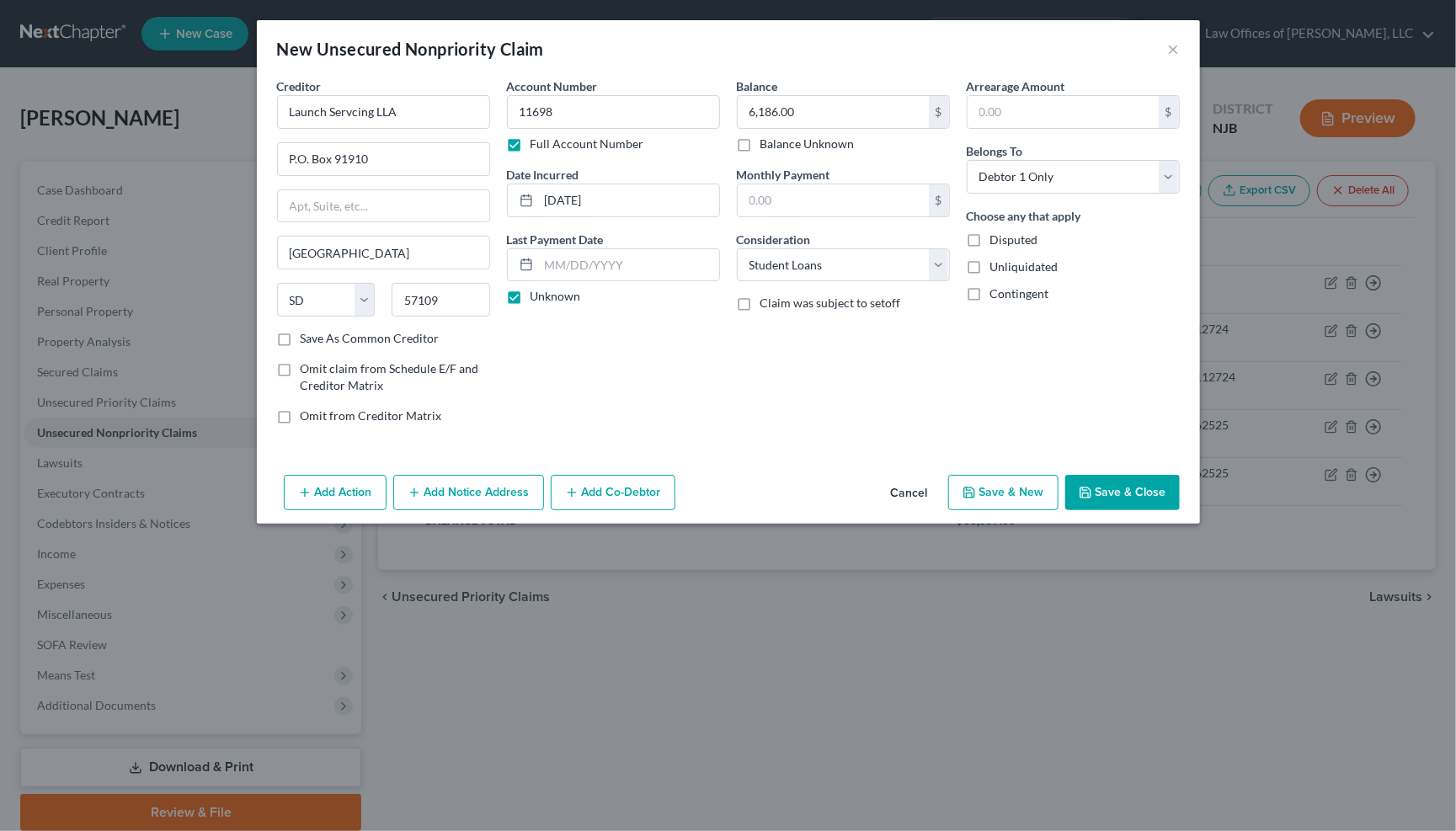
type input "0.00"
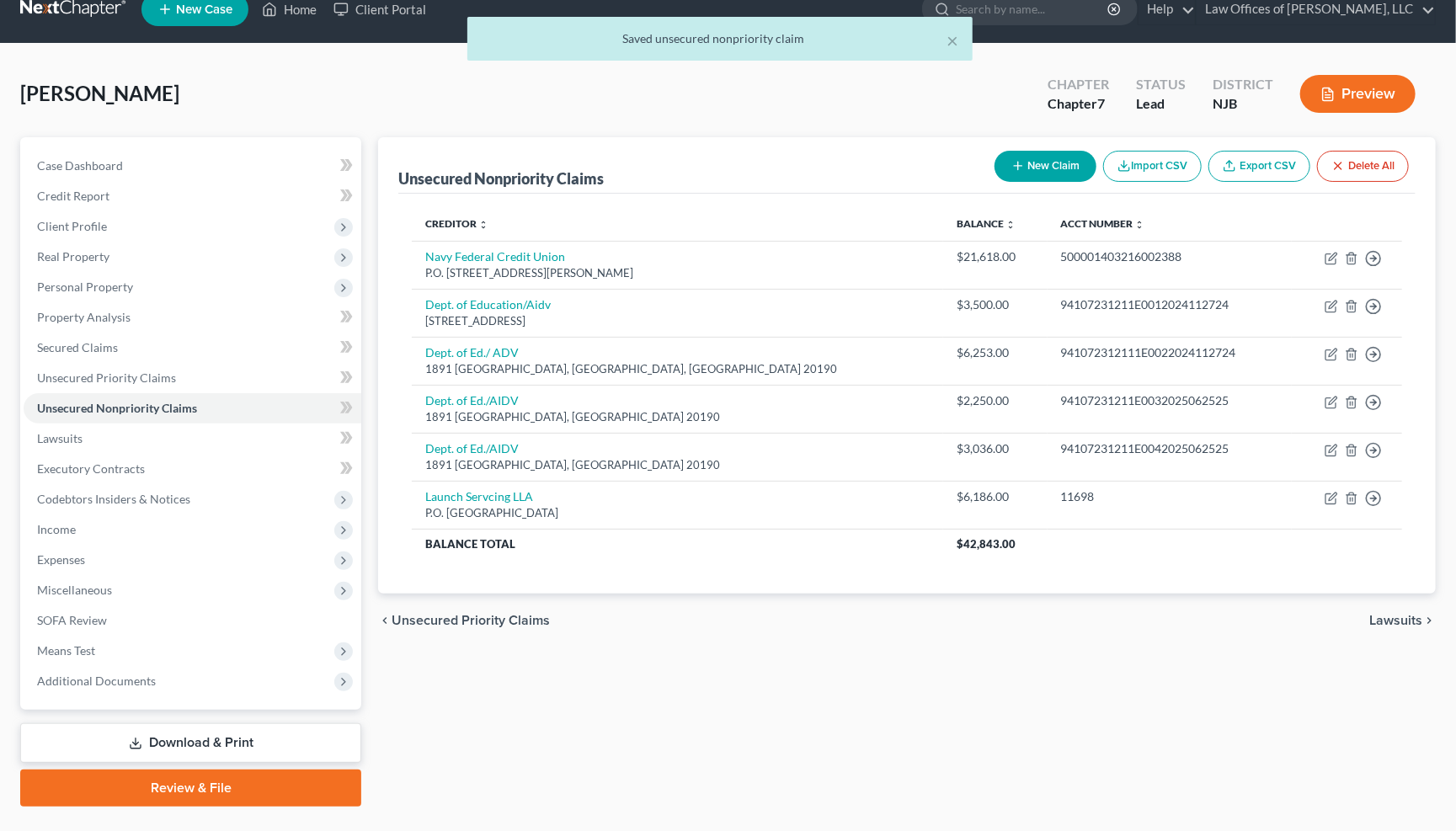
scroll to position [26, 0]
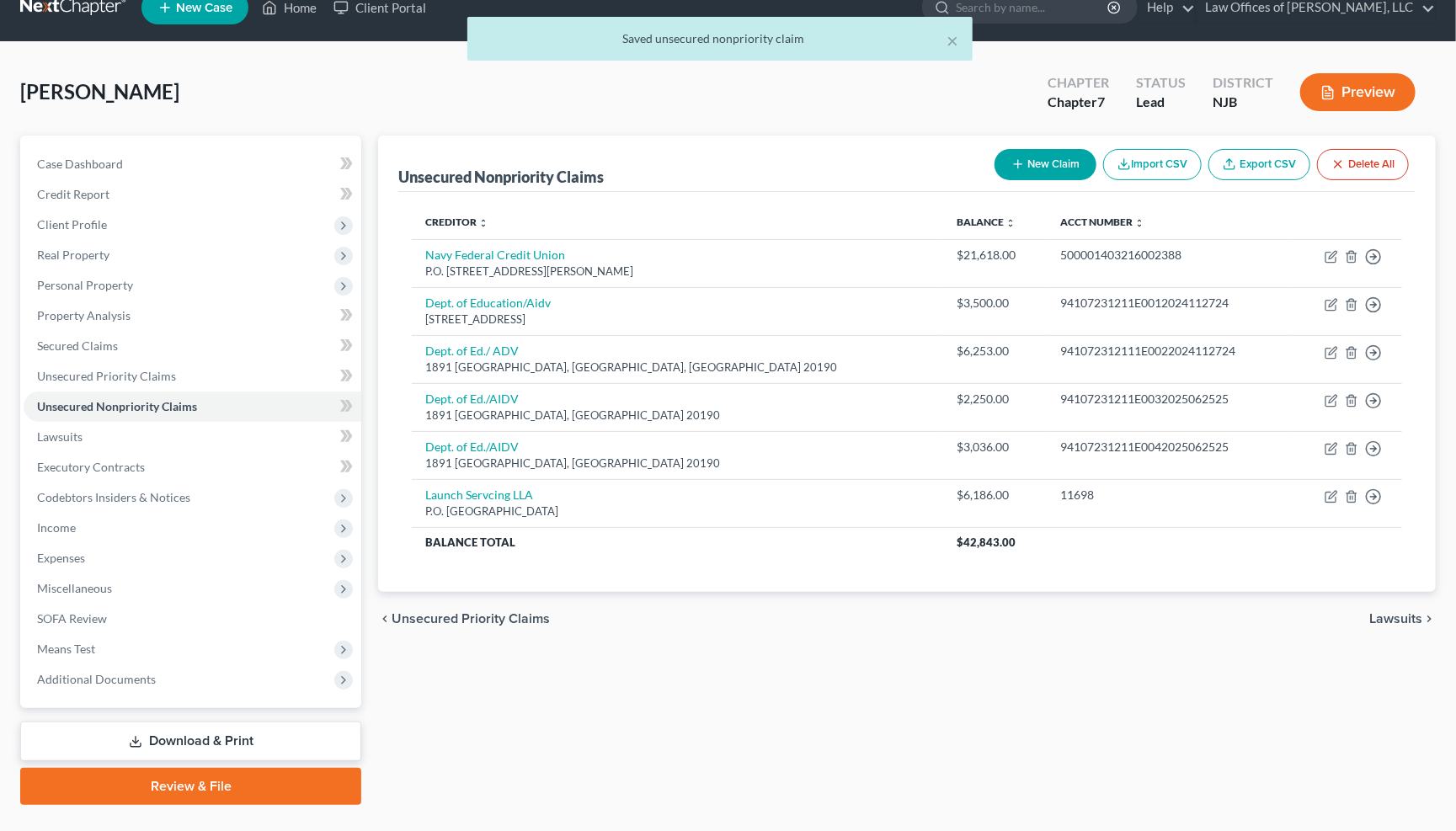
click at [1401, 612] on span "Lawsuits" at bounding box center [1395, 618] width 53 height 13
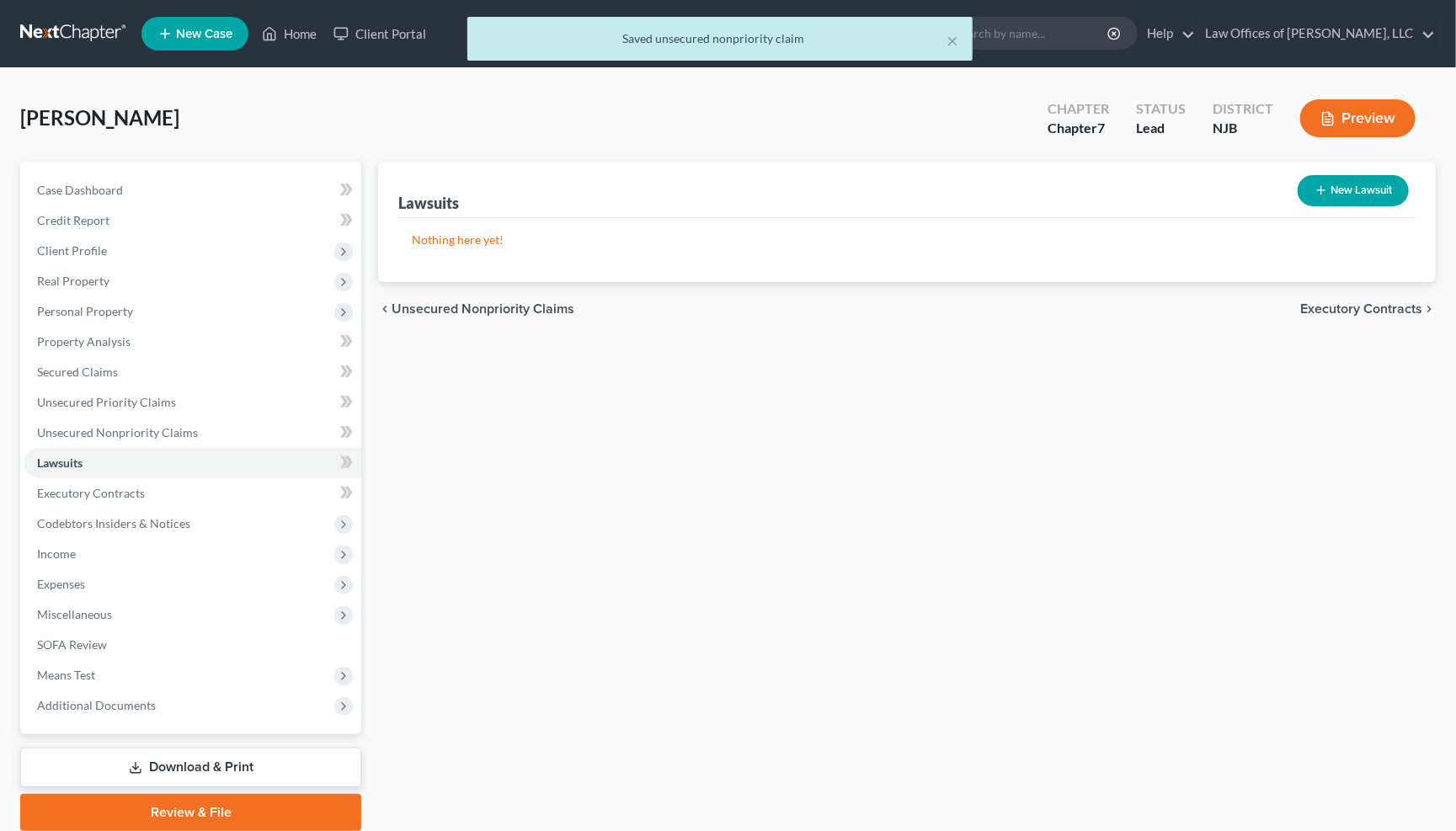
click at [1367, 308] on span "Executory Contracts" at bounding box center [1361, 309] width 123 height 13
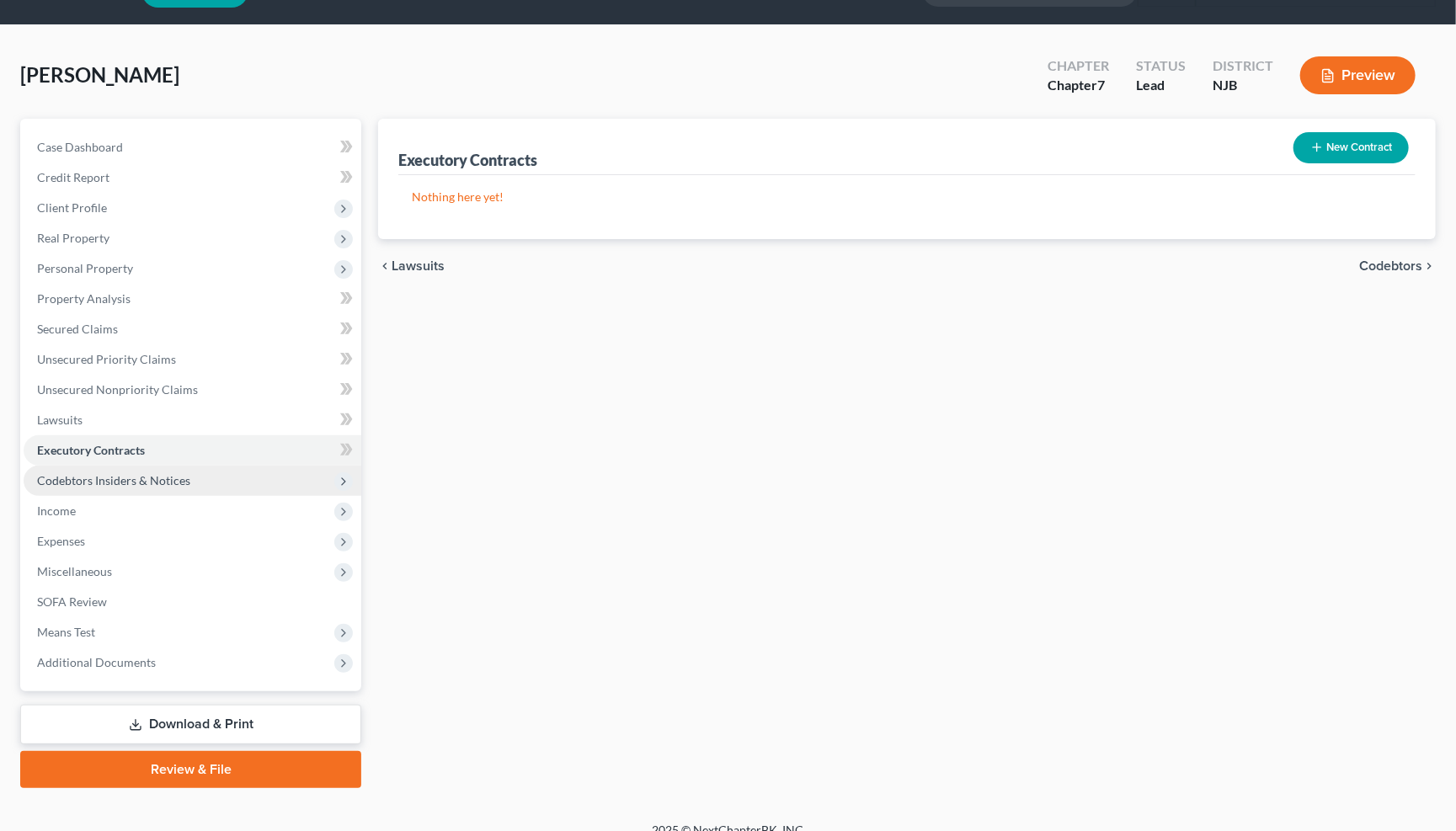
scroll to position [42, 0]
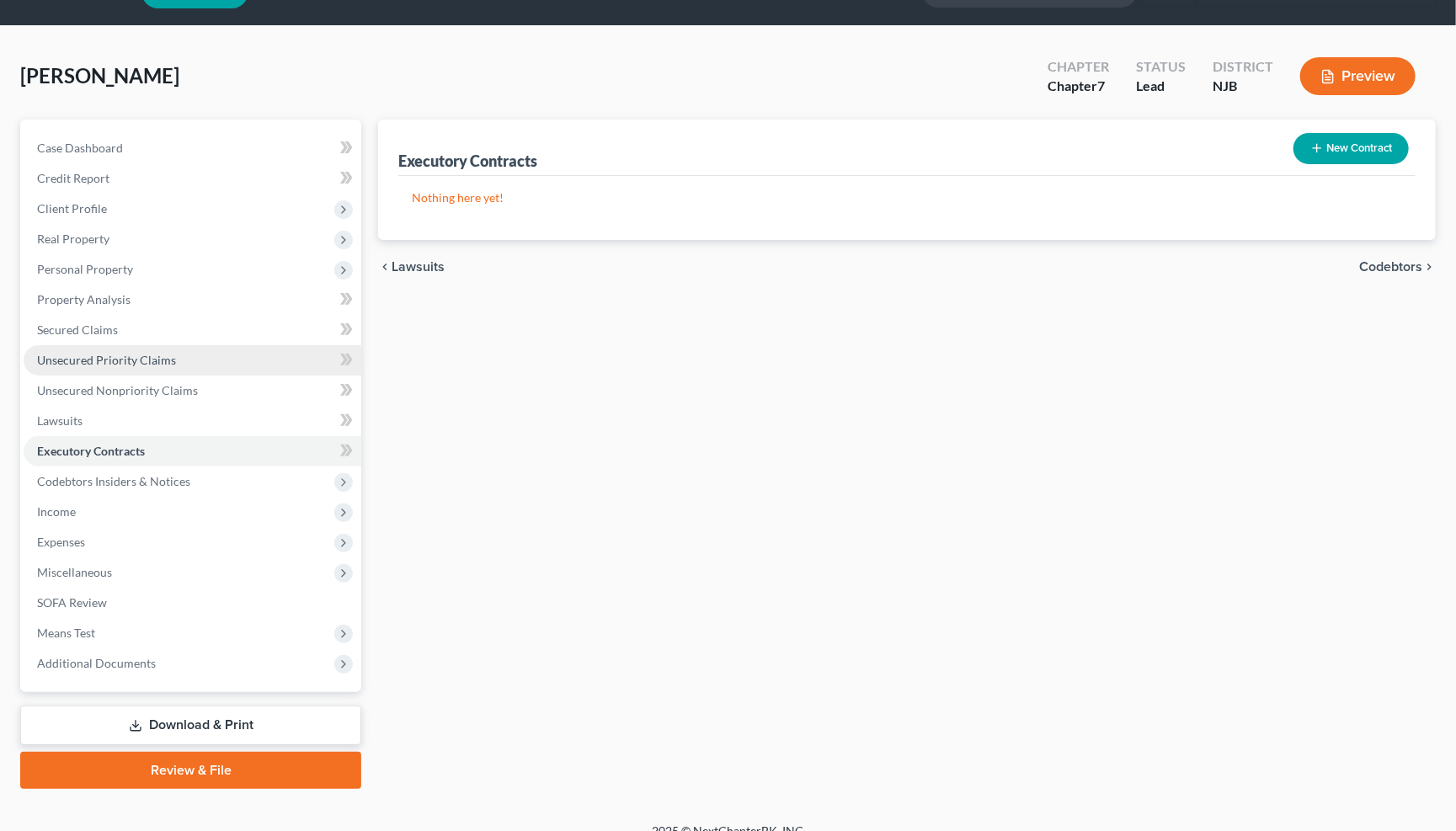
click at [165, 383] on span "Unsecured Nonpriority Claims" at bounding box center [117, 390] width 161 height 14
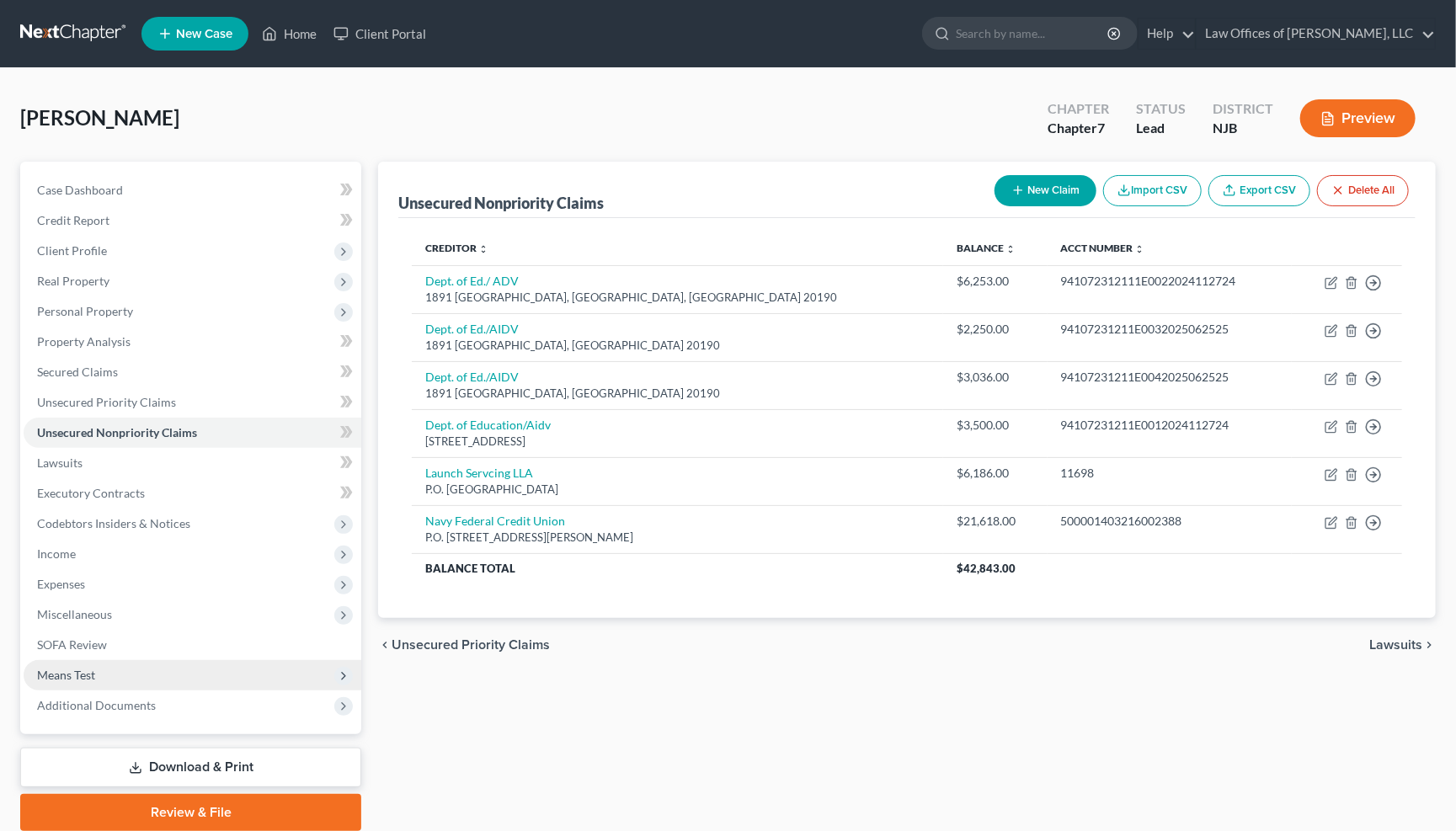
click at [94, 668] on span "Means Test" at bounding box center [65, 675] width 58 height 14
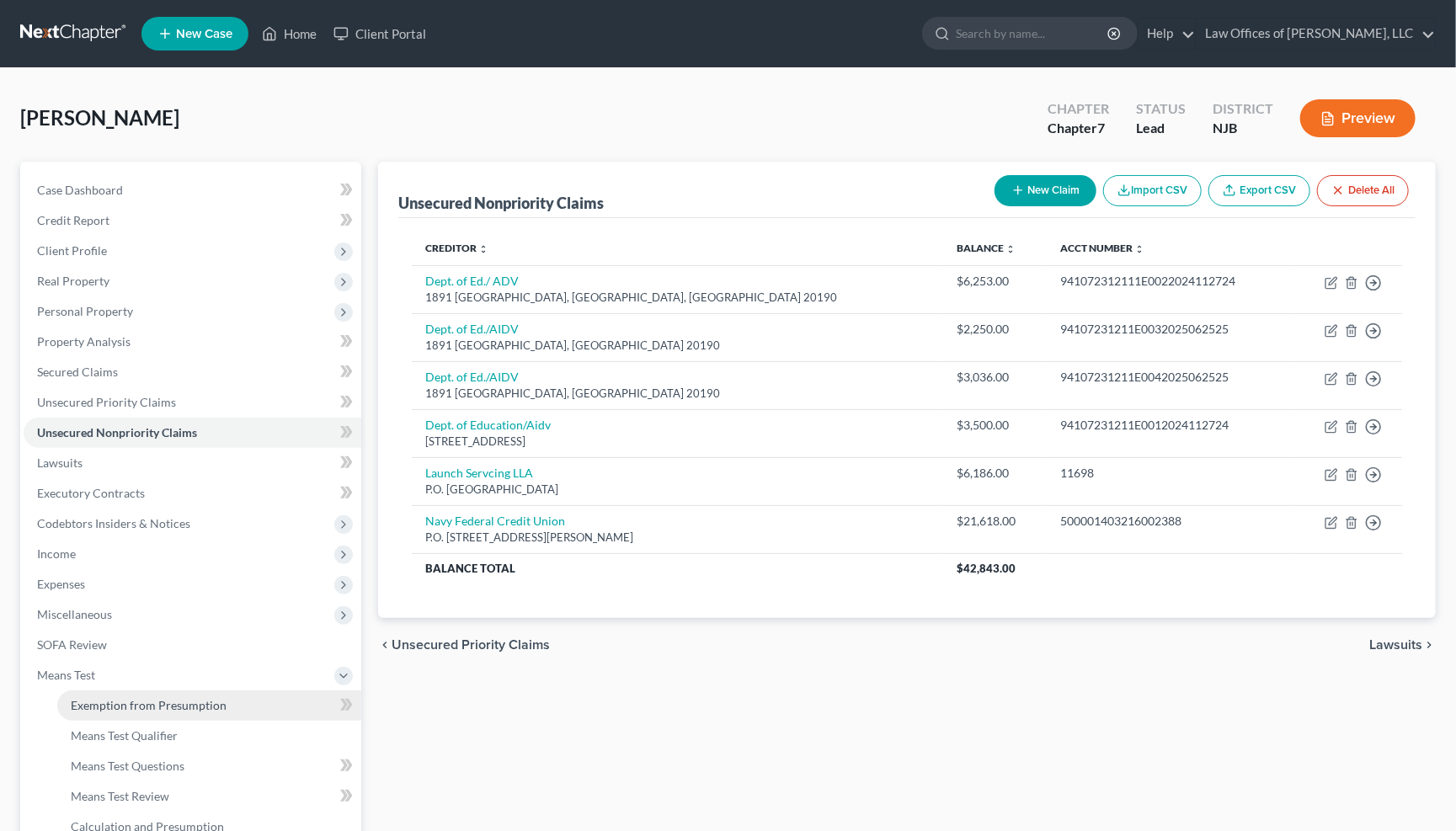
click at [156, 698] on span "Exemption from Presumption" at bounding box center [148, 705] width 156 height 14
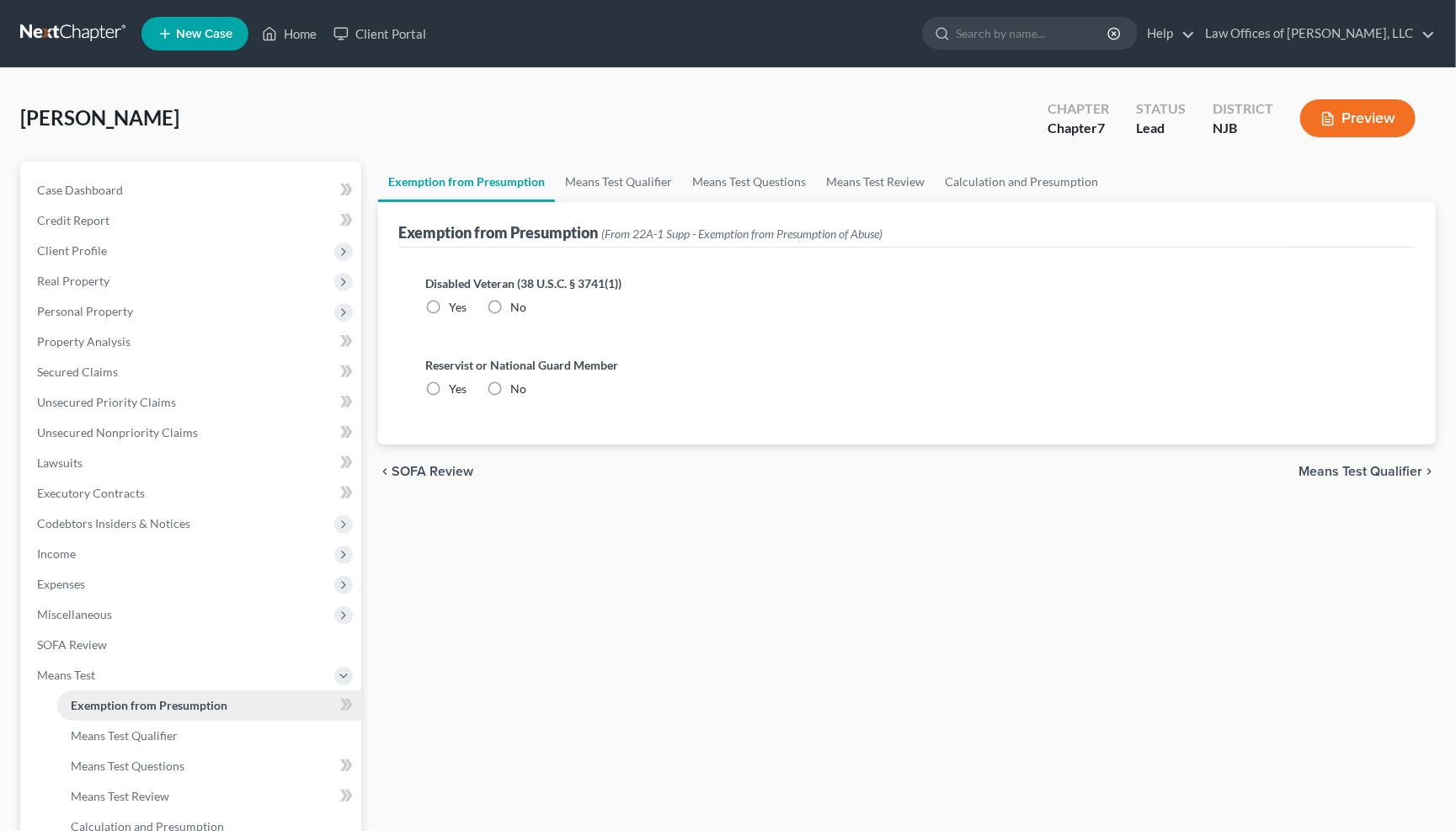
radio input "true"
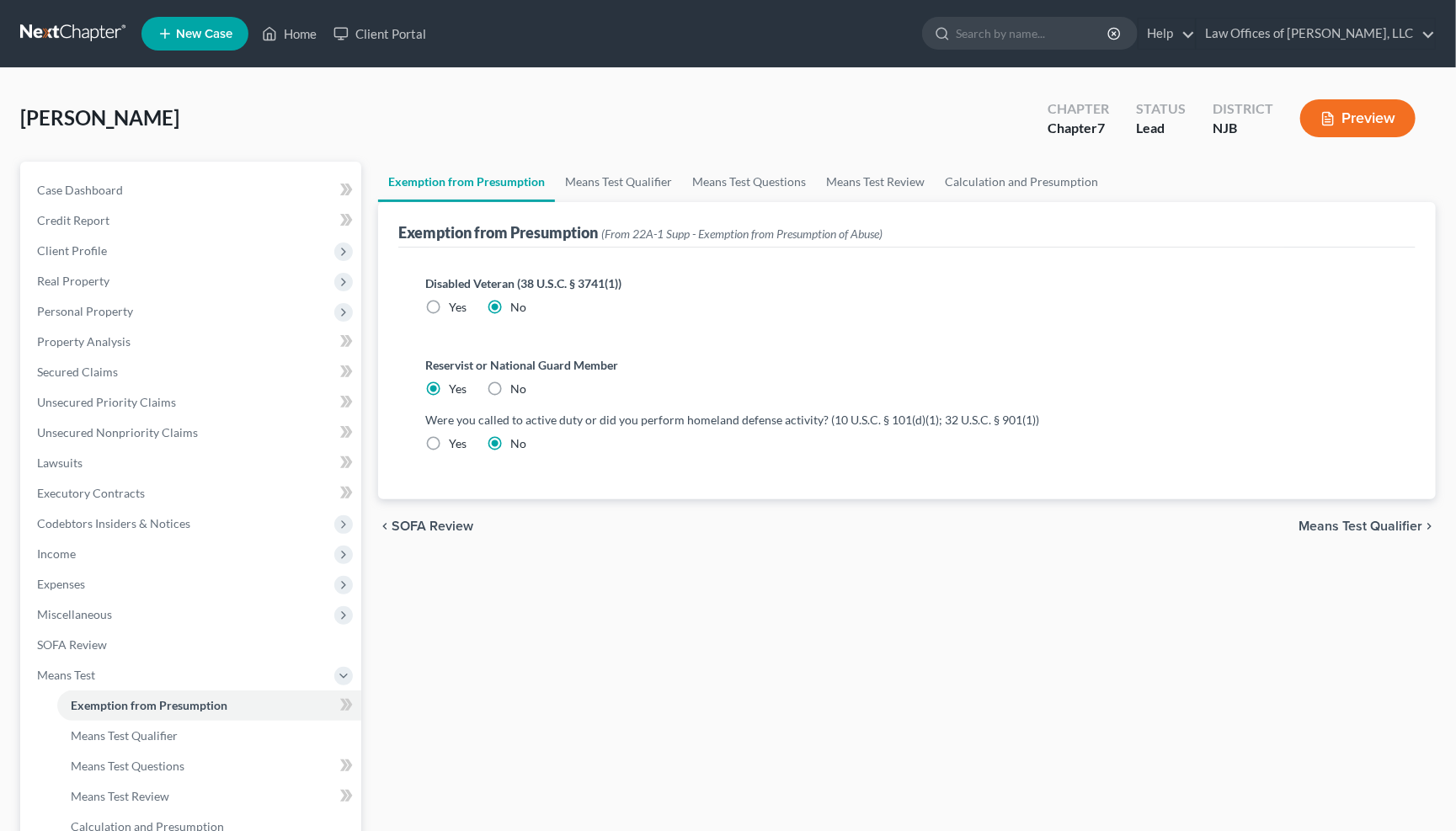
click at [1363, 511] on div "chevron_left SOFA Review Means Test Qualifier chevron_right" at bounding box center [907, 526] width 1057 height 54
click at [1363, 520] on span "Means Test Qualifier" at bounding box center [1360, 526] width 123 height 13
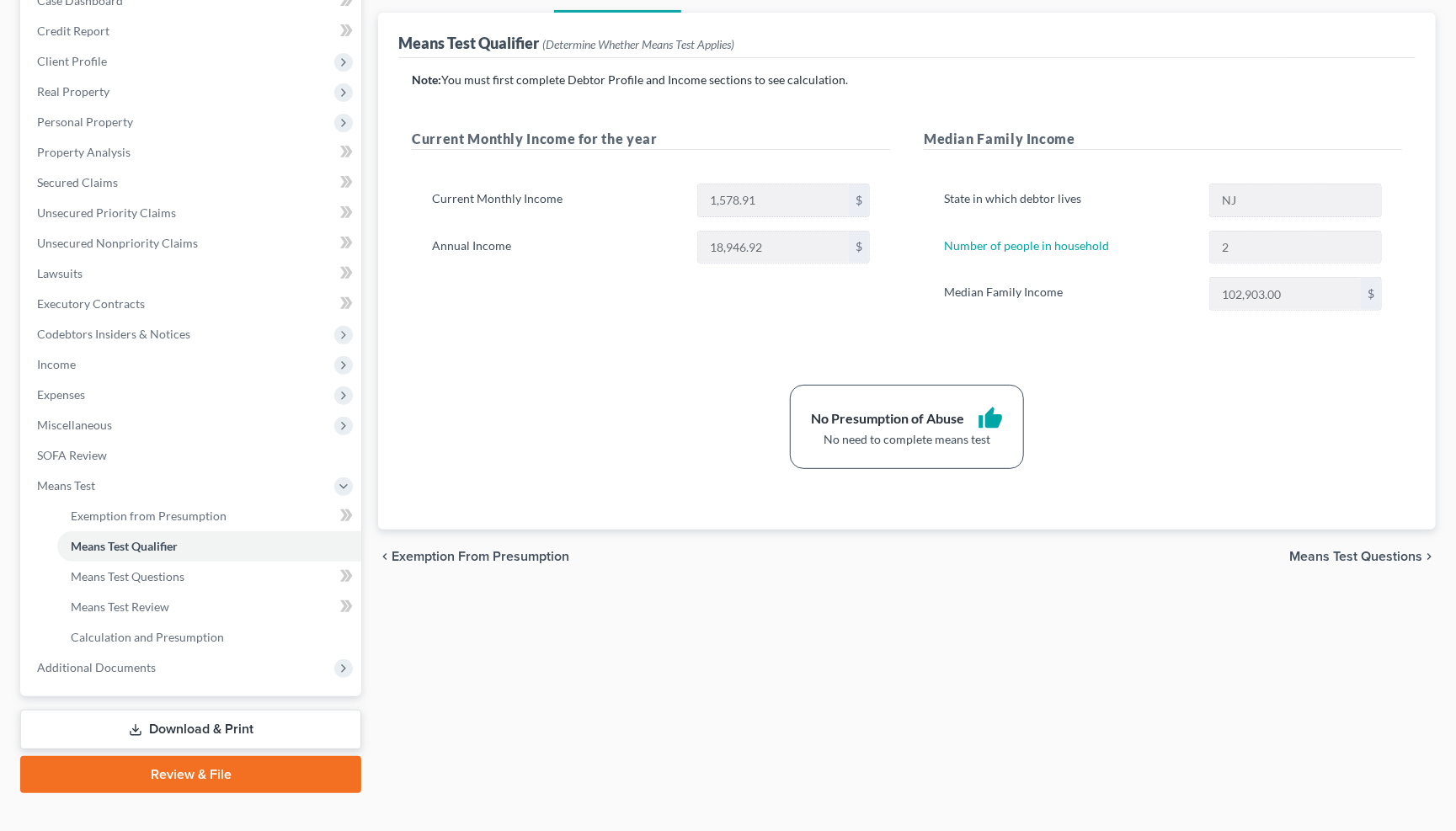
scroll to position [189, 0]
click at [216, 711] on link "Download & Print" at bounding box center [190, 731] width 341 height 39
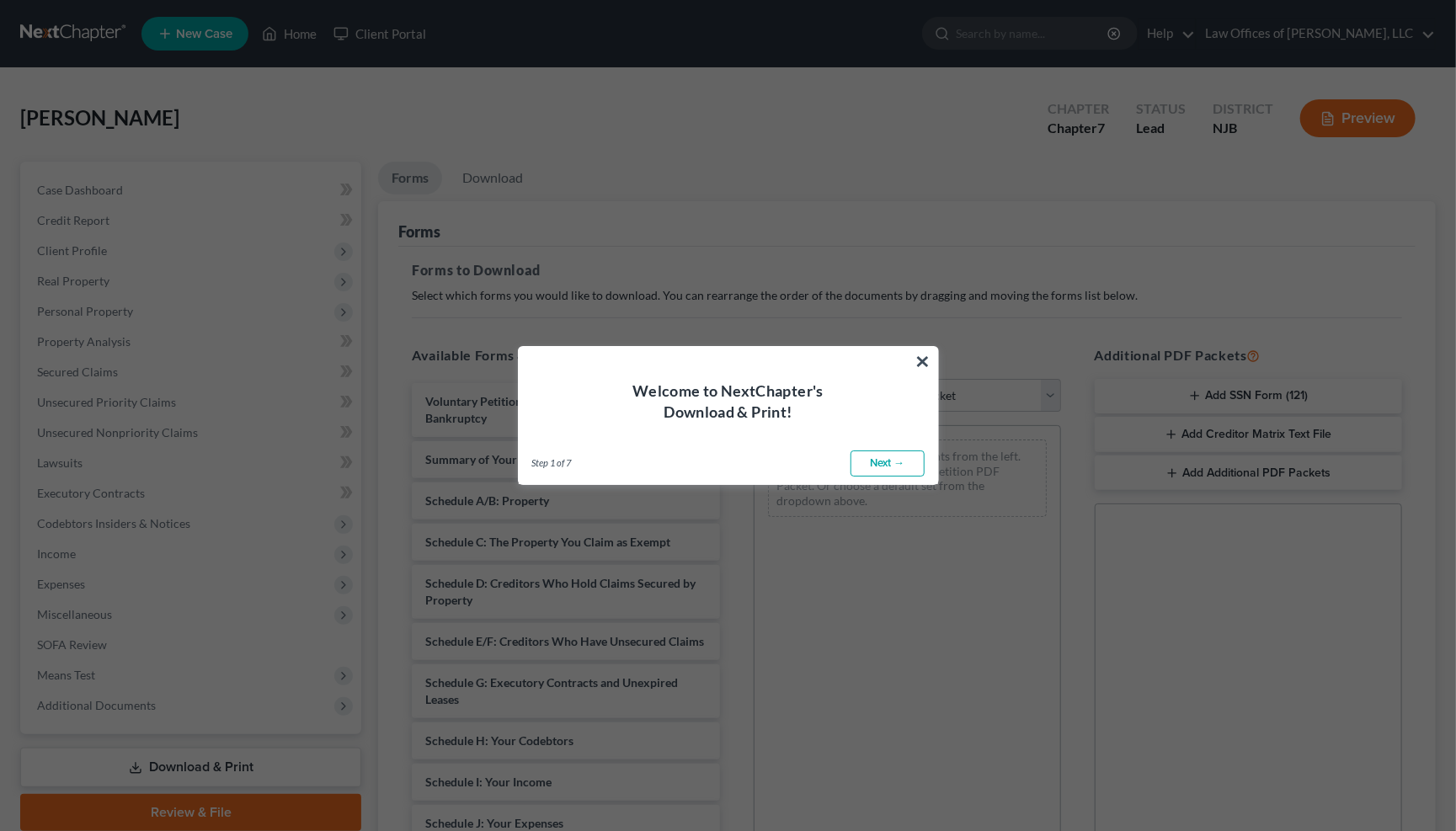
click at [897, 462] on link "Next →" at bounding box center [887, 464] width 74 height 27
select select "0"
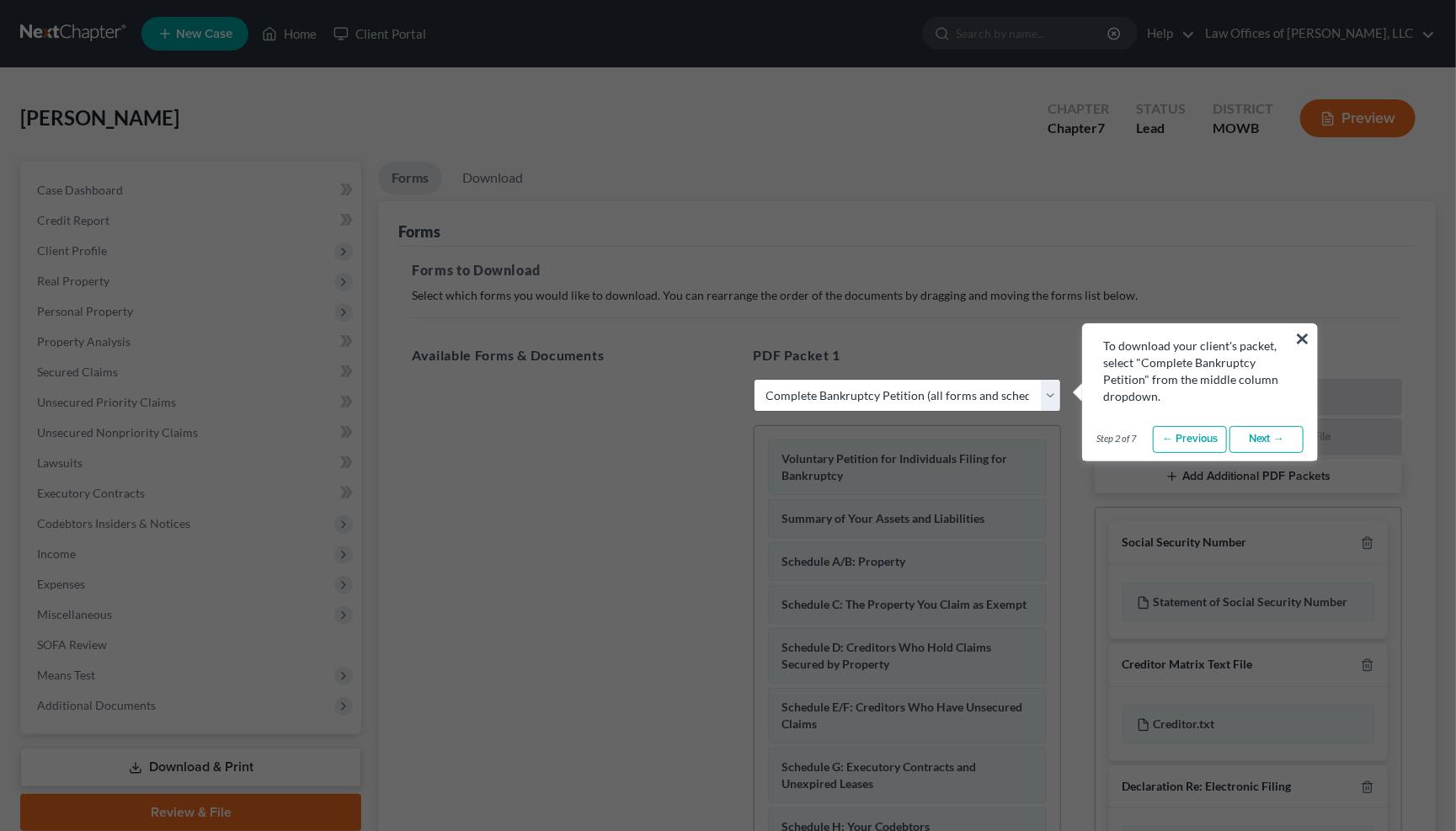
click at [1313, 337] on div "To download your client's packet, select "Complete Bankruptcy Petition" from th…" at bounding box center [1200, 364] width 234 height 81
click at [1264, 436] on link "Next →" at bounding box center [1266, 439] width 74 height 27
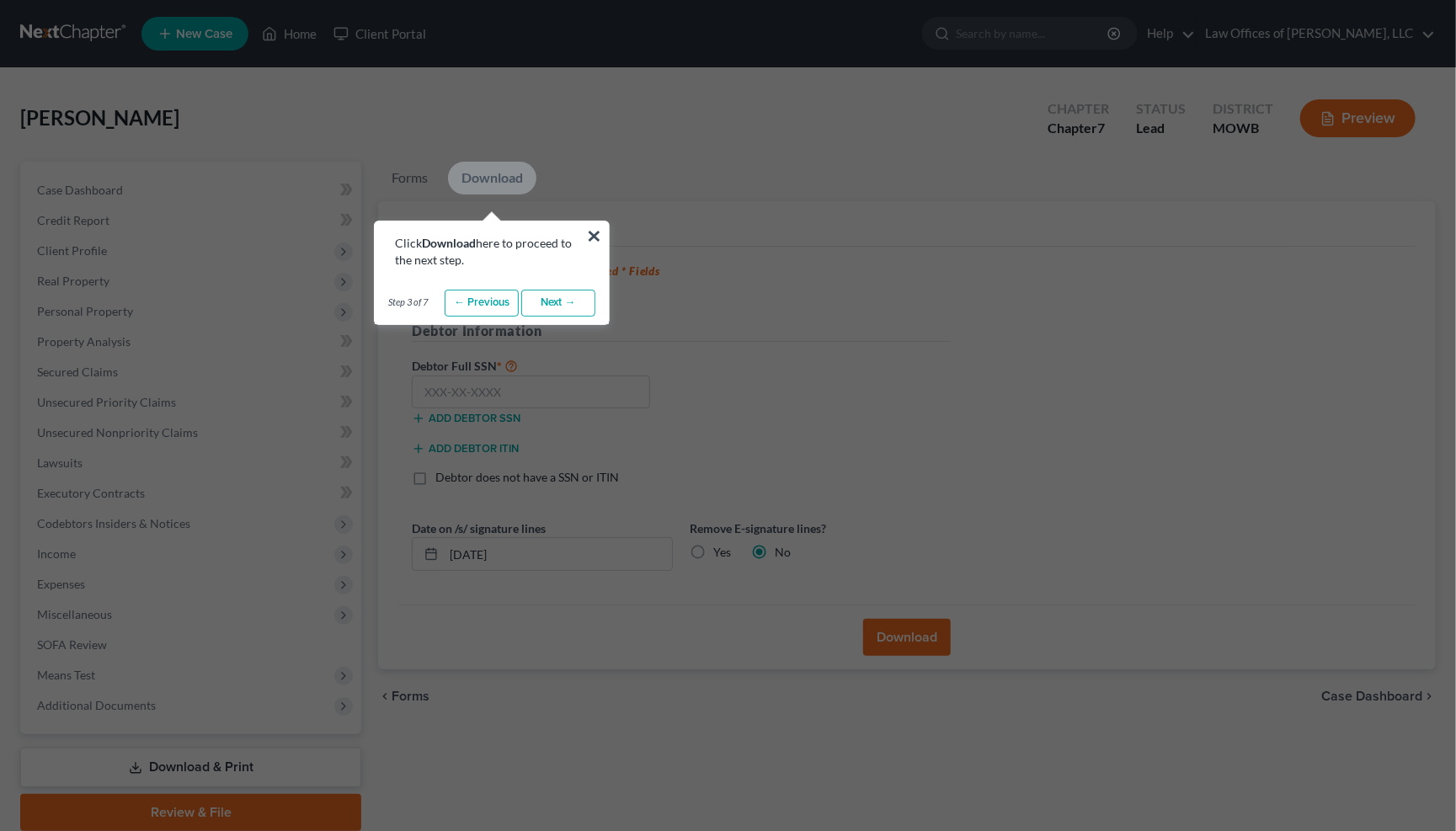
click at [559, 299] on link "Next →" at bounding box center [558, 303] width 74 height 27
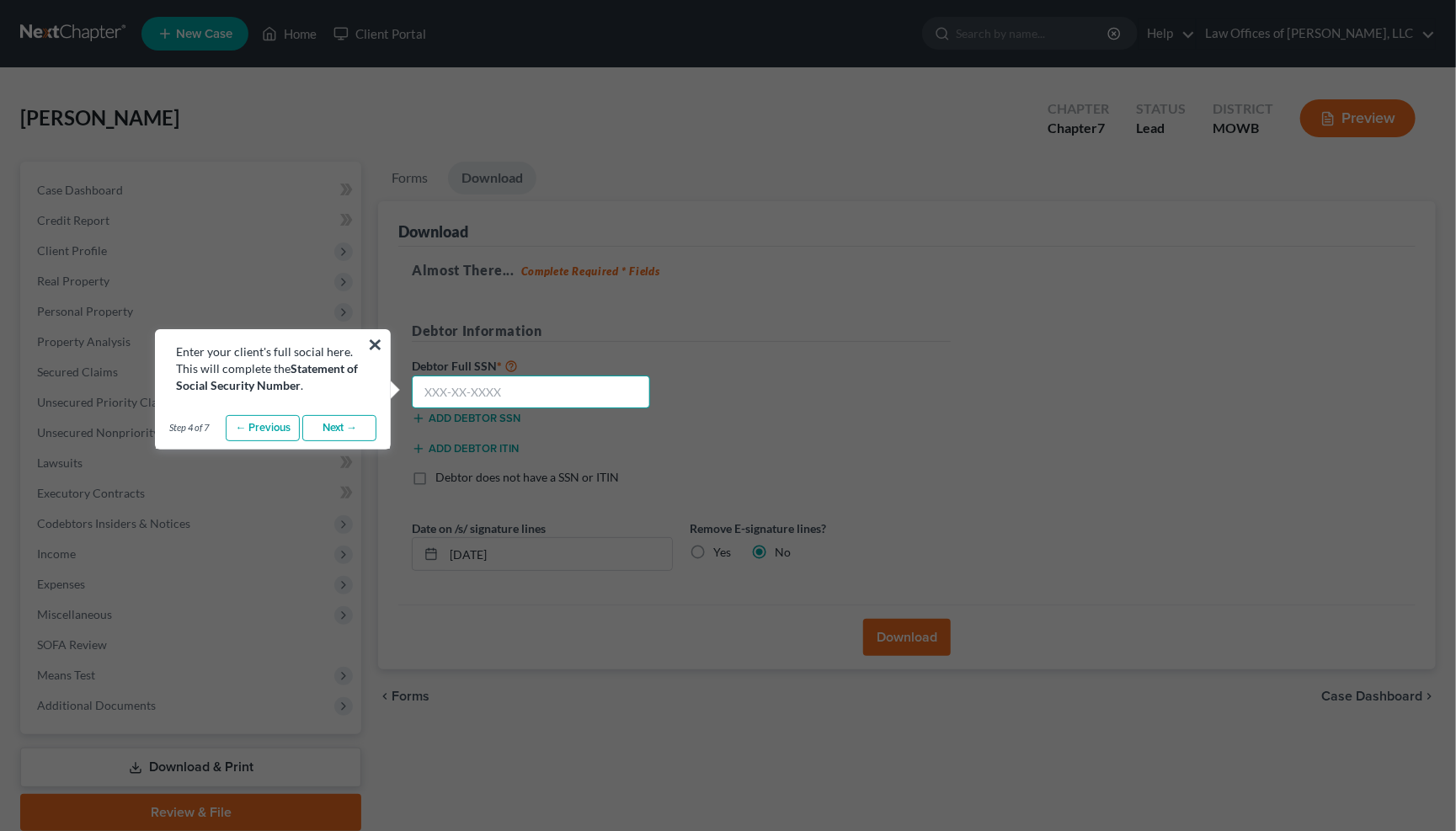
click at [467, 394] on input "text" at bounding box center [530, 393] width 238 height 34
type input "157-13-1614"
click at [344, 424] on link "Next →" at bounding box center [339, 428] width 74 height 27
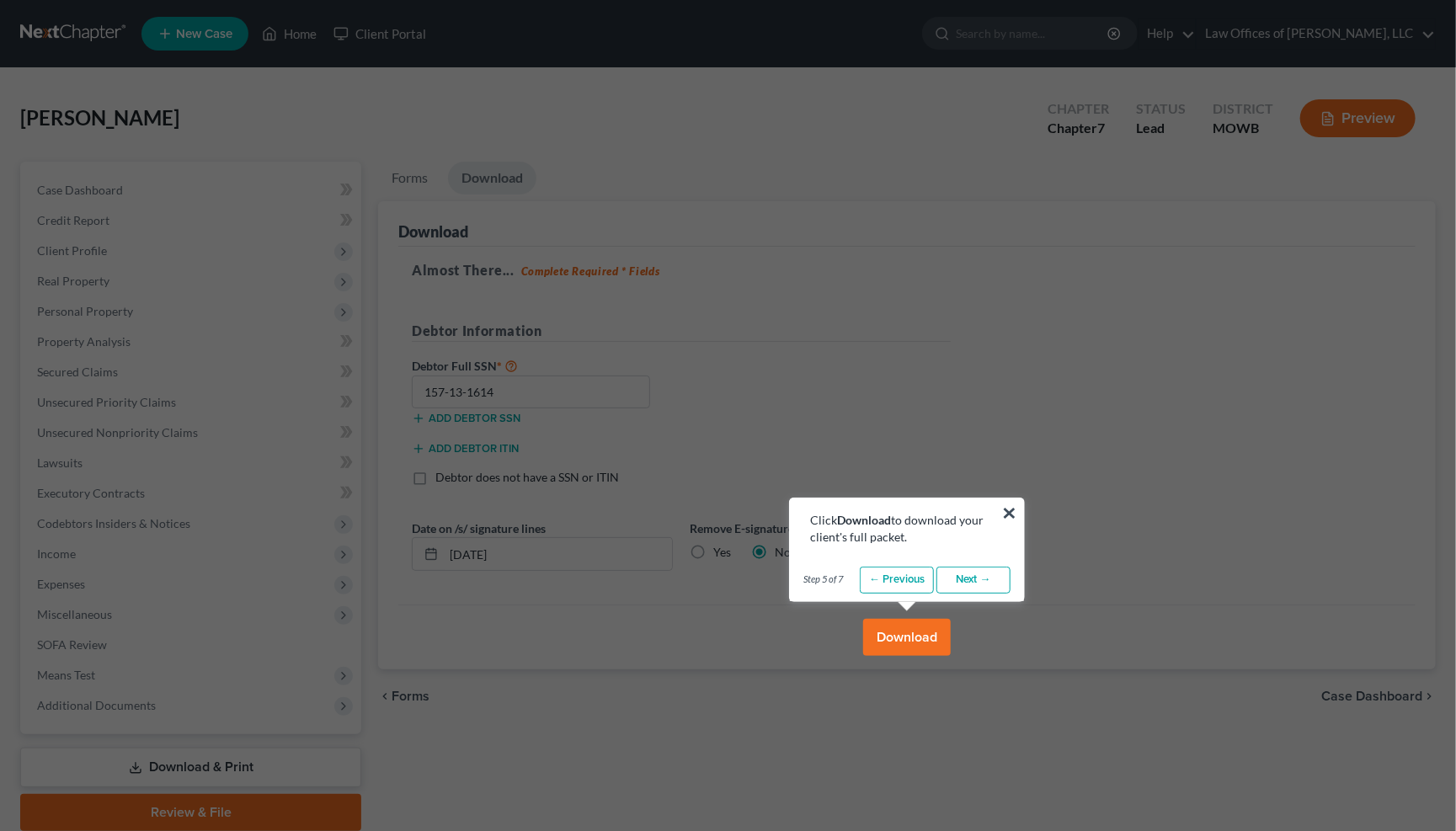
click at [976, 582] on link "Next →" at bounding box center [973, 581] width 74 height 27
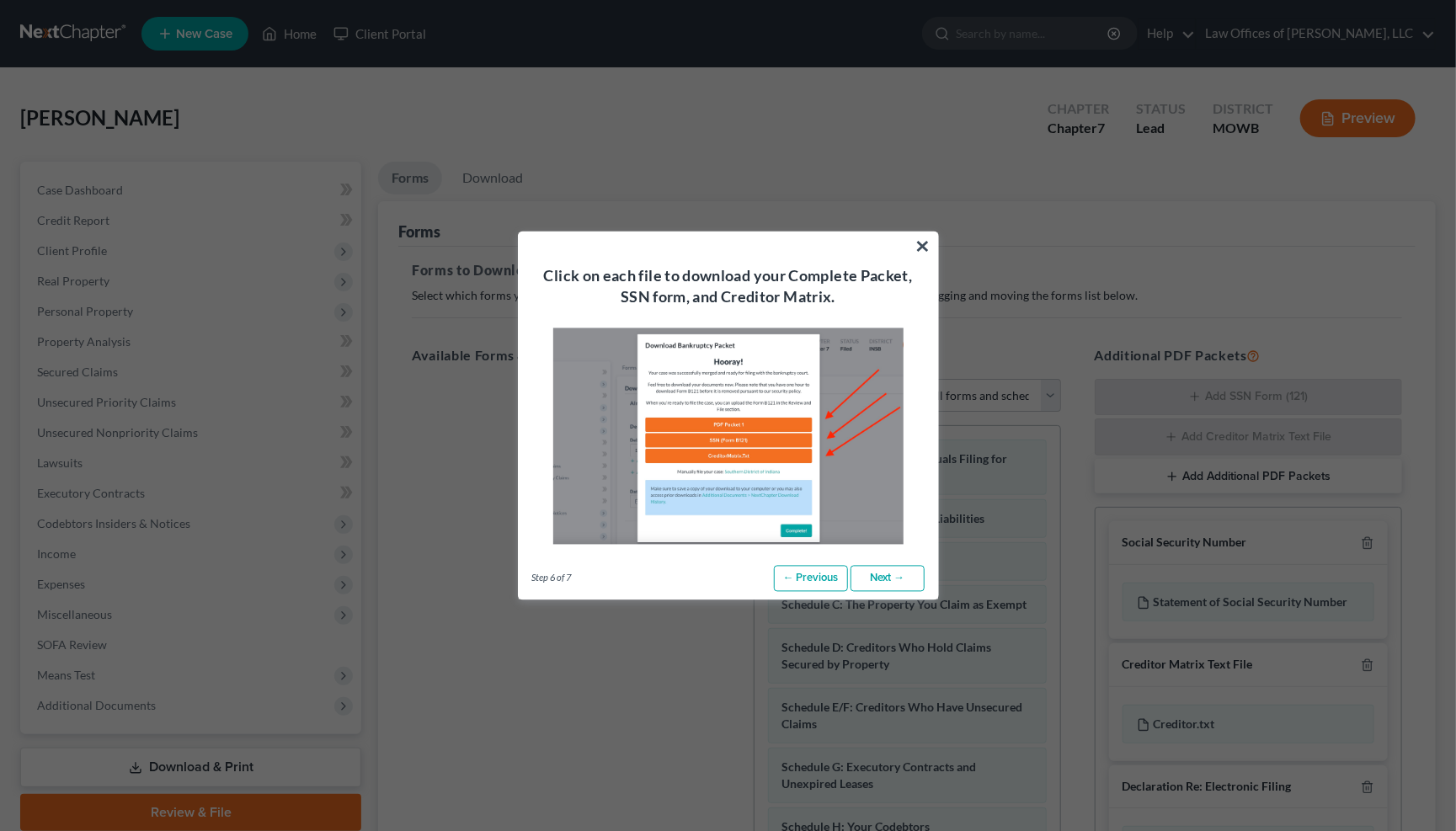
click at [880, 580] on link "Next →" at bounding box center [887, 579] width 74 height 27
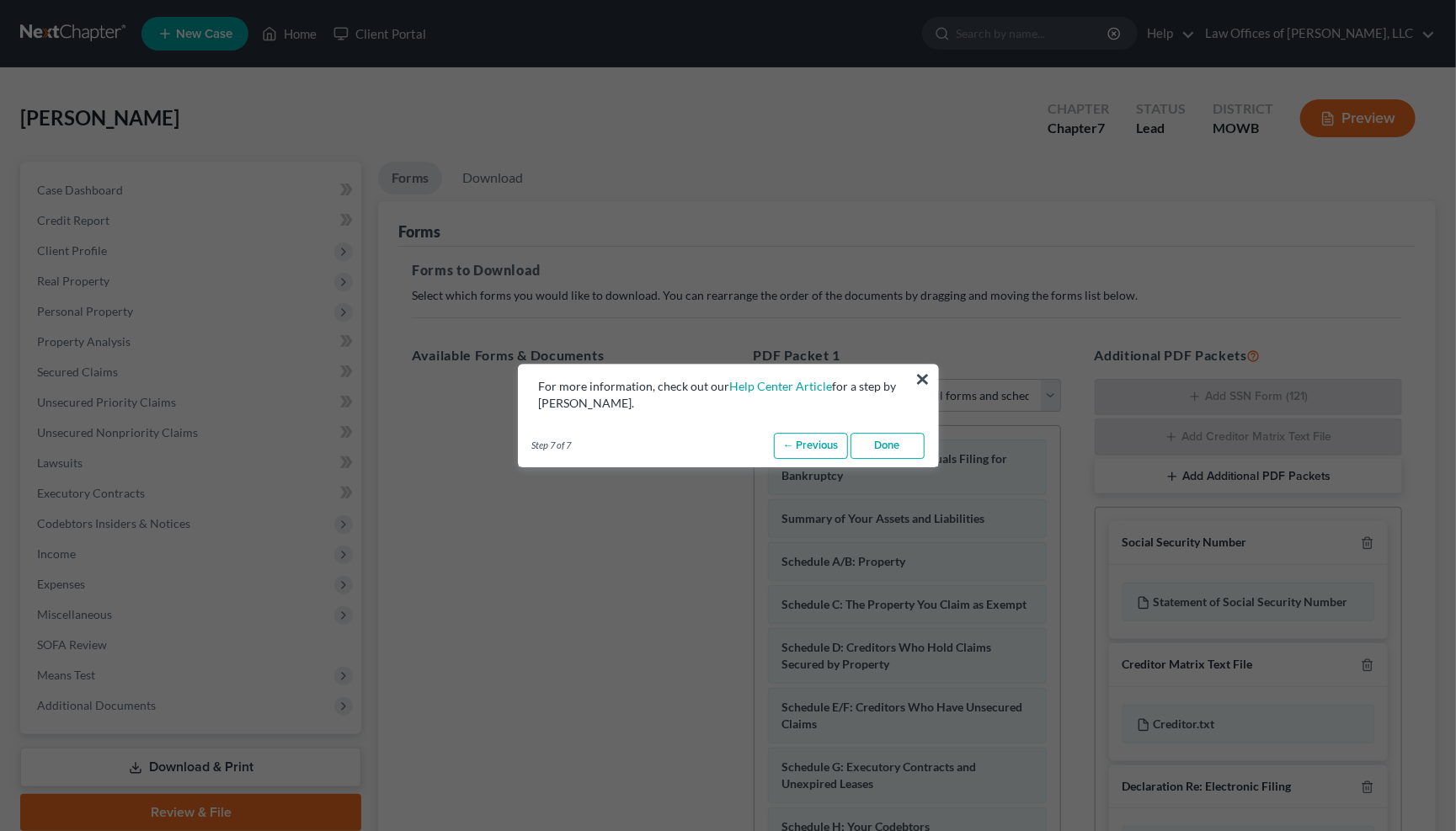
click at [892, 448] on link "Done" at bounding box center [887, 446] width 74 height 27
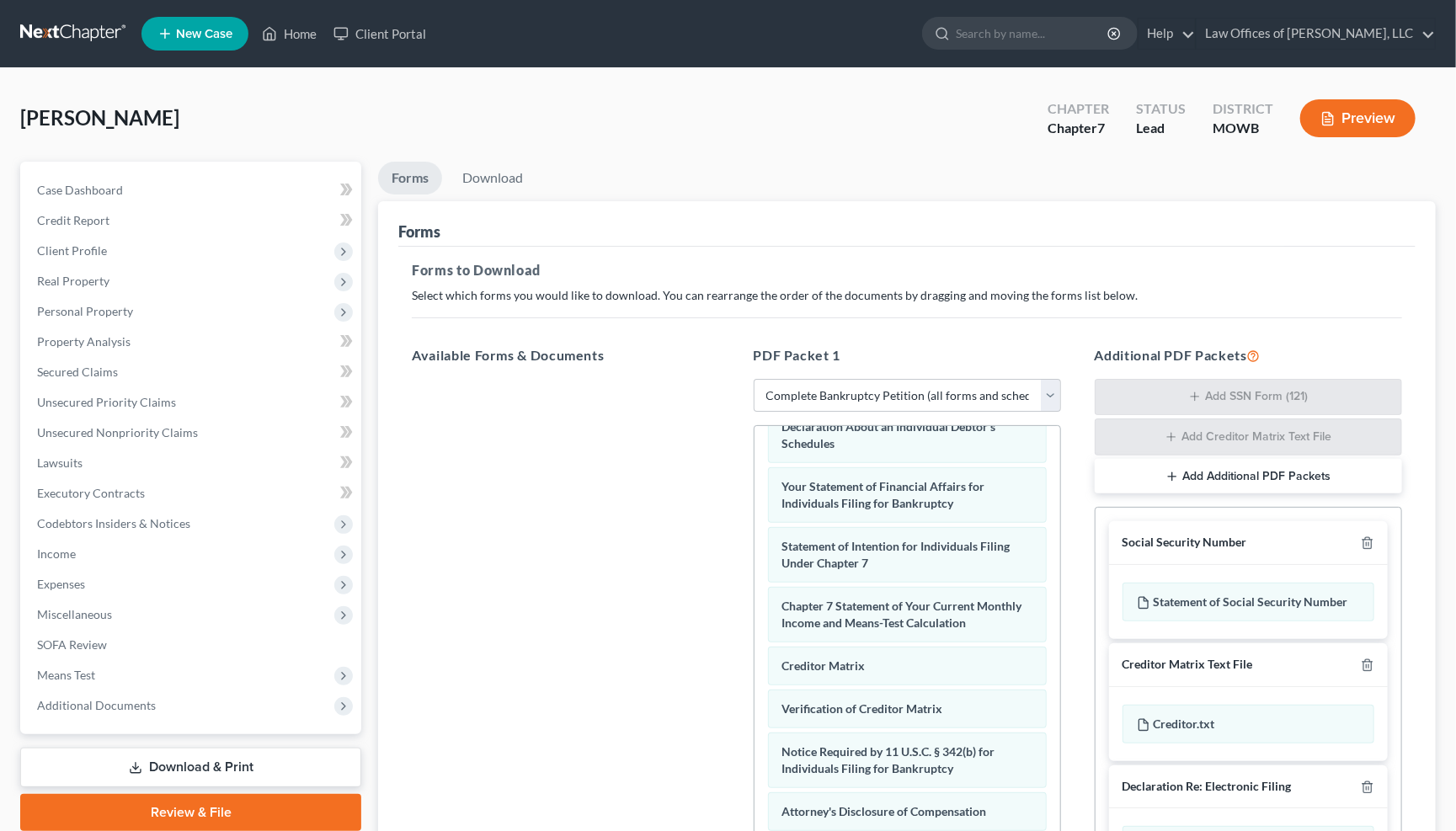
scroll to position [528, 0]
click at [504, 174] on link "Download" at bounding box center [493, 178] width 88 height 33
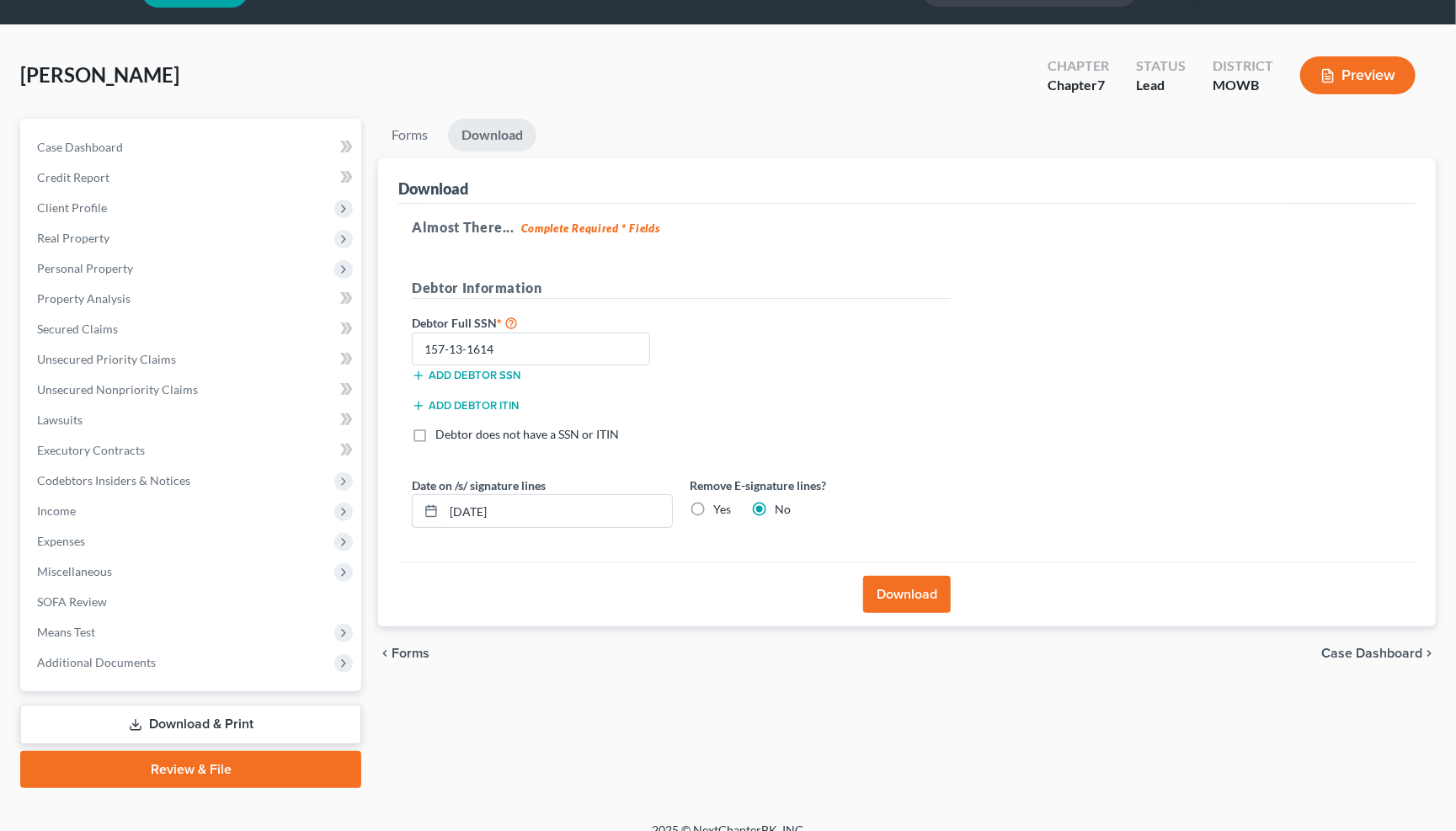
scroll to position [42, 0]
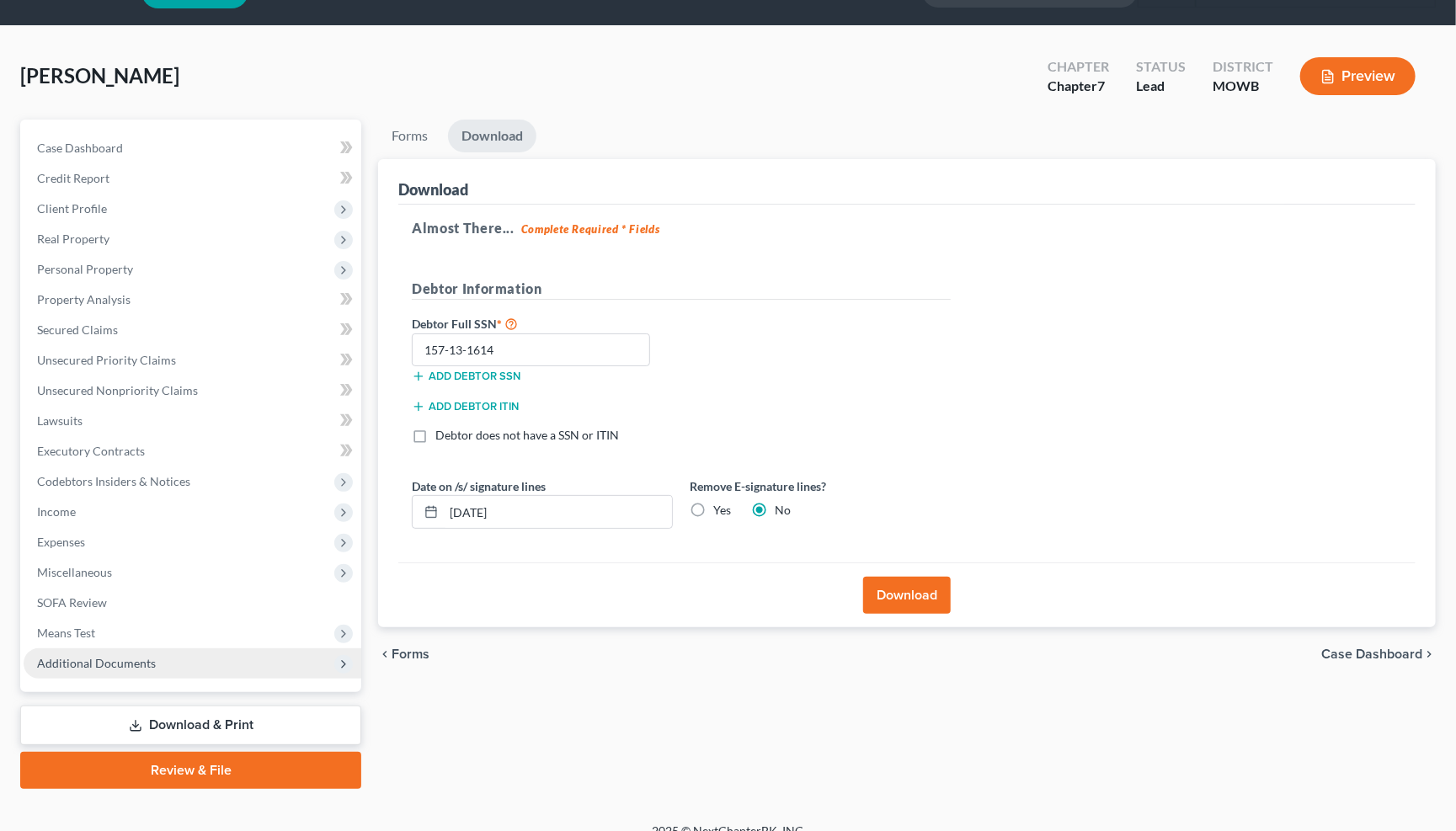
click at [343, 657] on icon at bounding box center [343, 664] width 13 height 13
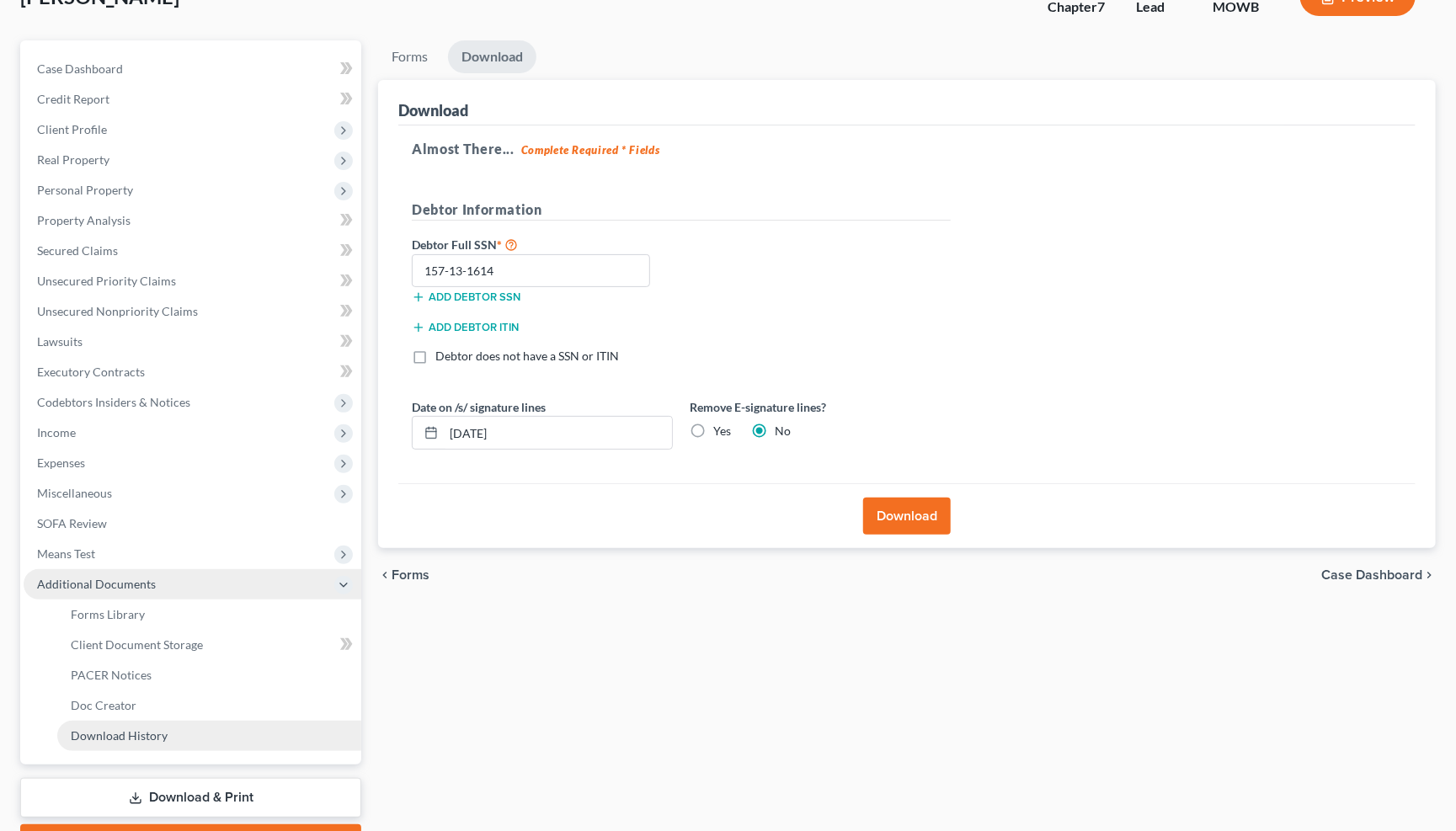
scroll to position [126, 0]
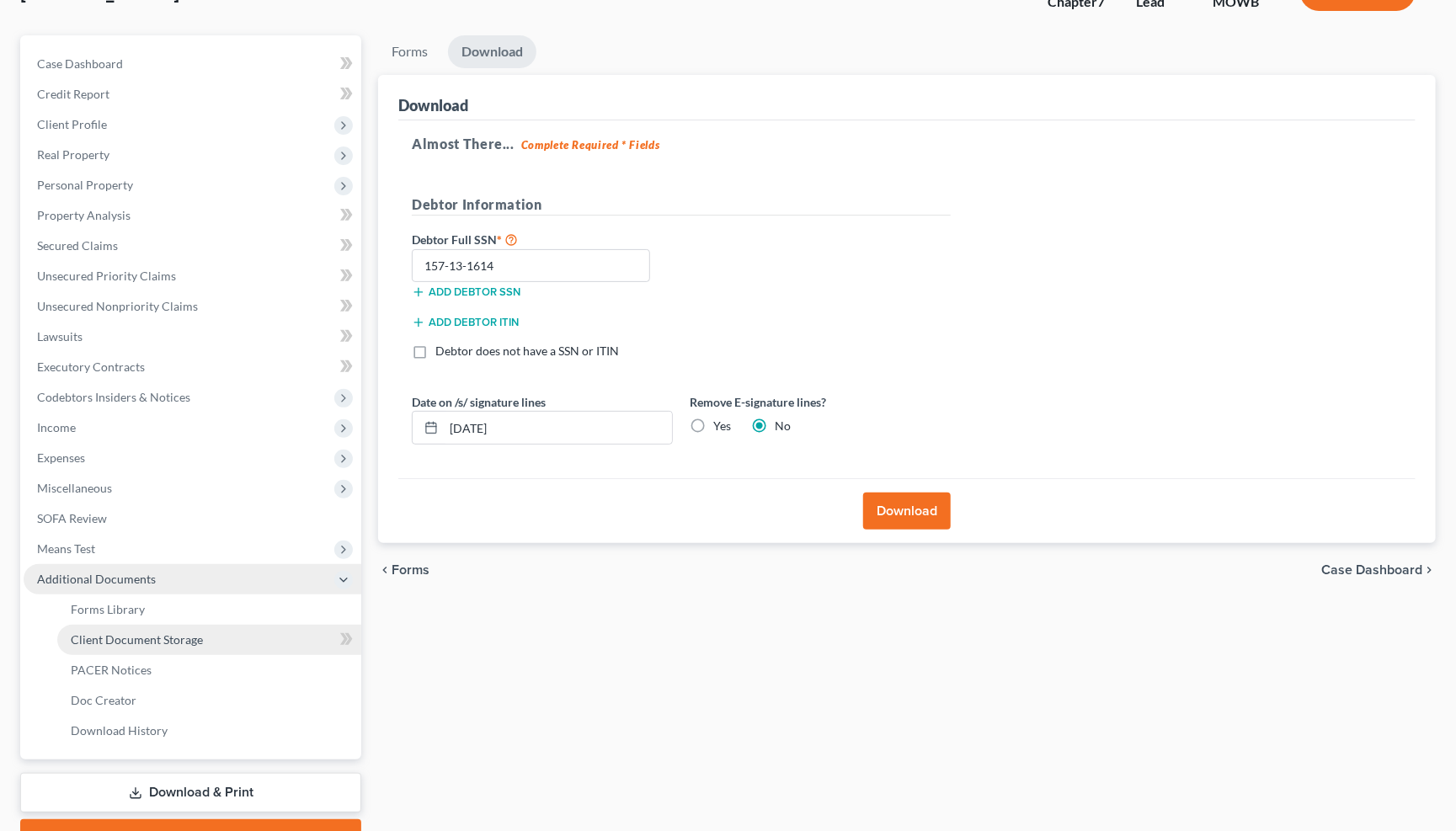
click at [228, 625] on link "Client Document Storage" at bounding box center [209, 640] width 304 height 30
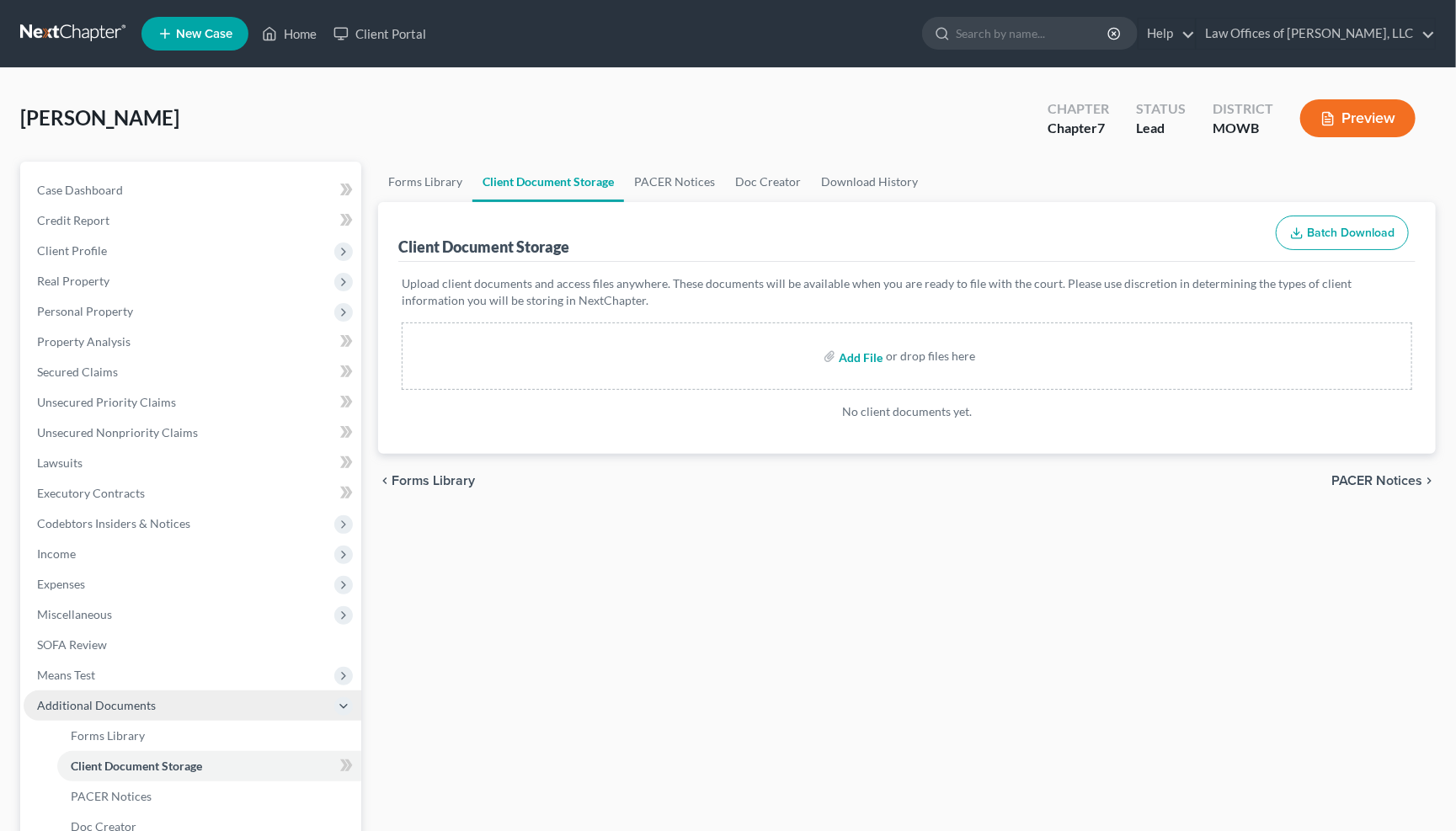
click at [859, 357] on input "file" at bounding box center [859, 356] width 40 height 30
type input "C:\fakepath\CREDIT COUNSELING CERTIFICATE.rtfd.zip"
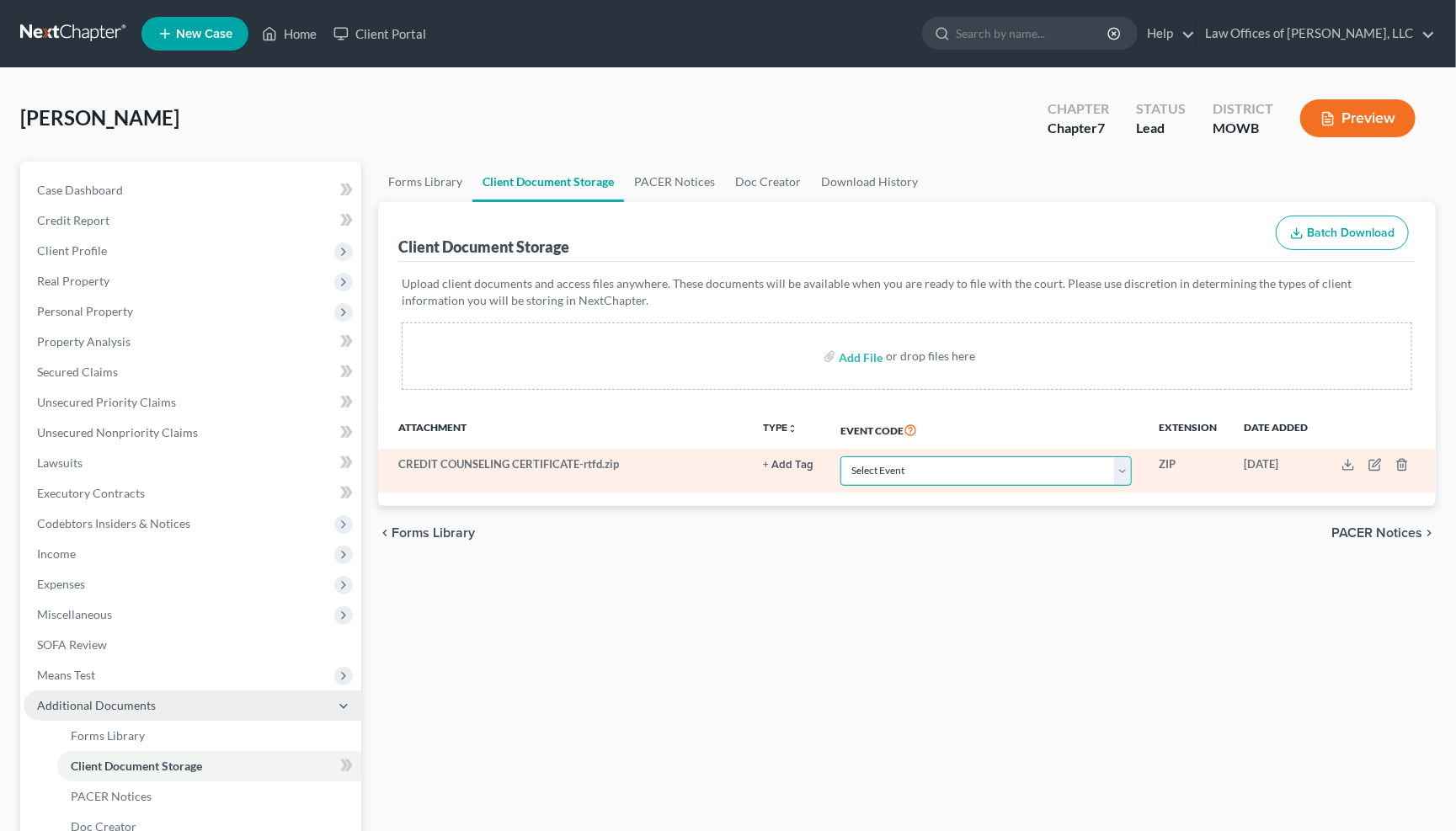
select select "5"
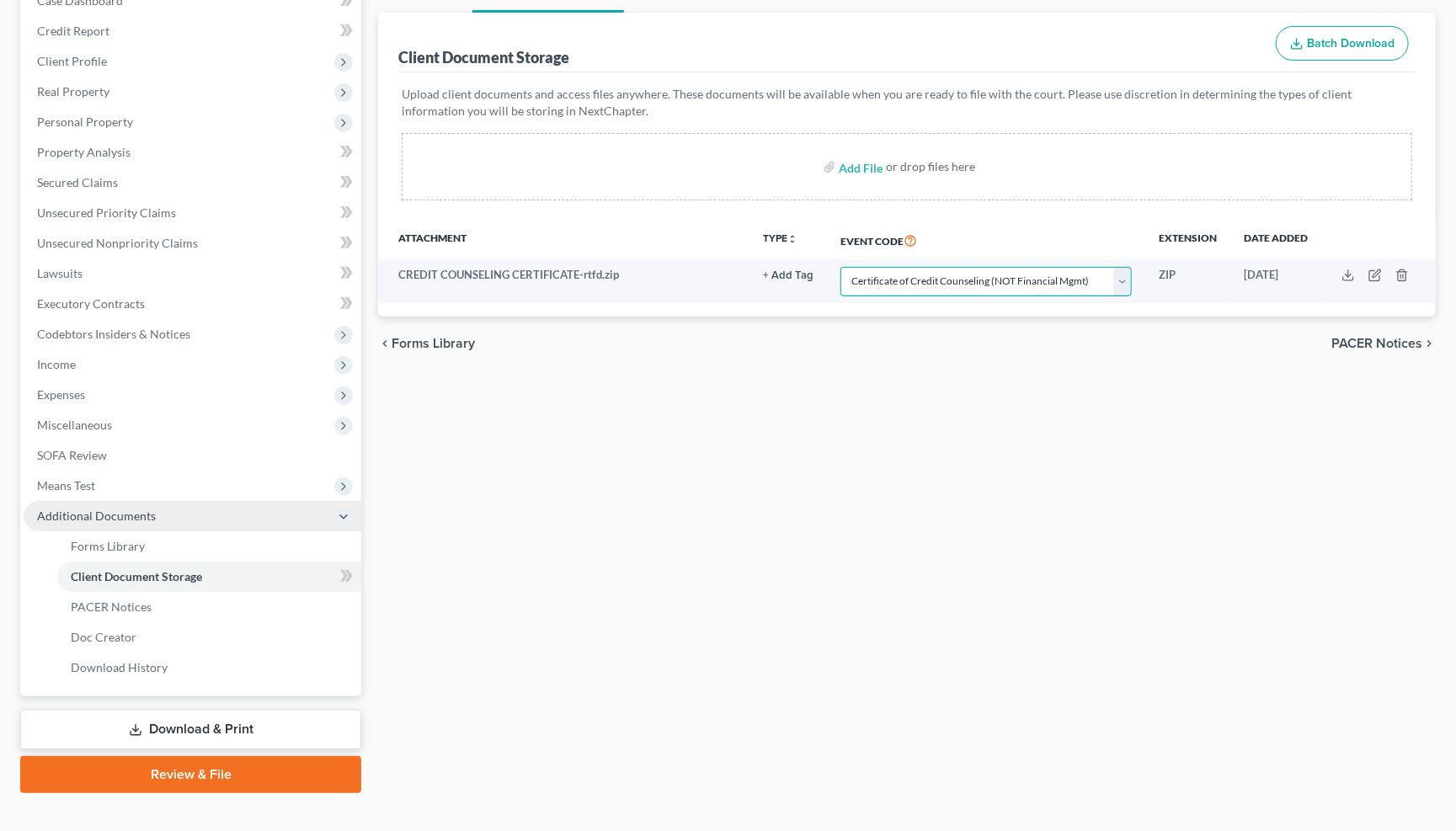
scroll to position [189, 0]
click at [223, 711] on link "Download & Print" at bounding box center [190, 731] width 341 height 39
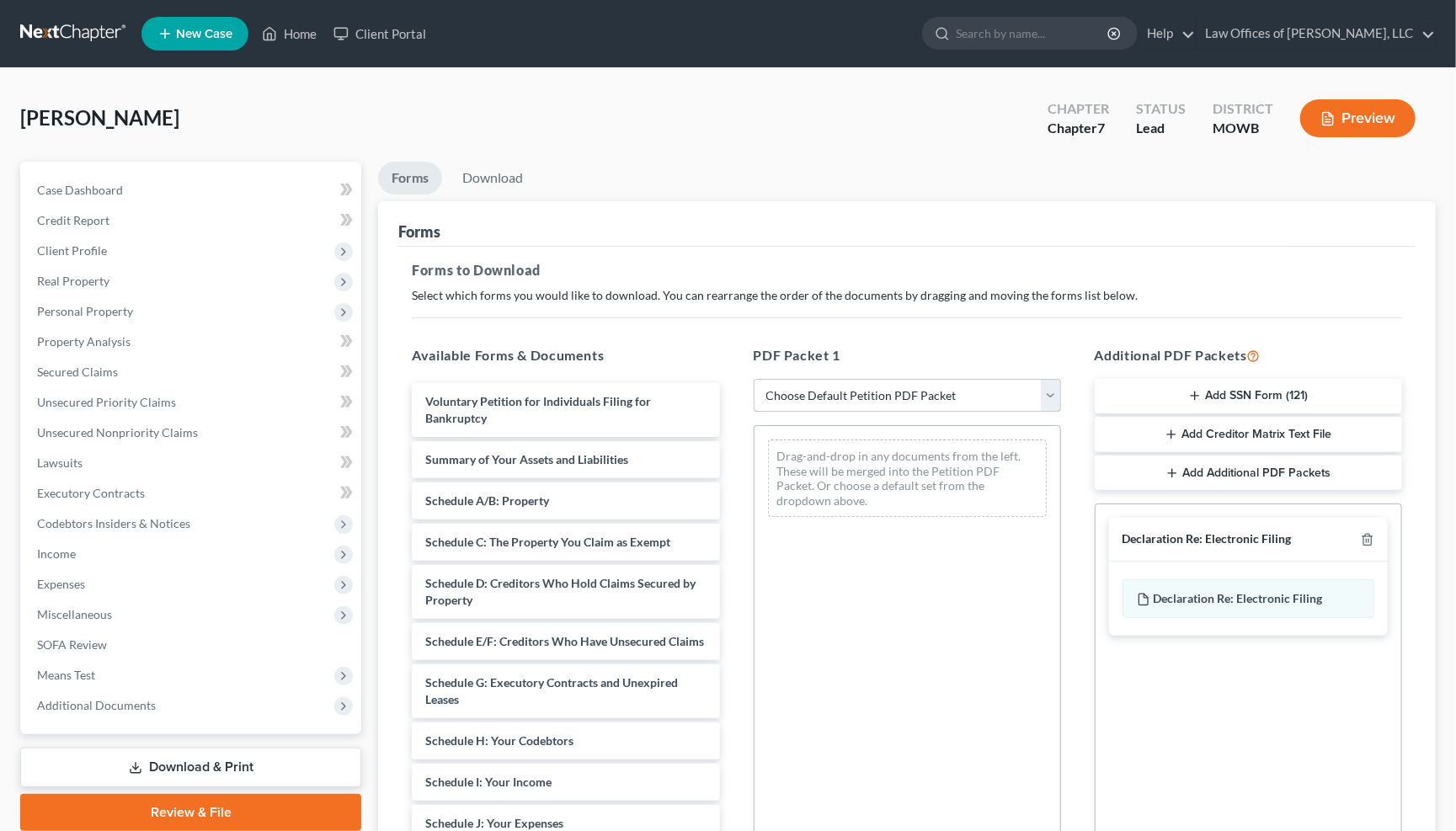
select select "0"
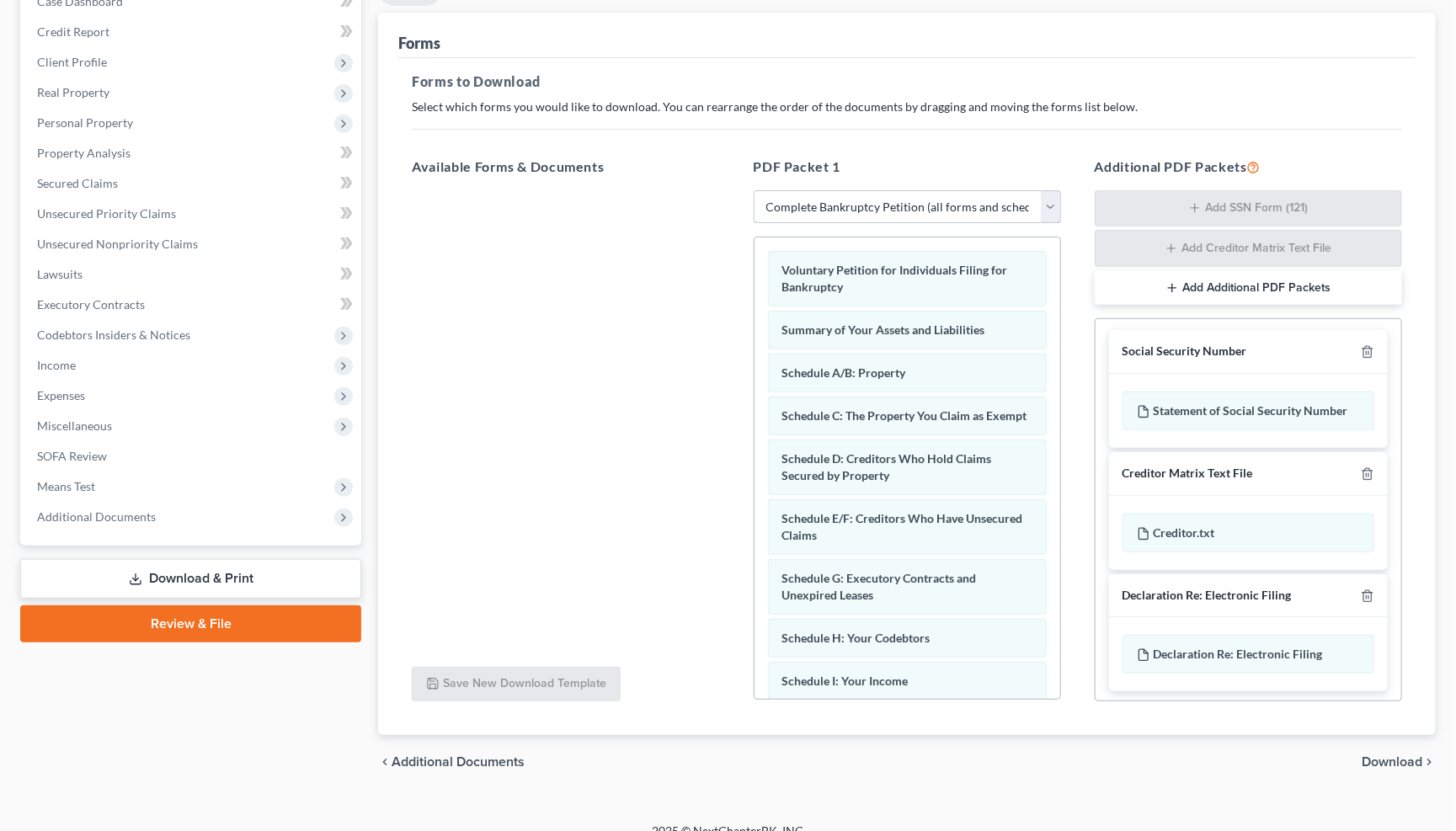
scroll to position [192, 0]
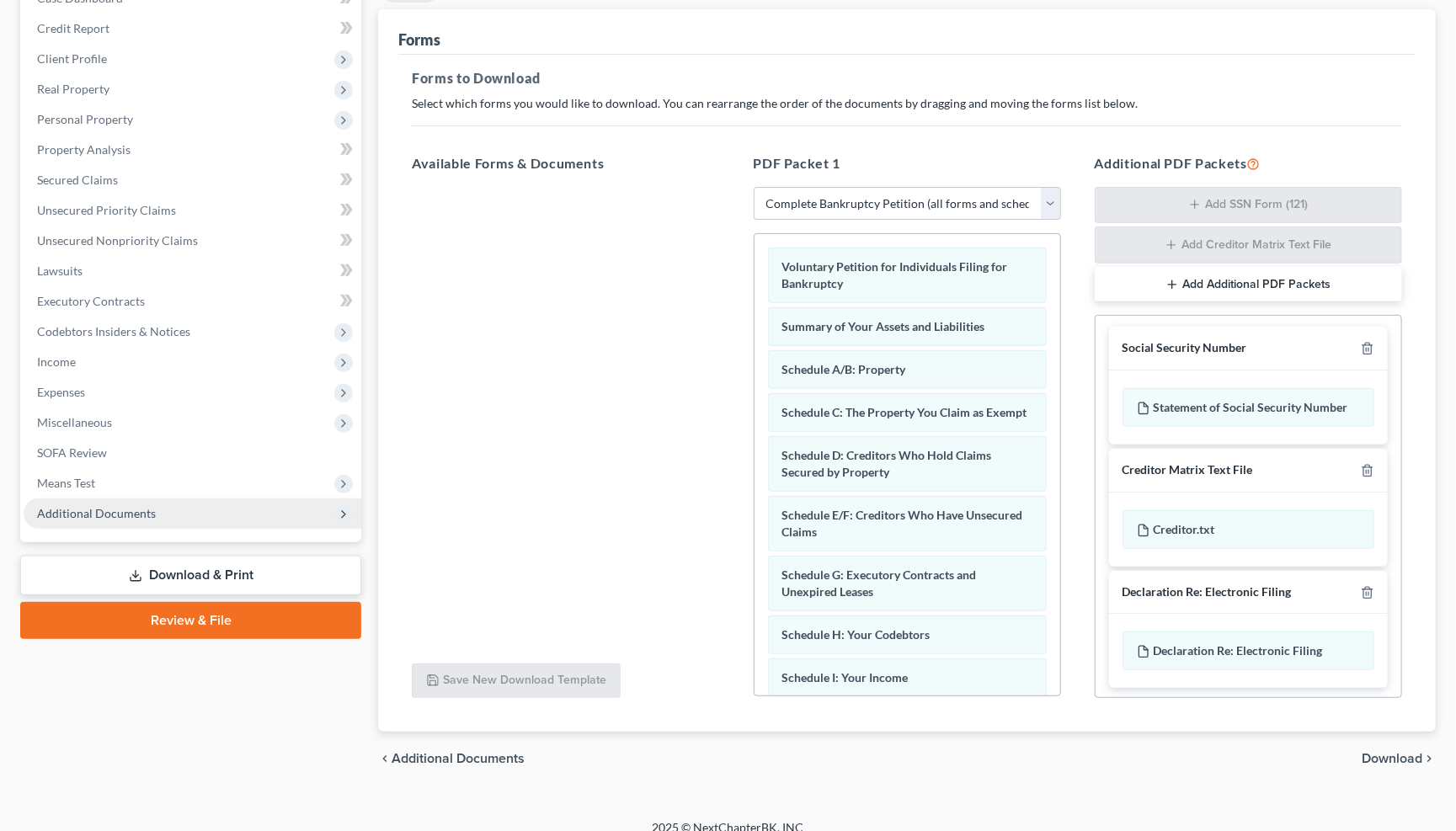
click at [341, 508] on icon at bounding box center [343, 514] width 13 height 13
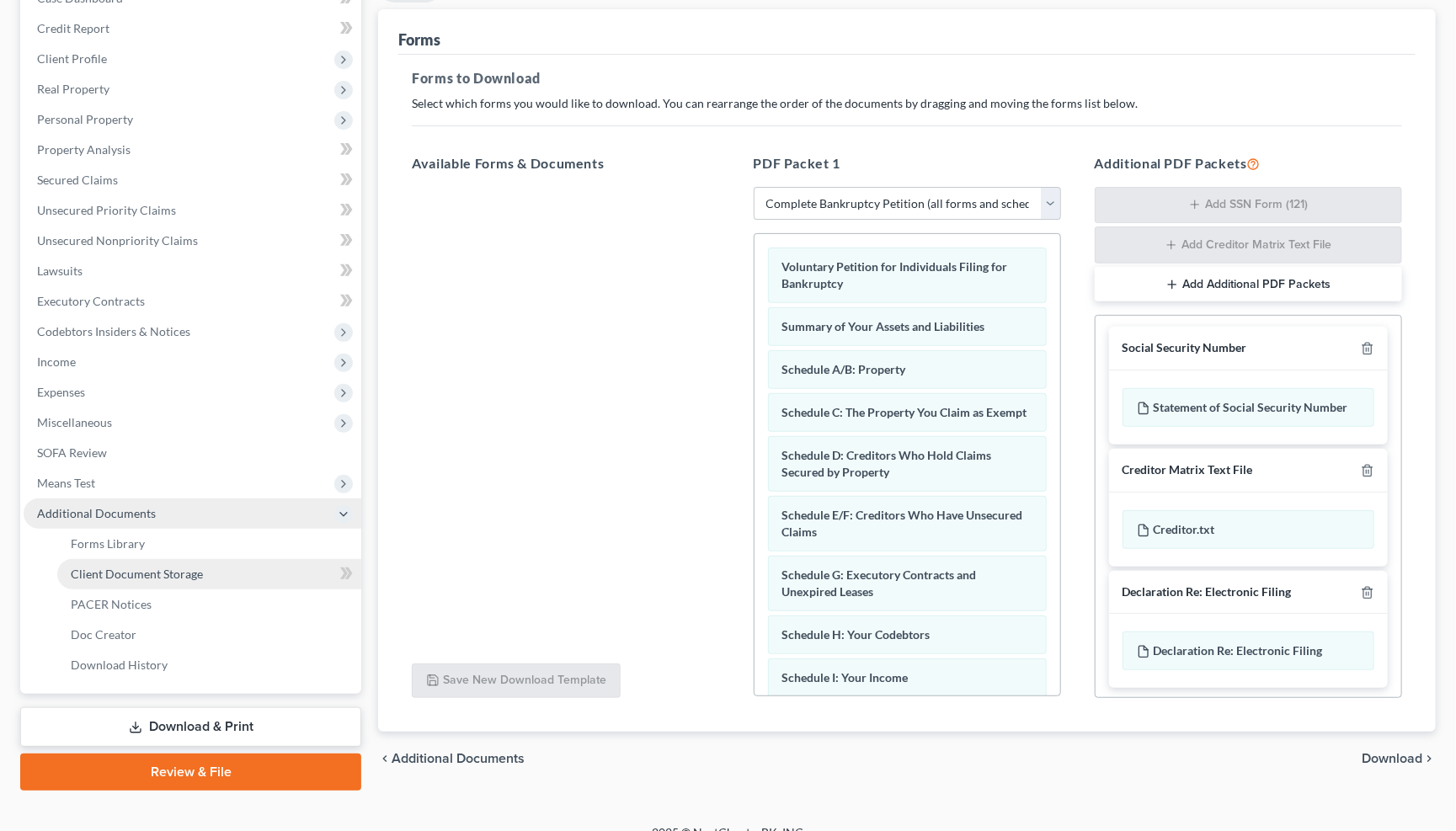
click at [142, 567] on span "Client Document Storage" at bounding box center [137, 574] width 132 height 14
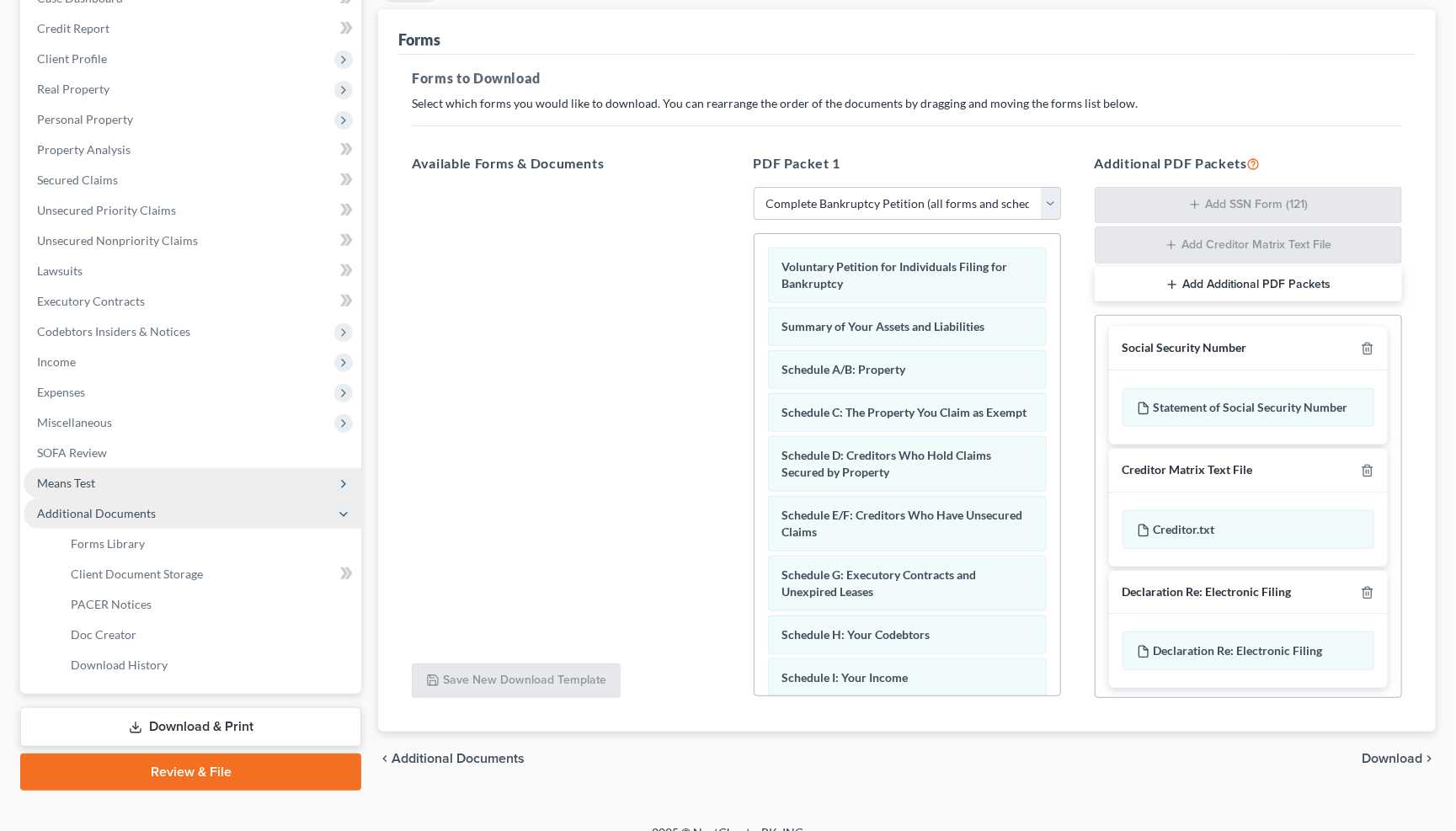
select select "5"
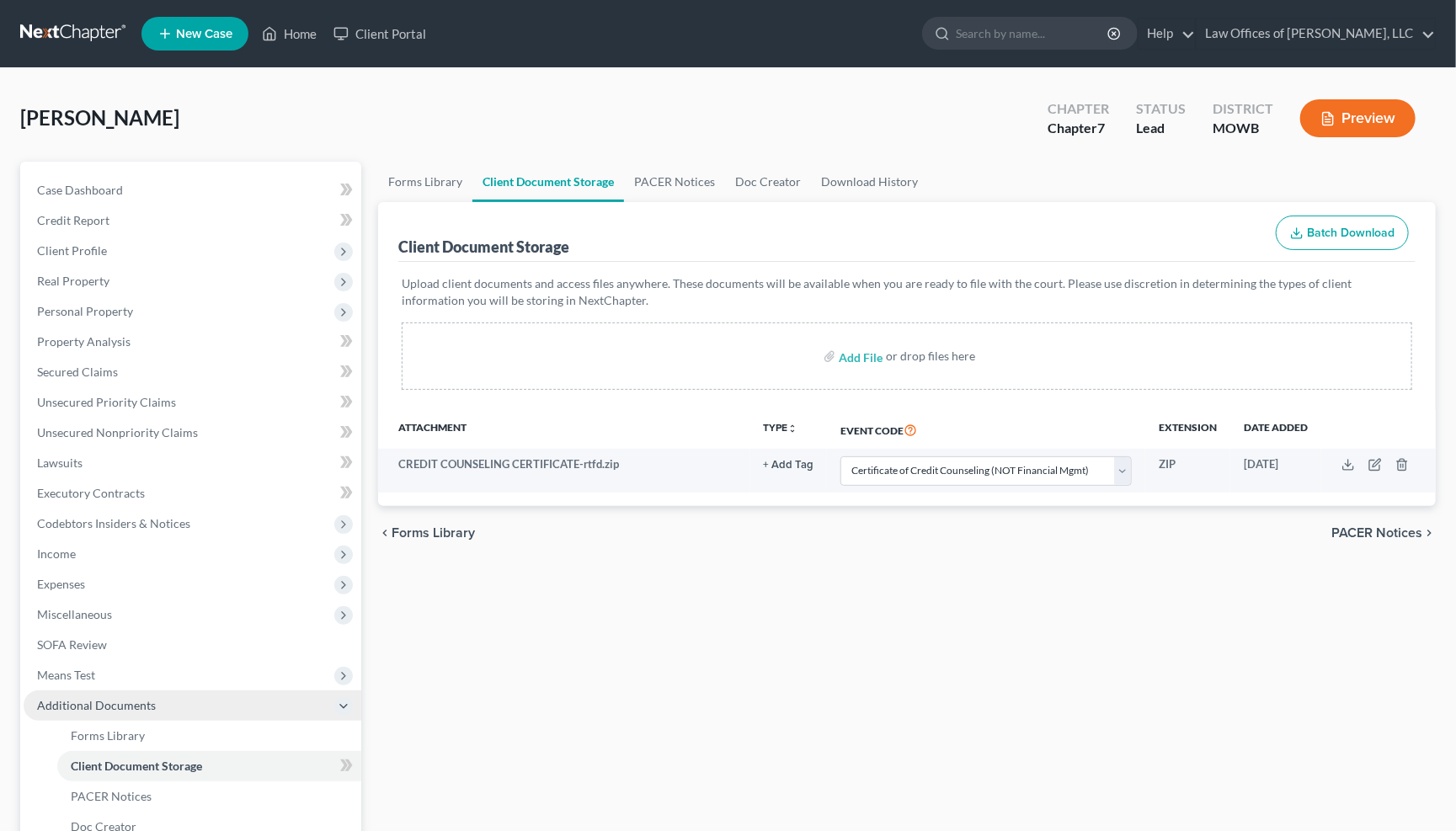
click at [1387, 526] on span "PACER Notices" at bounding box center [1376, 532] width 91 height 13
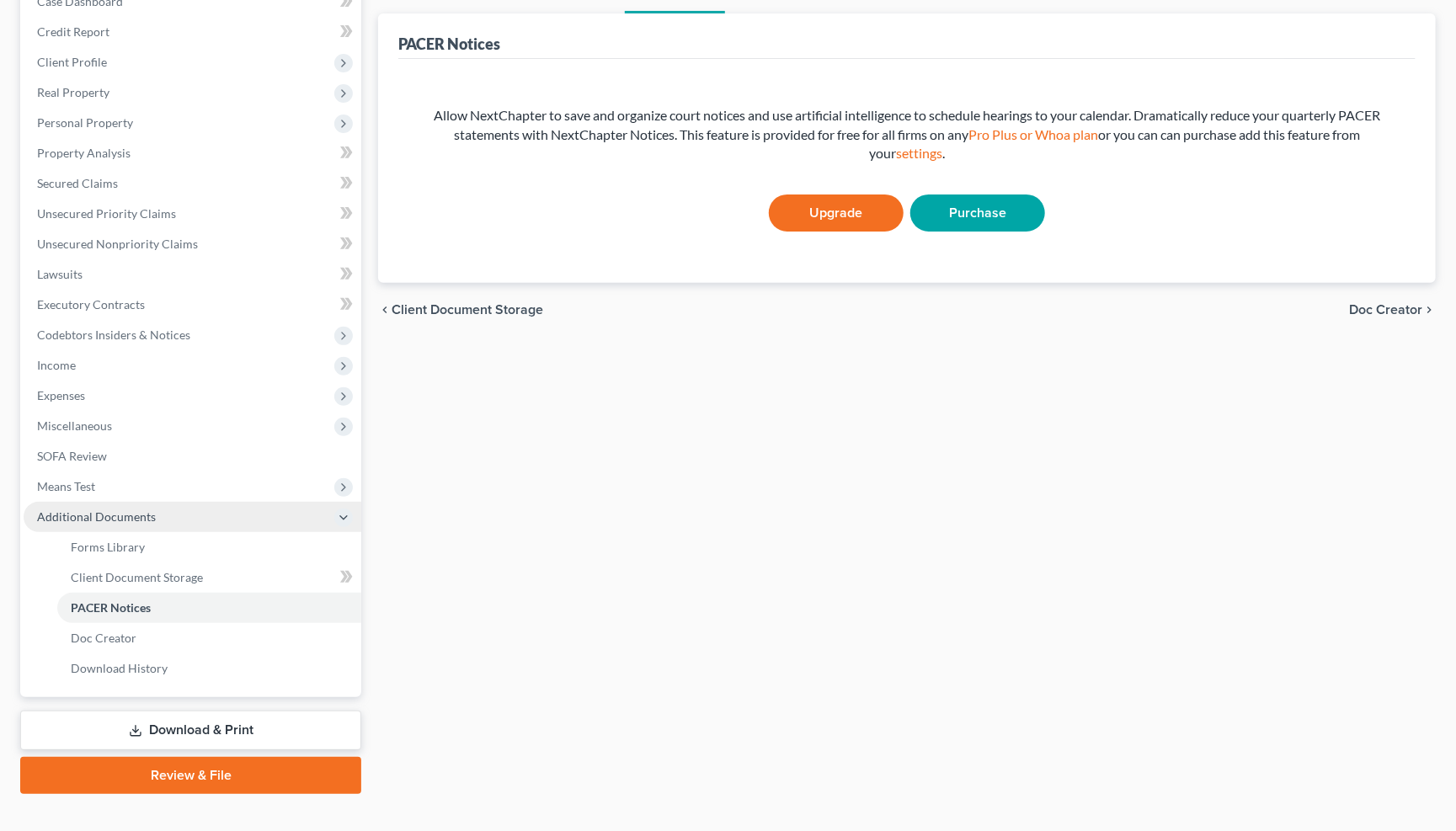
click at [199, 711] on link "Download & Print" at bounding box center [190, 731] width 341 height 39
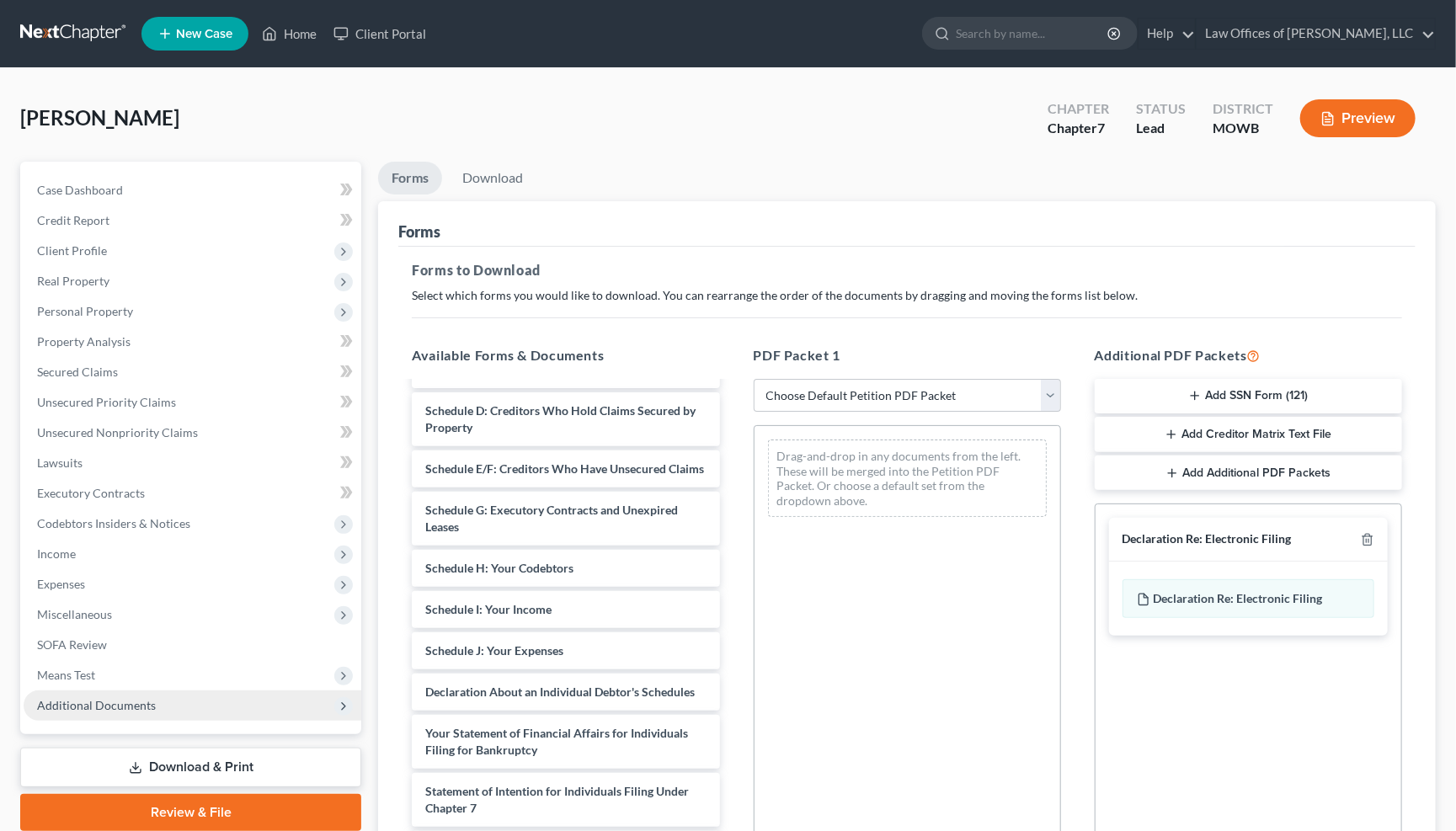
scroll to position [180, 0]
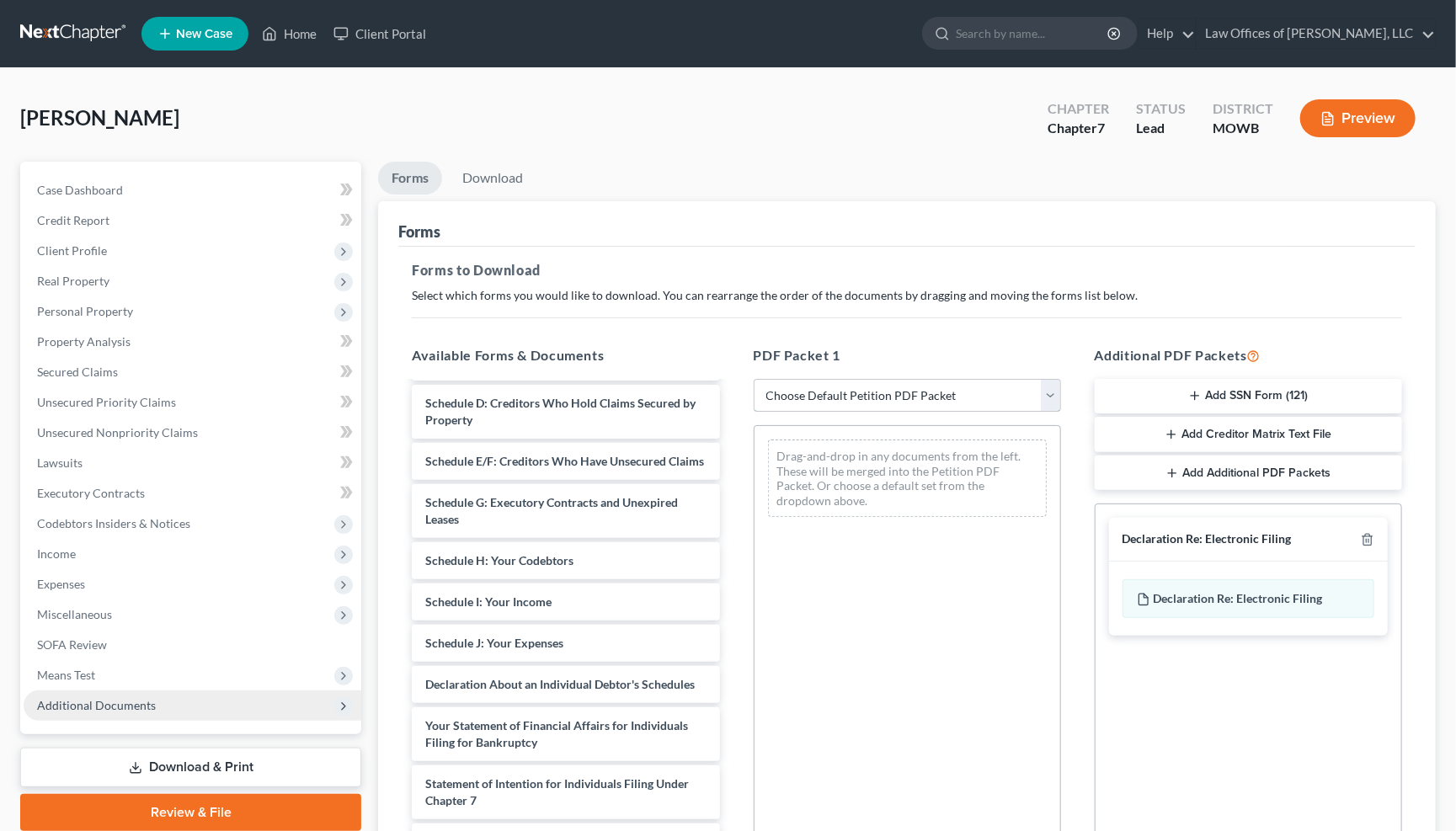
select select "0"
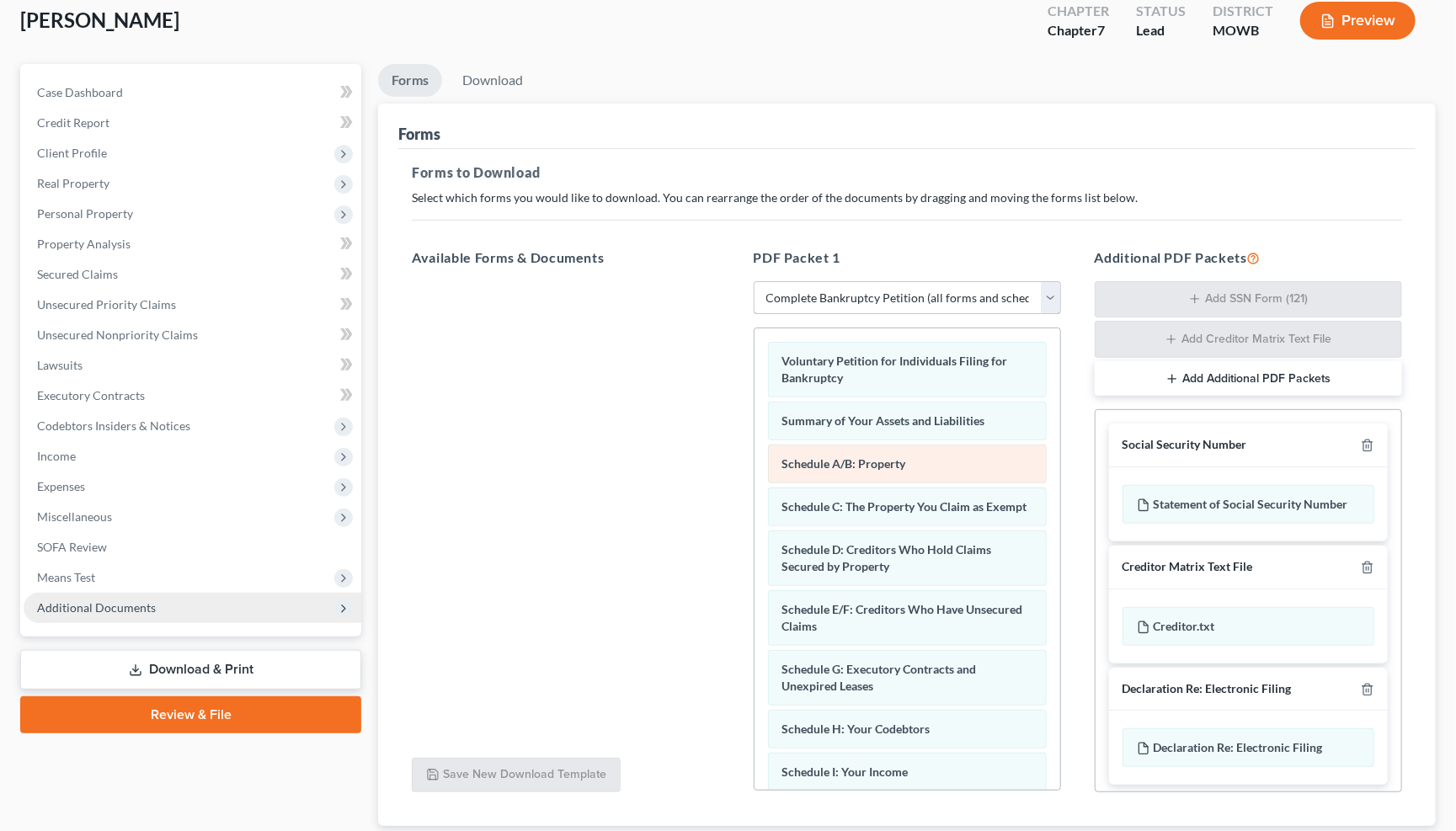
scroll to position [141, 0]
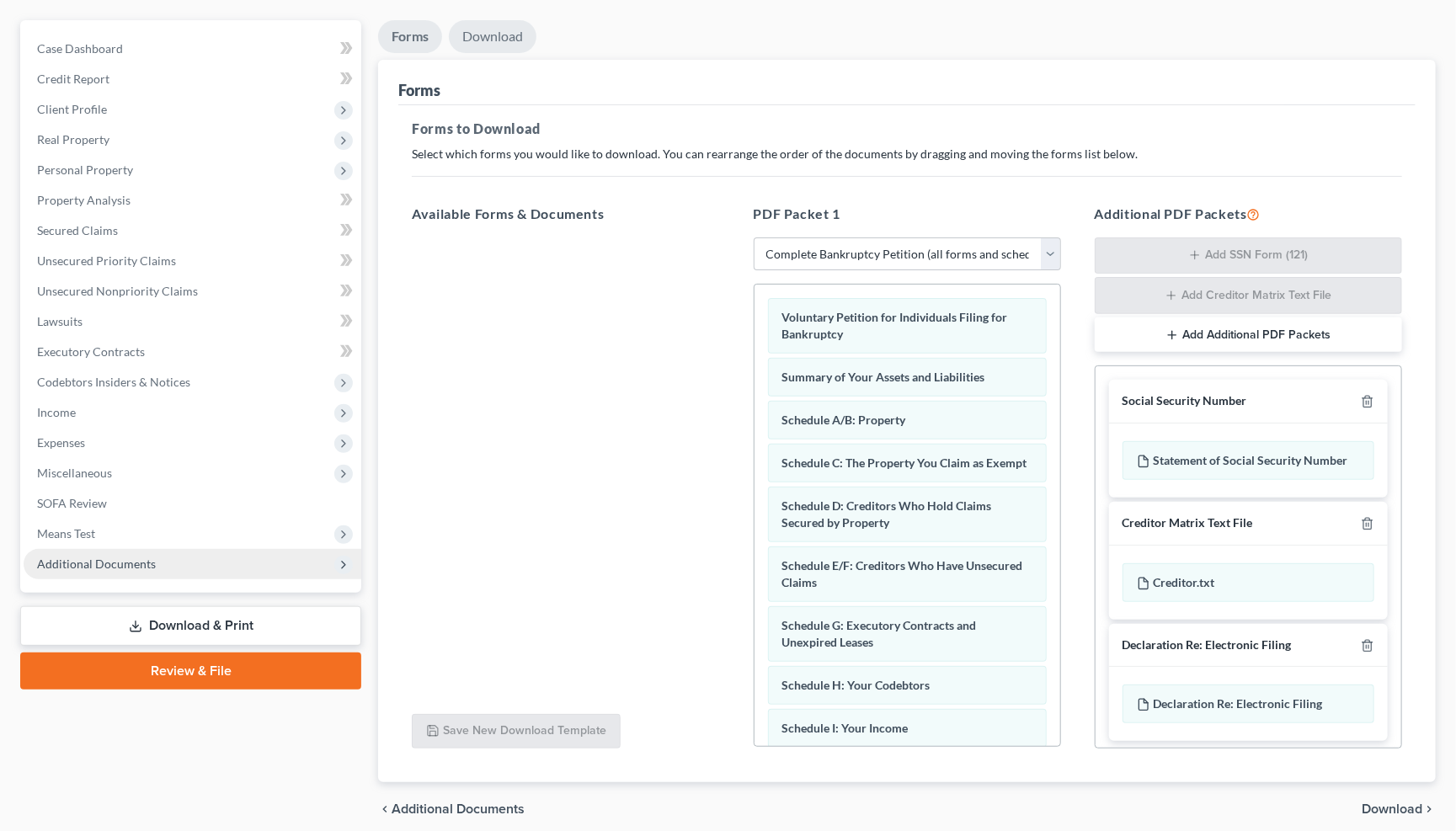
click at [493, 36] on link "Download" at bounding box center [493, 37] width 88 height 33
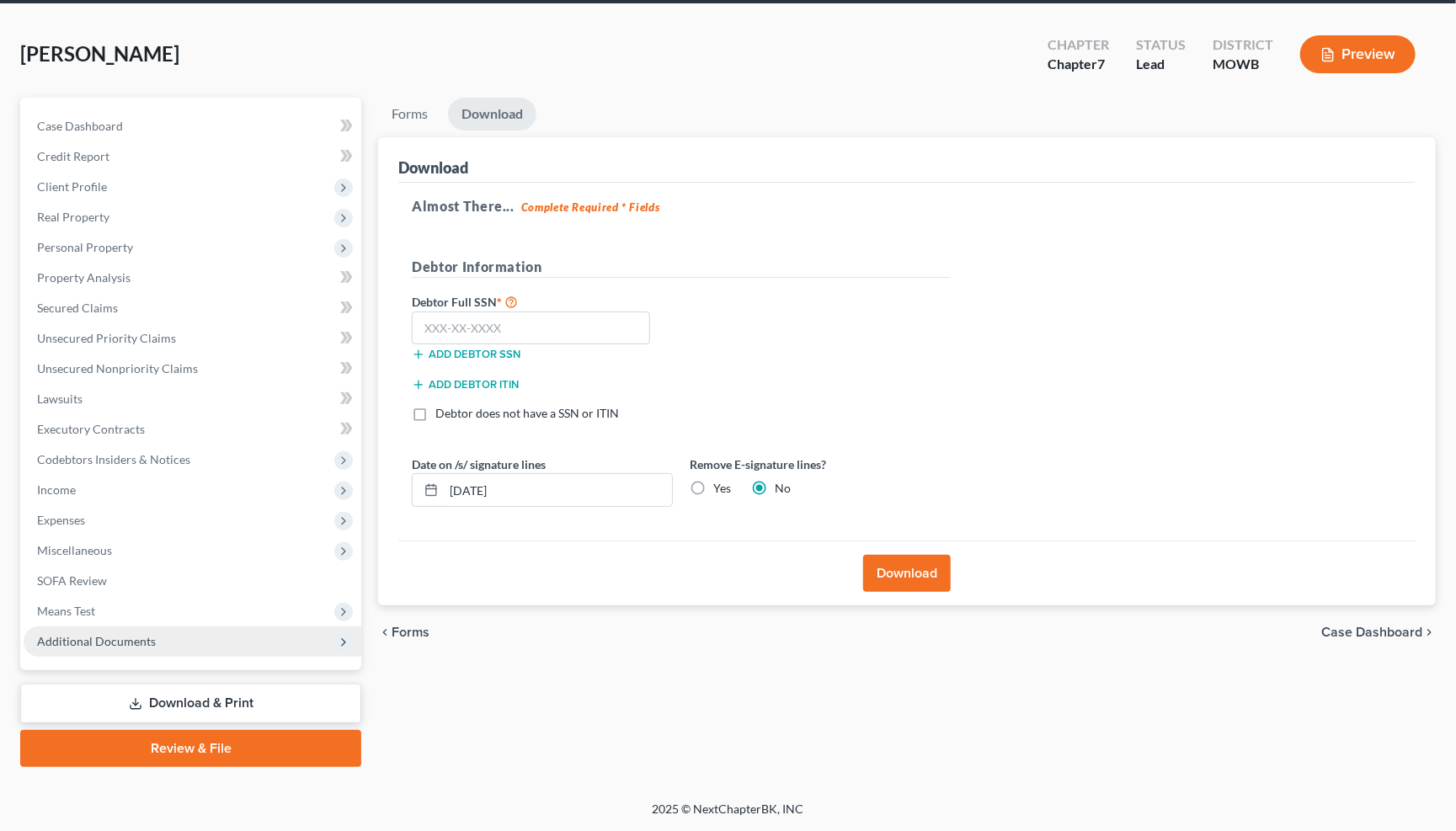
scroll to position [42, 0]
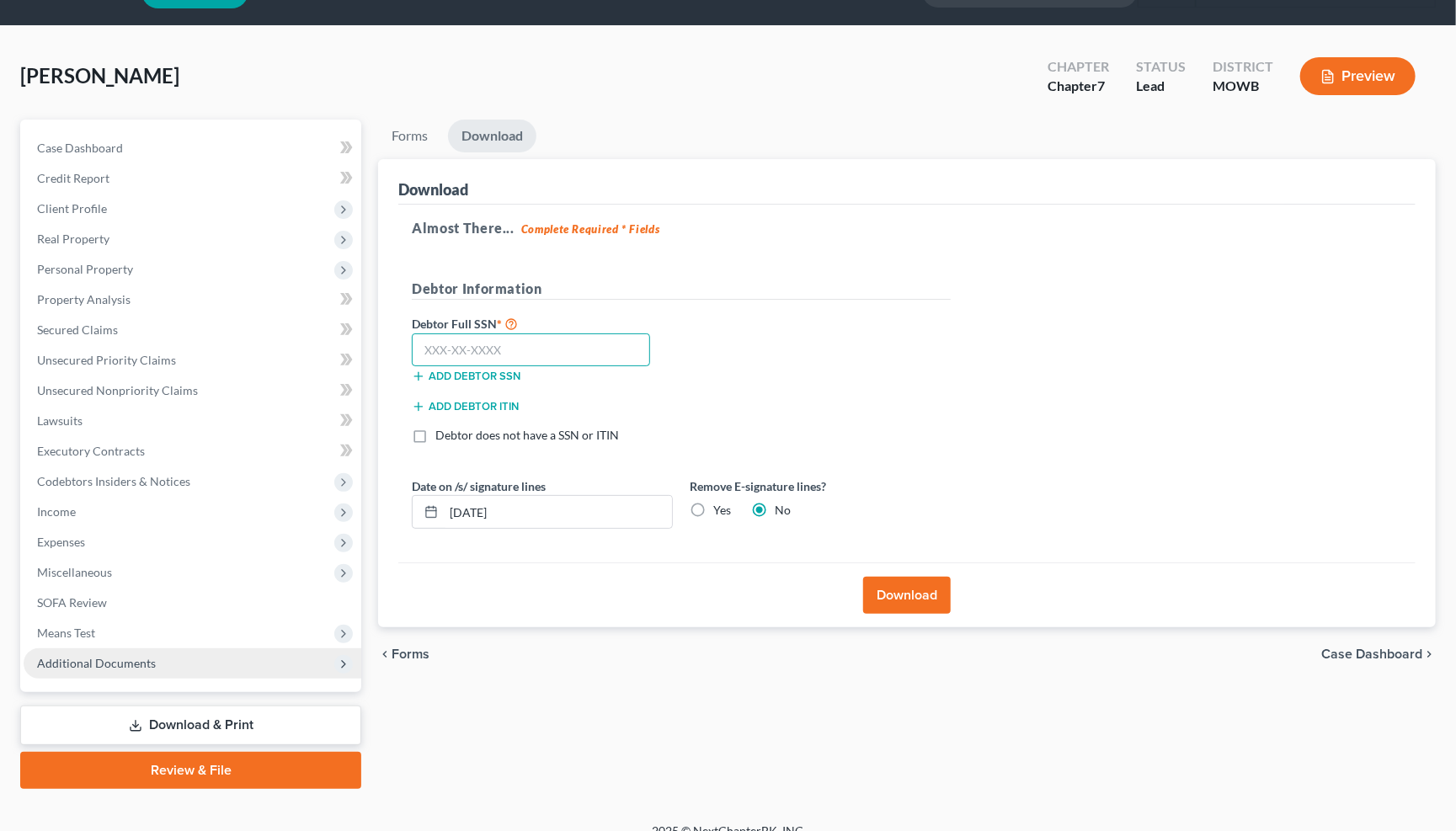
click at [487, 358] on input "text" at bounding box center [530, 351] width 238 height 34
click at [512, 352] on input "text" at bounding box center [530, 351] width 238 height 34
type input "157-13-1614"
click at [917, 592] on button "Download" at bounding box center [907, 595] width 88 height 37
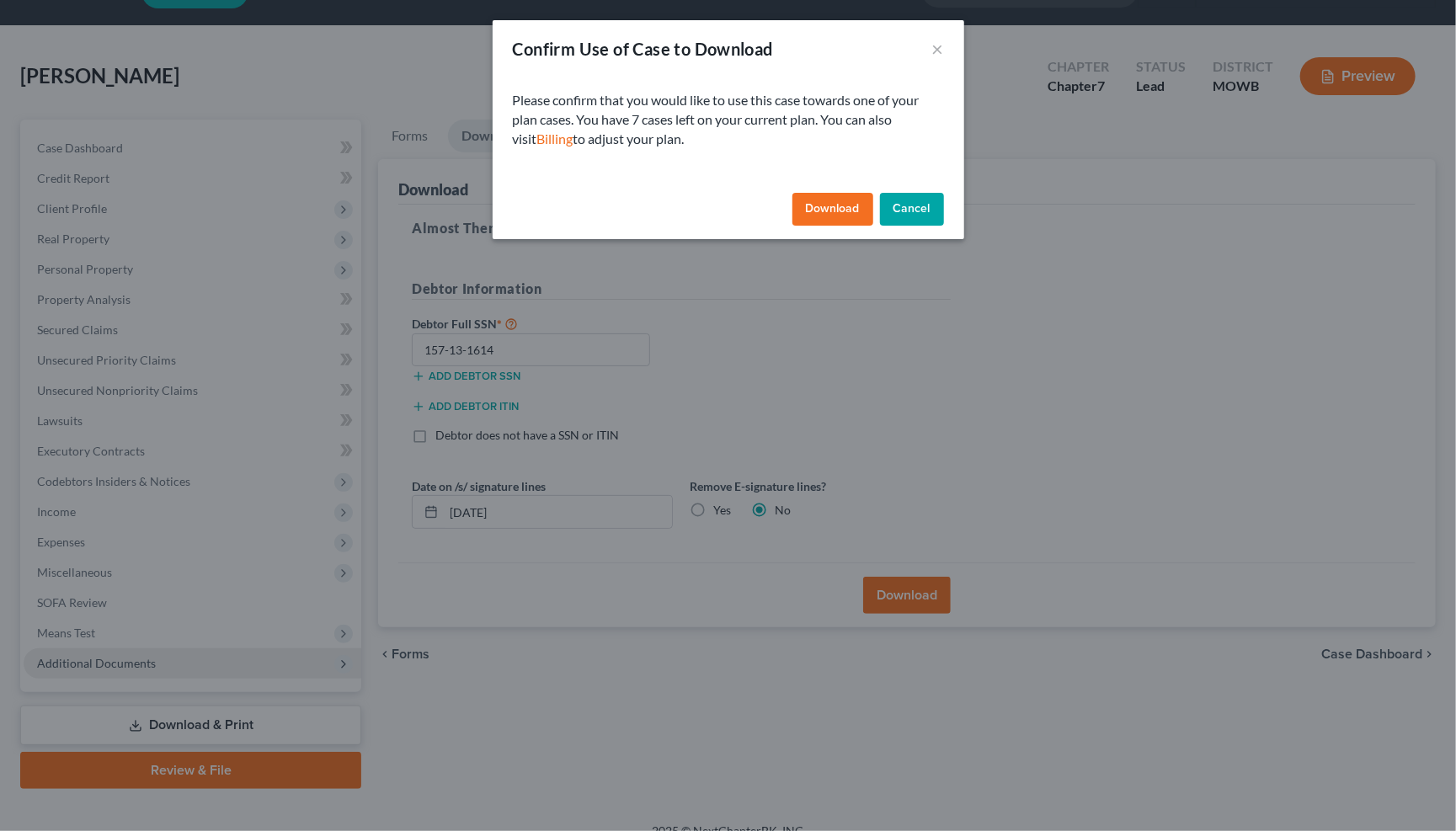
click at [833, 212] on button "Download" at bounding box center [833, 210] width 80 height 34
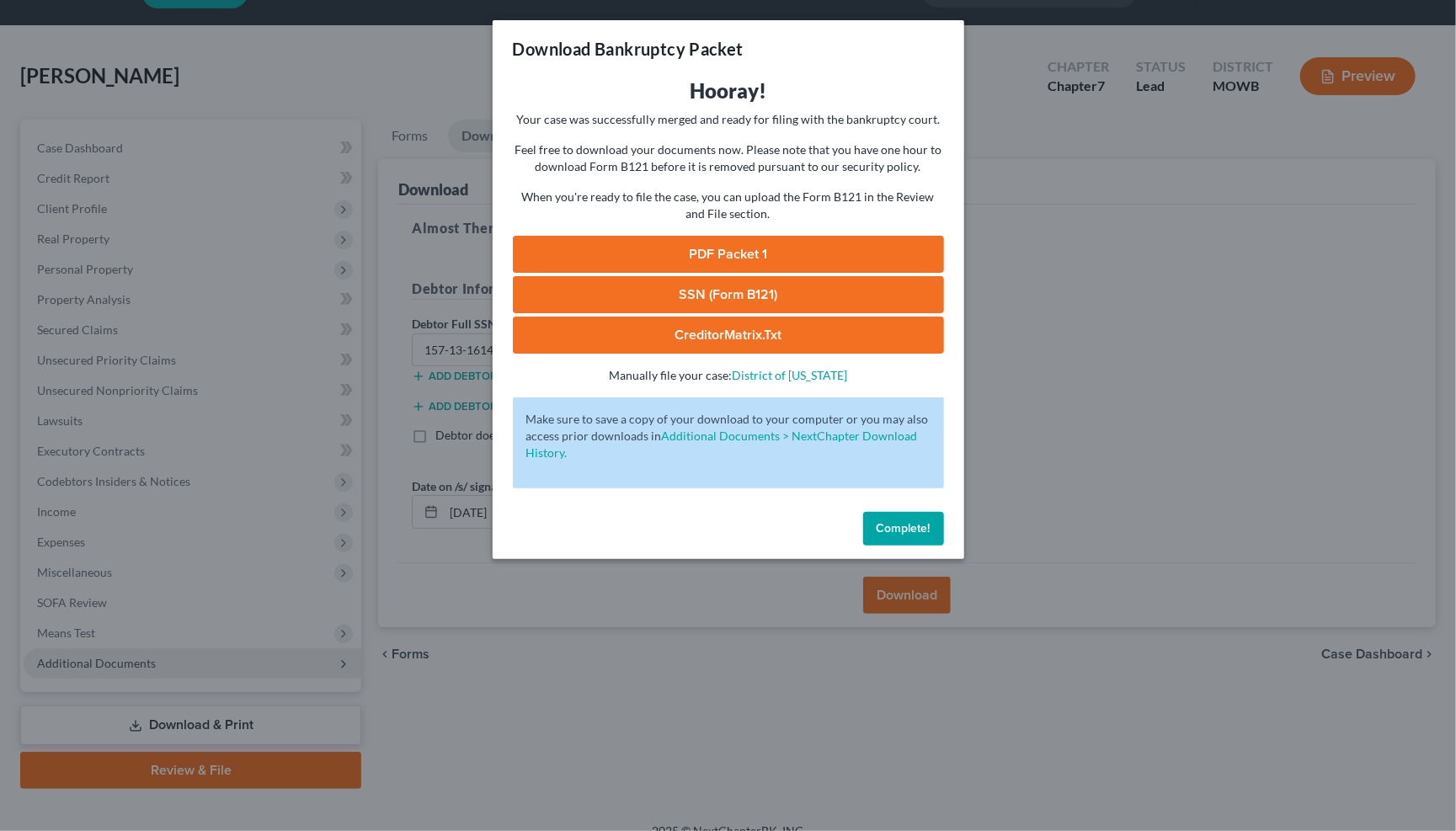
drag, startPoint x: 685, startPoint y: 255, endPoint x: 686, endPoint y: 246, distance: 9.1
click at [685, 253] on link "PDF Packet 1" at bounding box center [728, 254] width 431 height 37
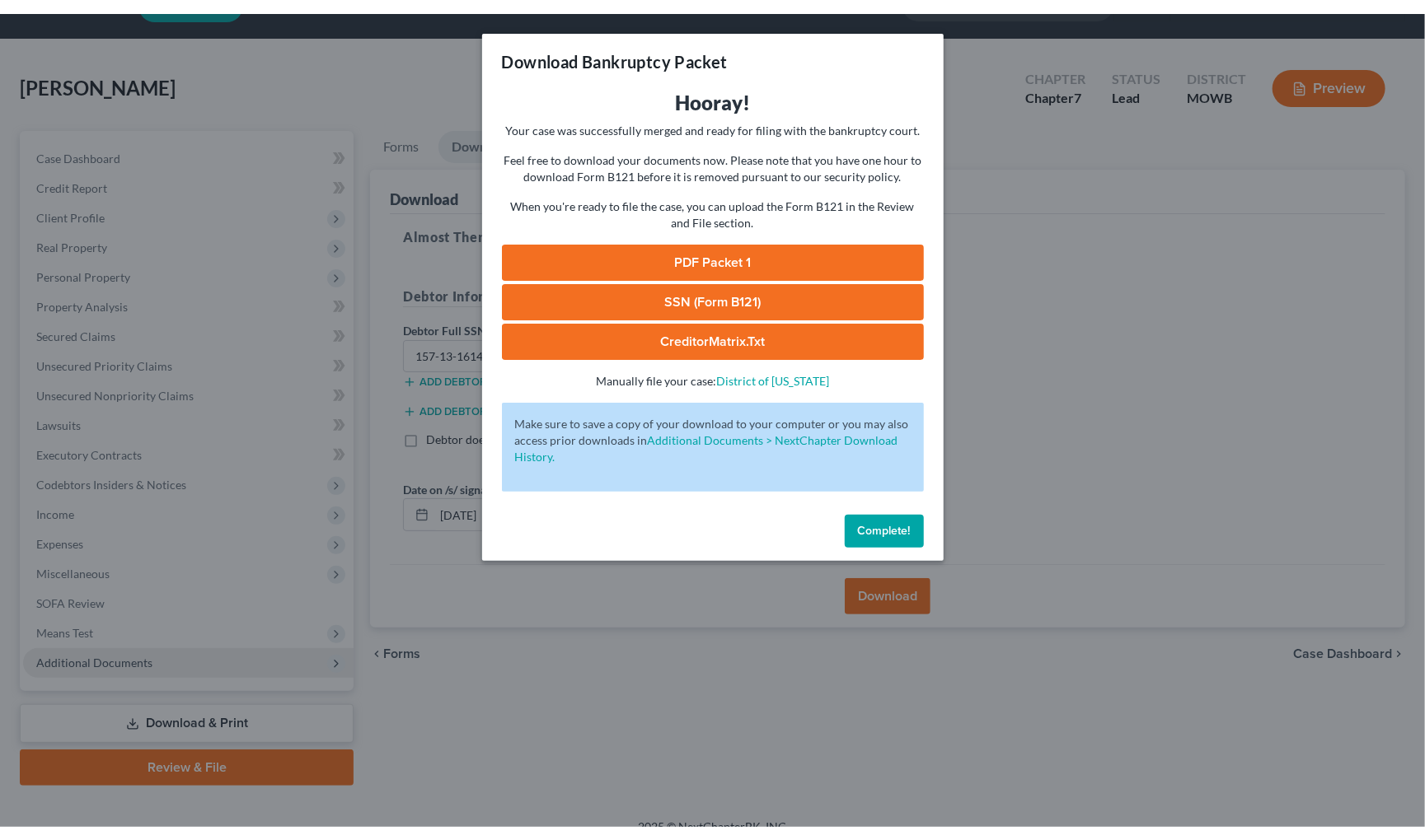
scroll to position [14, 0]
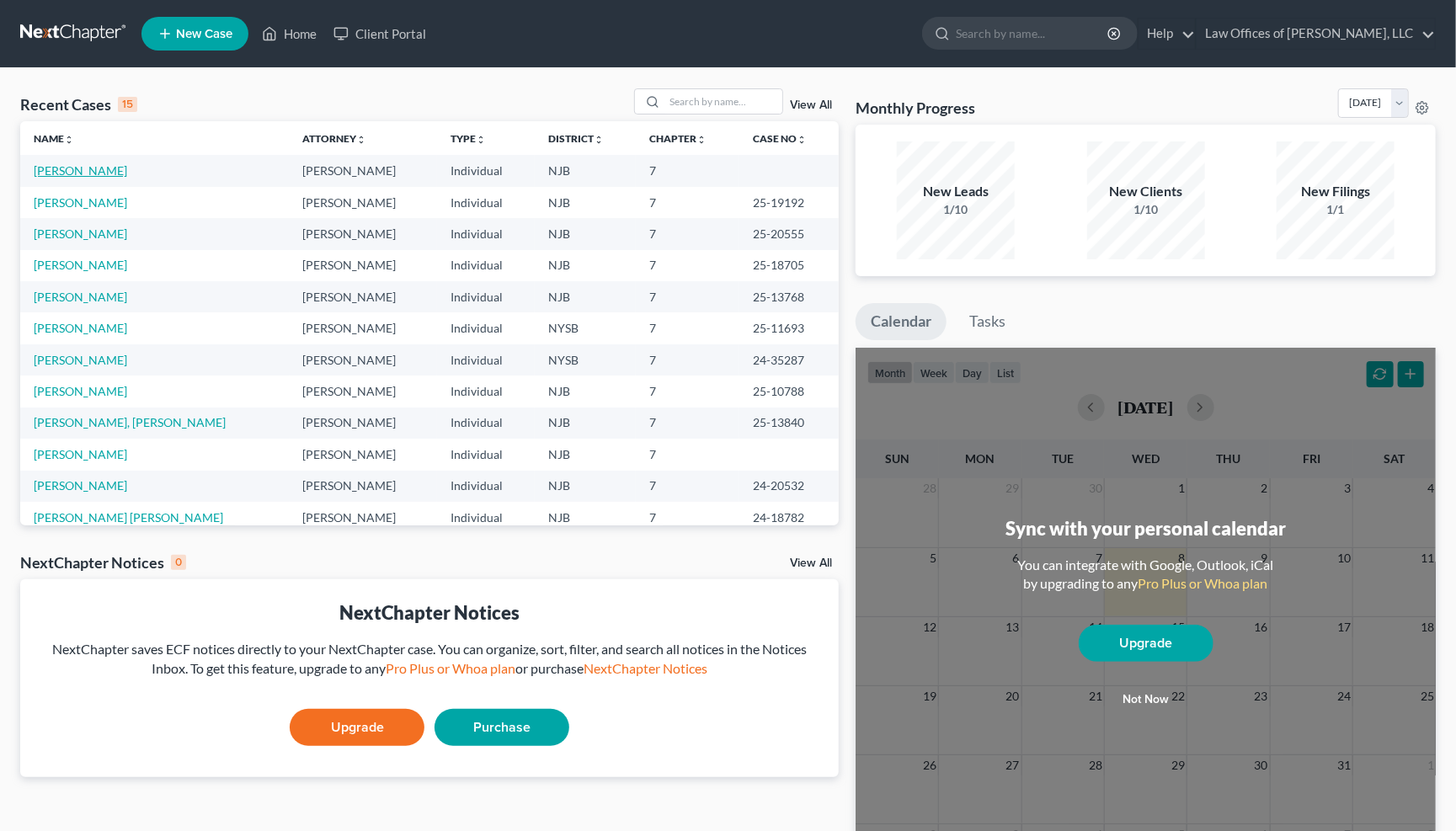
click at [104, 170] on link "Familia, Emmanuel" at bounding box center [80, 171] width 93 height 14
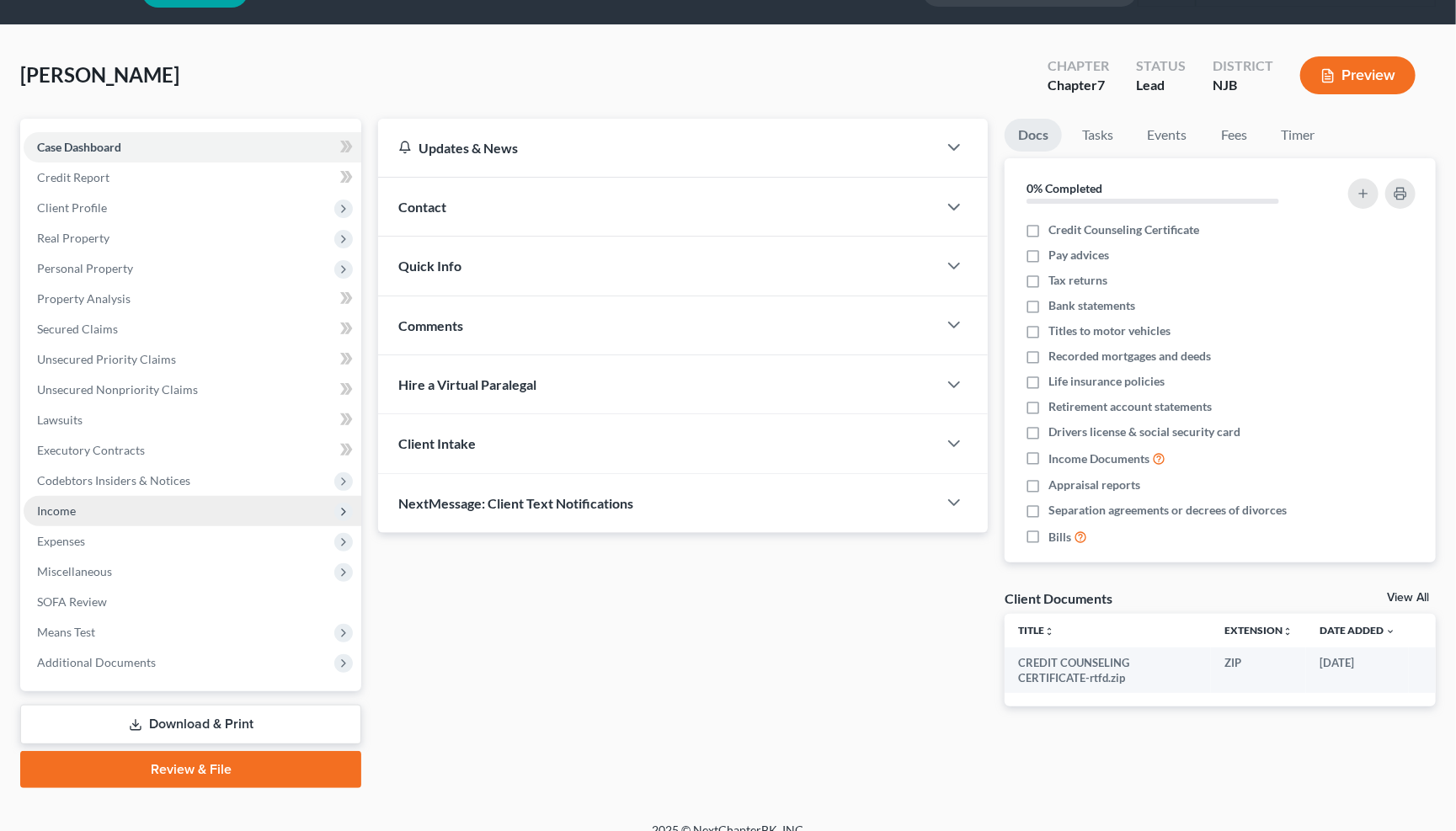
click at [57, 504] on span "Income" at bounding box center [55, 511] width 38 height 14
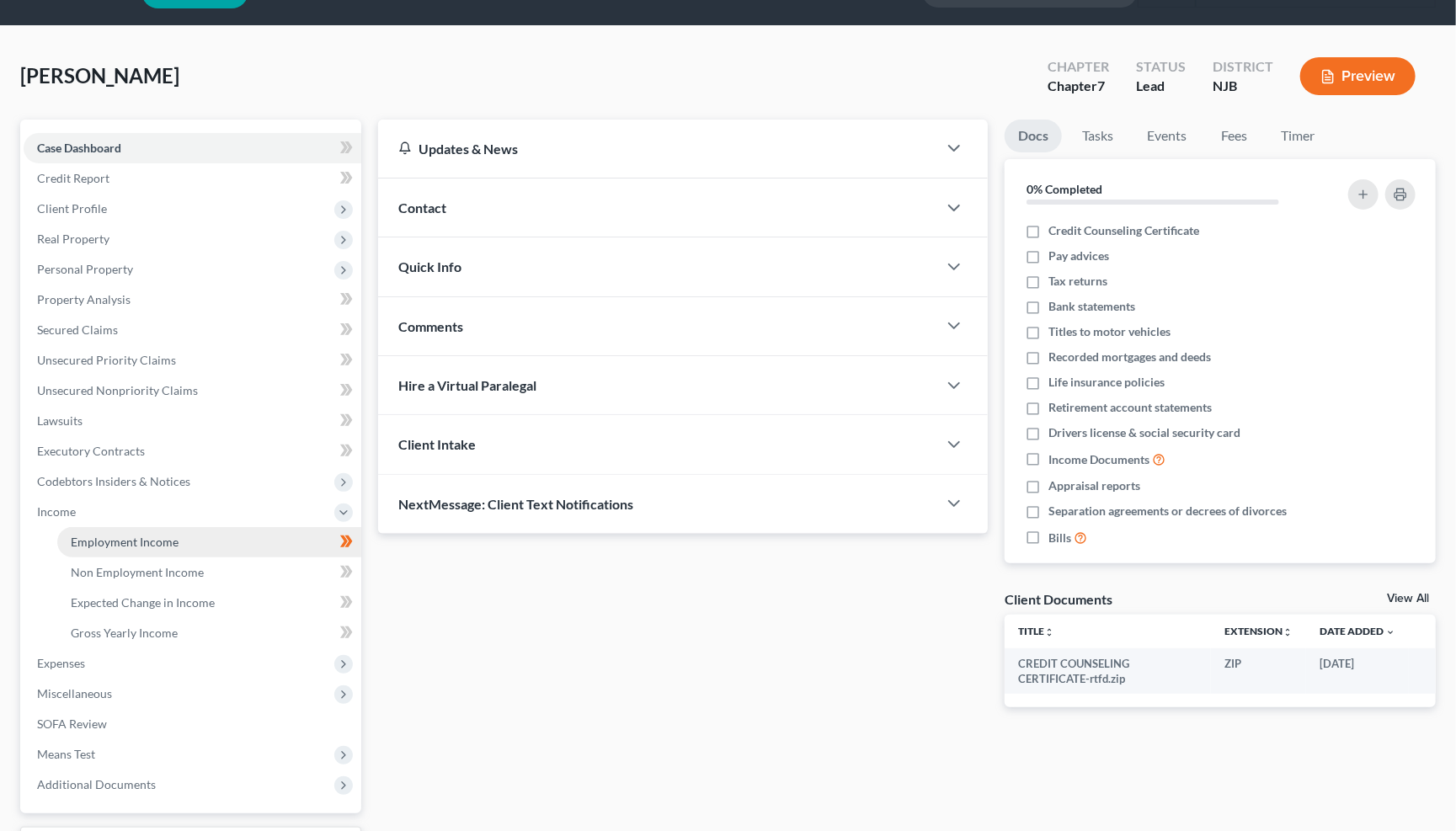
click at [145, 535] on span "Employment Income" at bounding box center [124, 542] width 107 height 14
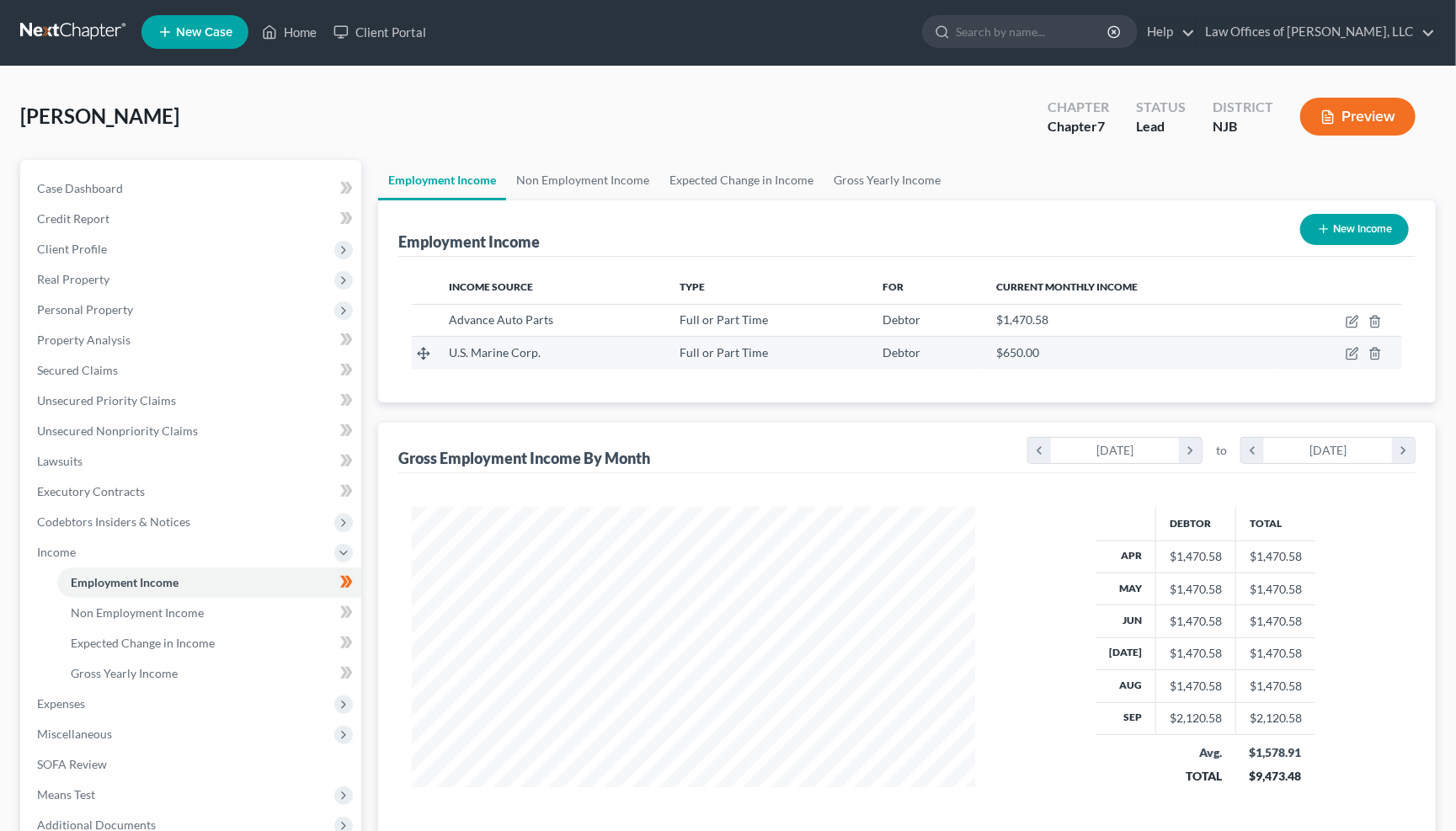
scroll to position [6, 0]
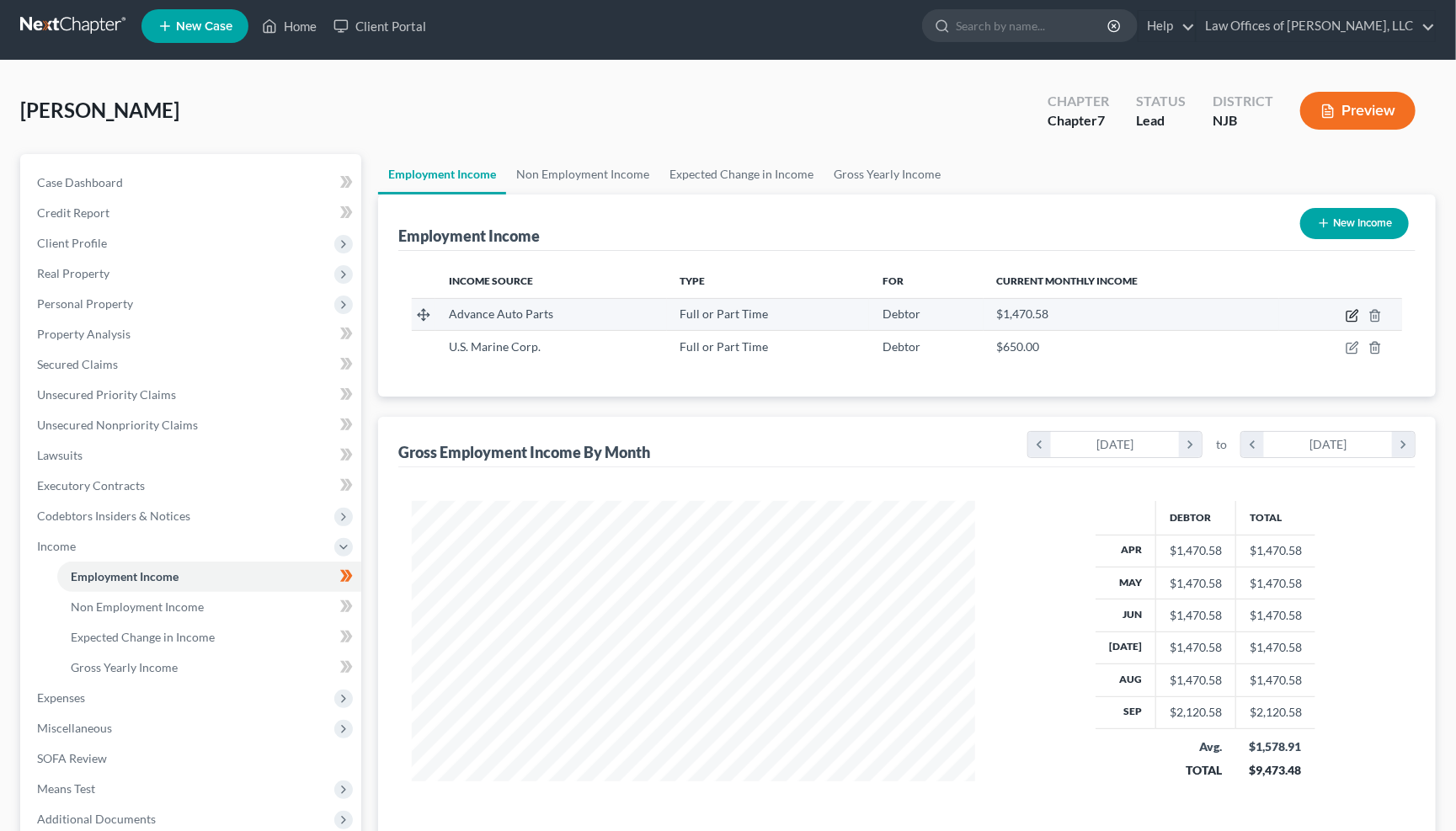
click at [1355, 313] on icon "button" at bounding box center [1351, 315] width 13 height 13
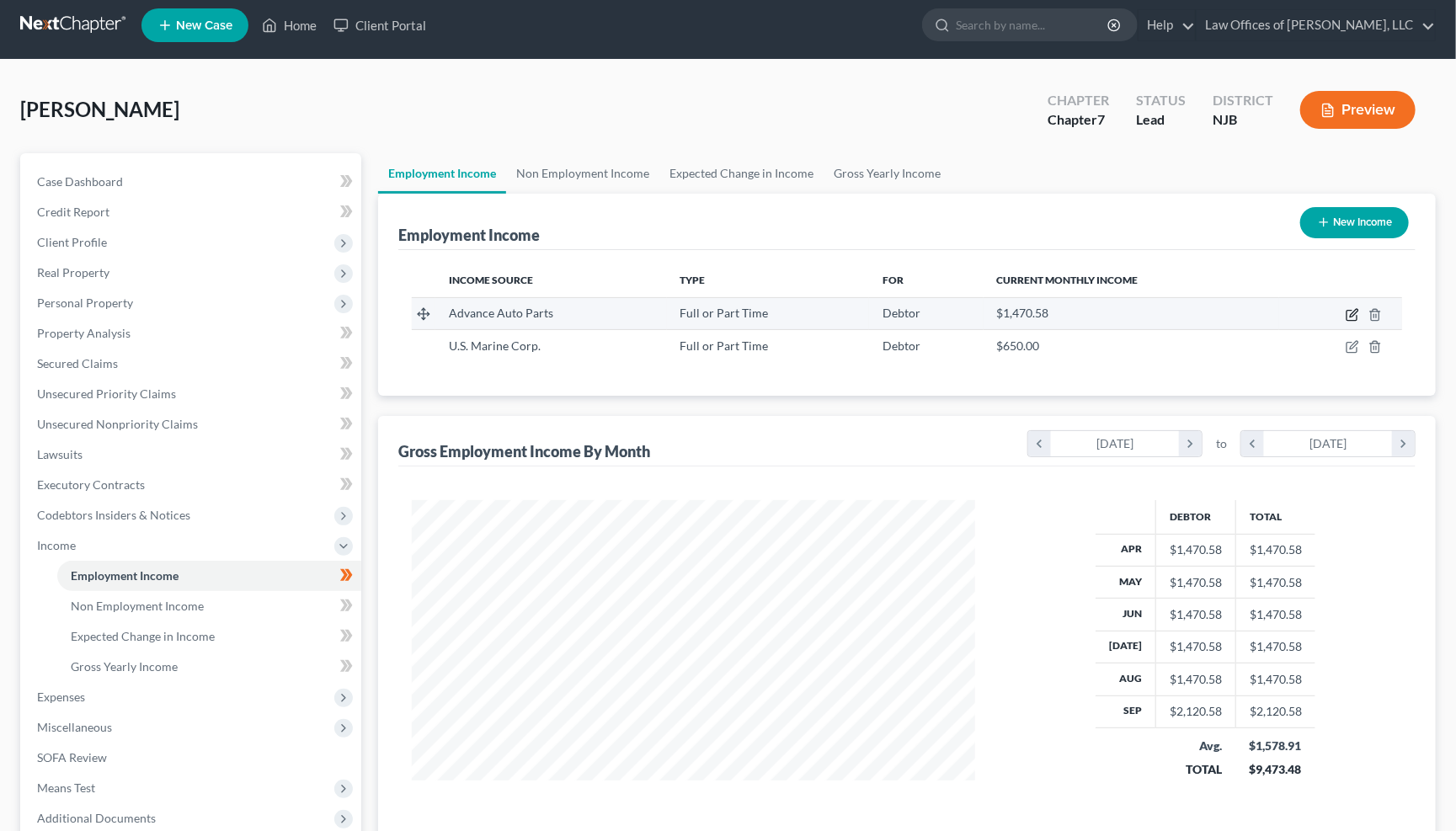
select select "0"
select select "33"
select select "1"
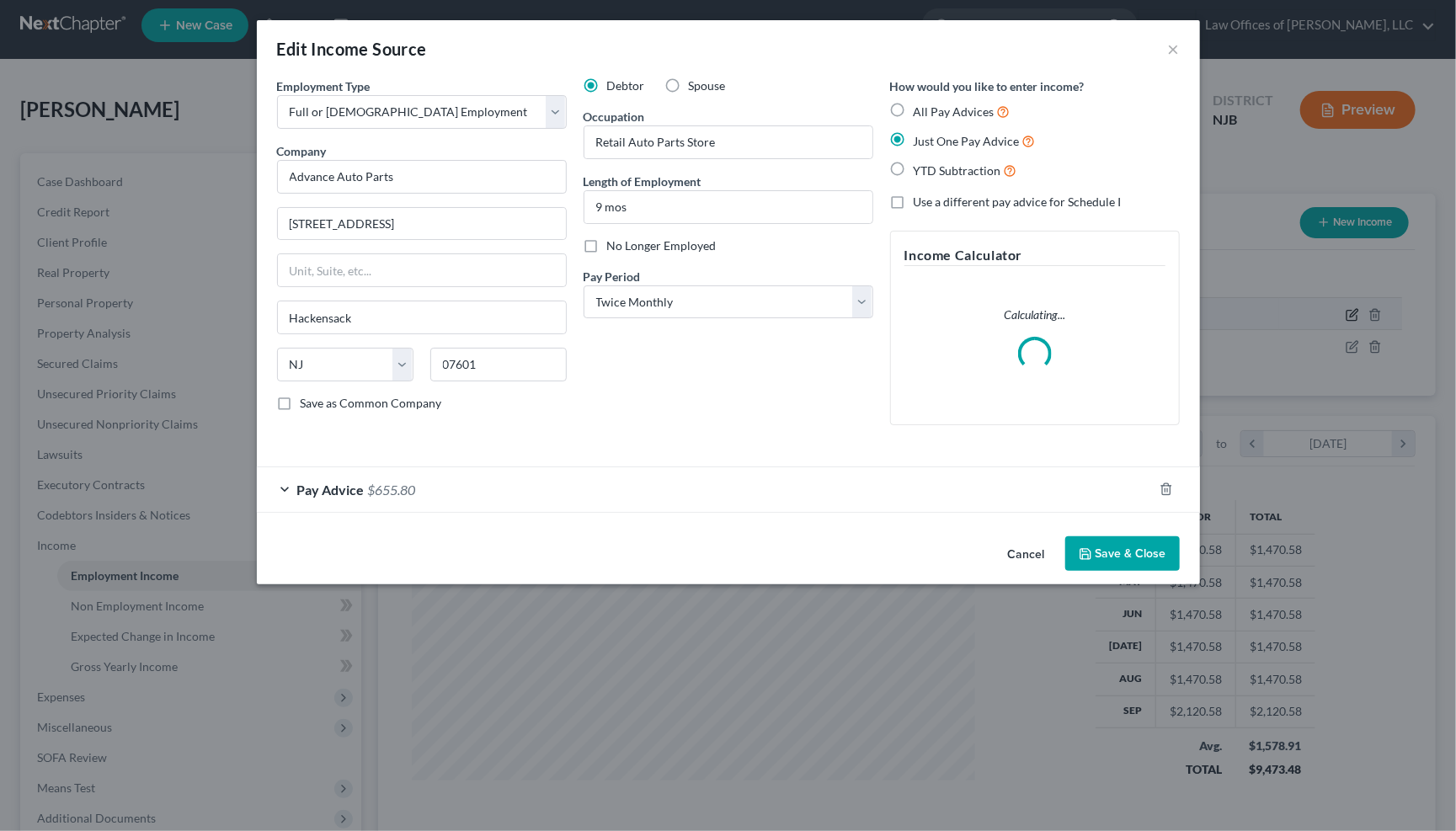
scroll to position [8, 0]
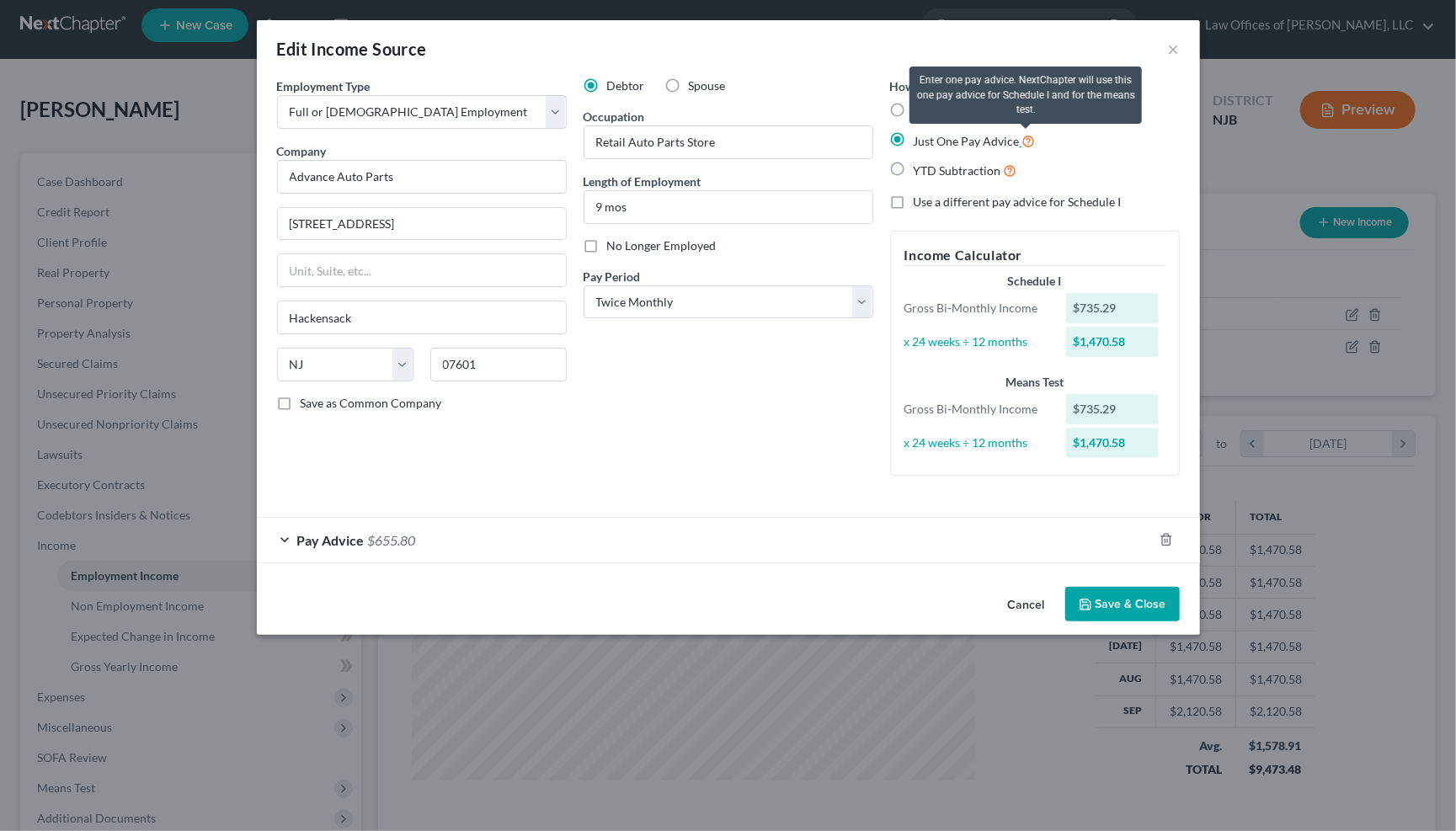
click at [1029, 137] on icon at bounding box center [1029, 140] width 13 height 16
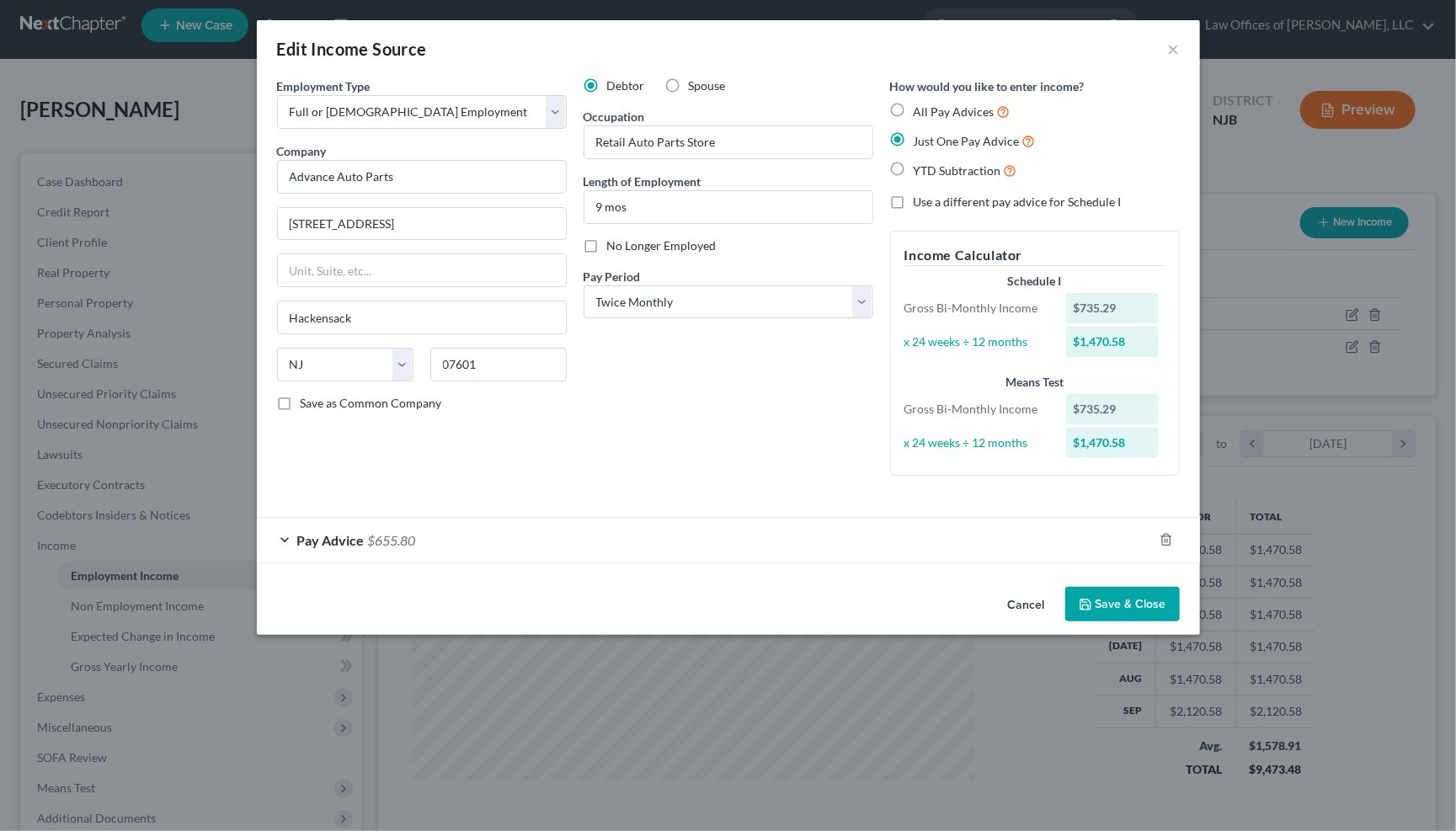
click at [288, 531] on div "Pay Advice $655.80" at bounding box center [705, 540] width 896 height 45
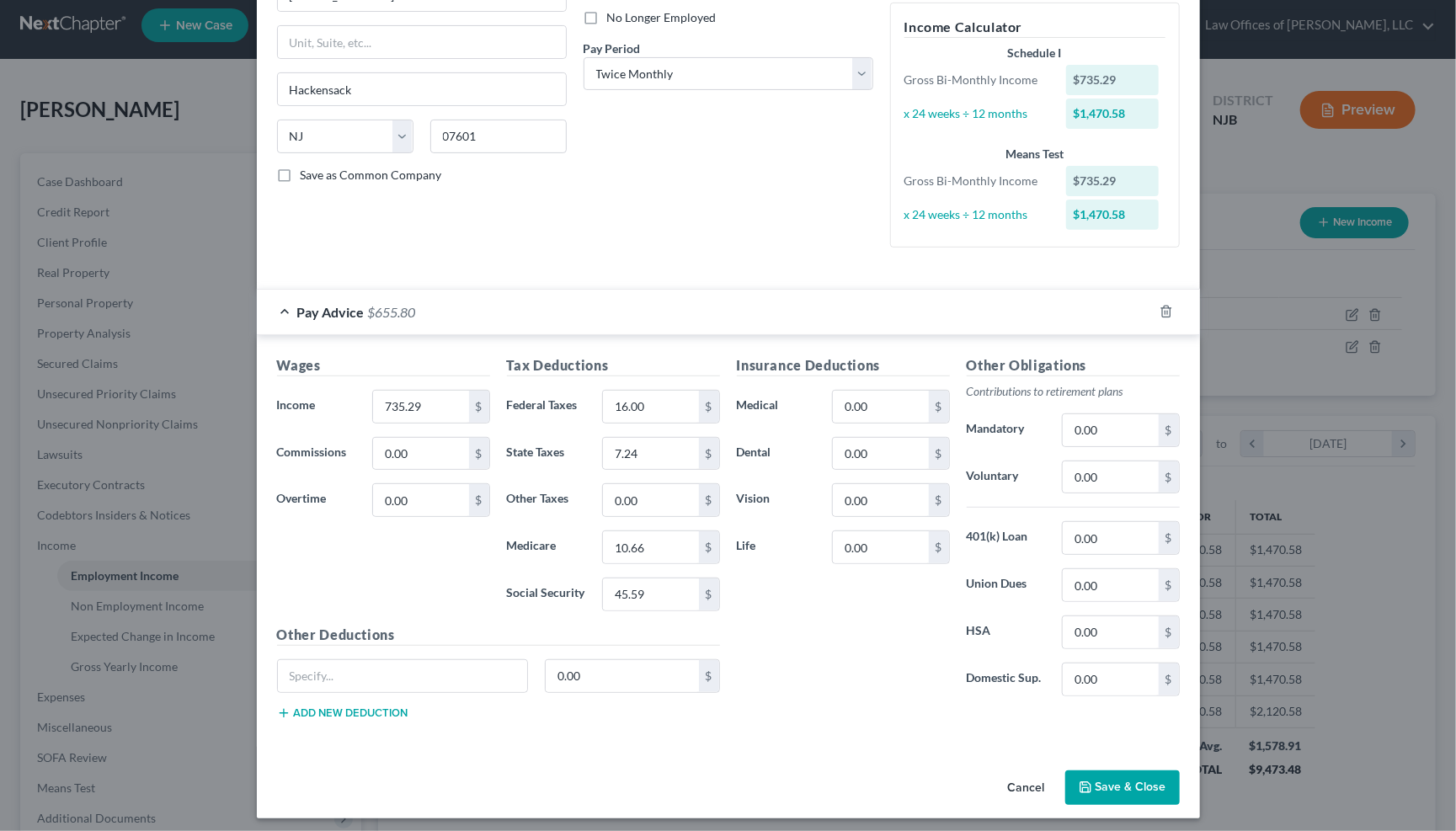
scroll to position [227, 0]
click at [1022, 778] on button "Cancel" at bounding box center [1027, 790] width 64 height 34
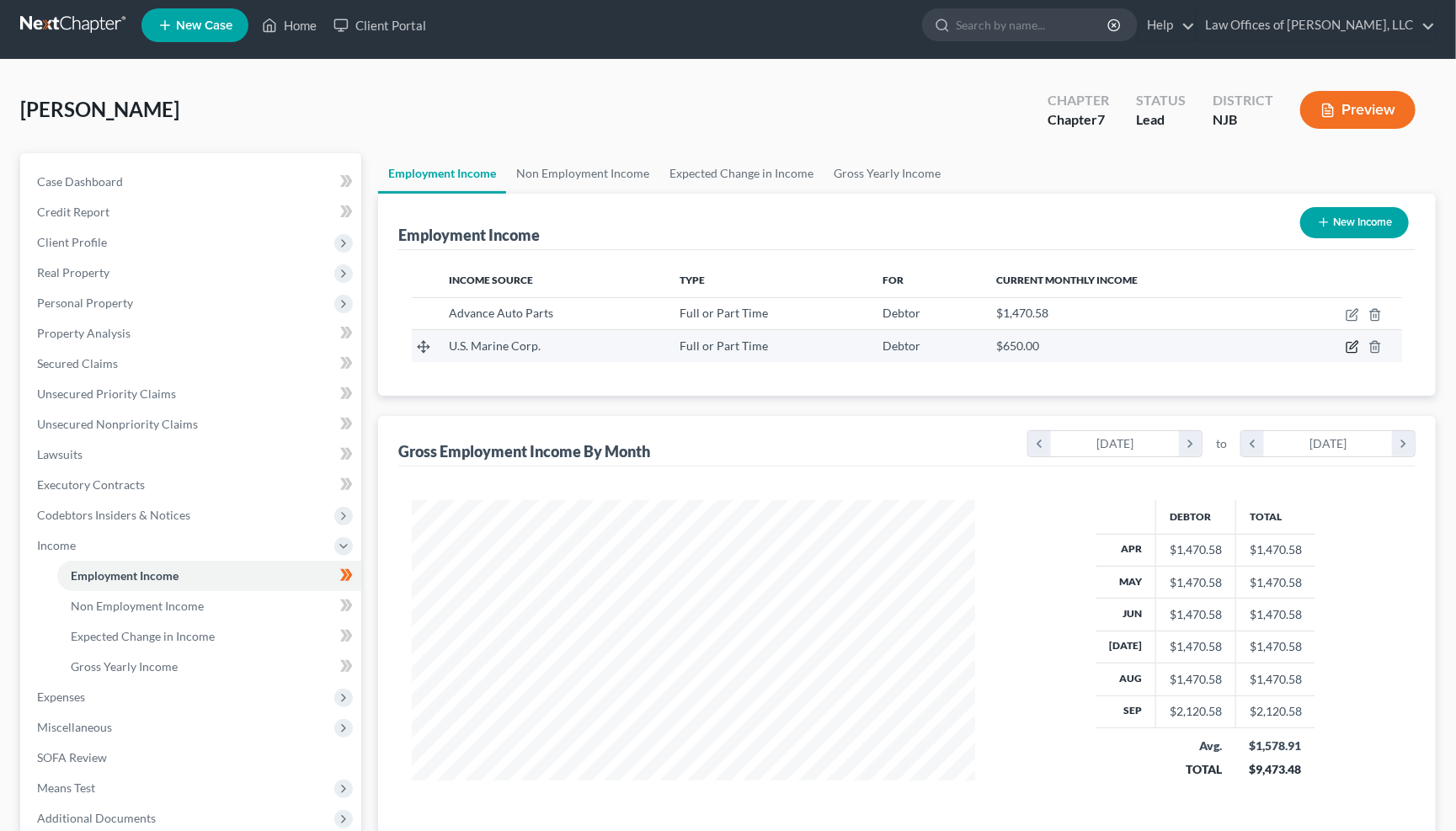
click at [1350, 344] on icon "button" at bounding box center [1353, 345] width 7 height 7
select select "0"
select select "33"
select select "0"
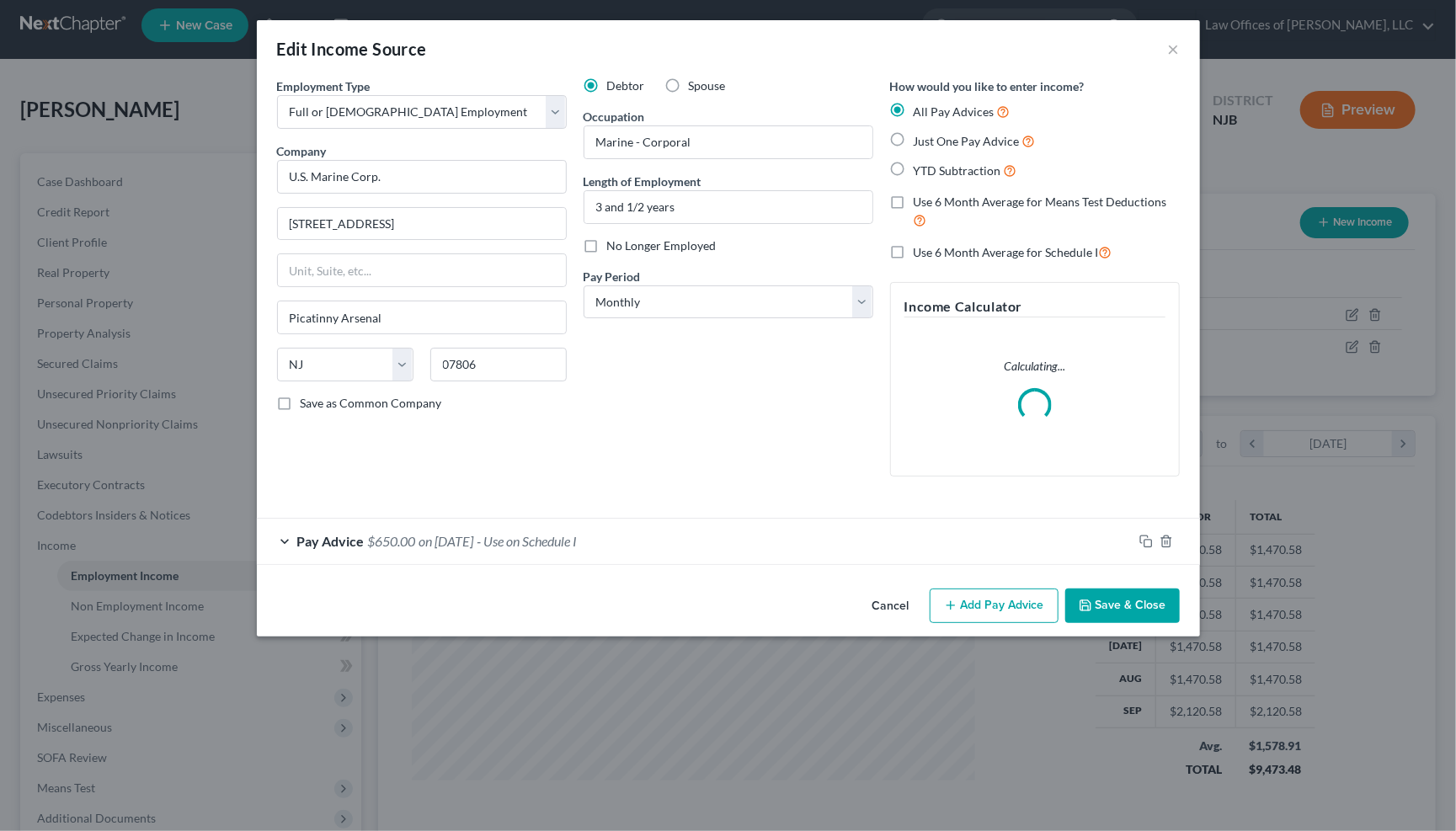
click at [543, 538] on span "- Use on Schedule I" at bounding box center [528, 541] width 100 height 16
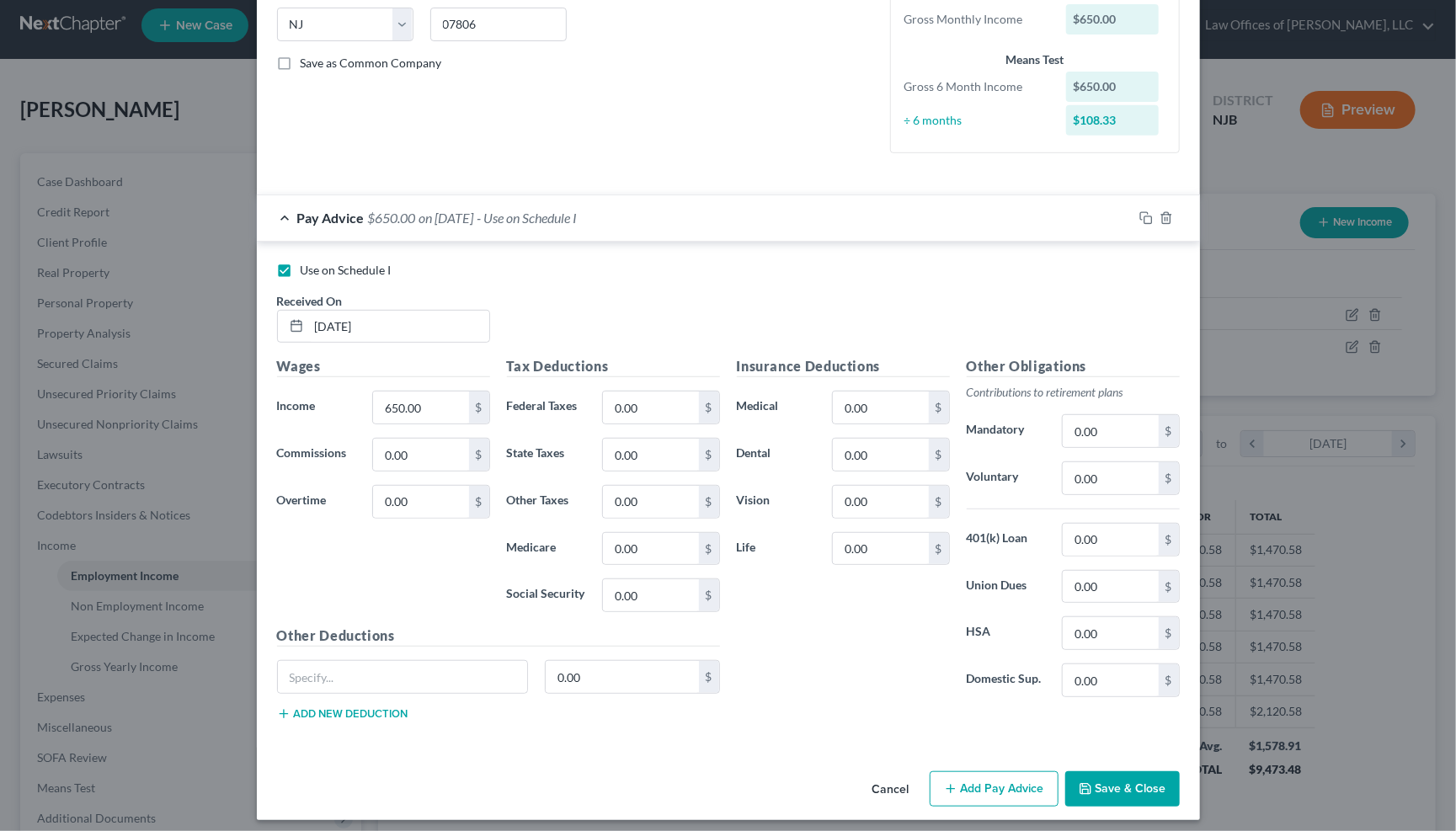
scroll to position [339, 0]
click at [407, 397] on input "650.00" at bounding box center [420, 409] width 95 height 32
click at [433, 395] on input "650,007" at bounding box center [420, 409] width 95 height 32
type input "657.56"
click at [424, 457] on input "0.00" at bounding box center [420, 455] width 95 height 32
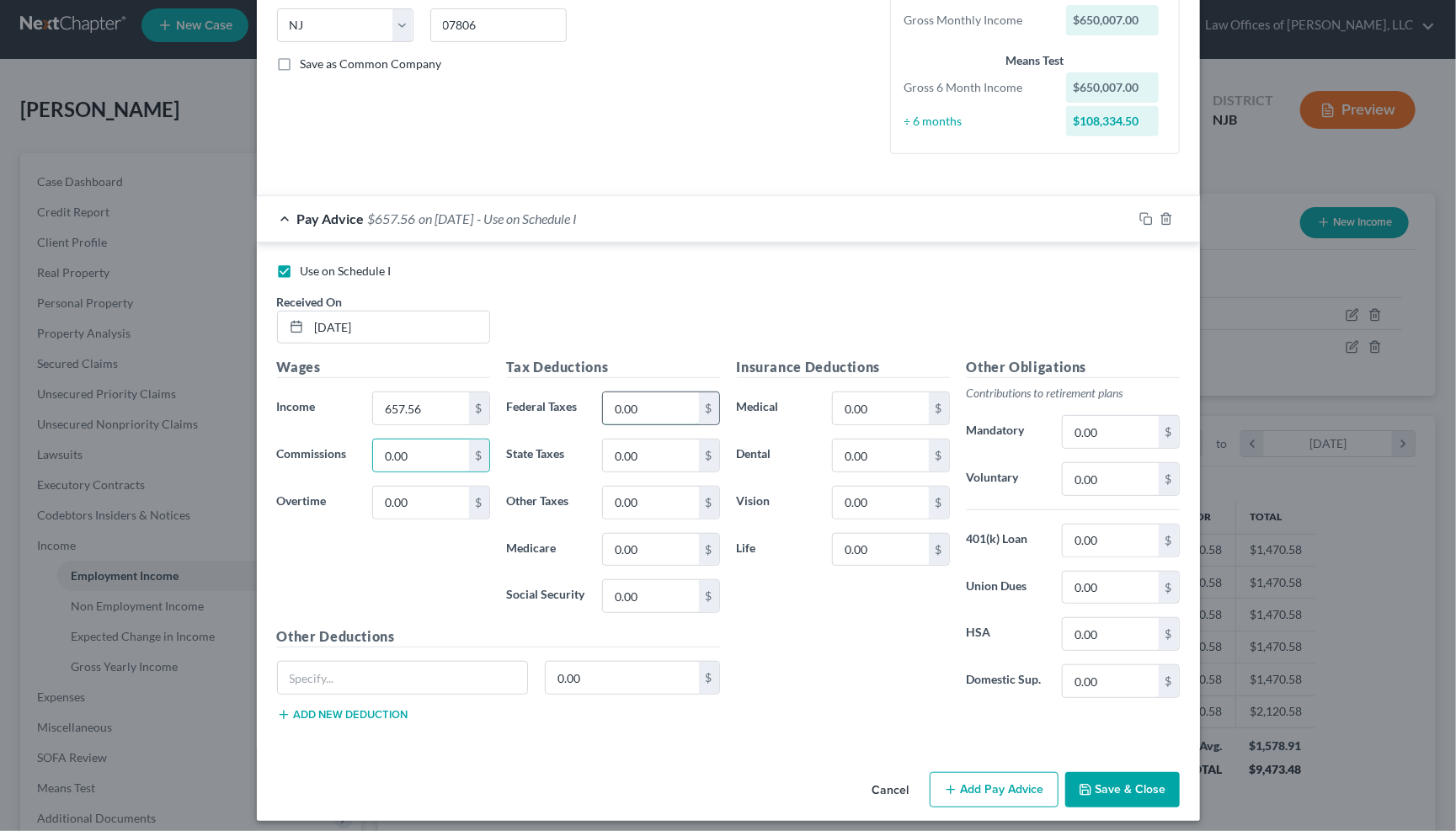
click at [660, 394] on input "0.00" at bounding box center [650, 409] width 95 height 32
type input "0"
type input "4.77"
click at [644, 582] on input "0.00" at bounding box center [650, 597] width 95 height 32
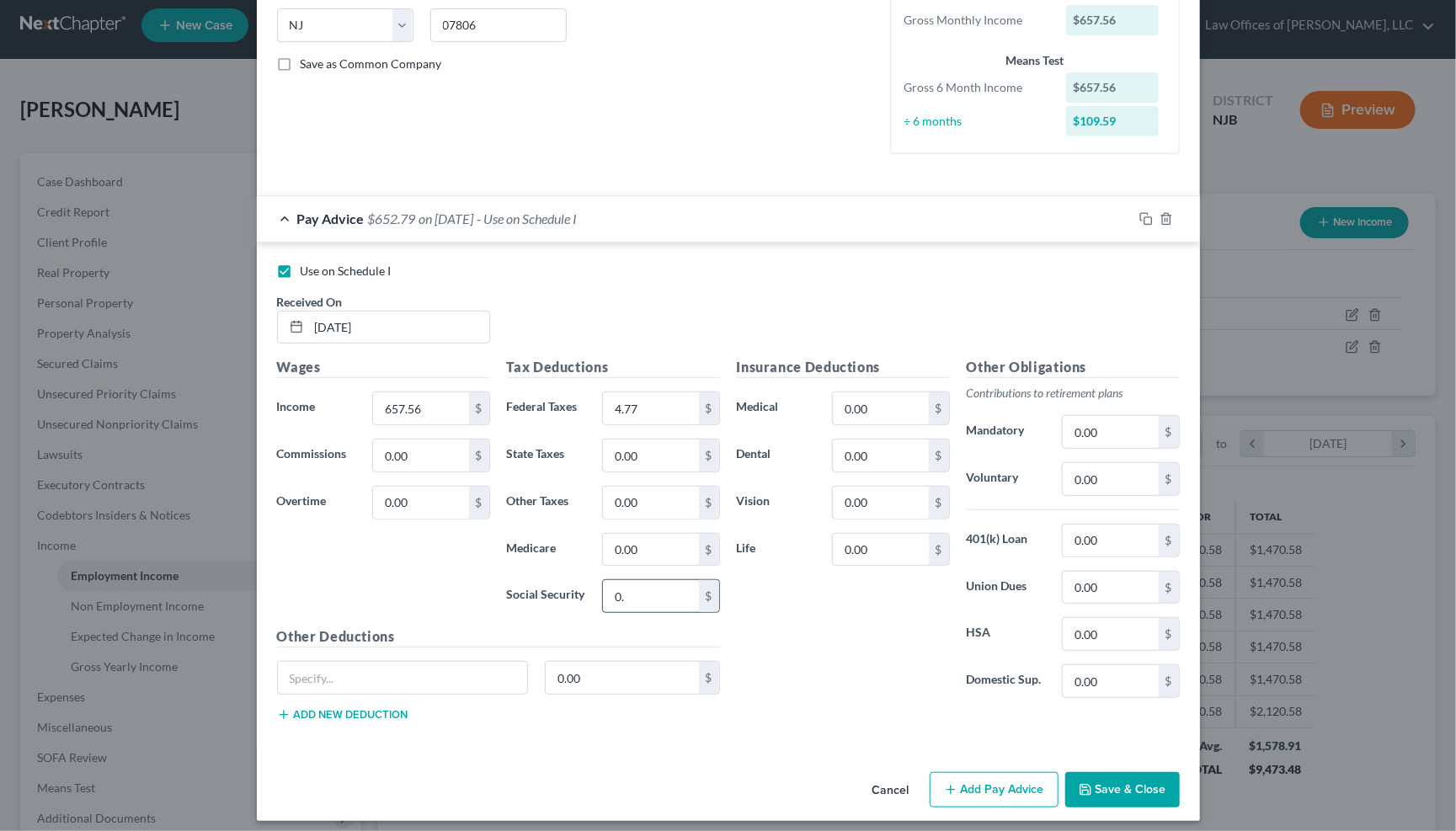
type input "0"
type input "47.60"
click at [656, 536] on input "0.00" at bounding box center [650, 550] width 95 height 32
type input "0"
type input "9.73"
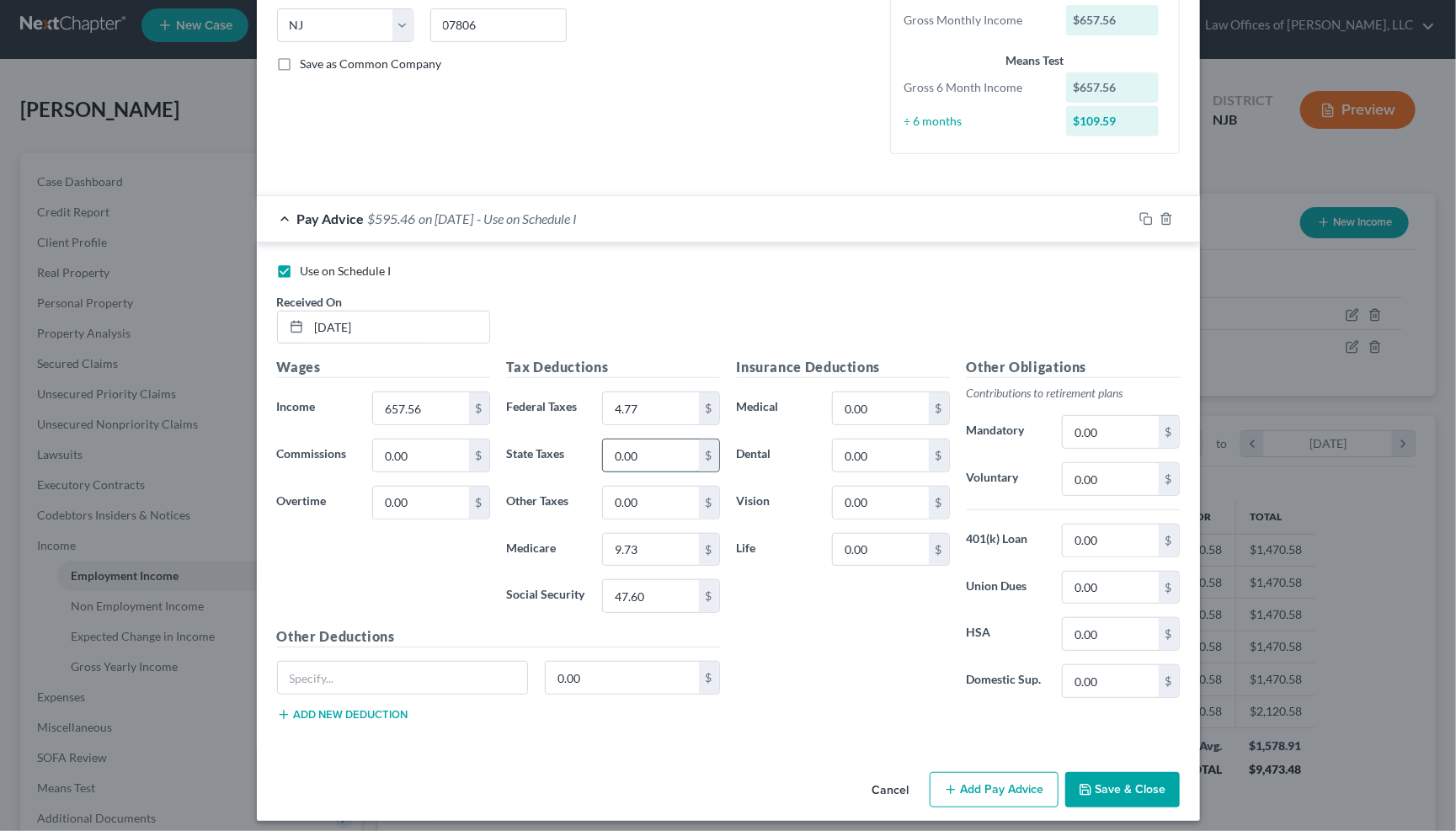
click at [642, 445] on input "0.00" at bounding box center [650, 455] width 95 height 32
type input "0"
type input "10.84"
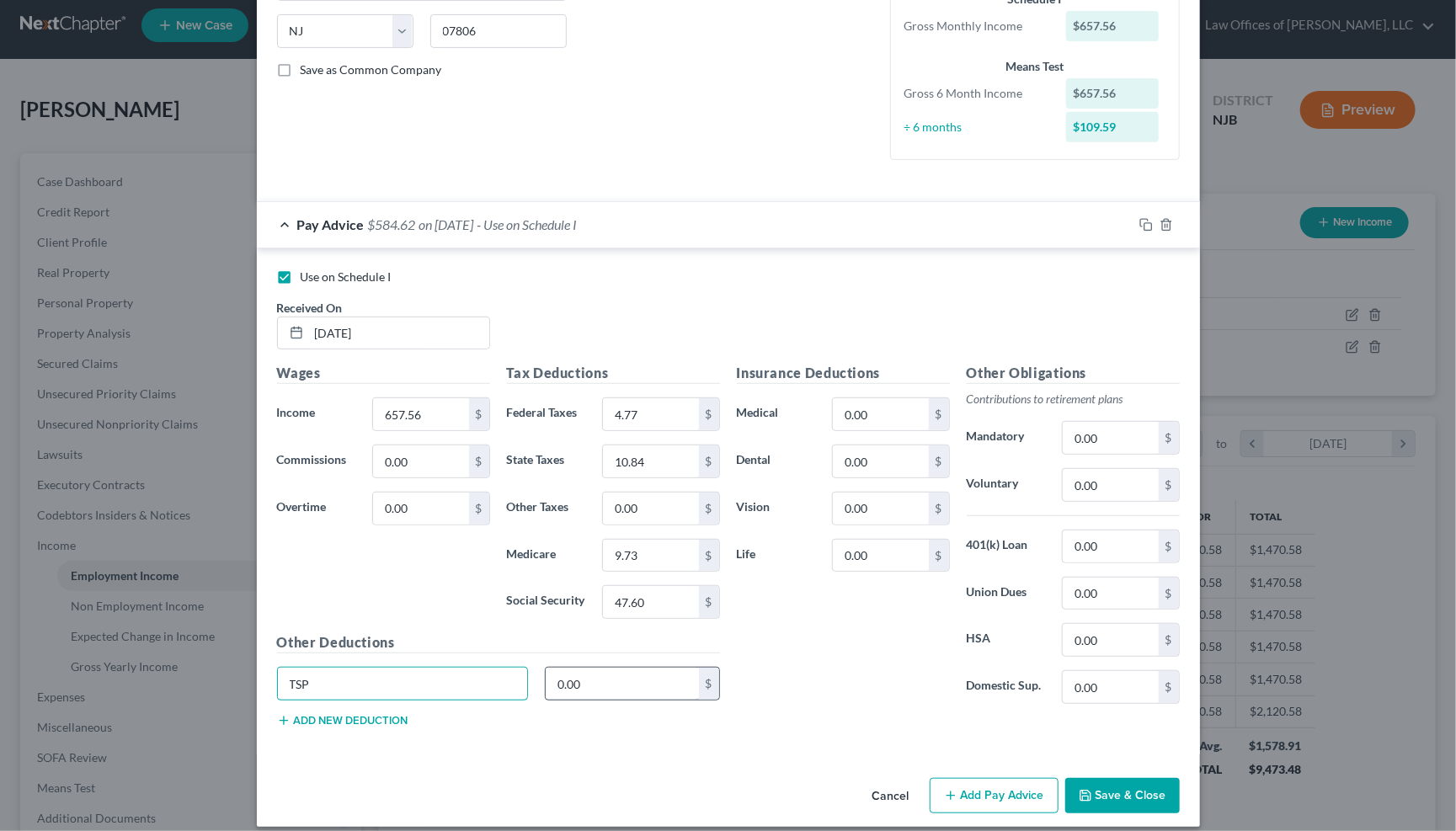
type input "TSP"
click at [594, 674] on input "0.00" at bounding box center [622, 684] width 153 height 32
type input "0"
type input "13.42"
click at [1131, 787] on button "Save & Close" at bounding box center [1122, 796] width 114 height 36
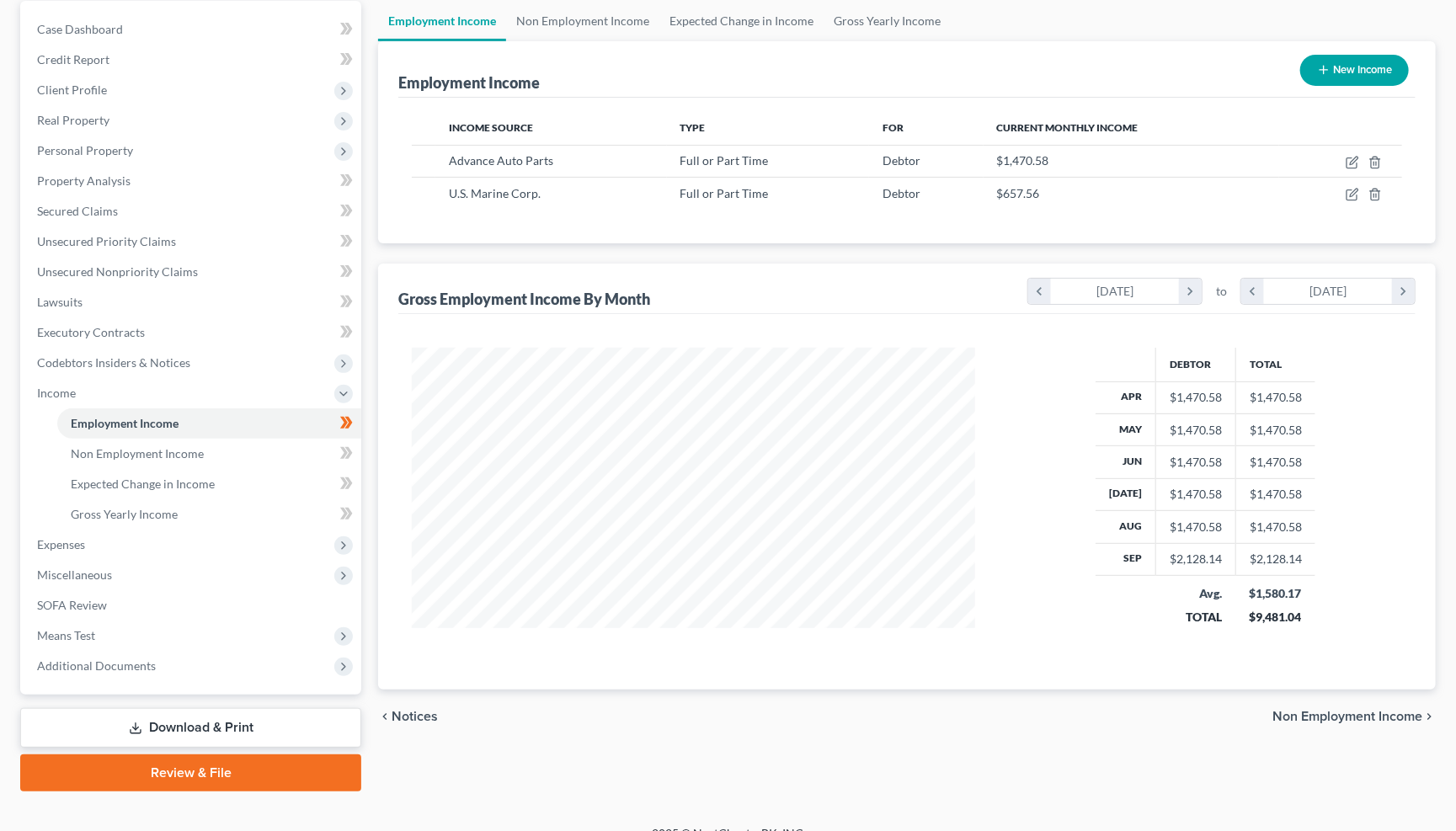
click at [186, 708] on link "Download & Print" at bounding box center [190, 728] width 341 height 39
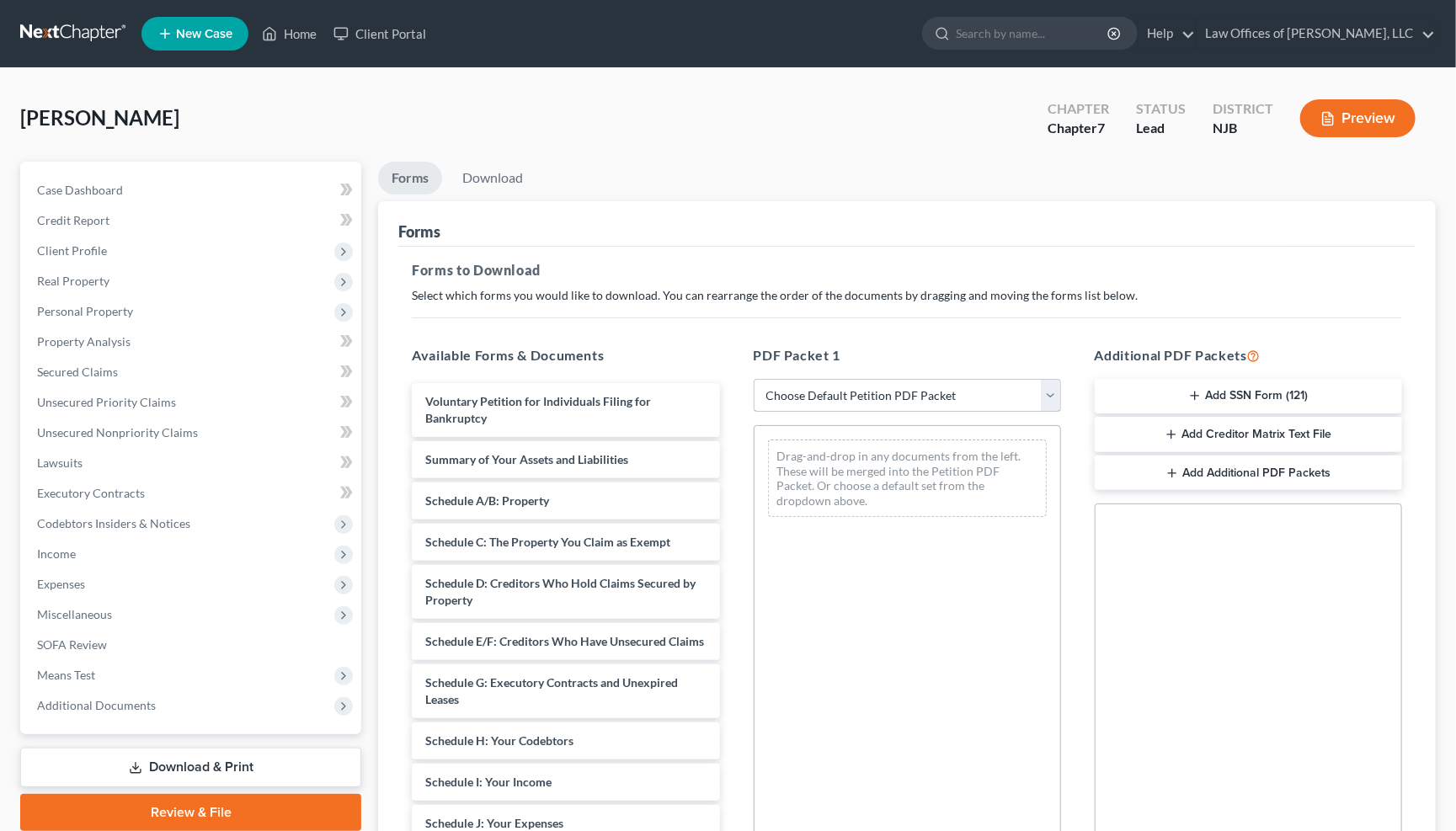
select select "0"
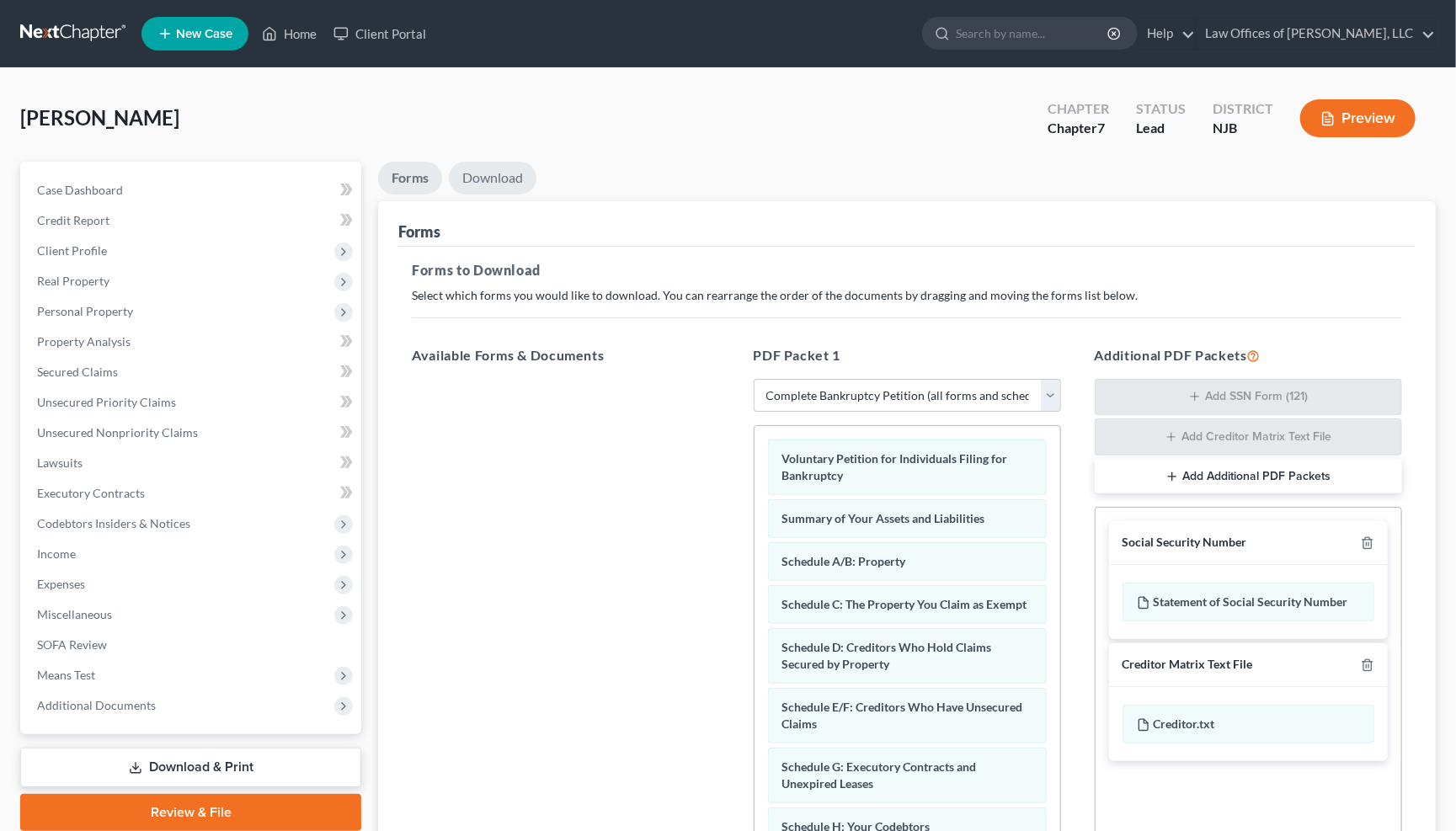
click at [498, 182] on link "Download" at bounding box center [493, 178] width 88 height 33
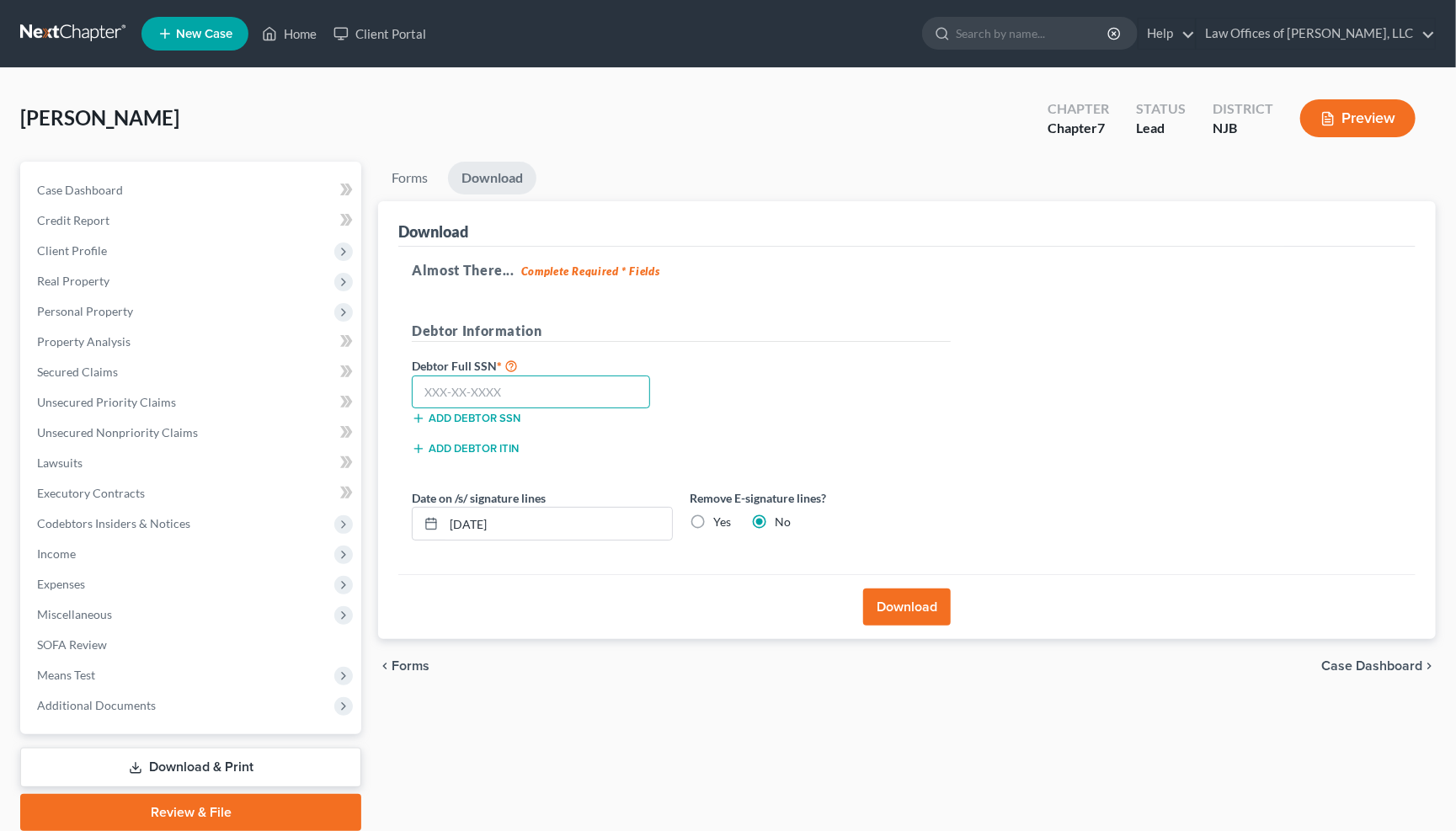
click at [502, 390] on input "text" at bounding box center [530, 393] width 238 height 34
type input "157-13-1614"
click at [915, 608] on button "Download" at bounding box center [907, 606] width 88 height 37
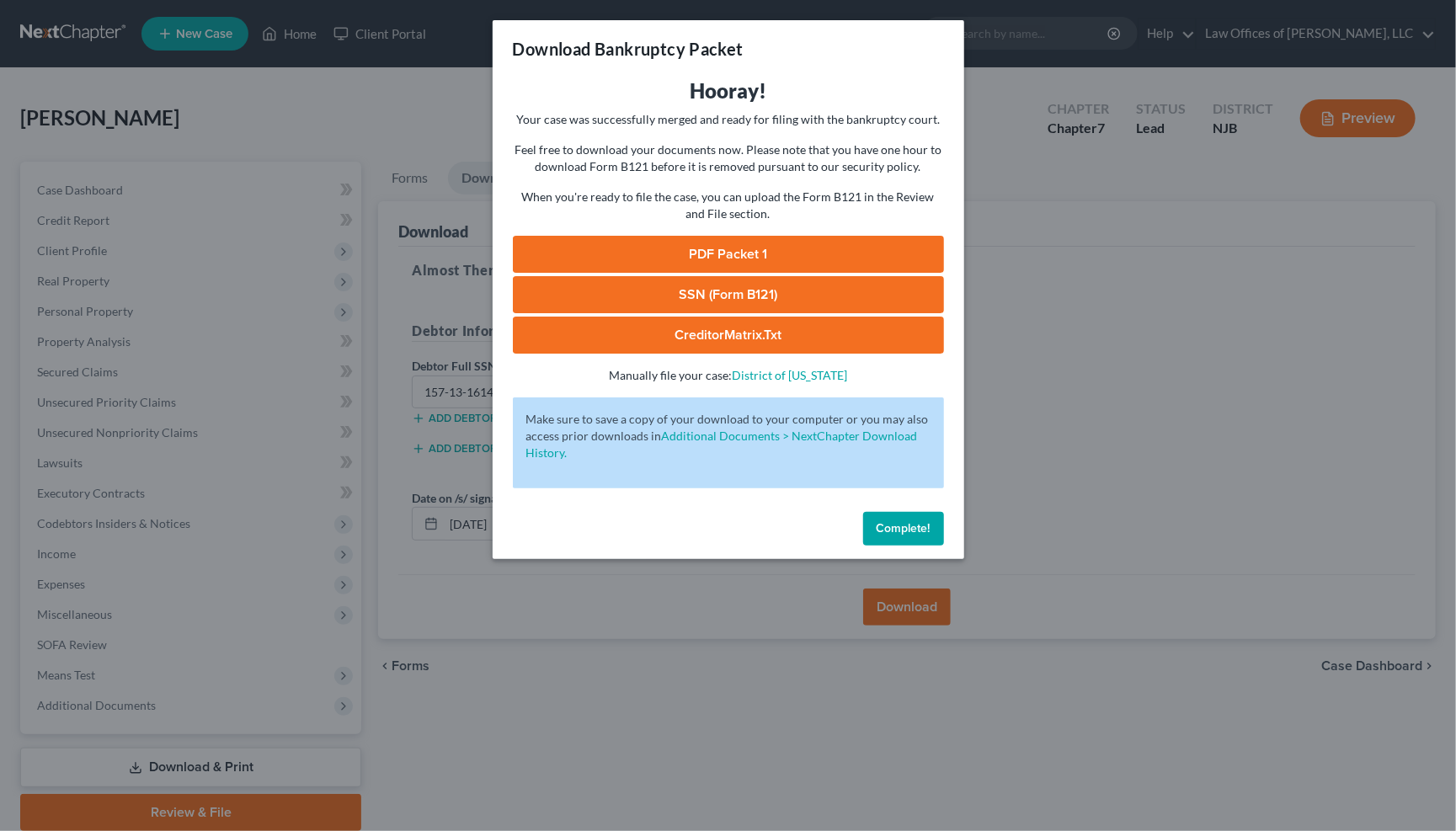
click at [738, 239] on link "PDF Packet 1" at bounding box center [728, 254] width 431 height 37
